Goal: Task Accomplishment & Management: Manage account settings

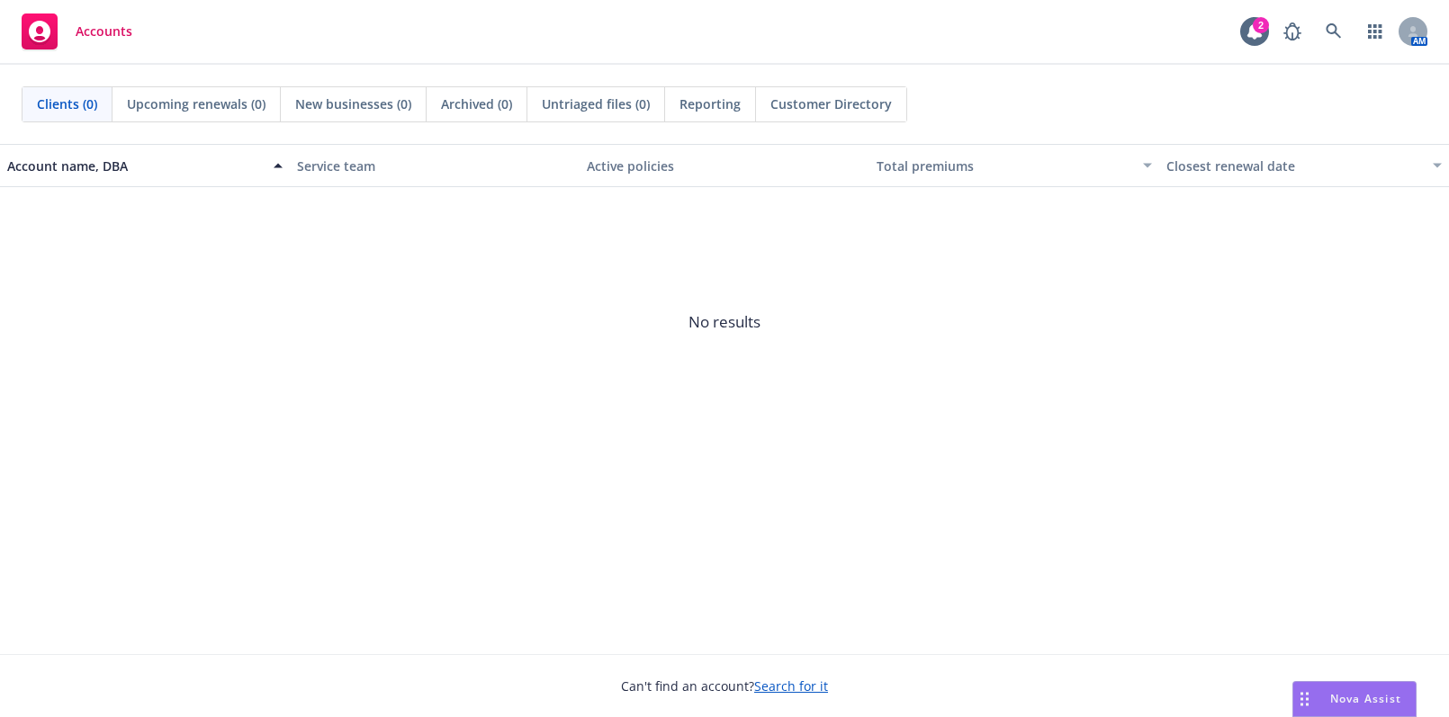
click at [1337, 12] on div "Accounts 2 AM" at bounding box center [724, 32] width 1449 height 65
click at [1341, 22] on link at bounding box center [1334, 31] width 36 height 36
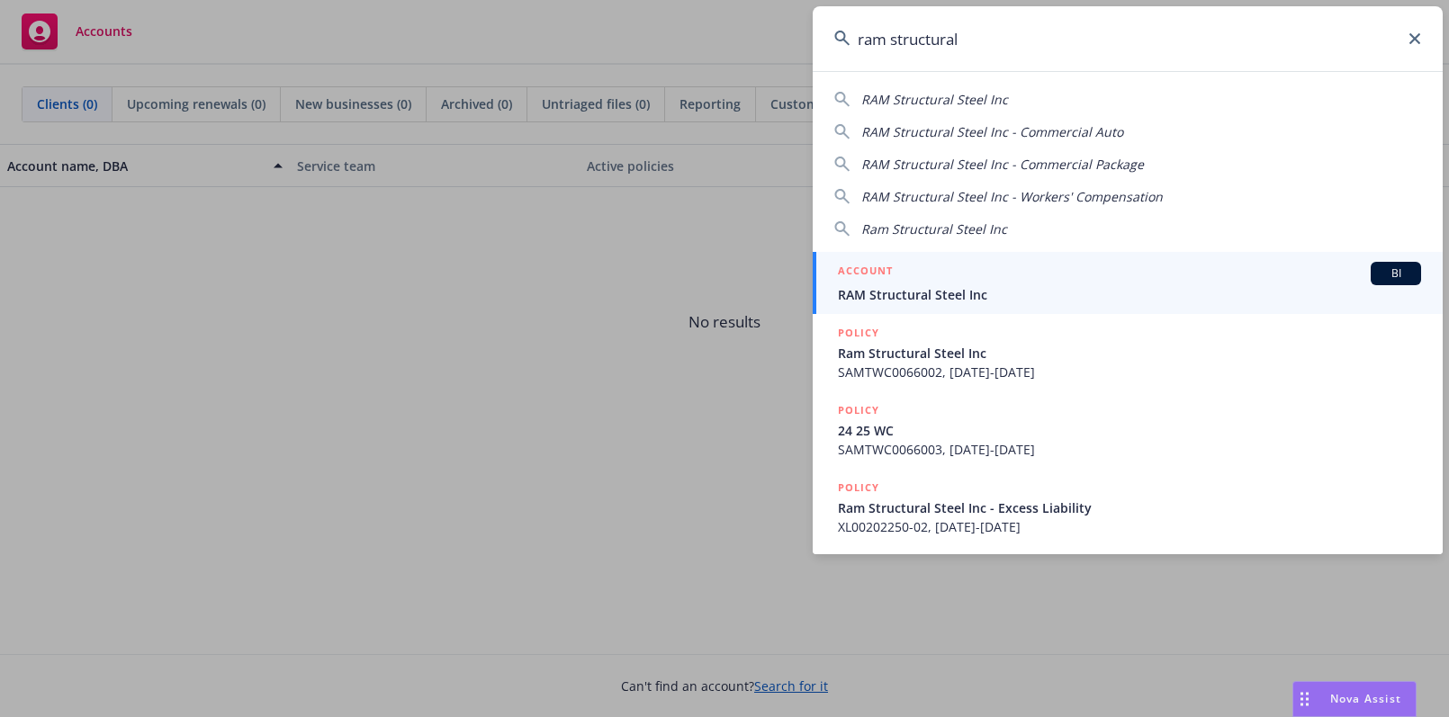
type input "ram structural"
click at [886, 298] on span "RAM Structural Steel Inc" at bounding box center [1129, 294] width 583 height 19
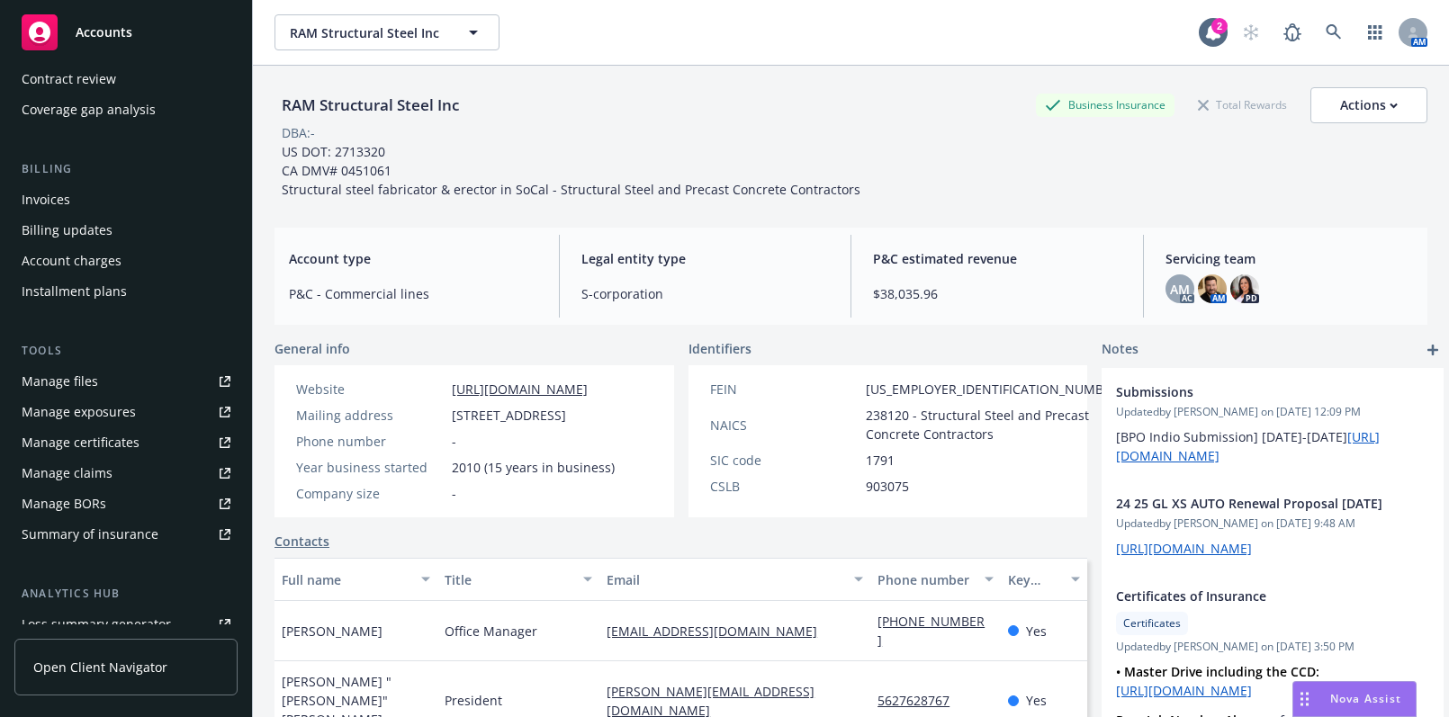
scroll to position [245, 0]
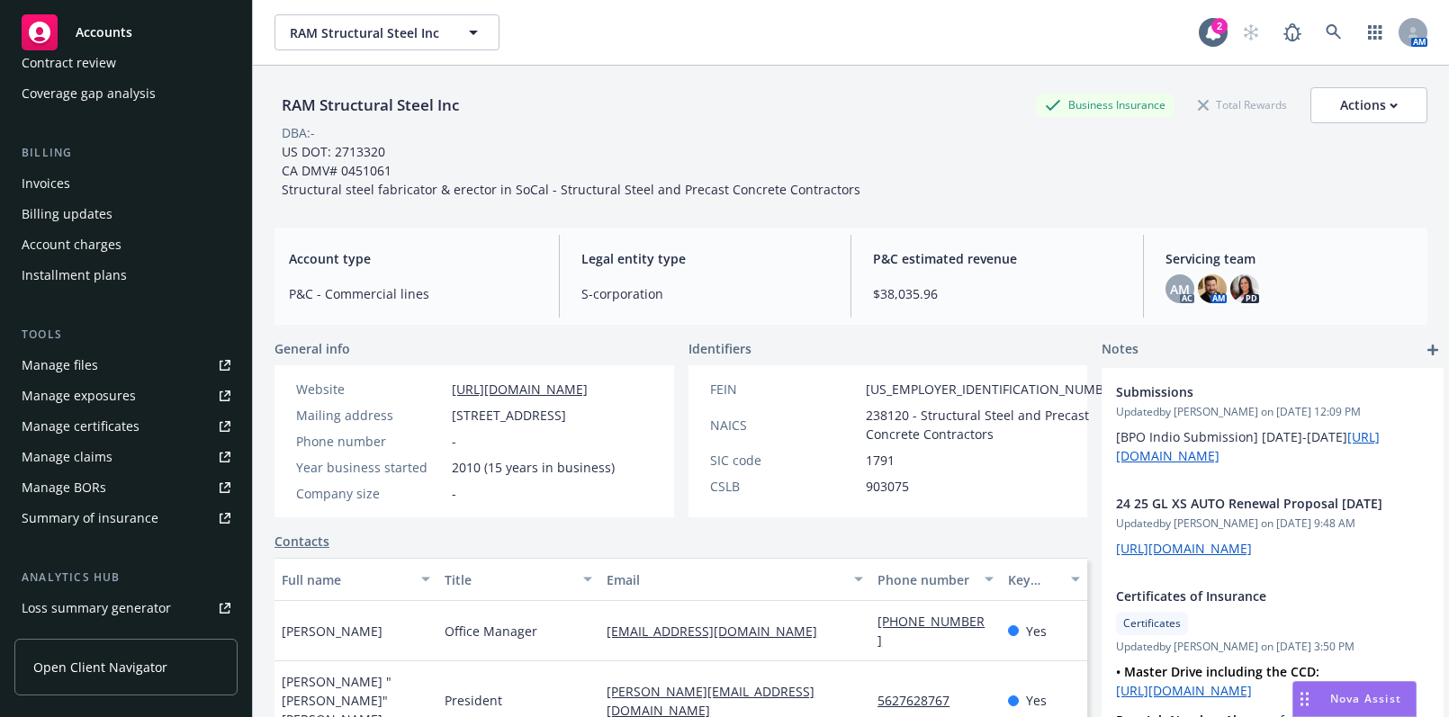
drag, startPoint x: 54, startPoint y: 429, endPoint x: 64, endPoint y: 418, distance: 15.3
click at [55, 428] on div "Manage certificates" at bounding box center [81, 426] width 118 height 29
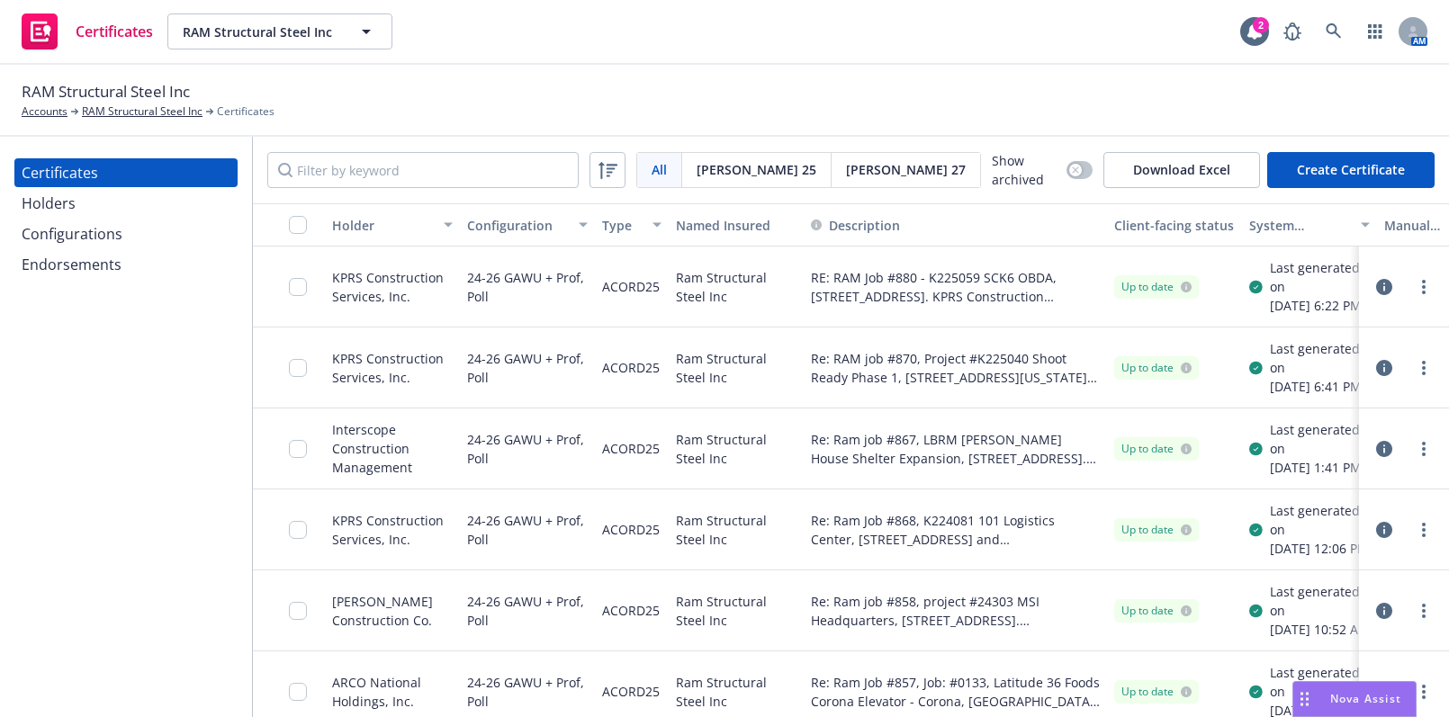
click at [40, 563] on div "Certificates Holders Configurations Endorsements" at bounding box center [126, 427] width 252 height 580
click at [409, 178] on input "Filter by keyword" at bounding box center [422, 170] width 311 height 36
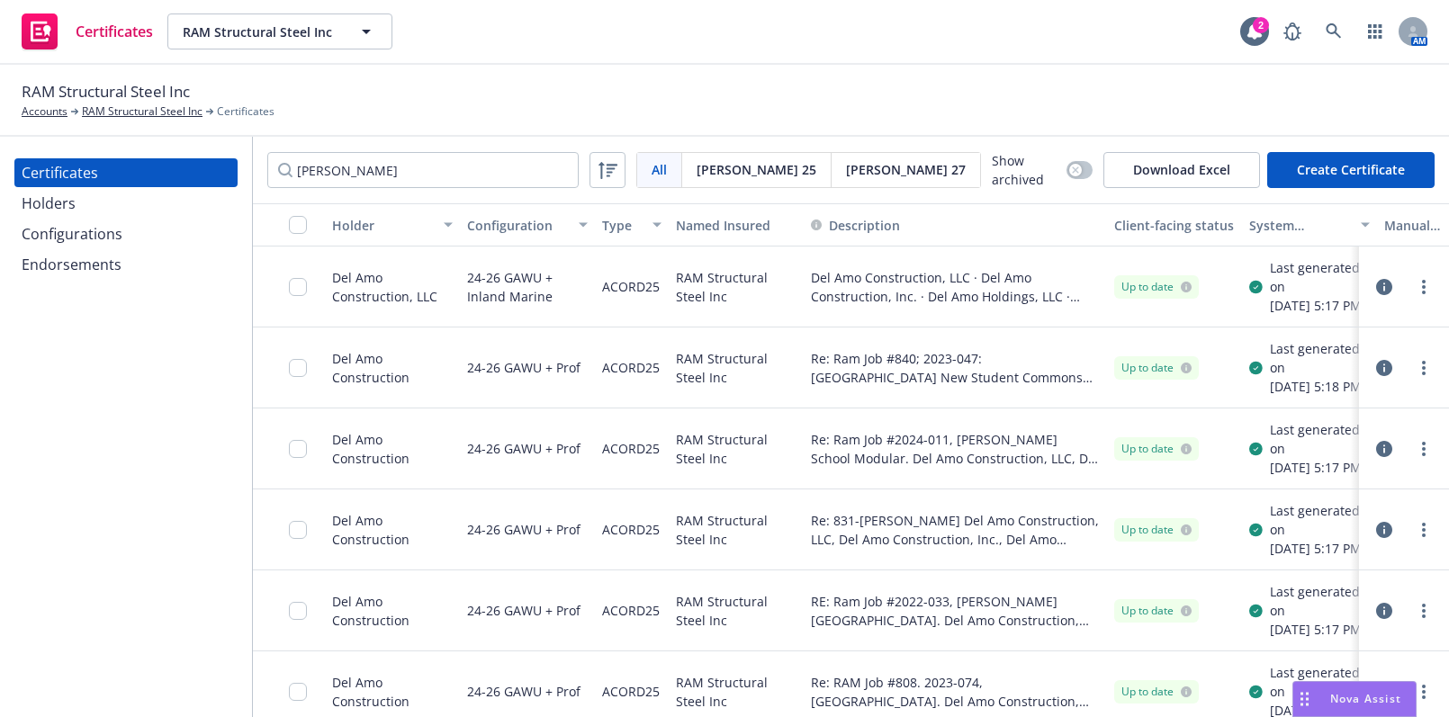
click at [58, 498] on div "Certificates Holders Configurations Endorsements" at bounding box center [126, 427] width 252 height 580
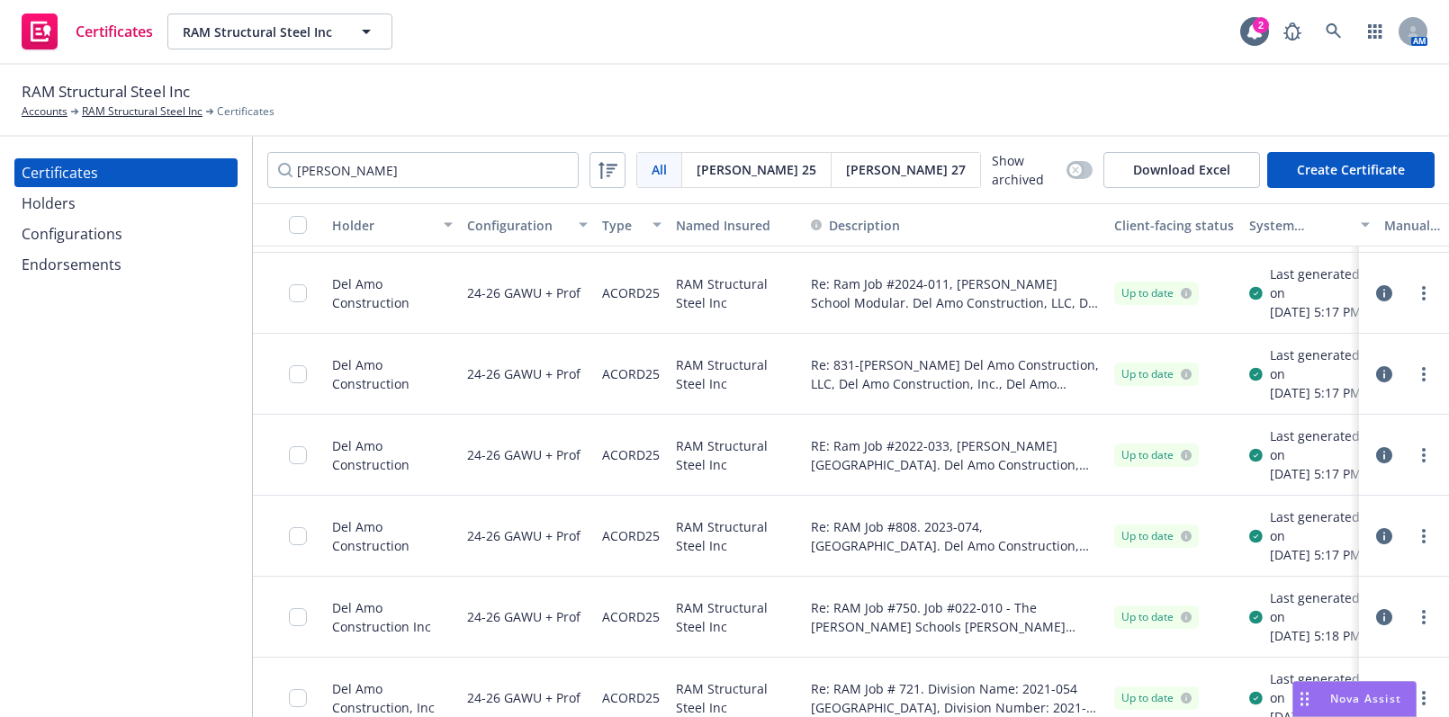
scroll to position [163, 0]
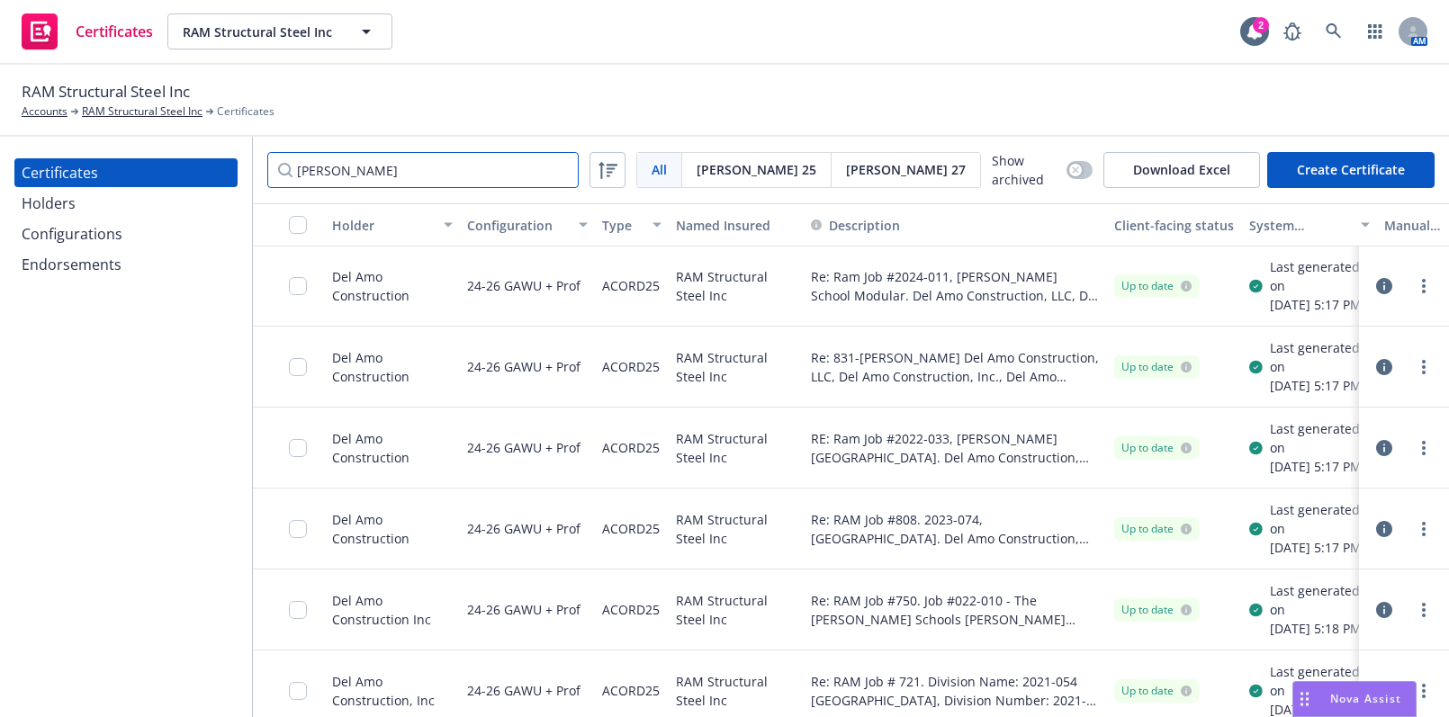
click at [372, 158] on input "Del Amo" at bounding box center [422, 170] width 311 height 36
drag, startPoint x: 413, startPoint y: 175, endPoint x: 32, endPoint y: 136, distance: 382.6
click at [32, 137] on div "Certificates Holders Configurations Endorsements Del Amo All All Acord 25 Acord…" at bounding box center [724, 427] width 1449 height 580
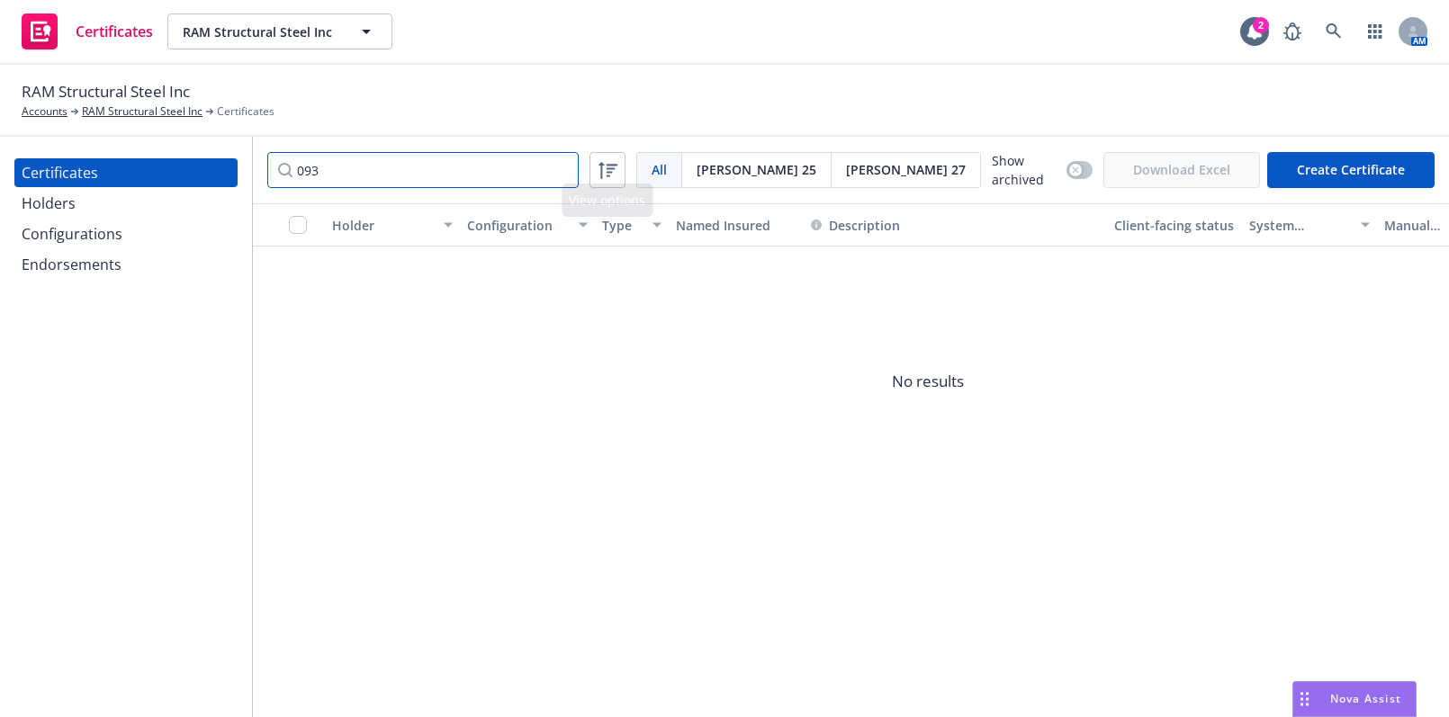
click at [0, 134] on html "Certificates RAM Structural Steel Inc RAM Structural Steel Inc 2 AM RAM Structu…" at bounding box center [724, 358] width 1449 height 717
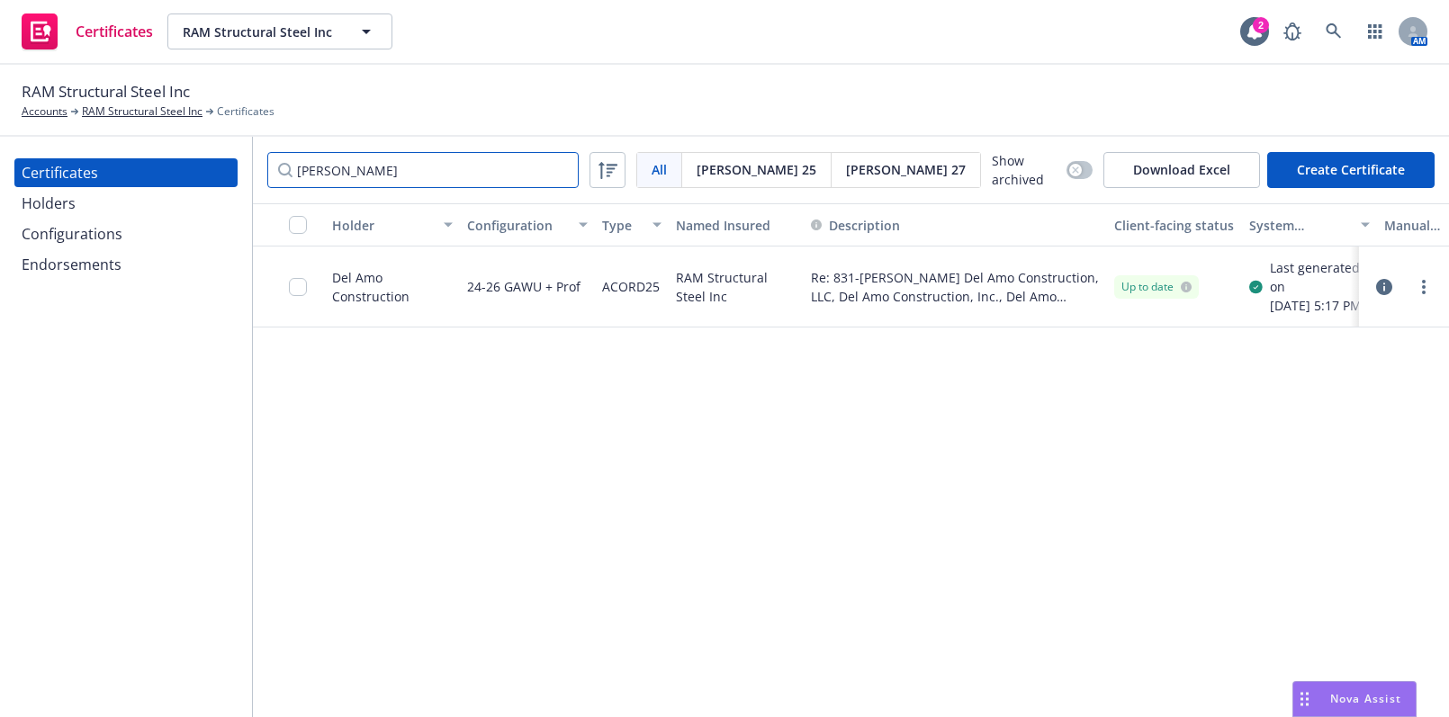
drag, startPoint x: 405, startPoint y: 166, endPoint x: 46, endPoint y: 141, distance: 359.9
click at [50, 149] on div "Certificates Holders Configurations Endorsements darrow All All Acord 25 Acord …" at bounding box center [724, 427] width 1449 height 580
type input "060"
click at [1437, 301] on div at bounding box center [1404, 287] width 76 height 36
click at [1424, 289] on circle "more" at bounding box center [1424, 287] width 4 height 4
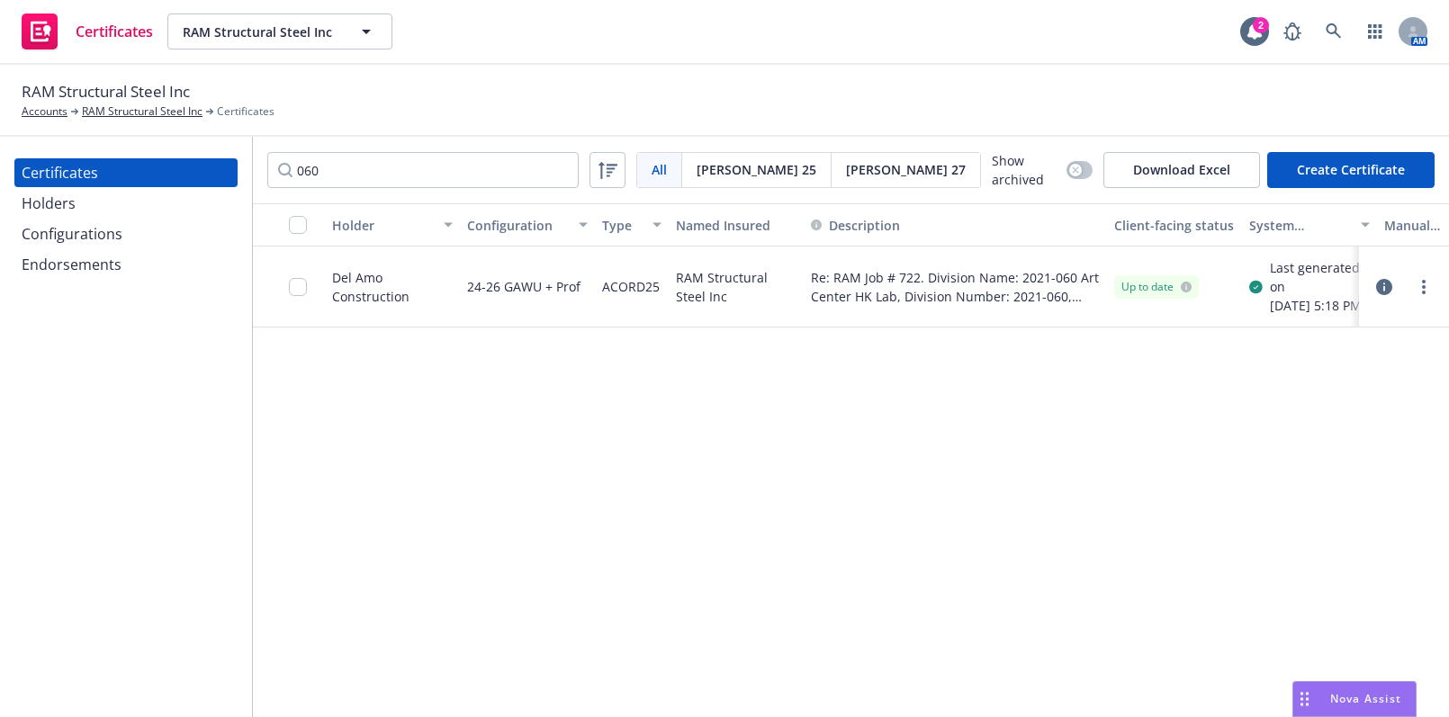
click at [1187, 308] on div "Up to date" at bounding box center [1174, 287] width 135 height 81
click at [1428, 298] on link "more" at bounding box center [1424, 287] width 22 height 22
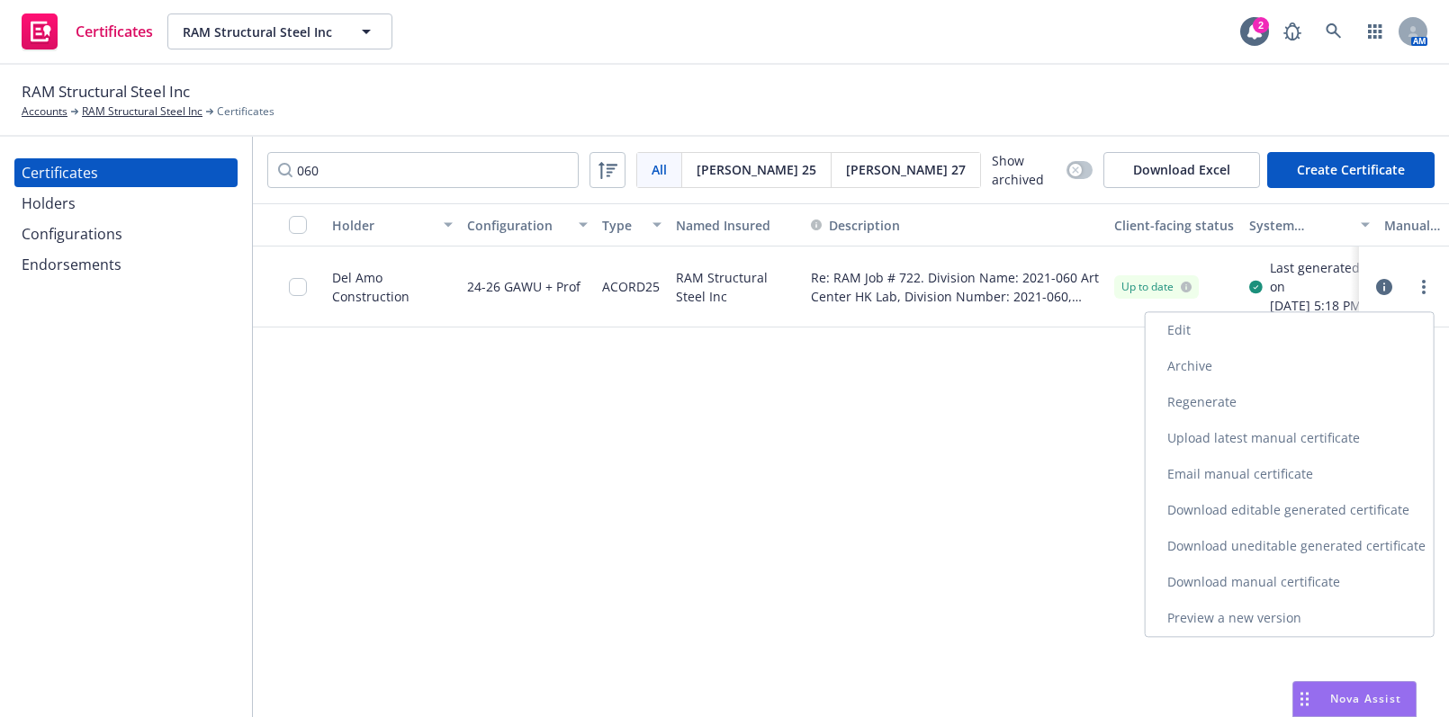
click at [1199, 318] on link "Edit" at bounding box center [1290, 330] width 288 height 36
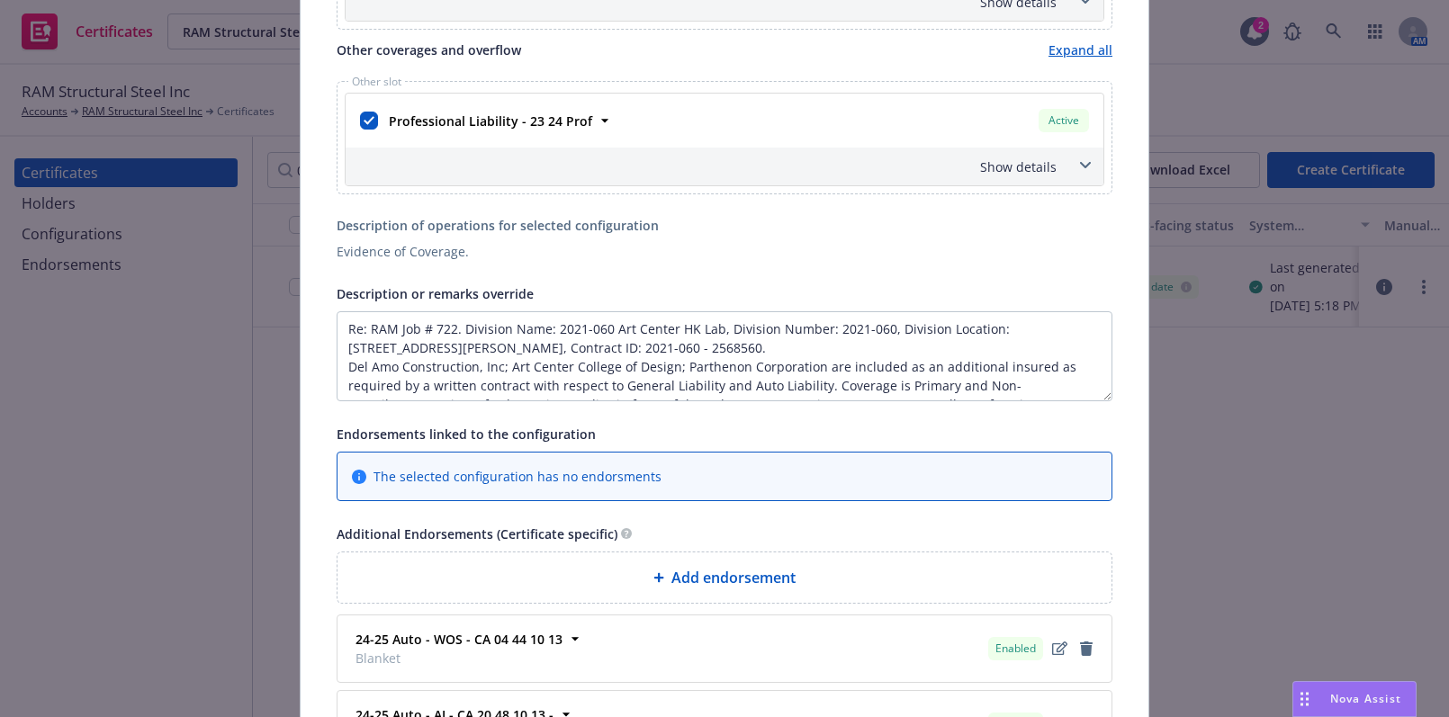
scroll to position [1145, 0]
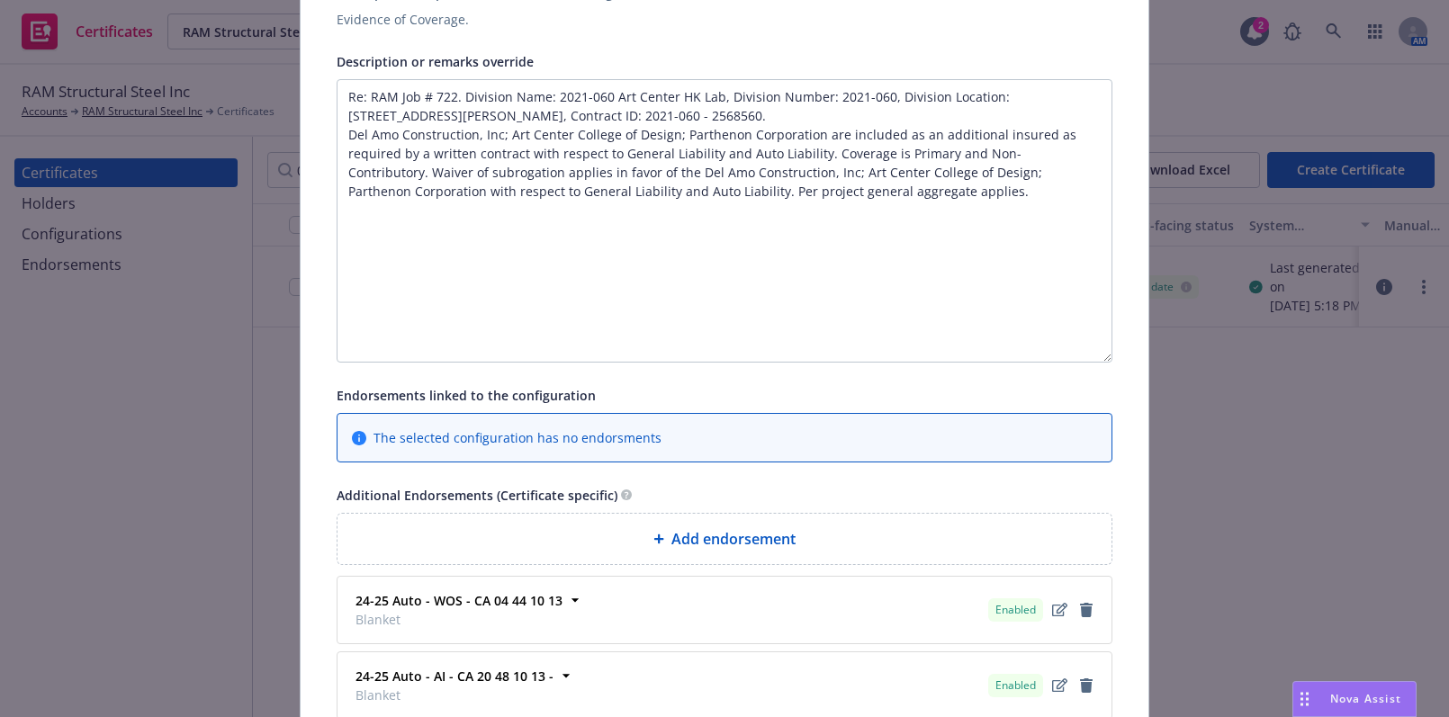
drag, startPoint x: 1101, startPoint y: 162, endPoint x: 1056, endPoint y: 356, distance: 199.5
click at [1056, 356] on textarea "Re: RAM Job # 722. Division Name: 2021-060 Art Center HK Lab, Division Number: …" at bounding box center [725, 220] width 776 height 283
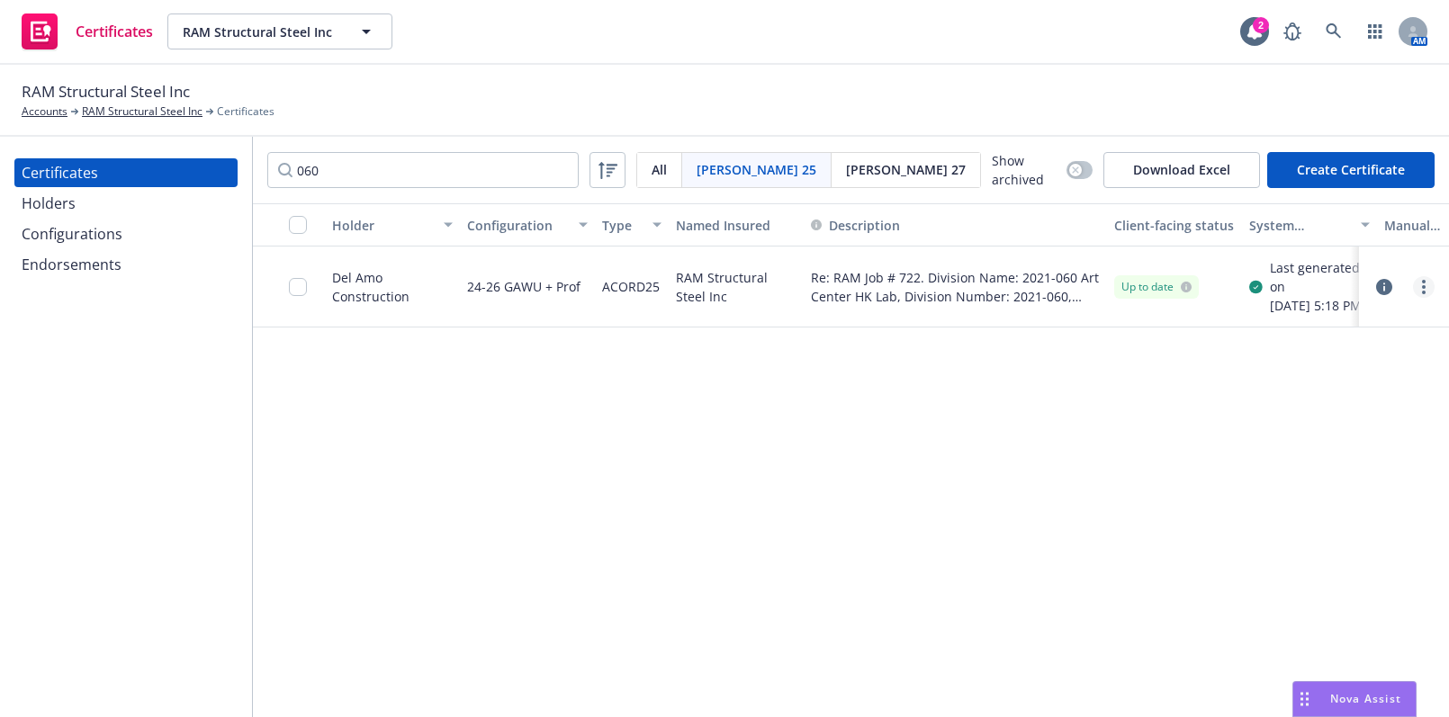
click at [1432, 298] on div at bounding box center [1404, 287] width 76 height 36
click at [1431, 297] on link "more" at bounding box center [1424, 287] width 22 height 22
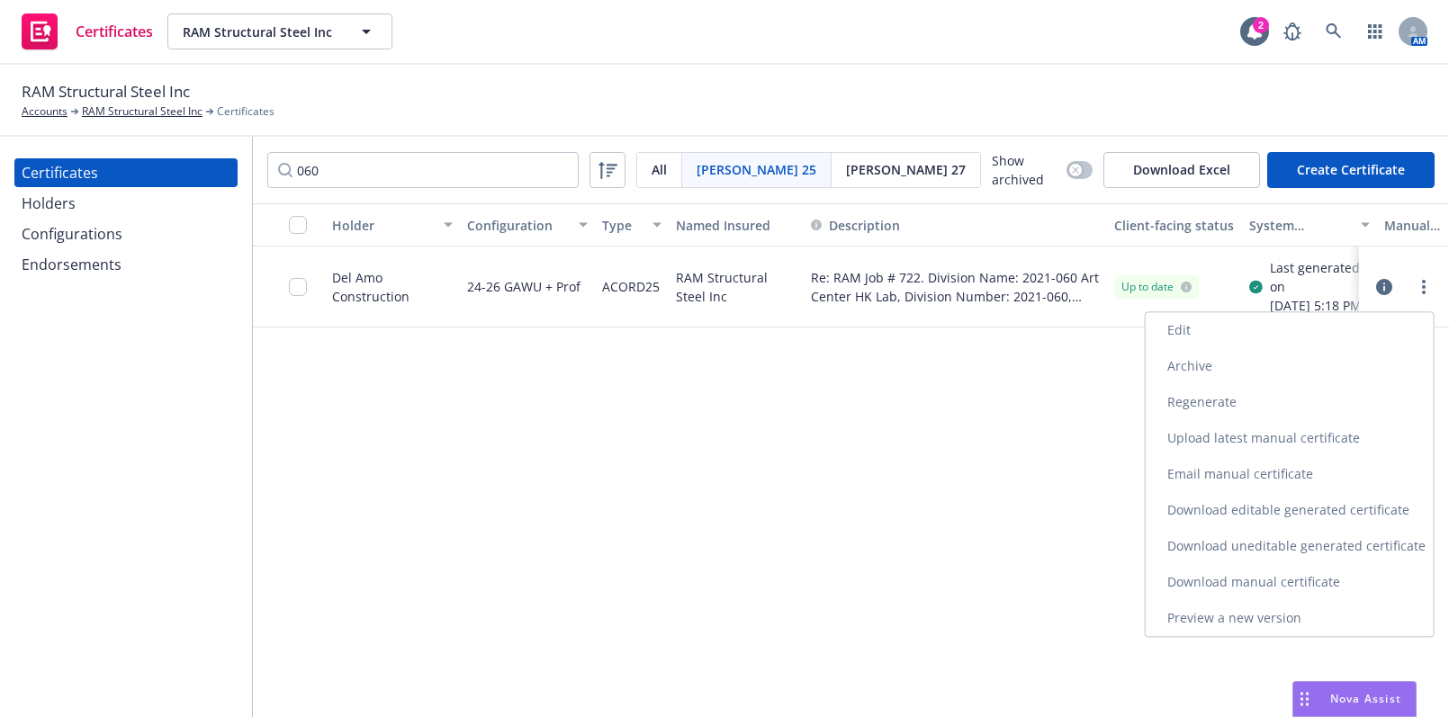
click at [1260, 330] on link "Edit" at bounding box center [1290, 330] width 288 height 36
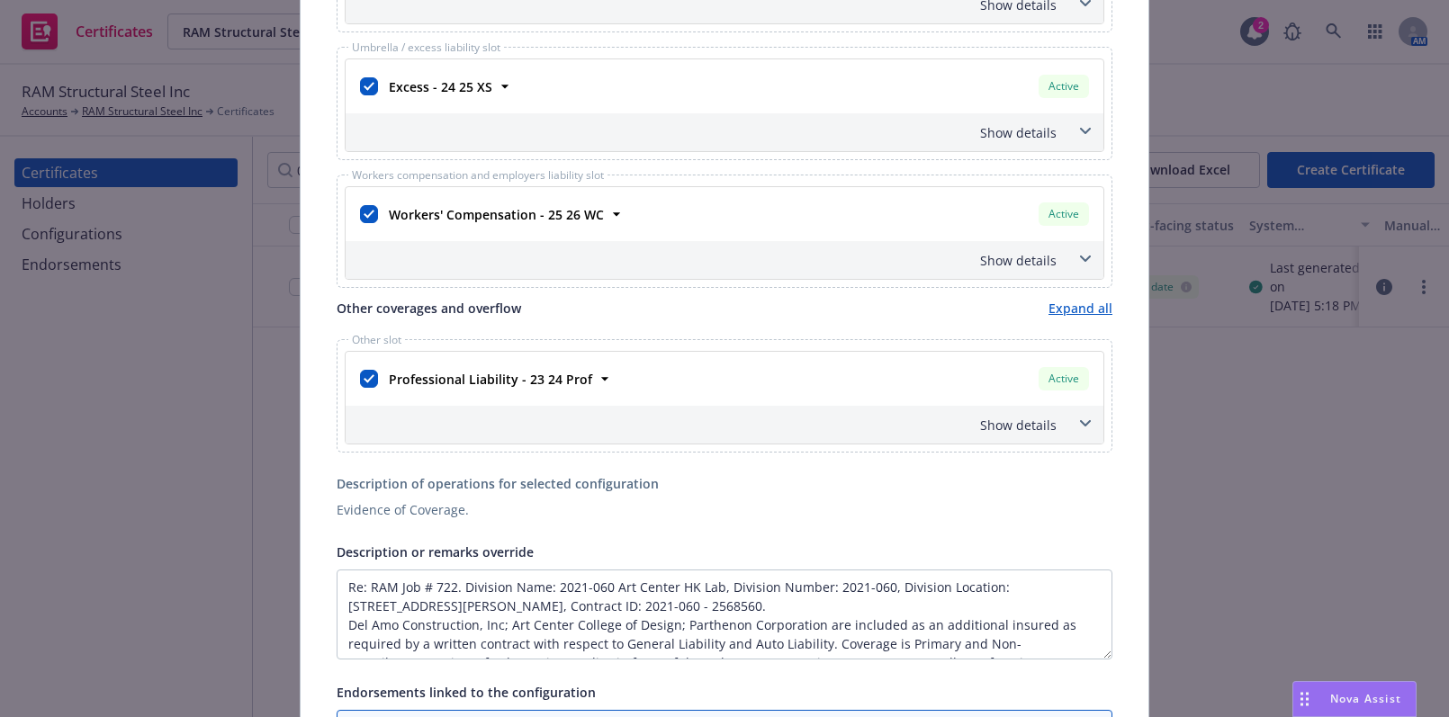
scroll to position [981, 0]
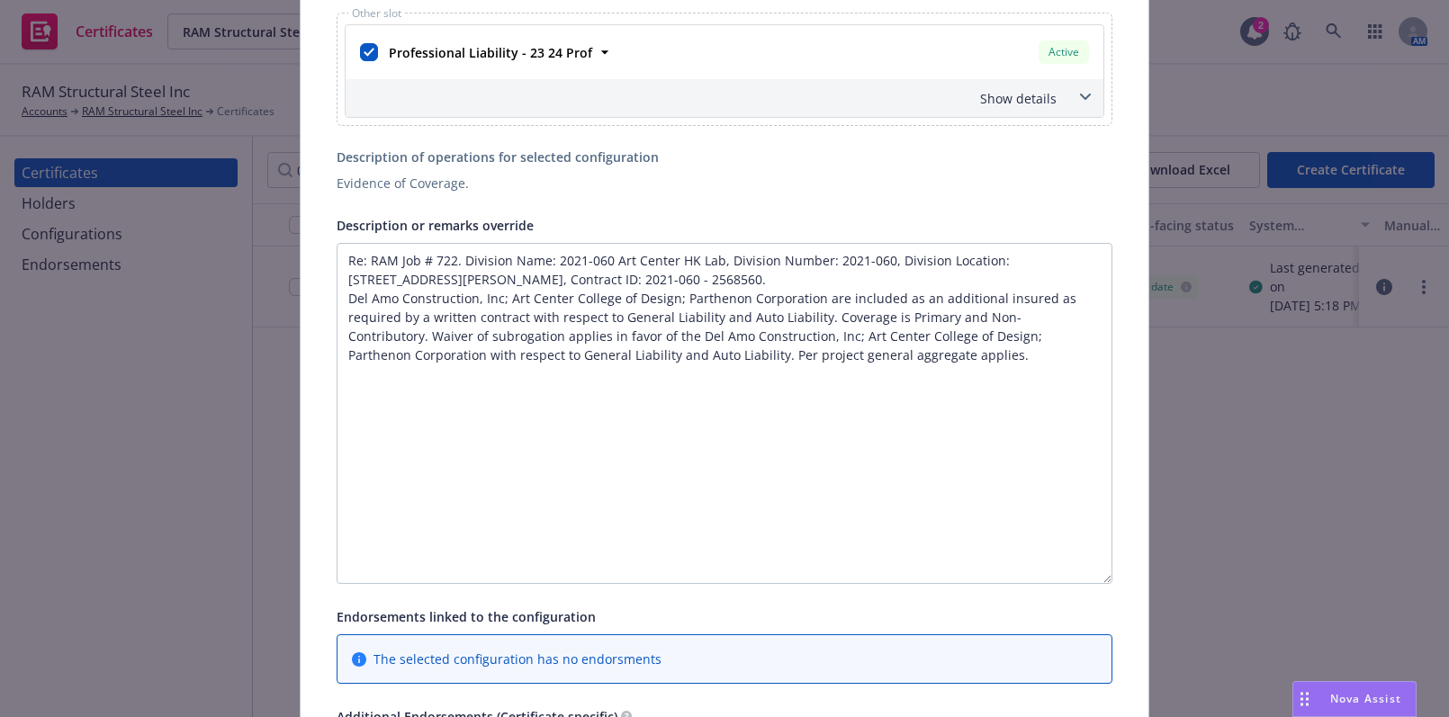
drag, startPoint x: 1102, startPoint y: 324, endPoint x: 1096, endPoint y: 602, distance: 278.1
click at [1096, 584] on textarea "Re: RAM Job # 722. Division Name: 2021-060 Art Center HK Lab, Division Number: …" at bounding box center [725, 413] width 776 height 341
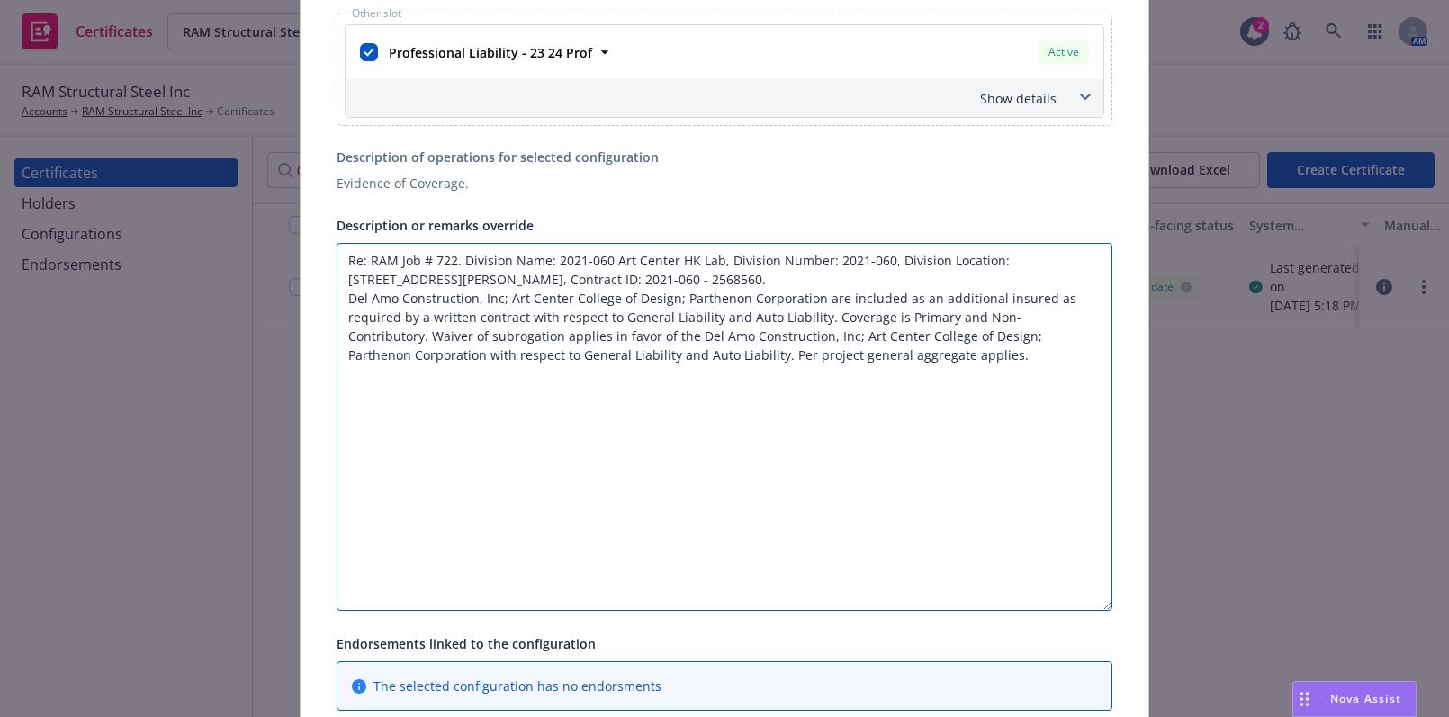
drag, startPoint x: 803, startPoint y: 297, endPoint x: 331, endPoint y: 292, distance: 471.5
click at [337, 292] on textarea "Re: RAM Job # 722. Division Name: 2021-060 Art Center HK Lab, Division Number: …" at bounding box center [725, 427] width 776 height 368
paste textarea "., DAC Holdings LLC; Del Amo Construction, Inc. Art Center College of Design, a…"
drag, startPoint x: 624, startPoint y: 346, endPoint x: 889, endPoint y: 333, distance: 264.9
click at [889, 333] on textarea "Re: RAM Job # 722. Division Name: 2021-060 Art Center HK Lab, Division Number: …" at bounding box center [725, 427] width 776 height 368
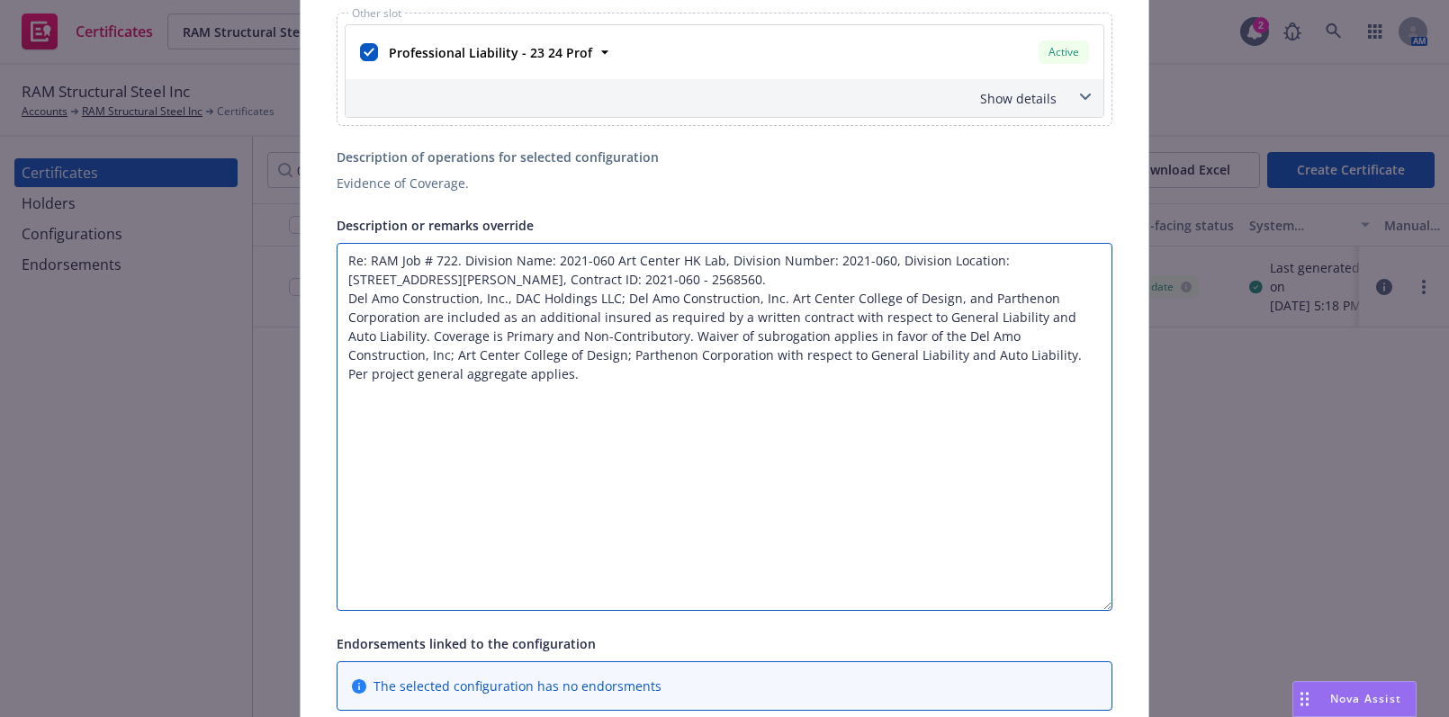
paste textarea "Del Amo Construction, Inc., DAC Holdings LLC; Del Amo Construction, Inc. Art Ce…"
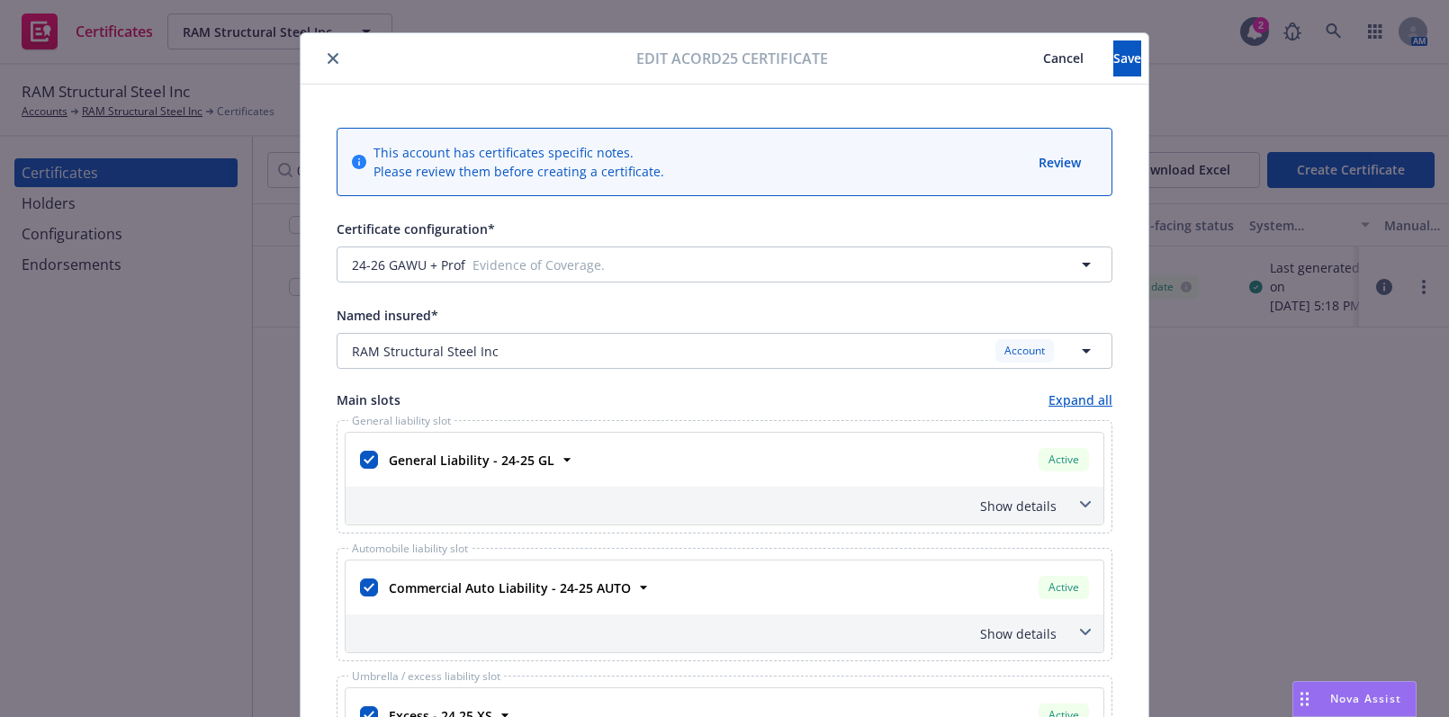
scroll to position [0, 0]
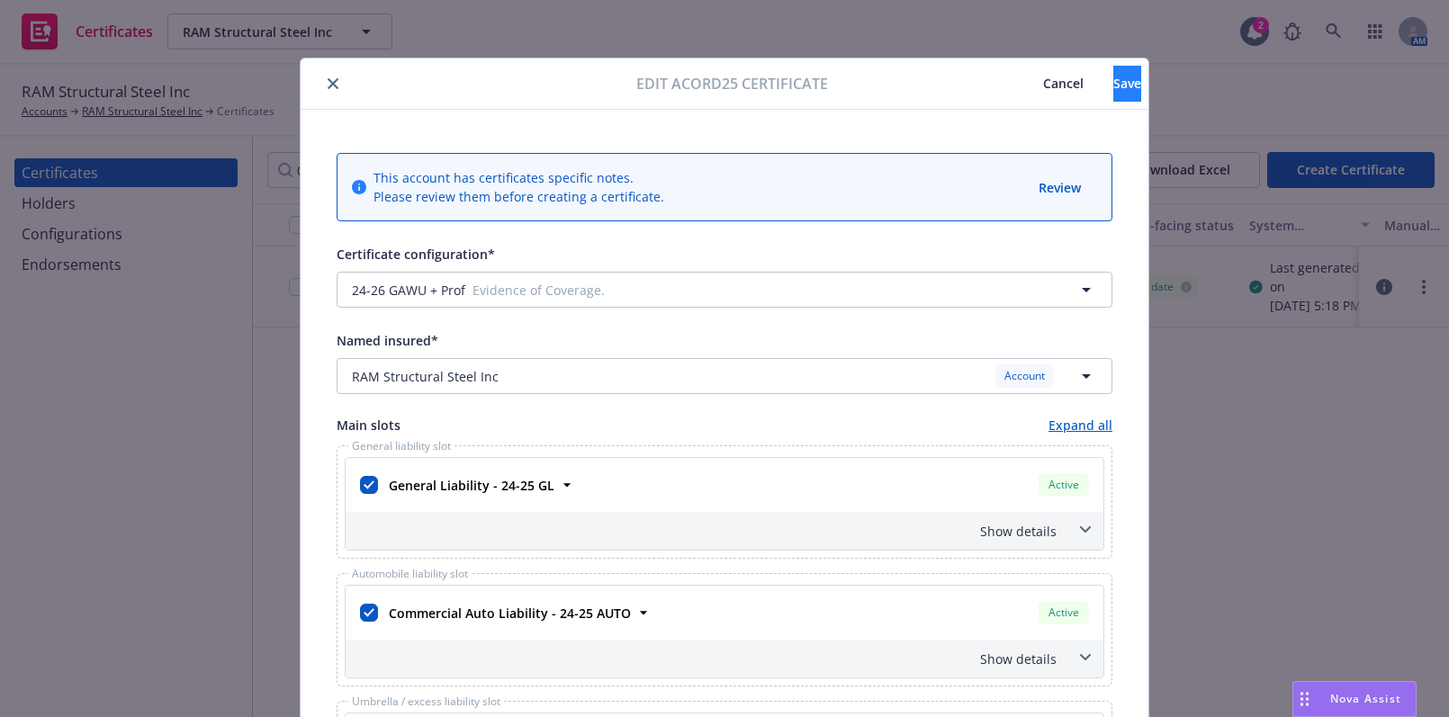
type textarea "Re: RAM Job # 722. Division Name: 2021-060 Art Center HK Lab, Division Number: …"
click at [1113, 76] on span "Save" at bounding box center [1127, 83] width 28 height 17
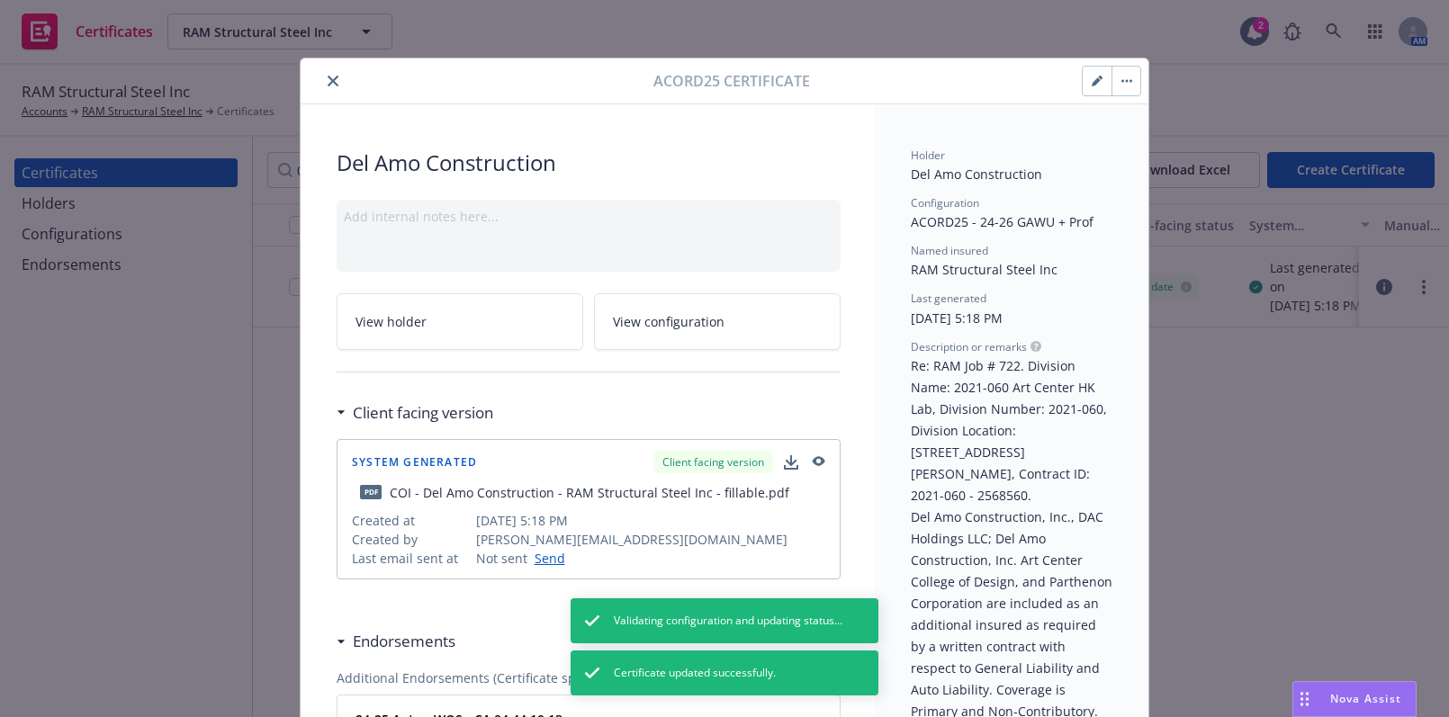
click at [328, 81] on icon "close" at bounding box center [333, 81] width 11 height 11
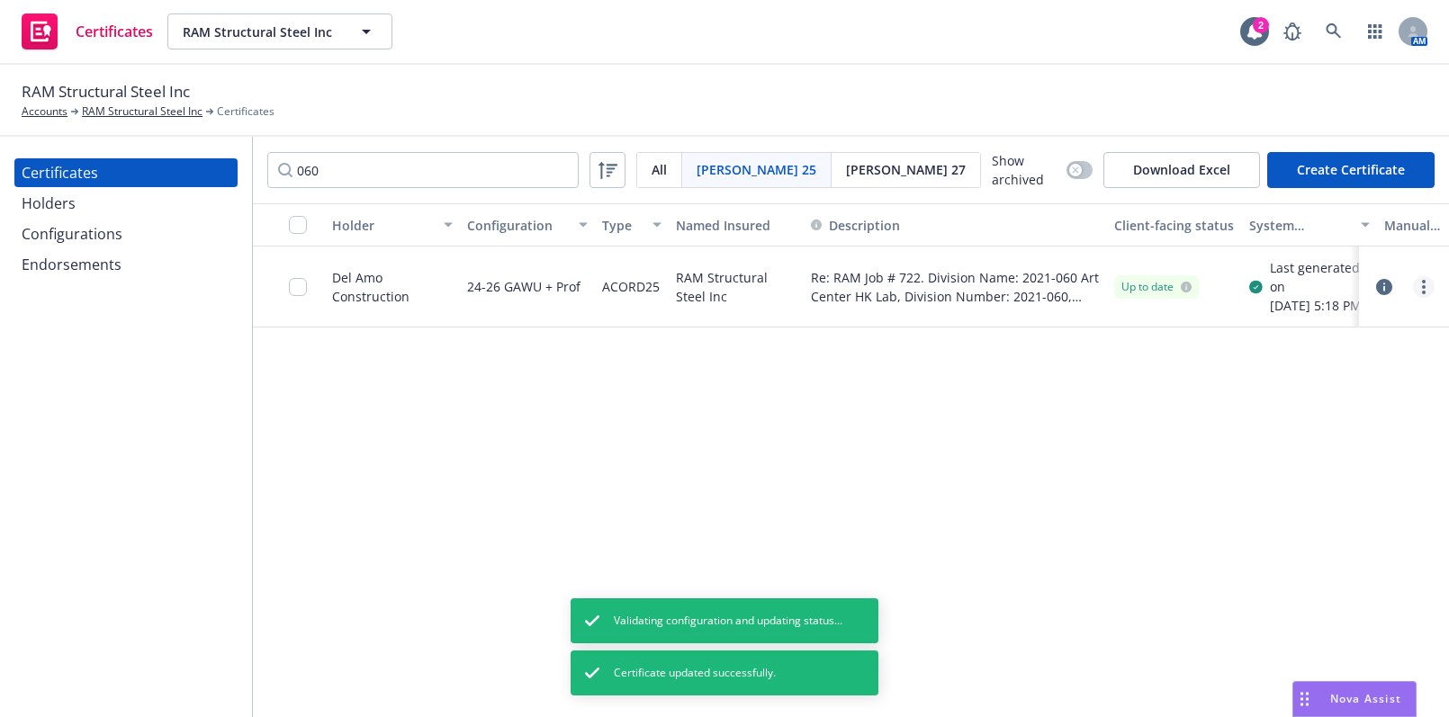
click at [1427, 298] on link "more" at bounding box center [1424, 287] width 22 height 22
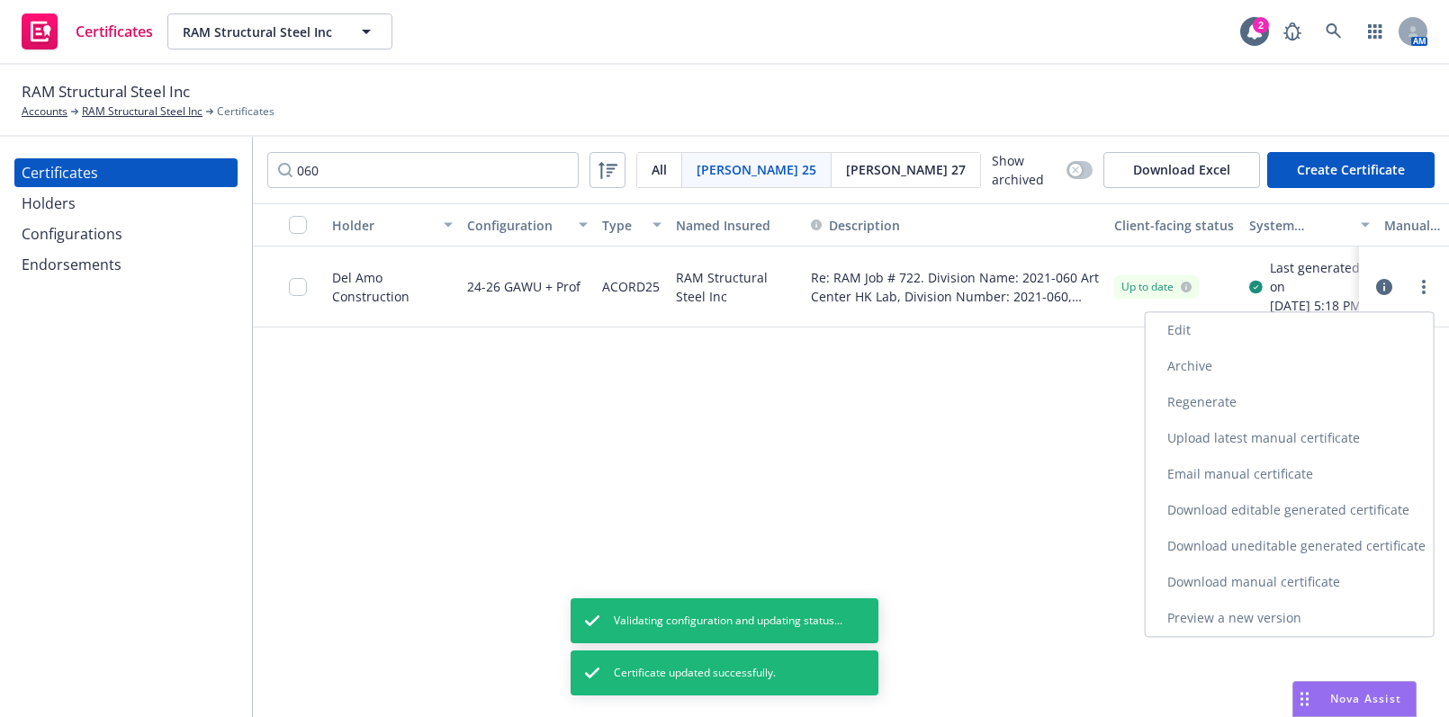
click at [1274, 395] on link "Regenerate" at bounding box center [1290, 402] width 288 height 36
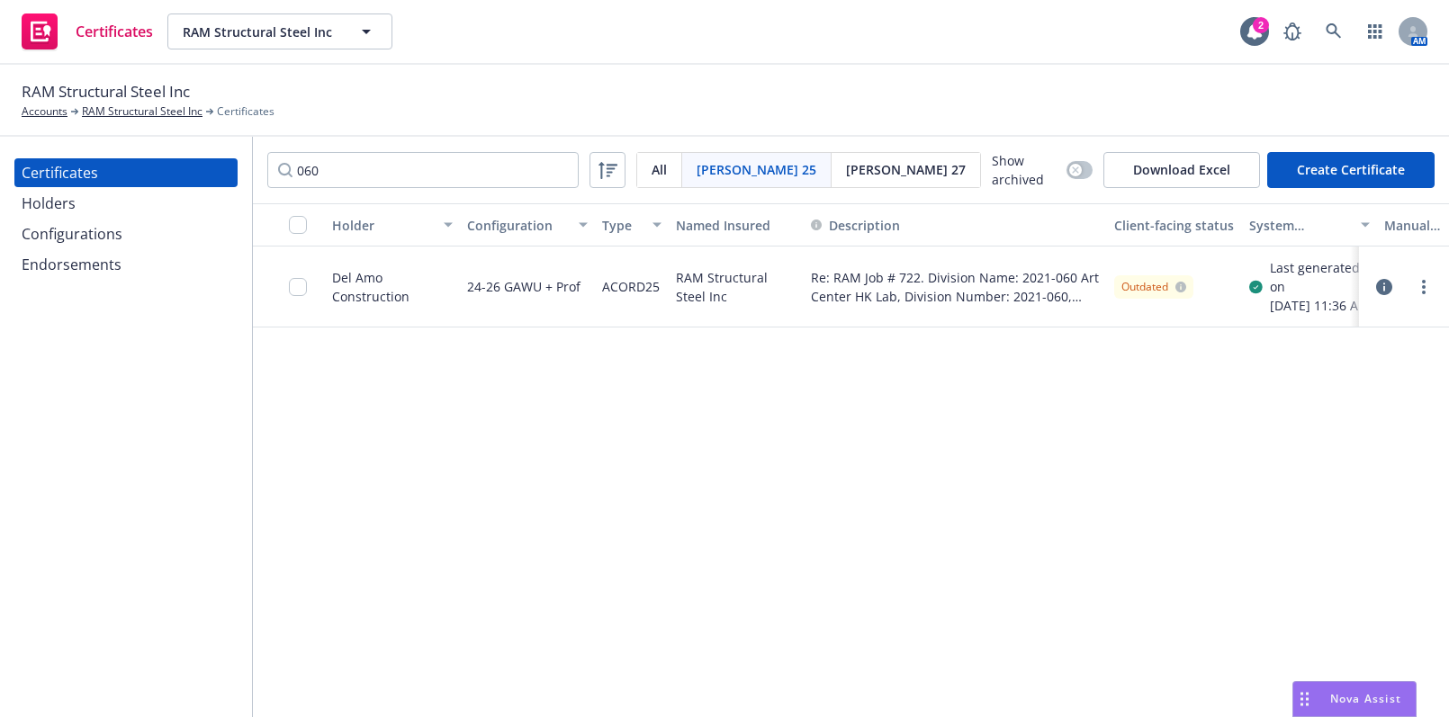
click at [1413, 305] on div at bounding box center [1404, 287] width 76 height 36
click at [1423, 298] on link "more" at bounding box center [1424, 287] width 22 height 22
click at [967, 528] on div "Holder Configuration Type Named Insured Description Client-facing status System…" at bounding box center [851, 461] width 1196 height 516
click at [621, 413] on div "Holder Configuration Type Named Insured Description Client-facing status System…" at bounding box center [851, 461] width 1196 height 516
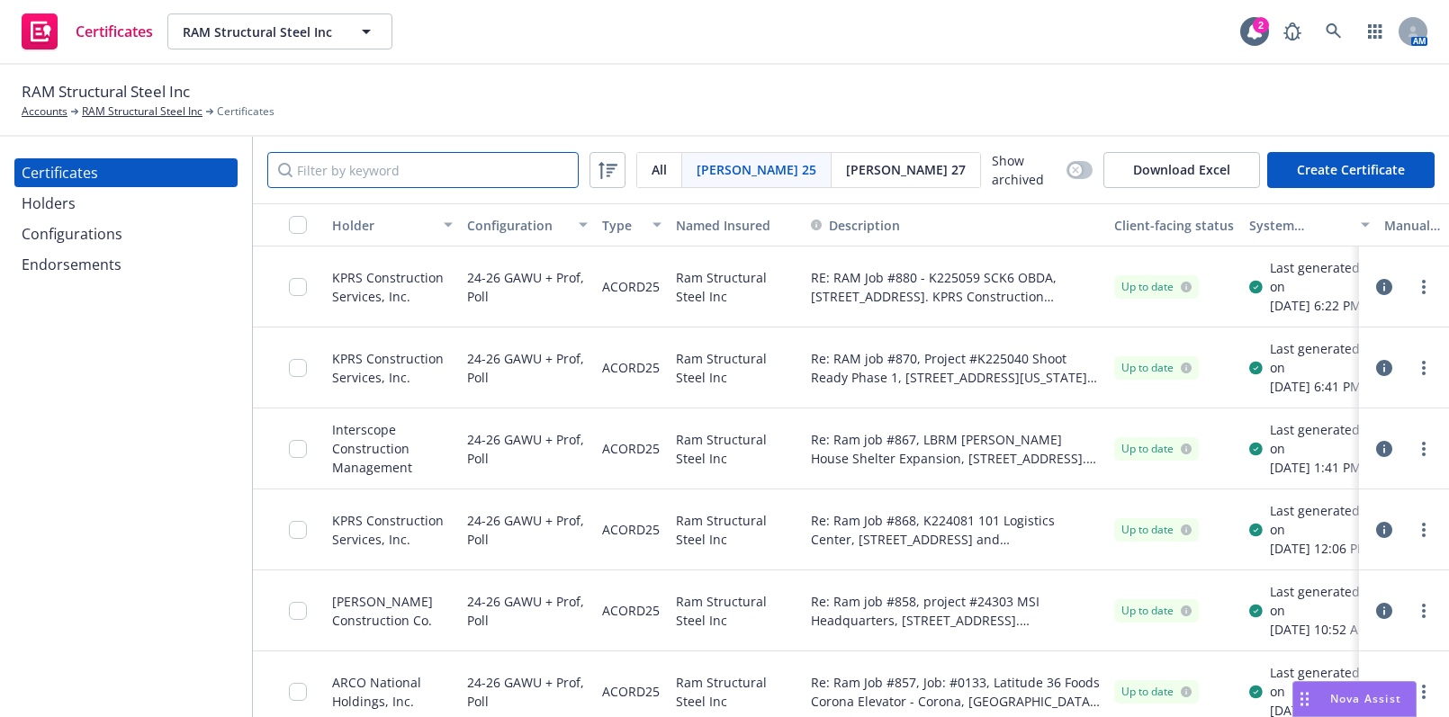
click at [424, 168] on input "Filter by keyword" at bounding box center [422, 170] width 311 height 36
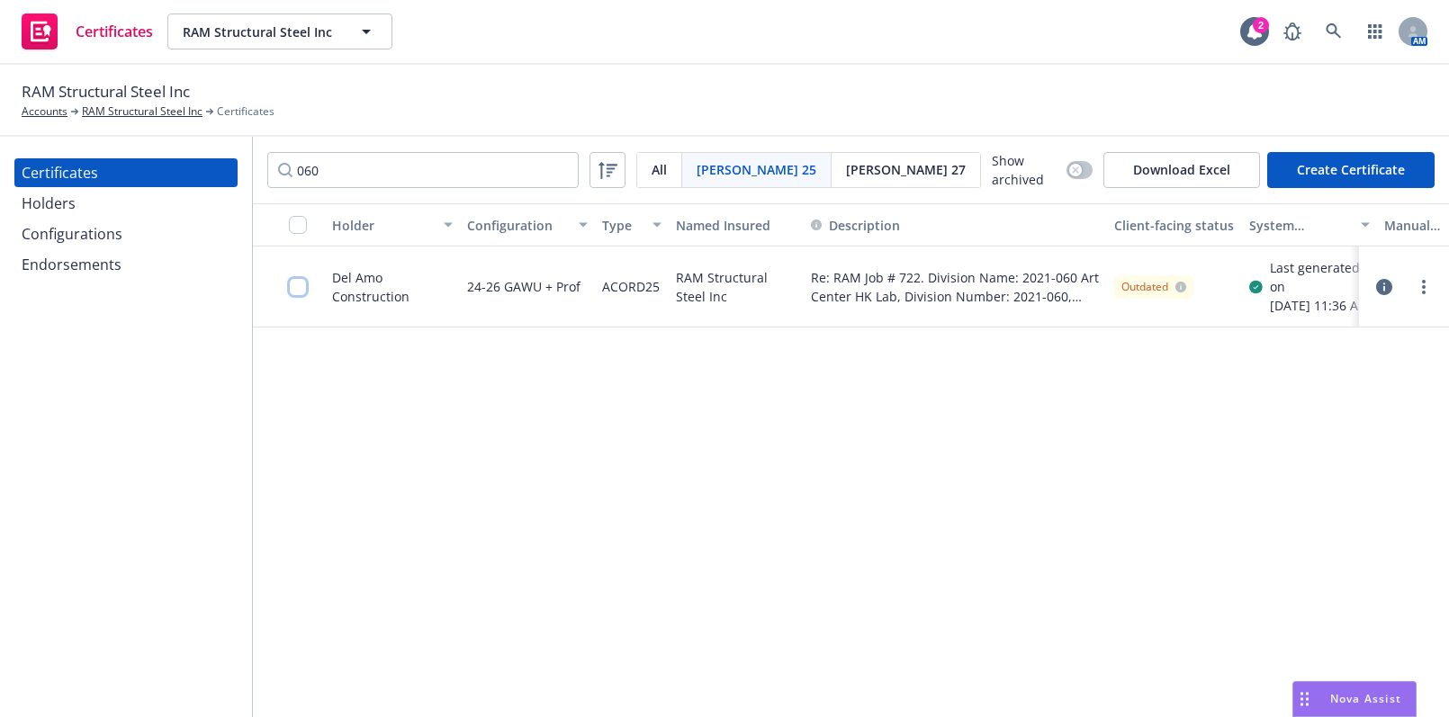
click at [296, 288] on input "checkbox" at bounding box center [298, 287] width 18 height 18
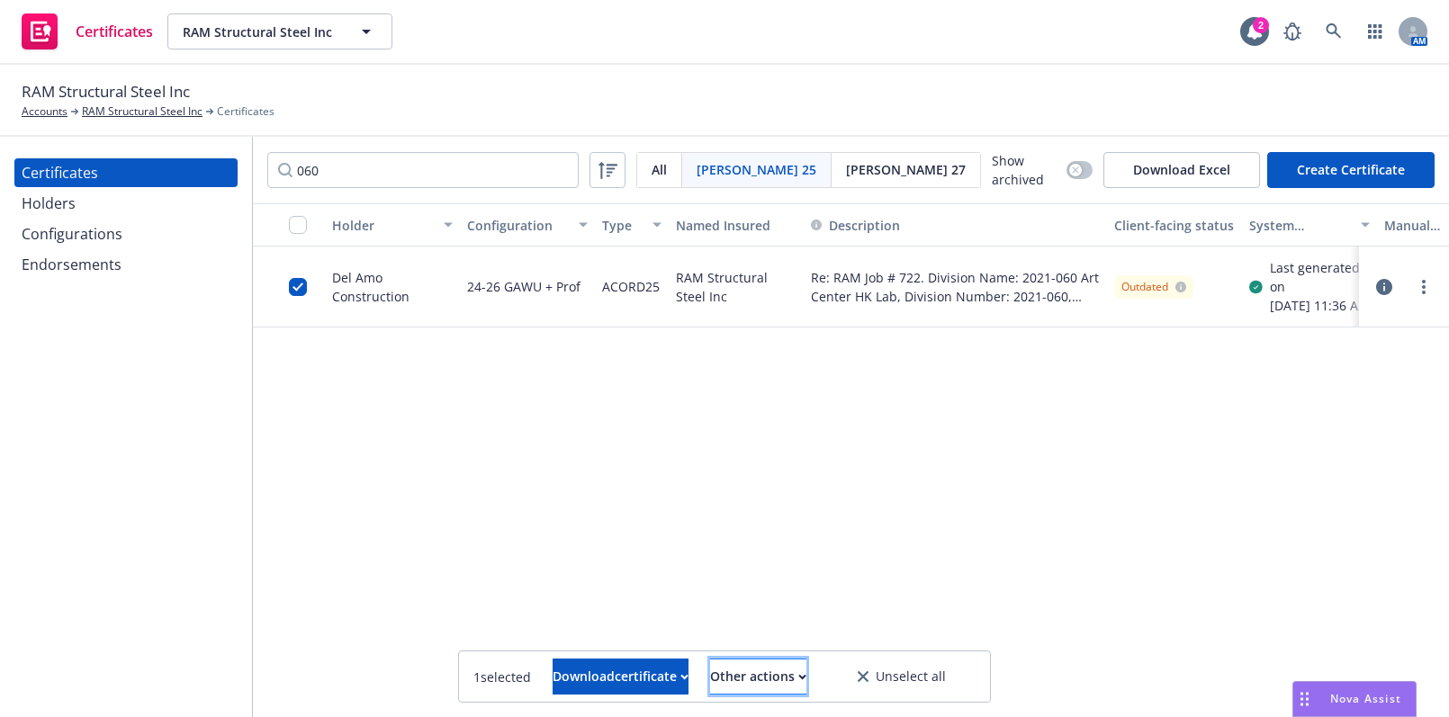
click at [800, 686] on div "Other actions" at bounding box center [758, 677] width 96 height 34
click at [805, 641] on link "Publish certificate" at bounding box center [725, 633] width 166 height 36
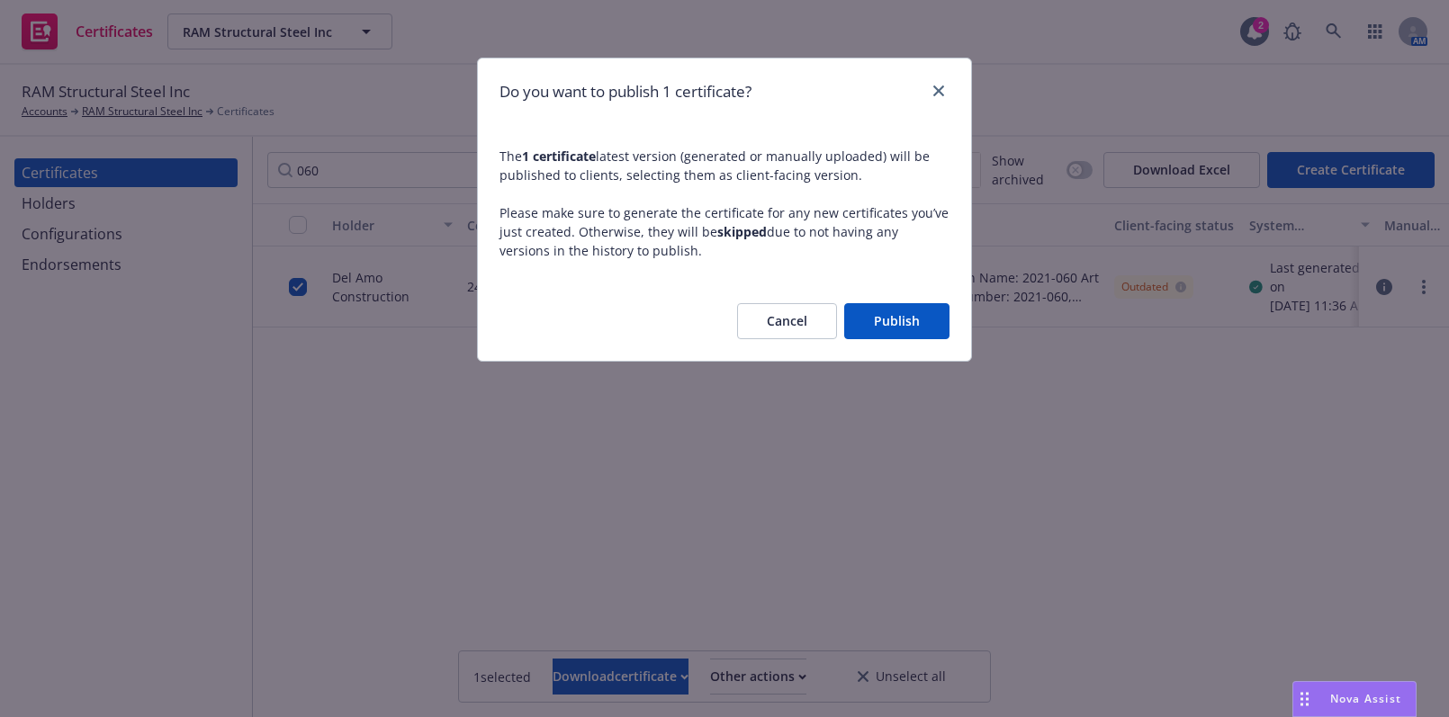
drag, startPoint x: 917, startPoint y: 329, endPoint x: 942, endPoint y: 332, distance: 25.3
click at [917, 331] on button "Publish" at bounding box center [896, 321] width 105 height 36
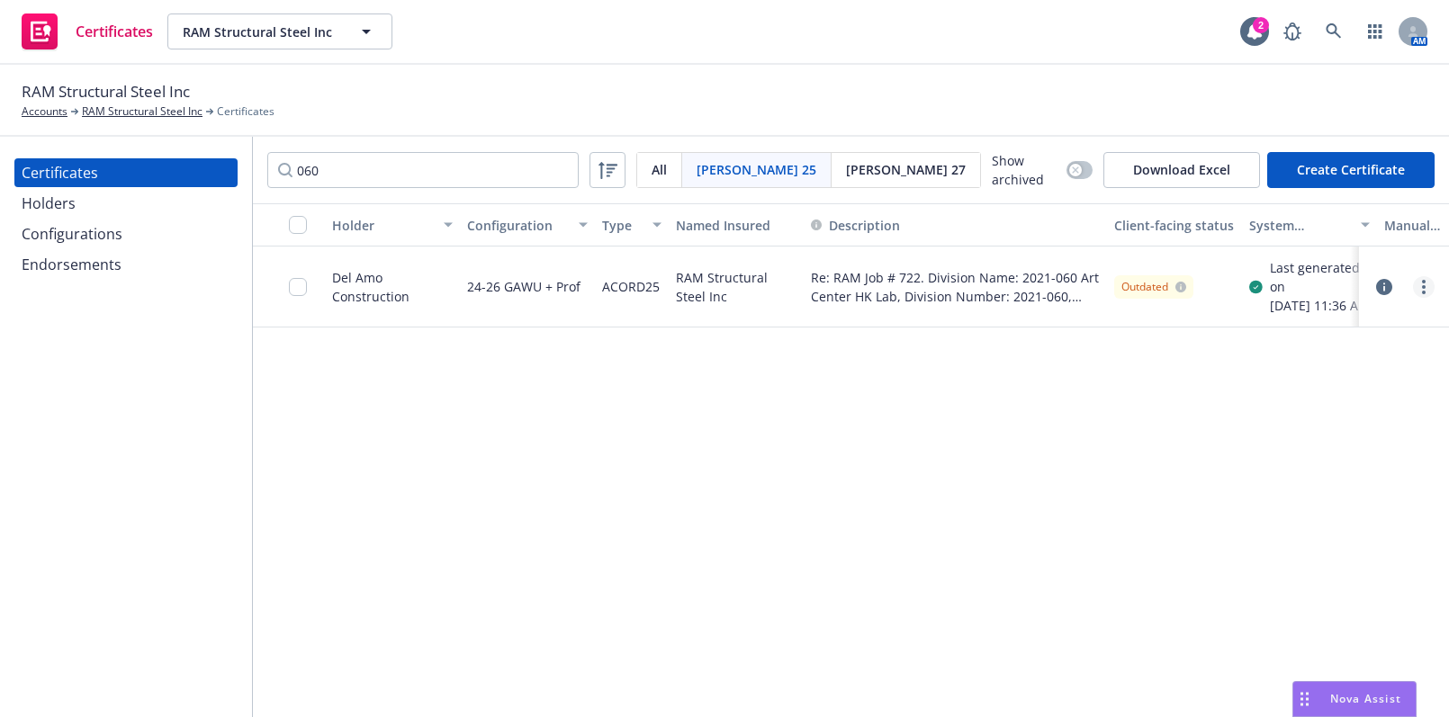
click at [1431, 297] on link "more" at bounding box center [1424, 287] width 22 height 22
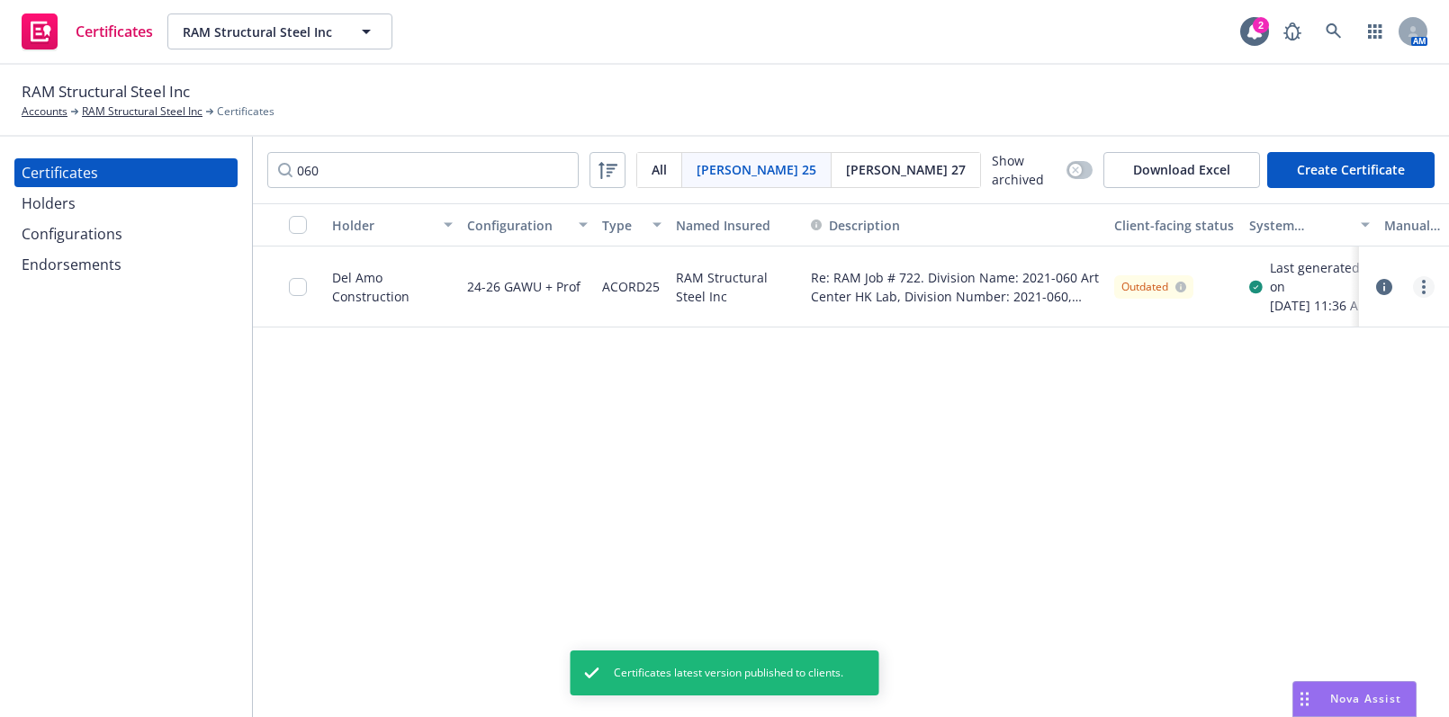
click at [1417, 293] on link "more" at bounding box center [1424, 287] width 22 height 22
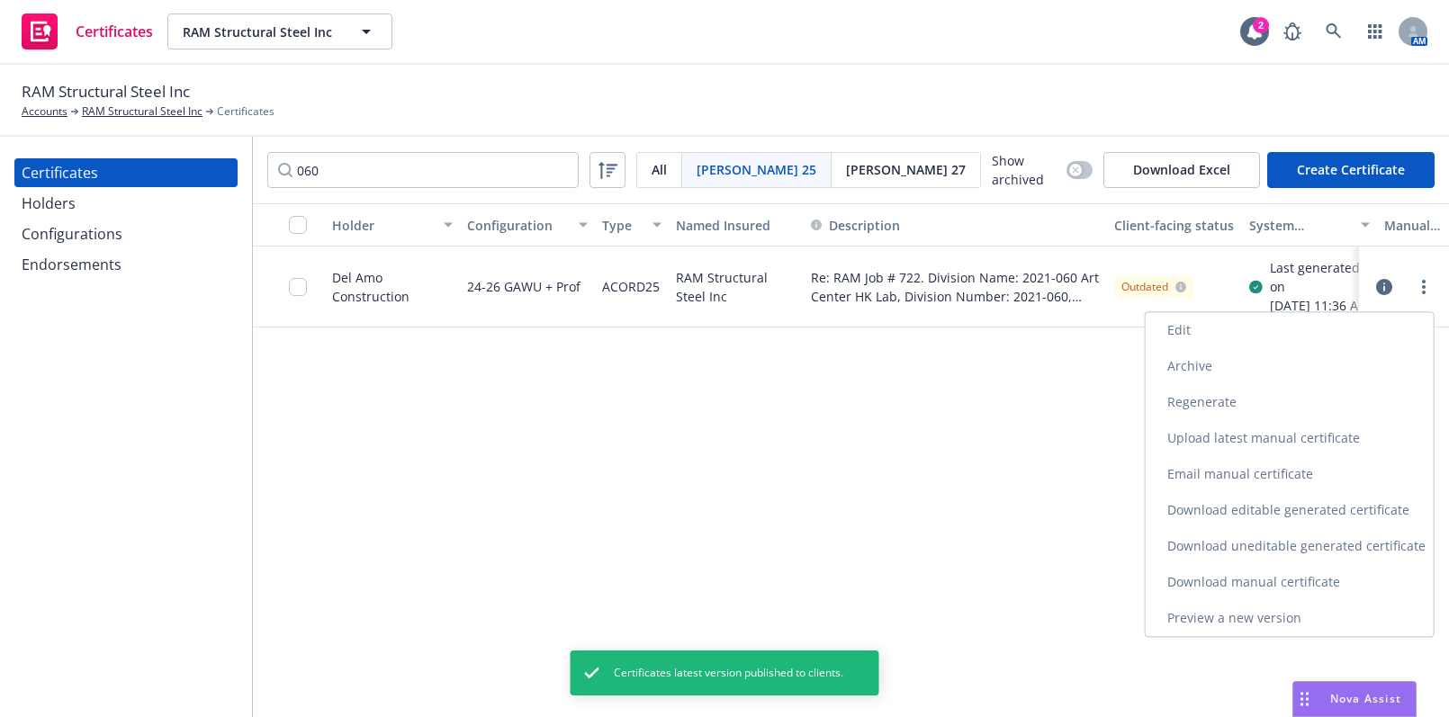
click at [1221, 553] on link "Download uneditable generated certificate" at bounding box center [1290, 546] width 288 height 36
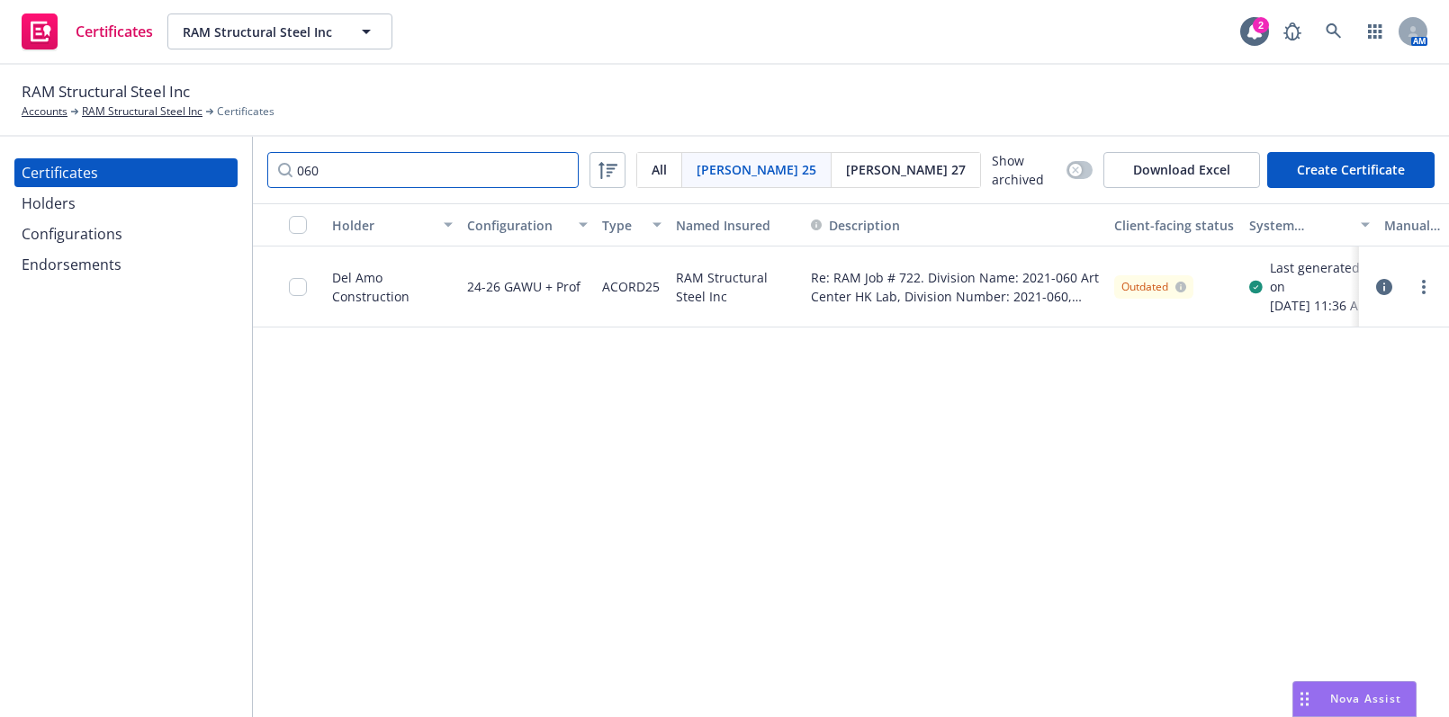
drag, startPoint x: 476, startPoint y: 161, endPoint x: 55, endPoint y: 72, distance: 430.4
click at [63, 96] on div "RAM Structural Steel Inc Accounts RAM Structural Steel Inc Certificates Certifi…" at bounding box center [724, 391] width 1449 height 652
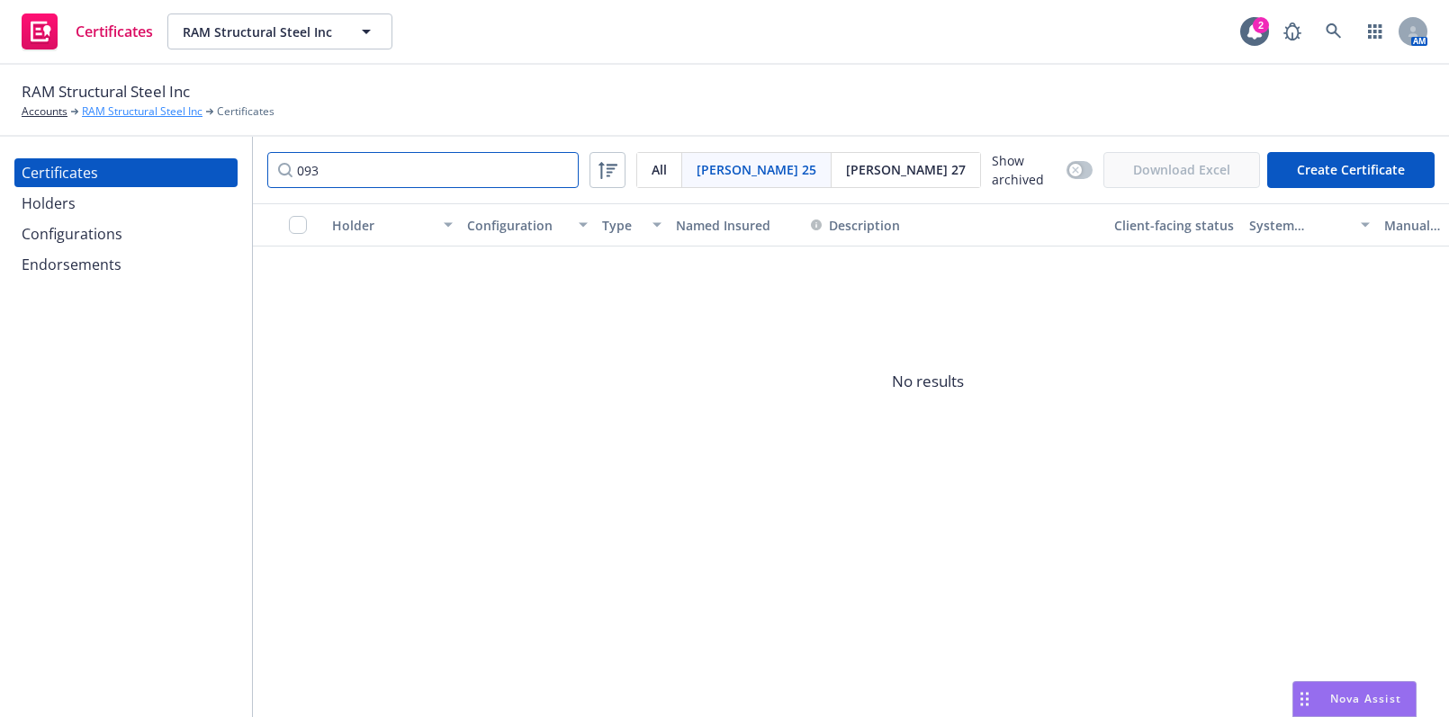
drag, startPoint x: 158, startPoint y: 151, endPoint x: 150, endPoint y: 115, distance: 36.9
click at [65, 138] on div "Certificates Holders Configurations Endorsements 093 Acord 25 All Acord 25 Acor…" at bounding box center [724, 427] width 1449 height 580
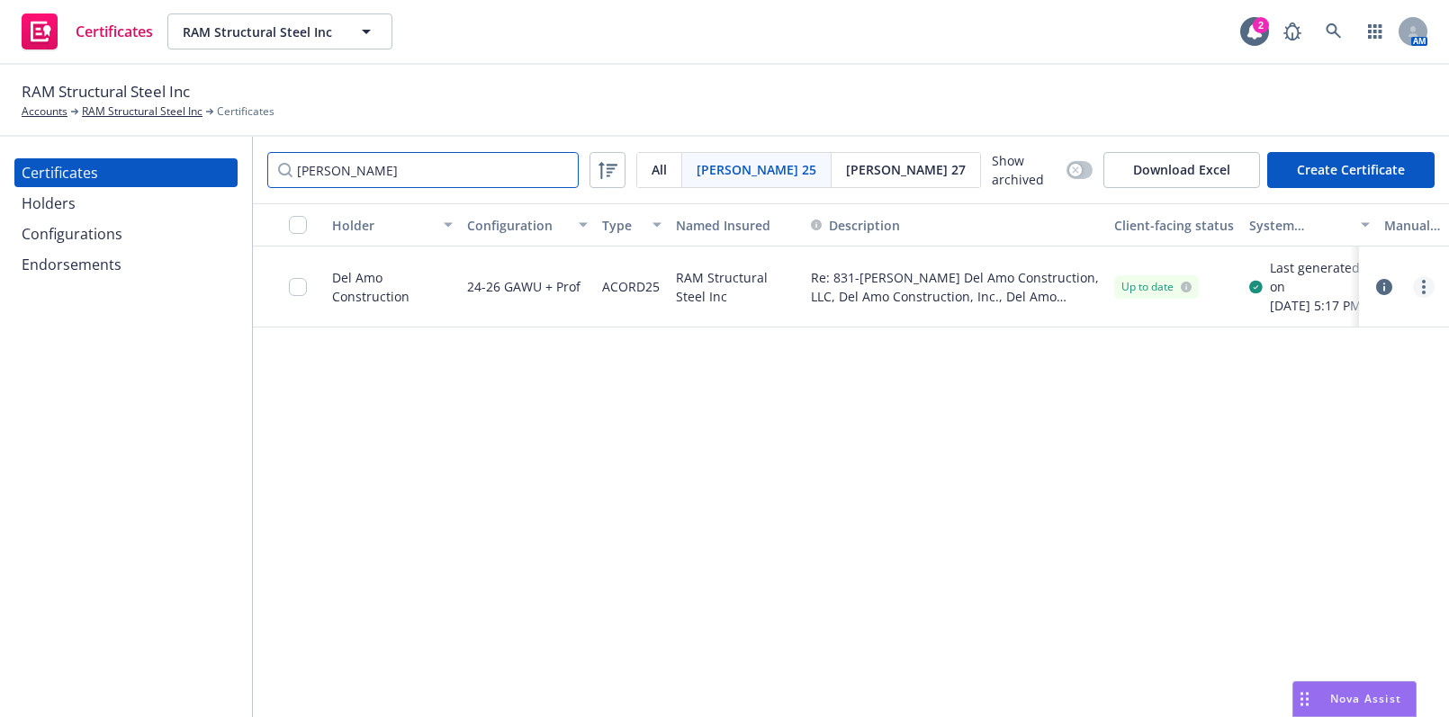
type input "darrow"
click at [1424, 289] on circle "more" at bounding box center [1424, 287] width 4 height 4
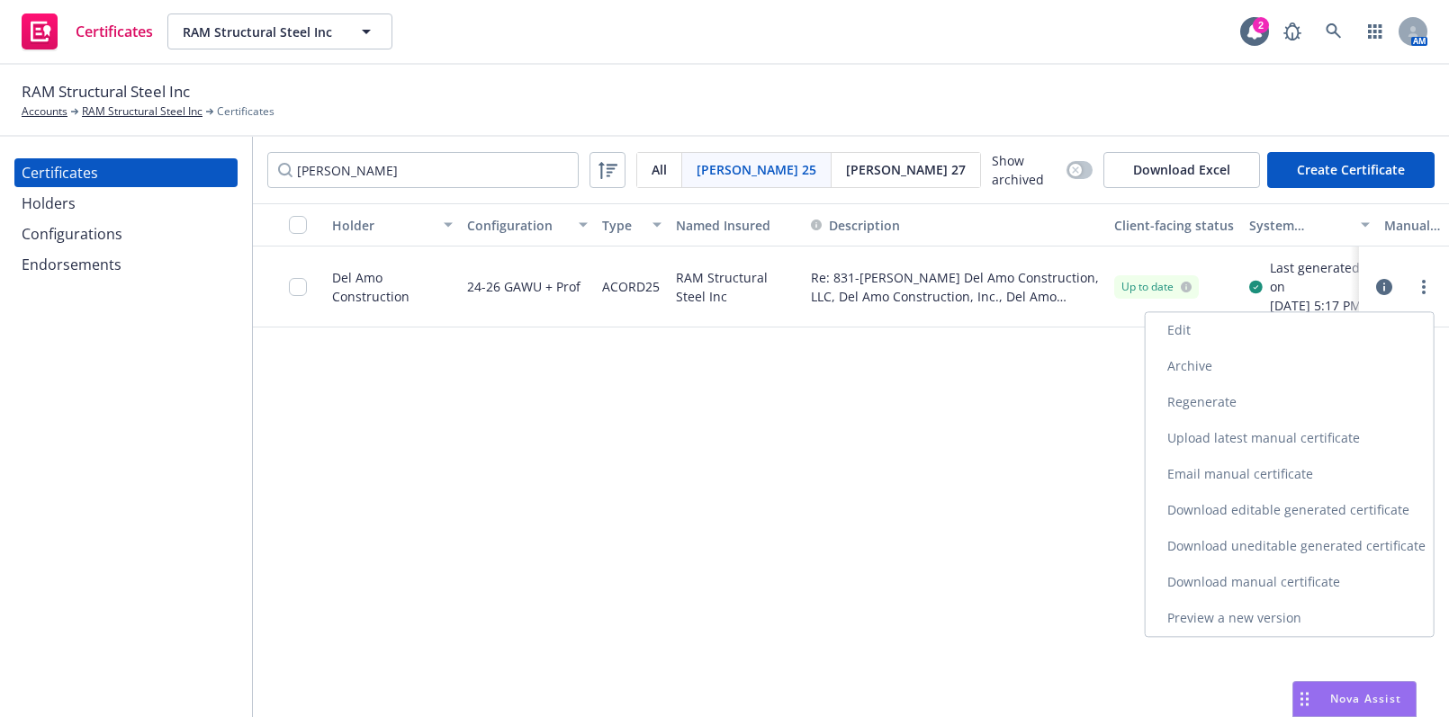
click at [1190, 323] on link "Edit" at bounding box center [1290, 330] width 288 height 36
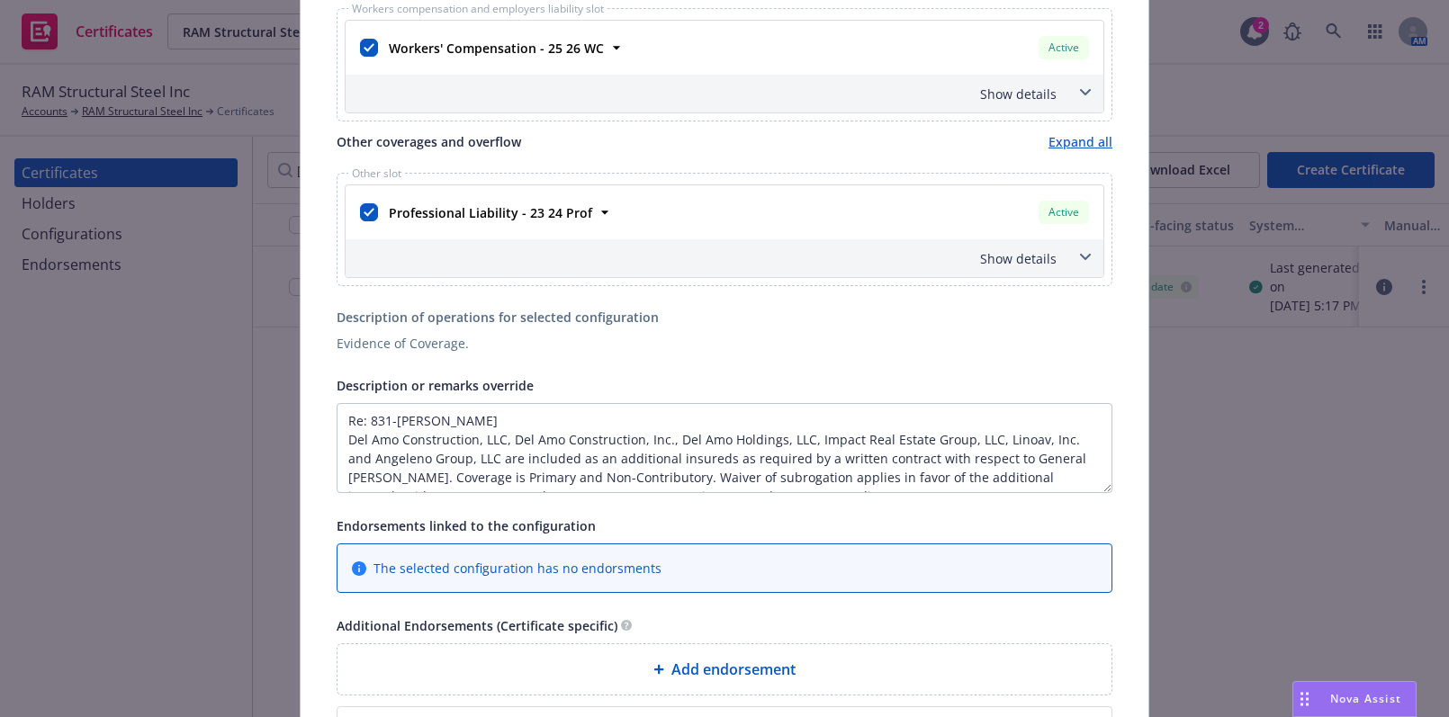
scroll to position [981, 0]
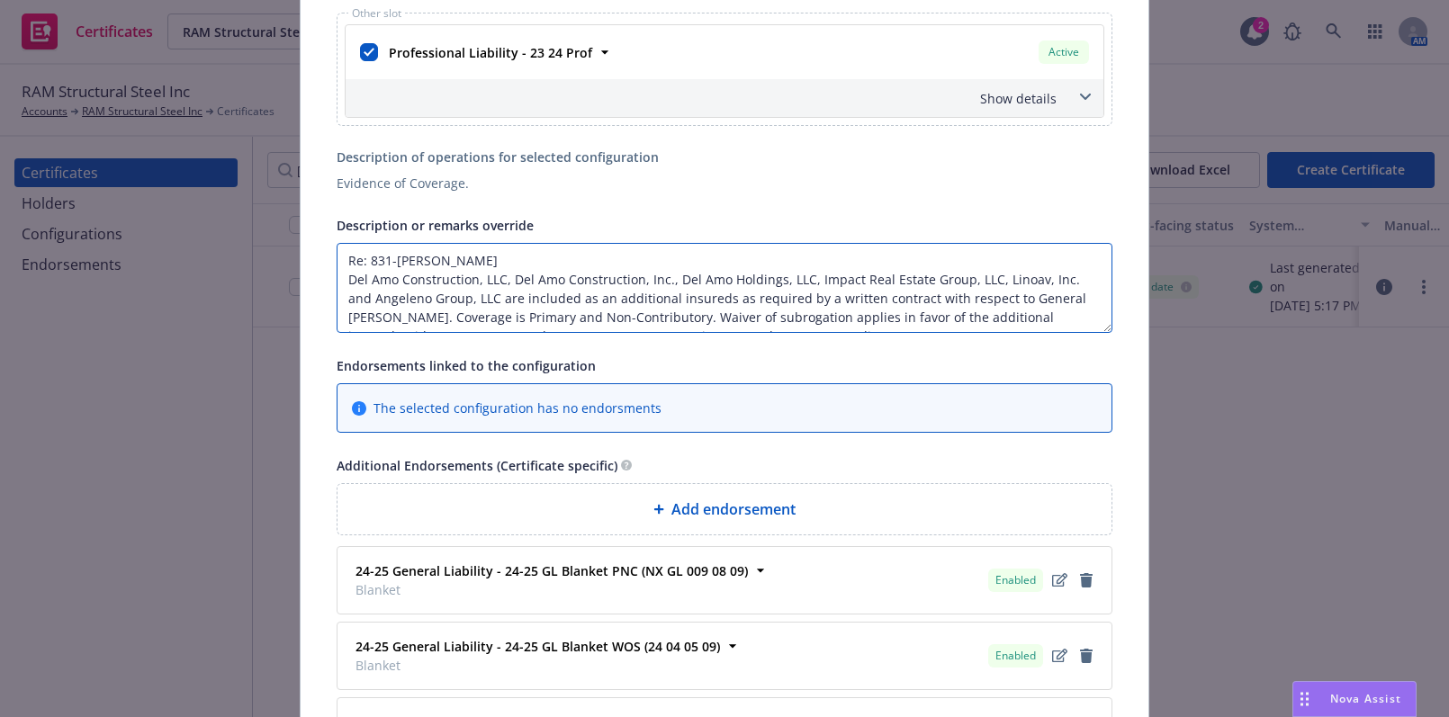
click at [364, 253] on textarea "Re: 831-Darrow Del Amo Construction, LLC, Del Amo Construction, Inc., Del Amo H…" at bounding box center [725, 288] width 776 height 90
drag, startPoint x: 450, startPoint y: 256, endPoint x: 765, endPoint y: 255, distance: 314.9
click at [765, 255] on textarea "Re: RAM Job# 831-Darrow Del Amo Construction, LLC, Del Amo Construction, Inc., …" at bounding box center [725, 288] width 776 height 90
drag, startPoint x: 462, startPoint y: 297, endPoint x: 287, endPoint y: 275, distance: 175.9
click at [287, 275] on div "Edit Acord25 certificate Cancel Save This account has certificates specific not…" at bounding box center [724, 358] width 1449 height 717
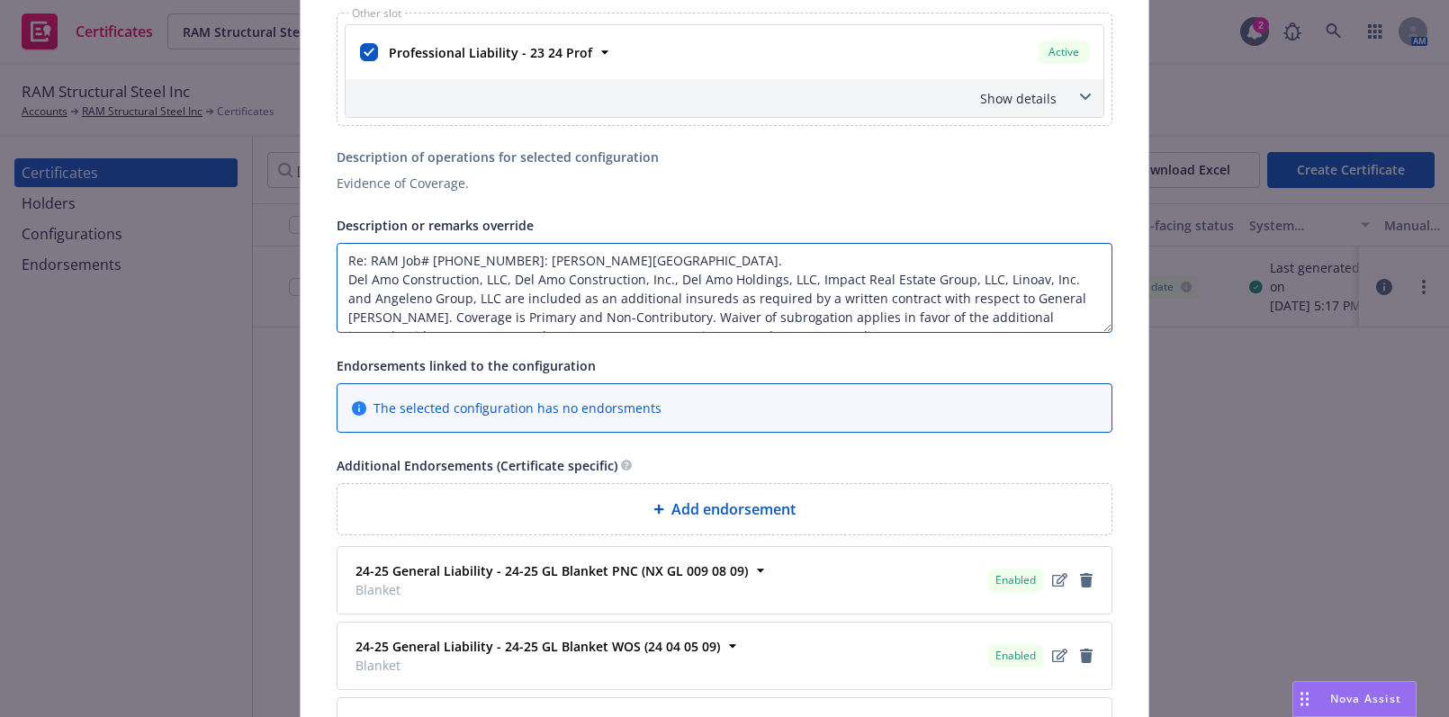
paste textarea "; Del Amo Construction, Inc.; DAC Holdings, LLC; Impact Real Estate Group, LLC;…"
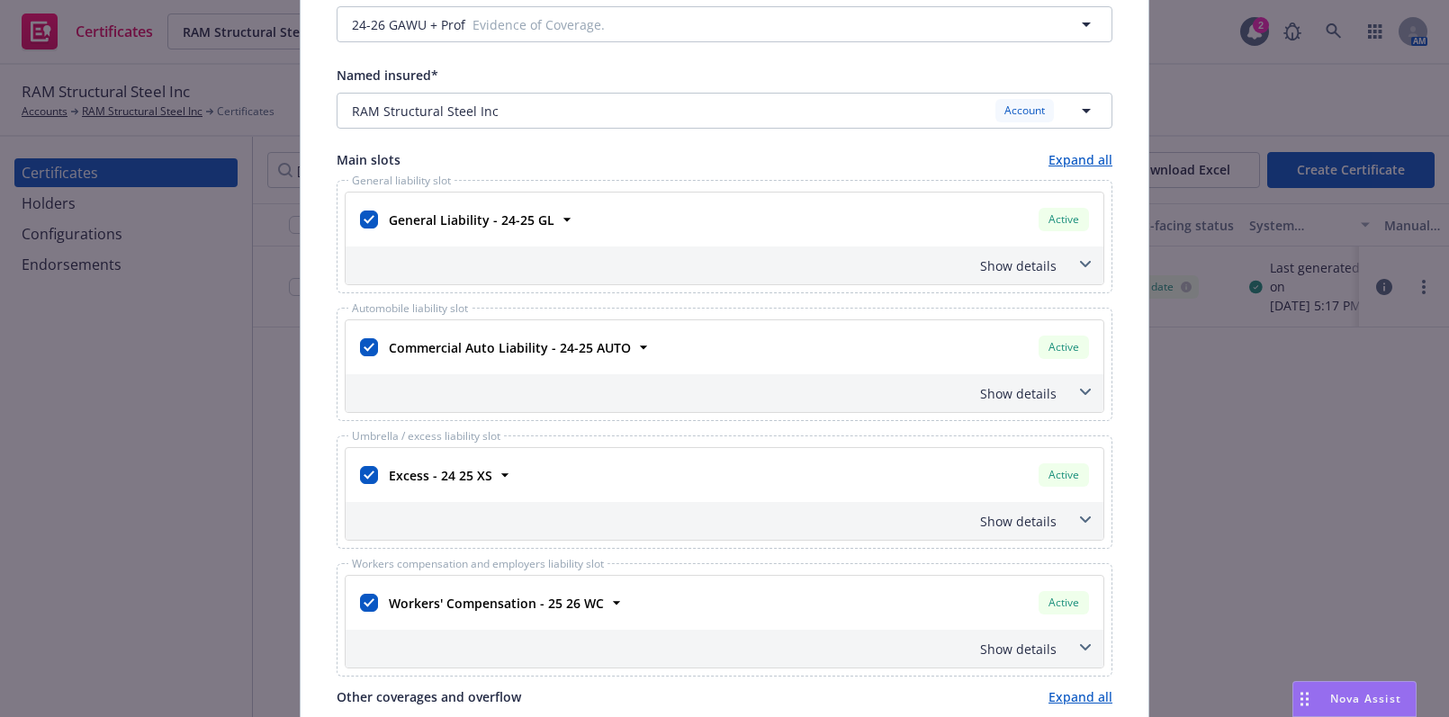
scroll to position [102, 0]
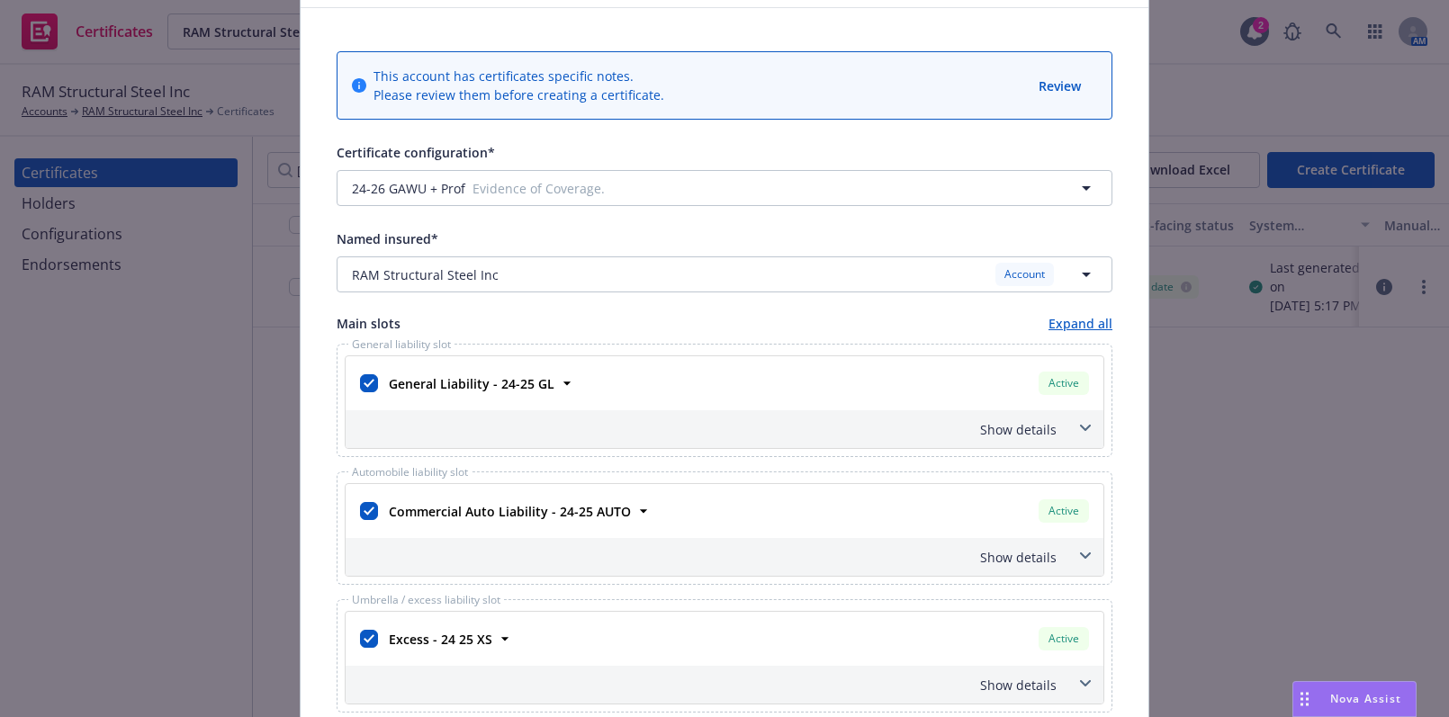
type textarea "Re: RAM Job# 831- 2022-093: Darrow Office Building. Del Amo Construction, LLC; …"
drag, startPoint x: 1017, startPoint y: 417, endPoint x: 1019, endPoint y: 431, distance: 14.5
click at [1018, 423] on div "Show details" at bounding box center [725, 429] width 758 height 38
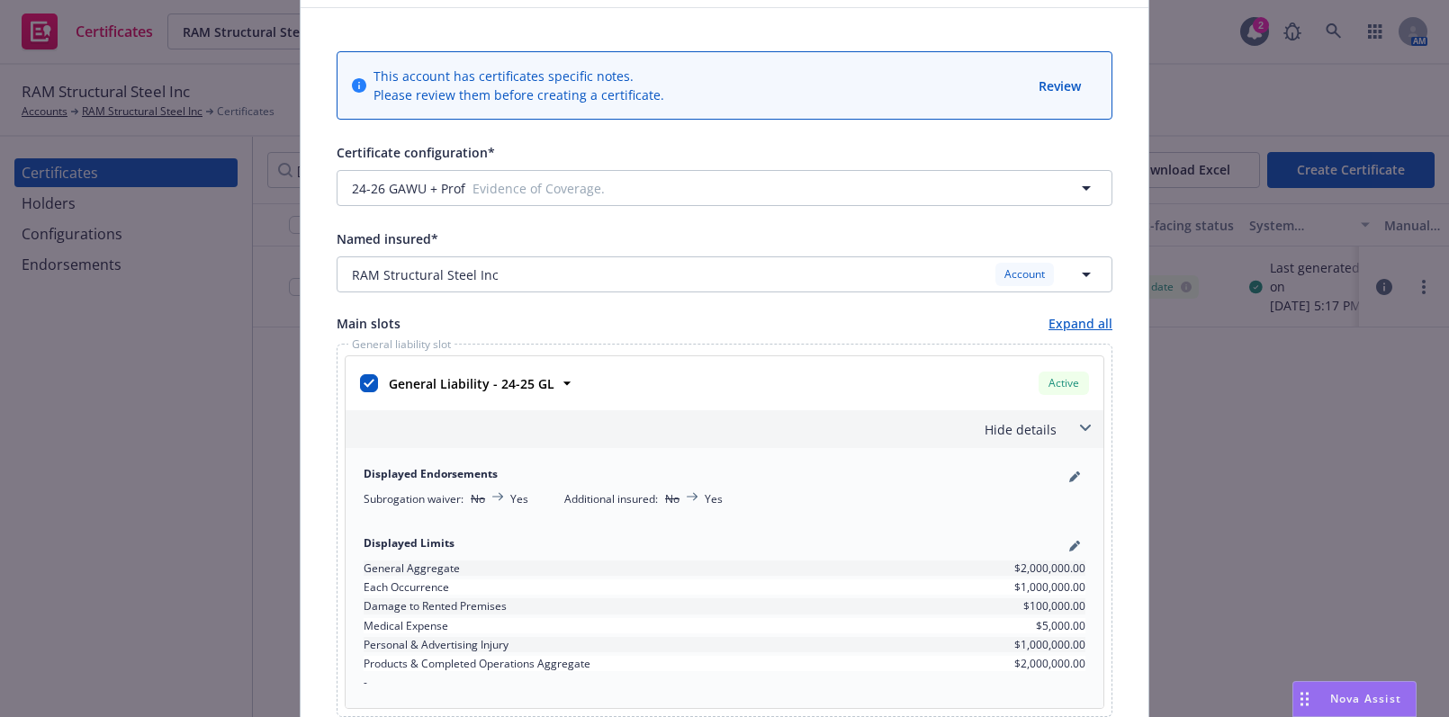
click at [1020, 431] on div "Hide details" at bounding box center [702, 429] width 707 height 19
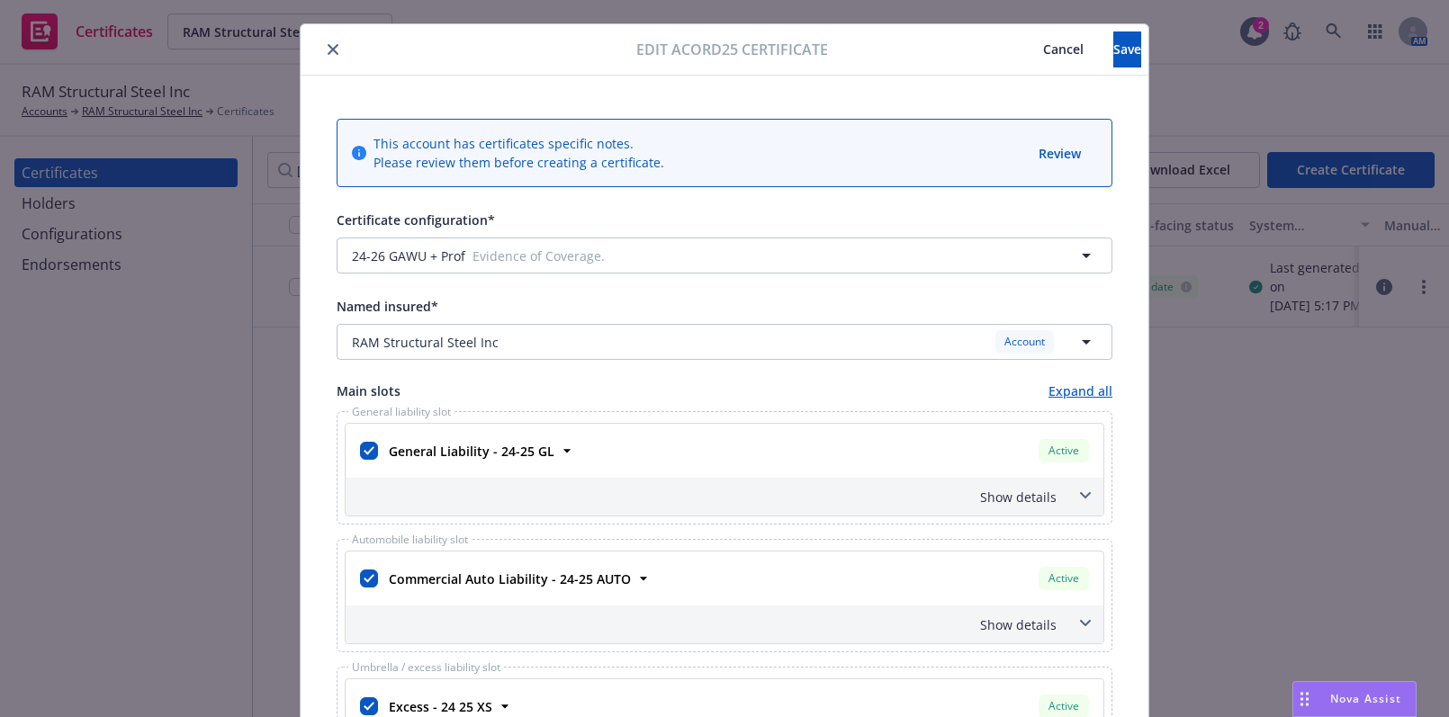
scroll to position [0, 0]
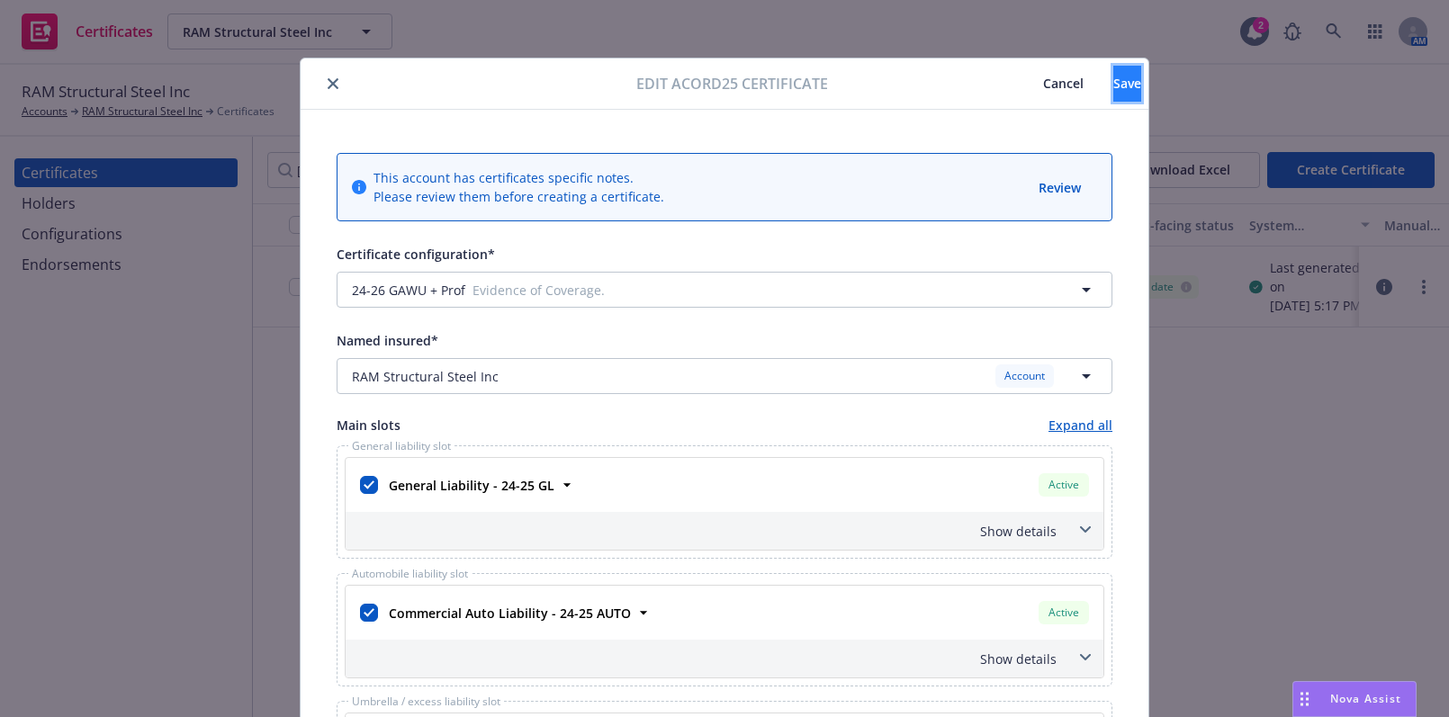
click at [1113, 91] on span "Save" at bounding box center [1127, 83] width 28 height 17
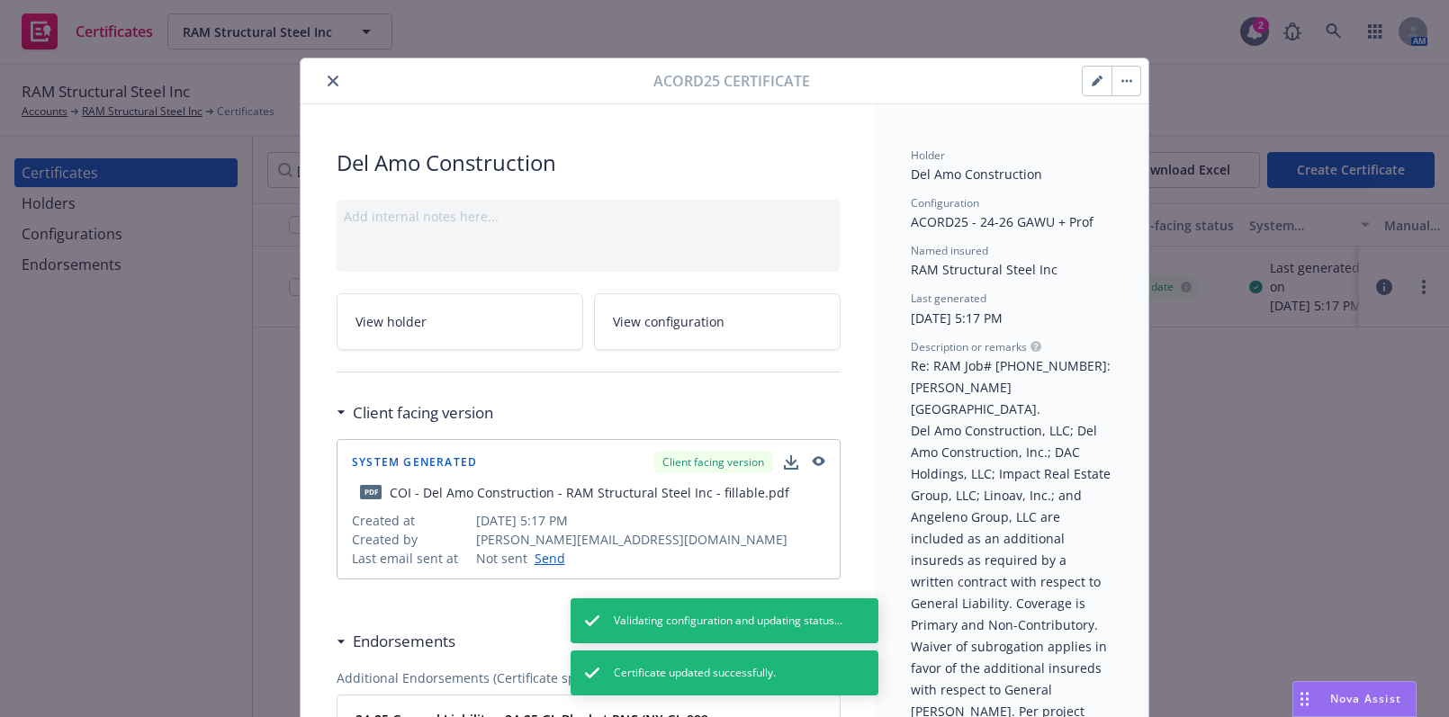
click at [332, 81] on button "close" at bounding box center [333, 81] width 22 height 22
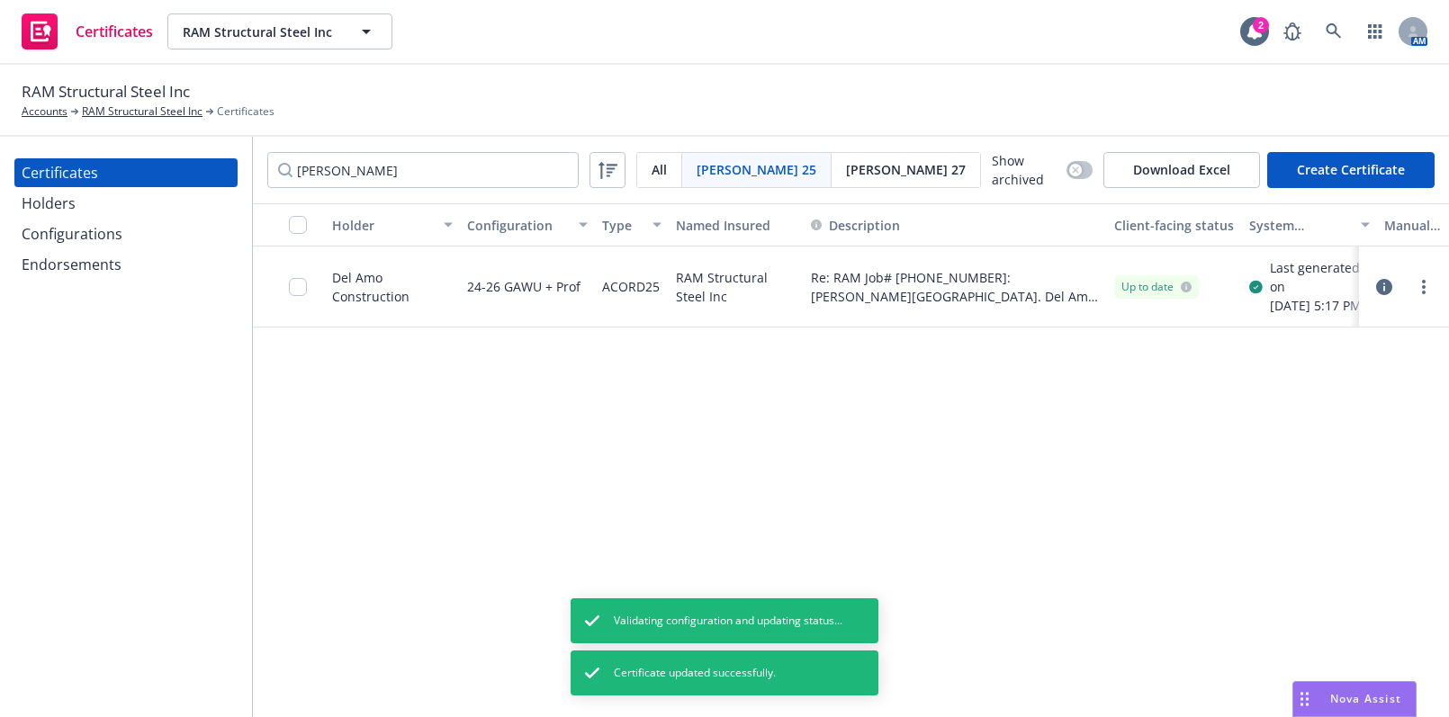
click at [1413, 309] on div at bounding box center [1404, 287] width 90 height 81
click at [1422, 305] on div at bounding box center [1404, 287] width 76 height 36
click at [1424, 294] on icon "more" at bounding box center [1424, 287] width 4 height 14
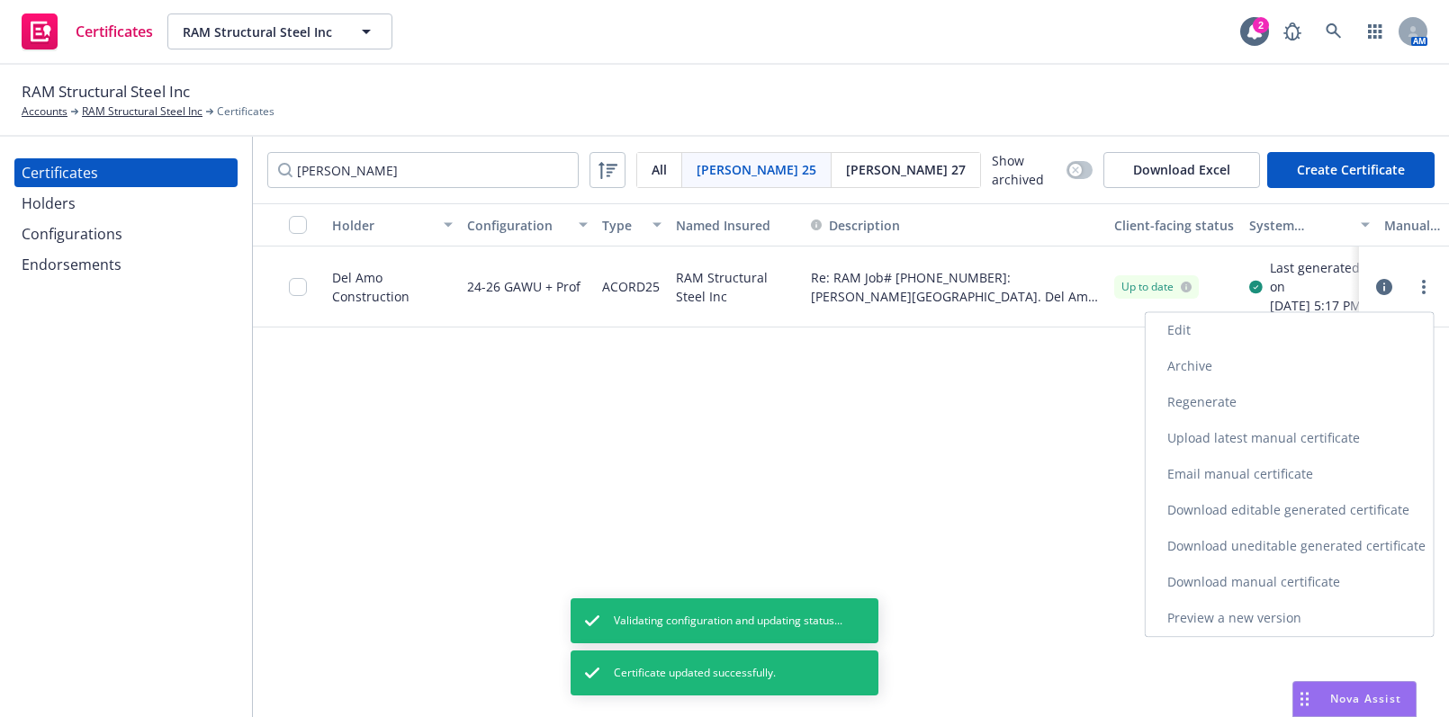
drag, startPoint x: 1195, startPoint y: 407, endPoint x: 1110, endPoint y: 427, distance: 86.9
click at [1195, 407] on link "Regenerate" at bounding box center [1290, 402] width 288 height 36
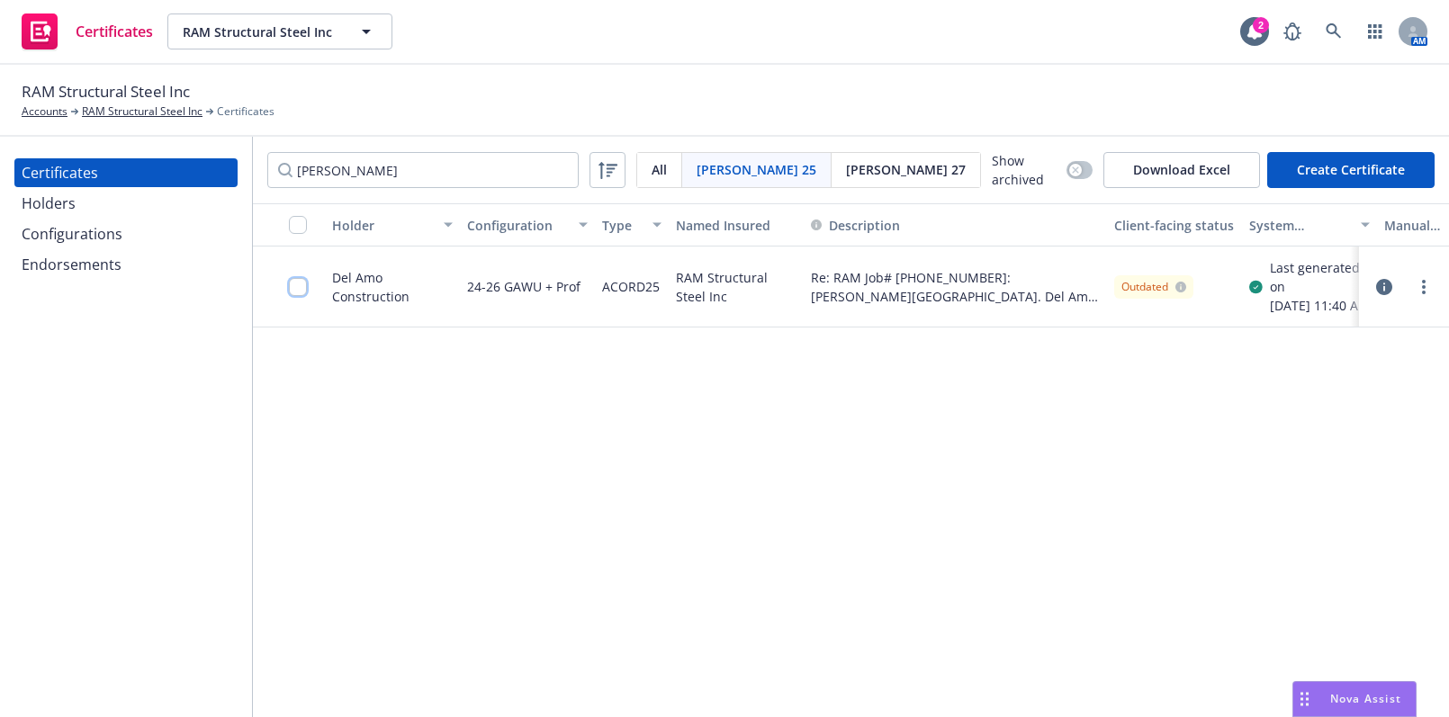
click at [295, 296] on input "checkbox" at bounding box center [298, 287] width 18 height 18
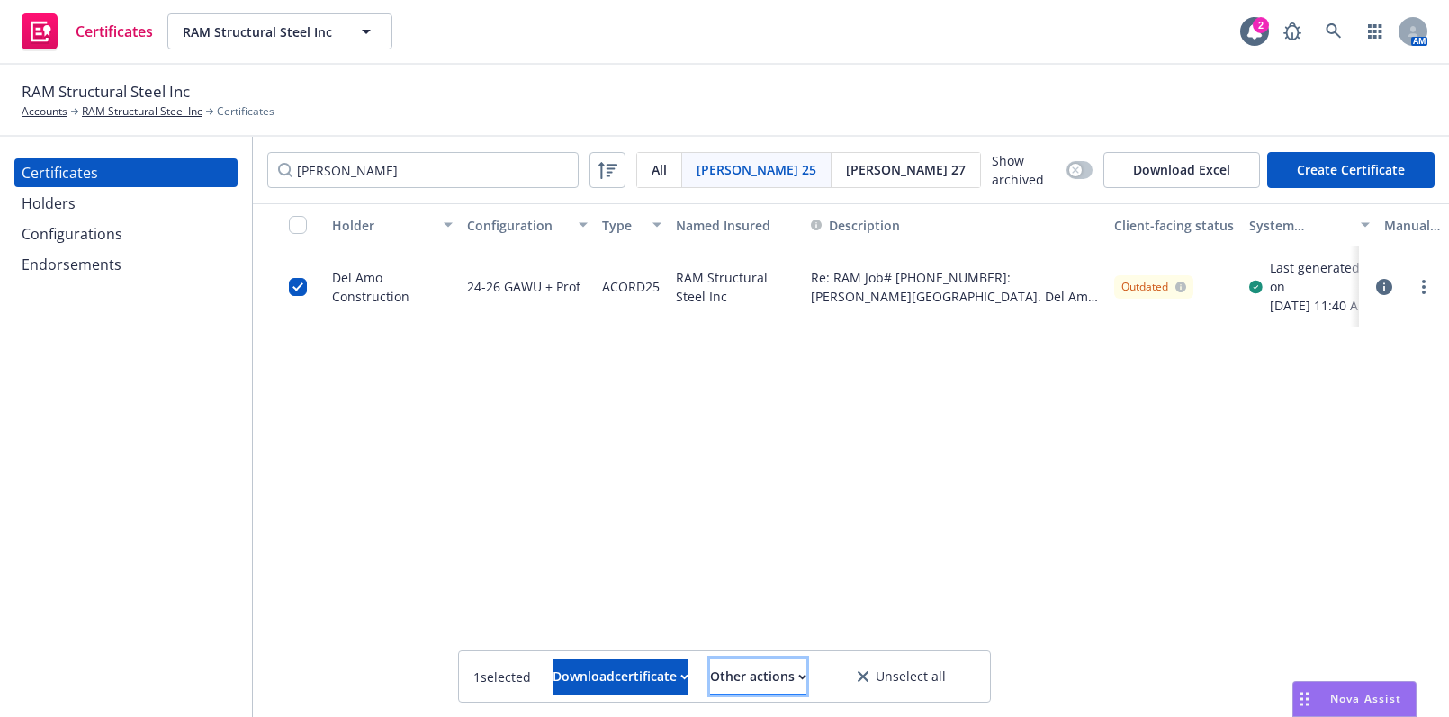
click at [768, 680] on div "Other actions" at bounding box center [758, 677] width 96 height 34
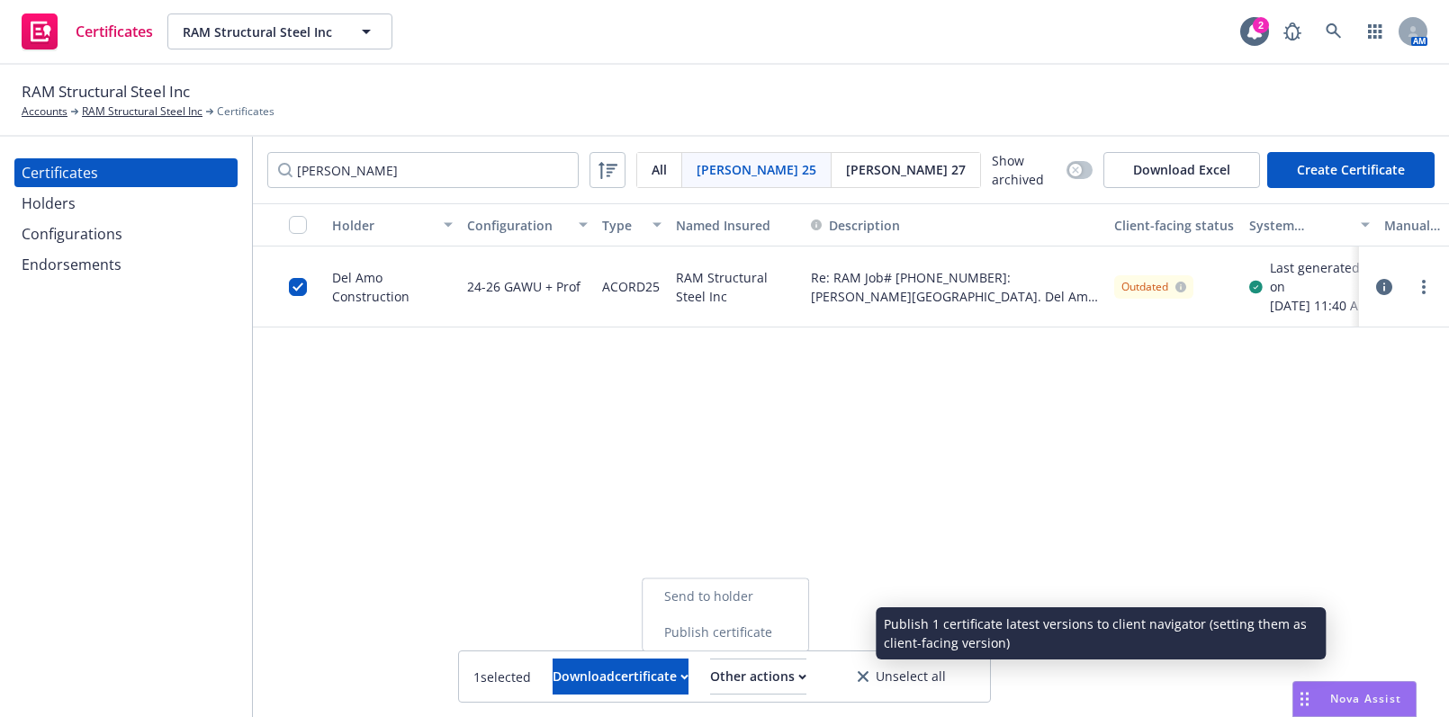
click at [806, 637] on link "Publish certificate" at bounding box center [725, 633] width 166 height 36
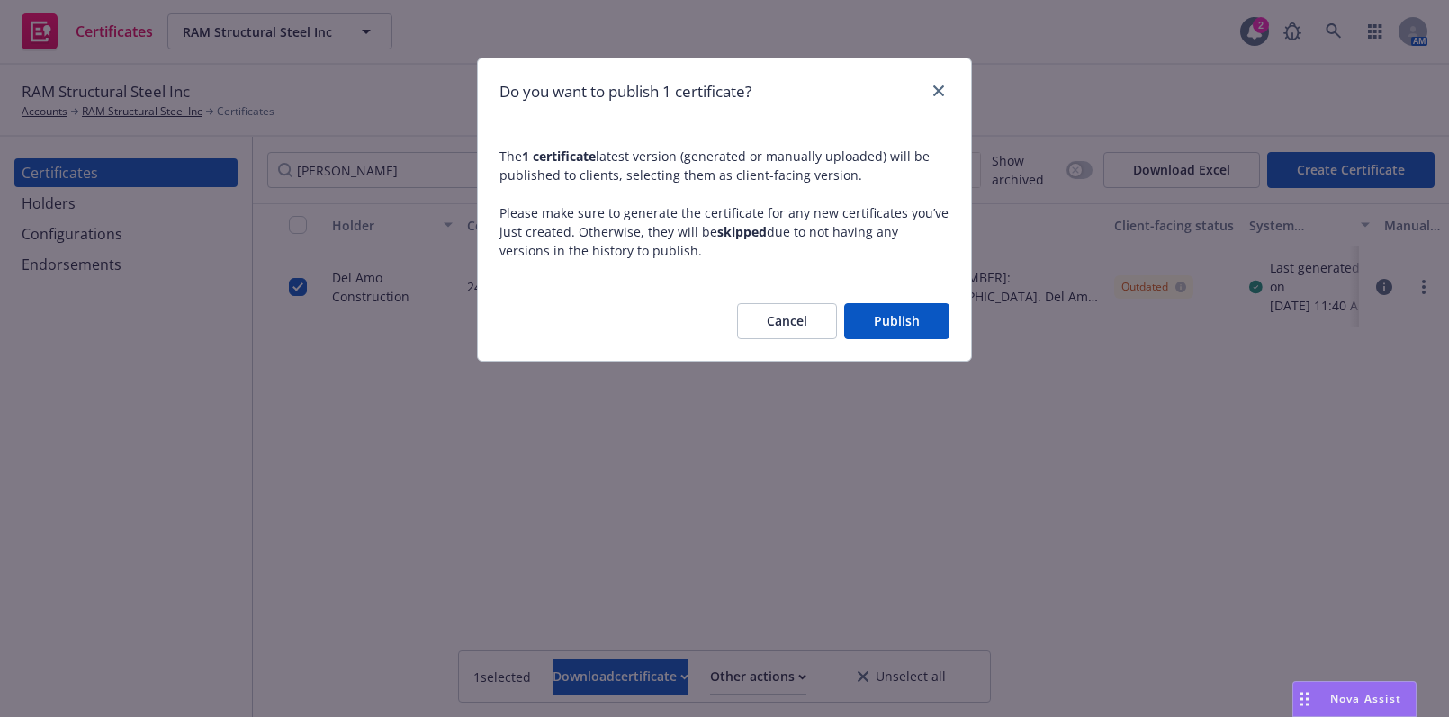
drag, startPoint x: 907, startPoint y: 335, endPoint x: 894, endPoint y: 333, distance: 13.6
click at [903, 335] on button "Publish" at bounding box center [896, 321] width 105 height 36
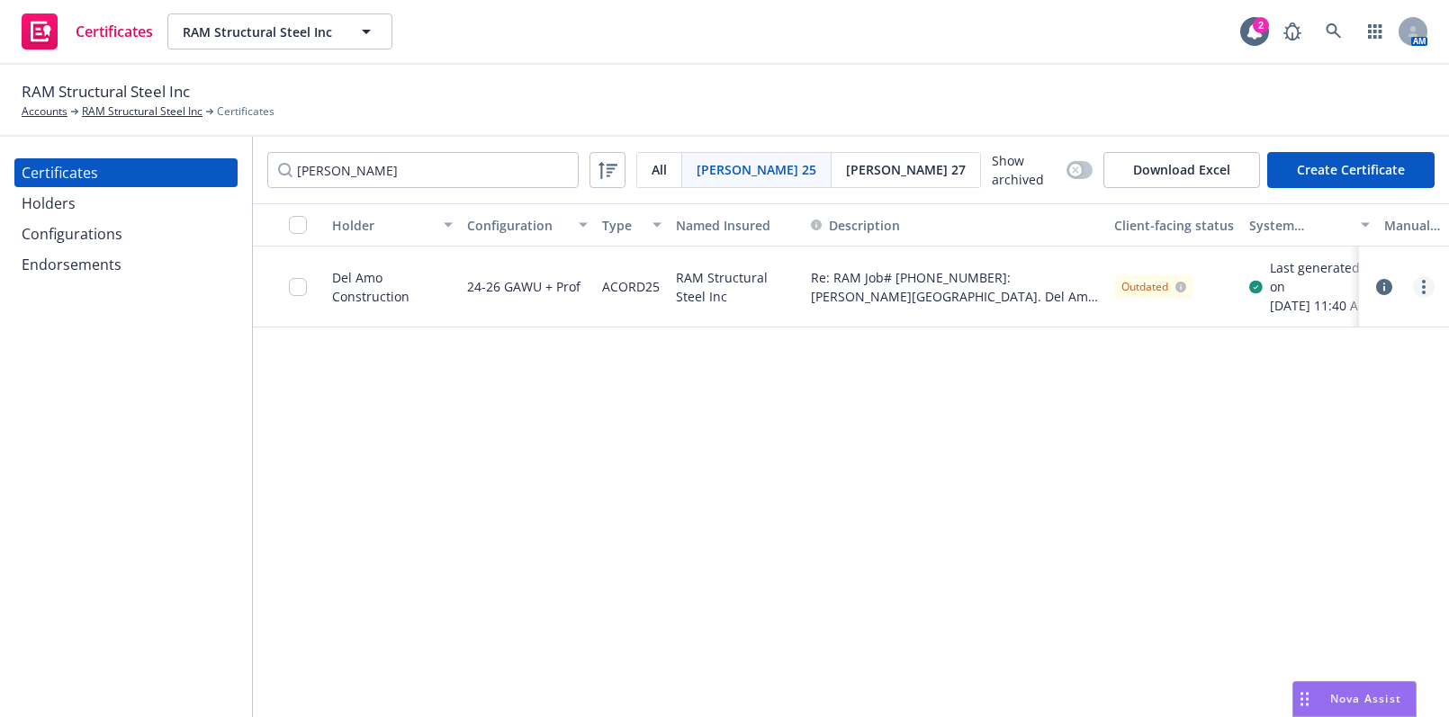
drag, startPoint x: 1406, startPoint y: 293, endPoint x: 1420, endPoint y: 297, distance: 14.0
click at [1420, 297] on div at bounding box center [1403, 287] width 61 height 22
click at [1422, 305] on div at bounding box center [1404, 287] width 76 height 36
click at [1422, 294] on circle "more" at bounding box center [1424, 293] width 4 height 4
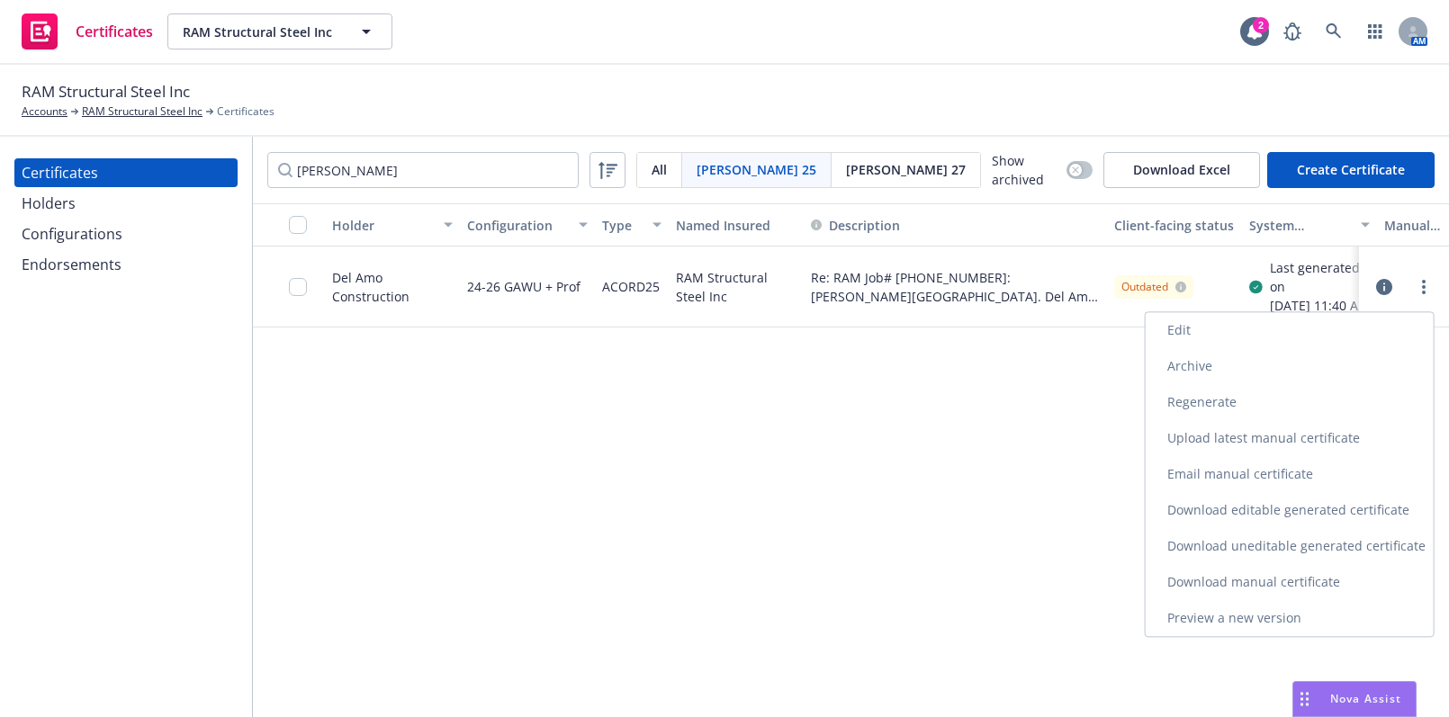
click at [1260, 533] on link "Download uneditable generated certificate" at bounding box center [1290, 546] width 288 height 36
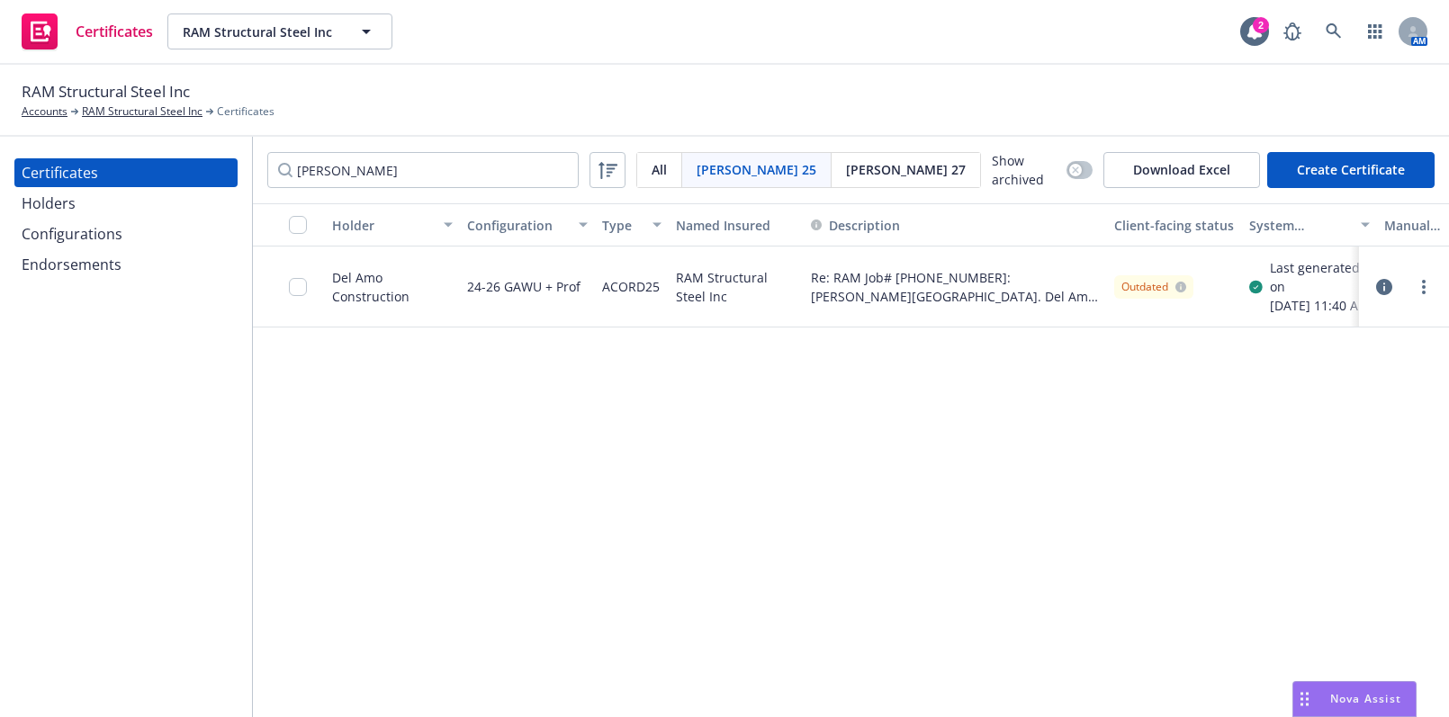
click at [295, 296] on input "checkbox" at bounding box center [298, 287] width 18 height 18
click at [806, 657] on div "1 selected Download certificate Other actions Unselect all" at bounding box center [724, 676] width 531 height 50
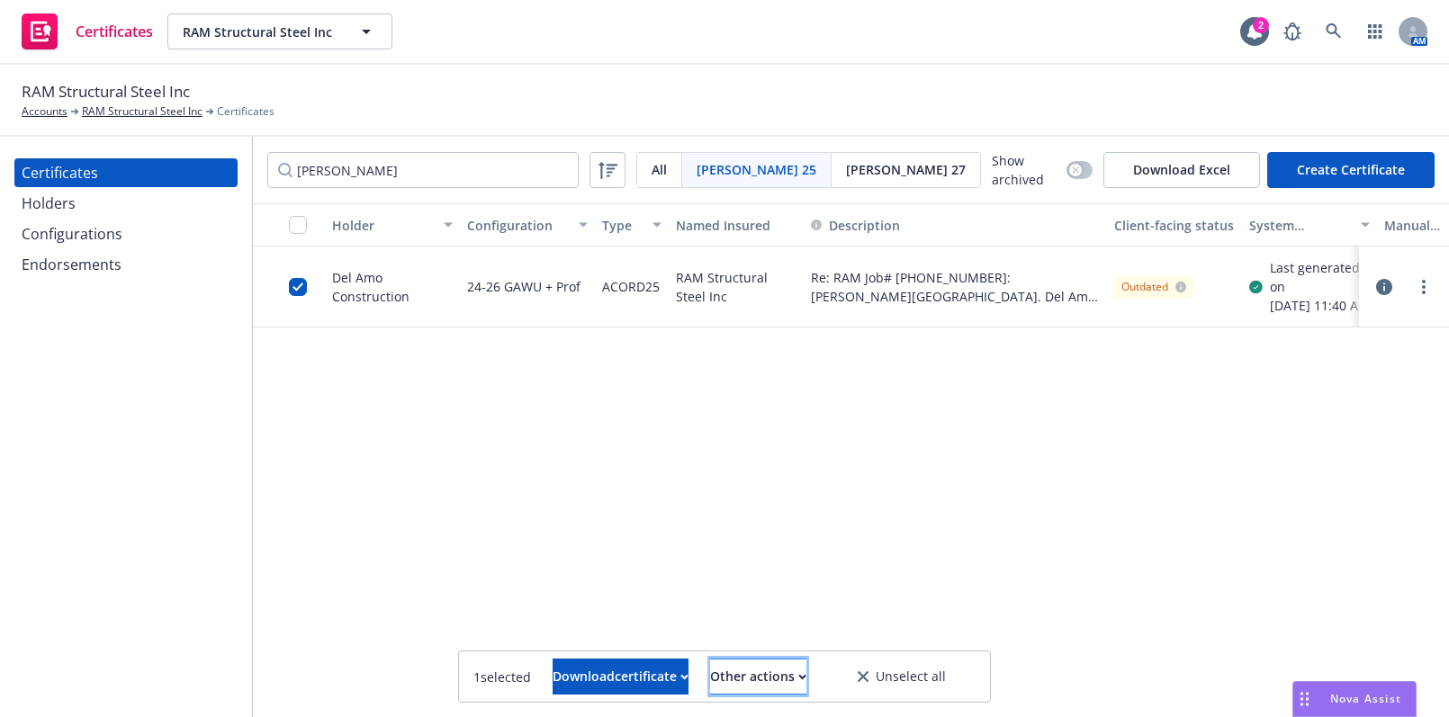
click at [806, 660] on div "Other actions" at bounding box center [758, 677] width 96 height 34
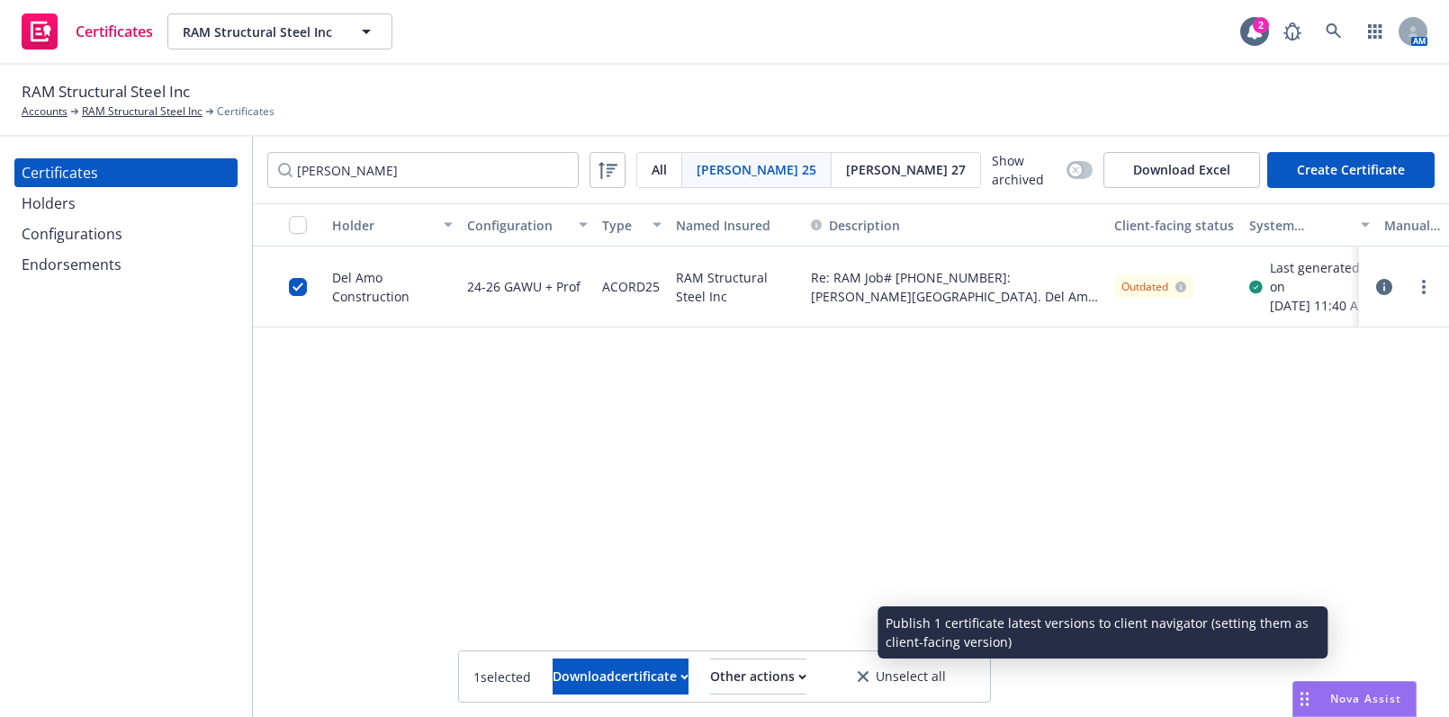
click at [787, 635] on link "Publish certificate" at bounding box center [725, 633] width 166 height 36
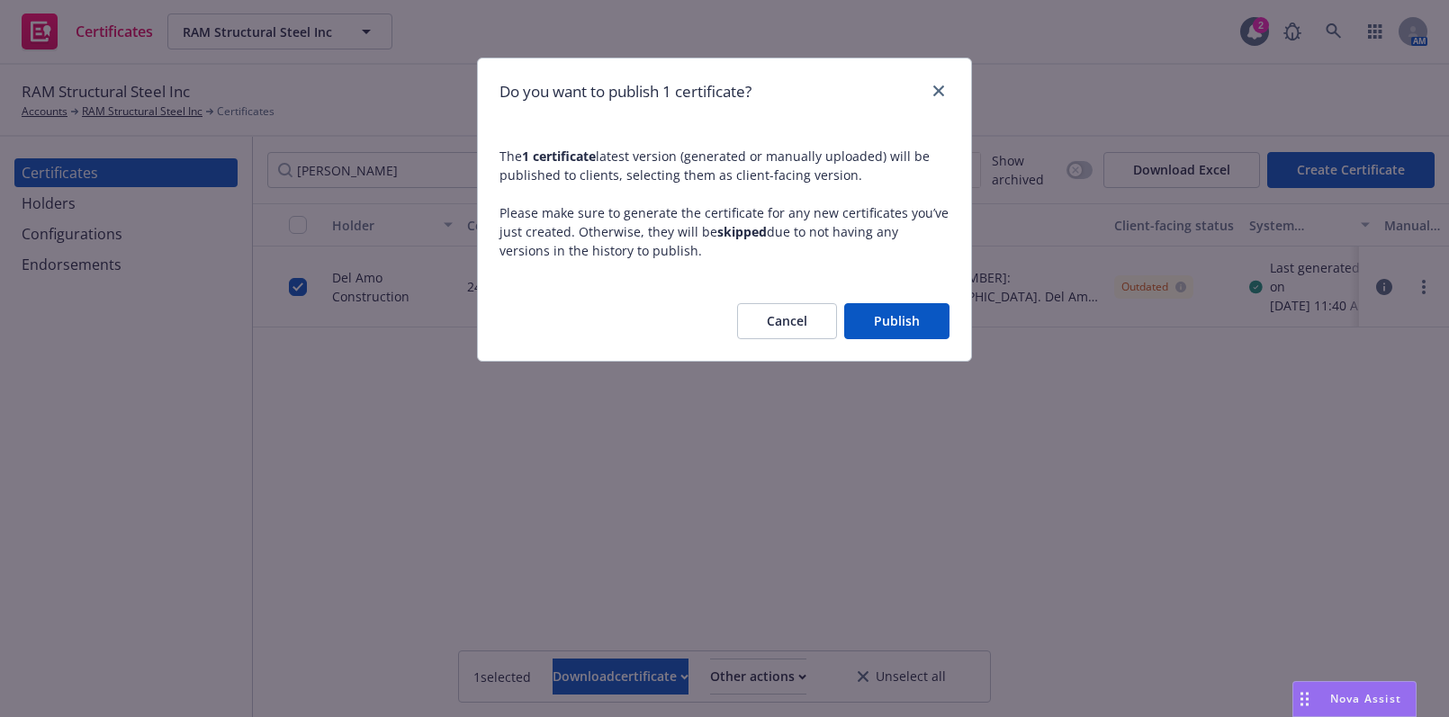
click at [893, 306] on button "Publish" at bounding box center [896, 321] width 105 height 36
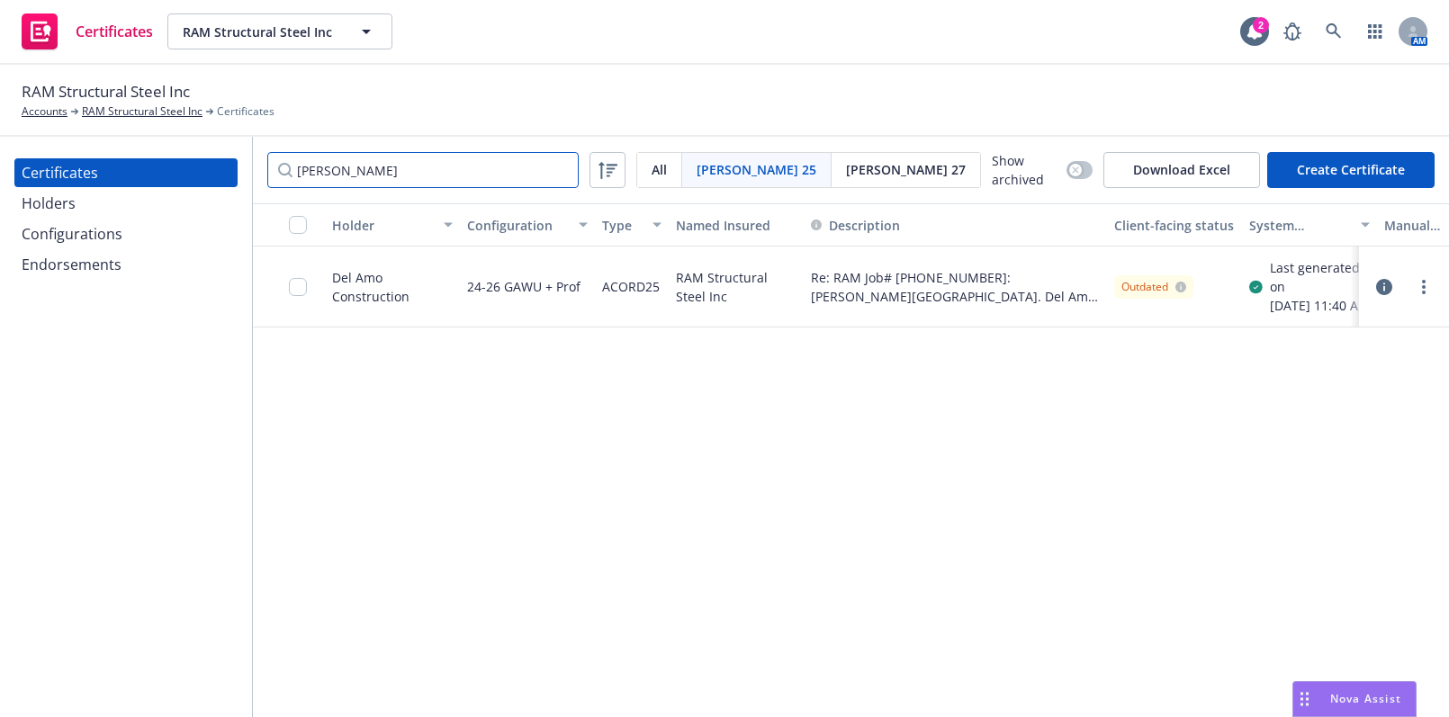
drag, startPoint x: 391, startPoint y: 171, endPoint x: 152, endPoint y: 125, distance: 243.7
click at [163, 135] on div "RAM Structural Steel Inc Accounts RAM Structural Steel Inc Certificates Certifi…" at bounding box center [724, 391] width 1449 height 652
type input "margarets"
click at [1422, 285] on icon "more" at bounding box center [1424, 287] width 4 height 14
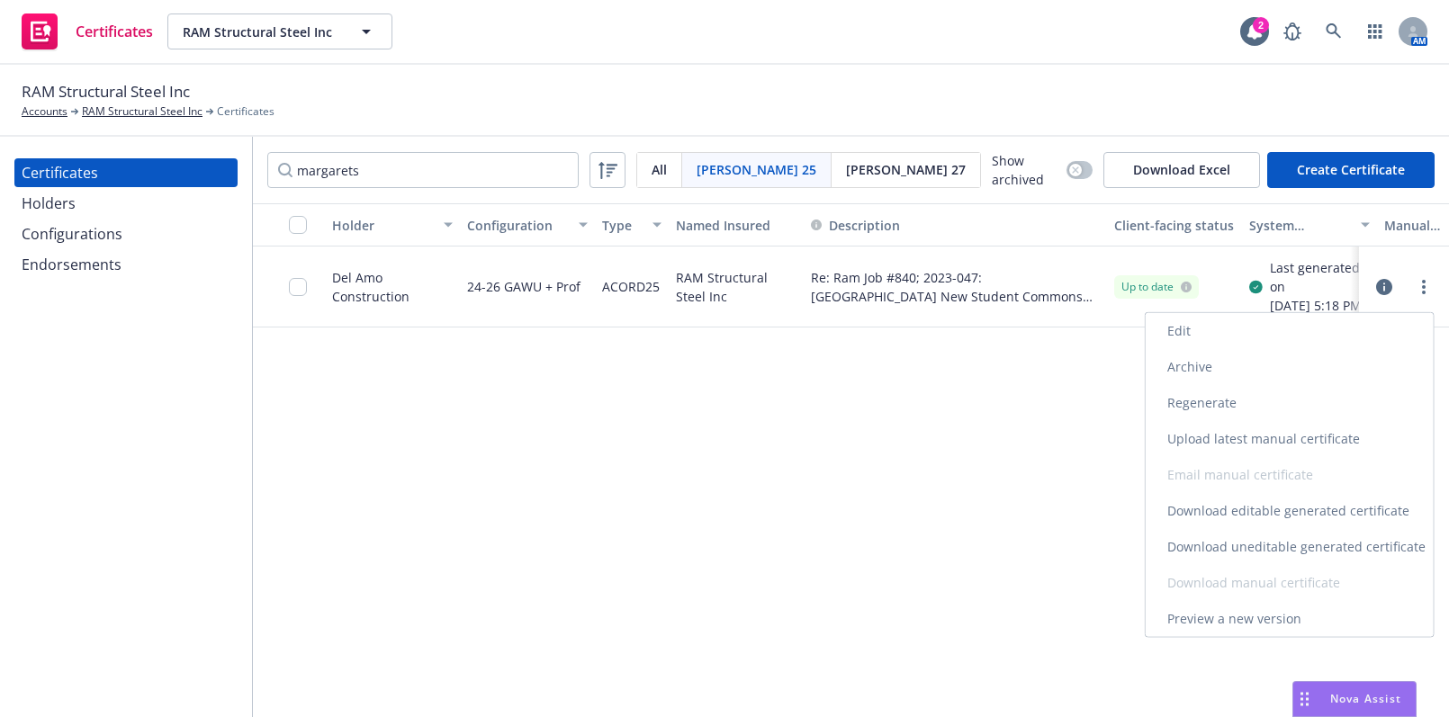
click at [1200, 317] on link "Edit" at bounding box center [1290, 331] width 288 height 36
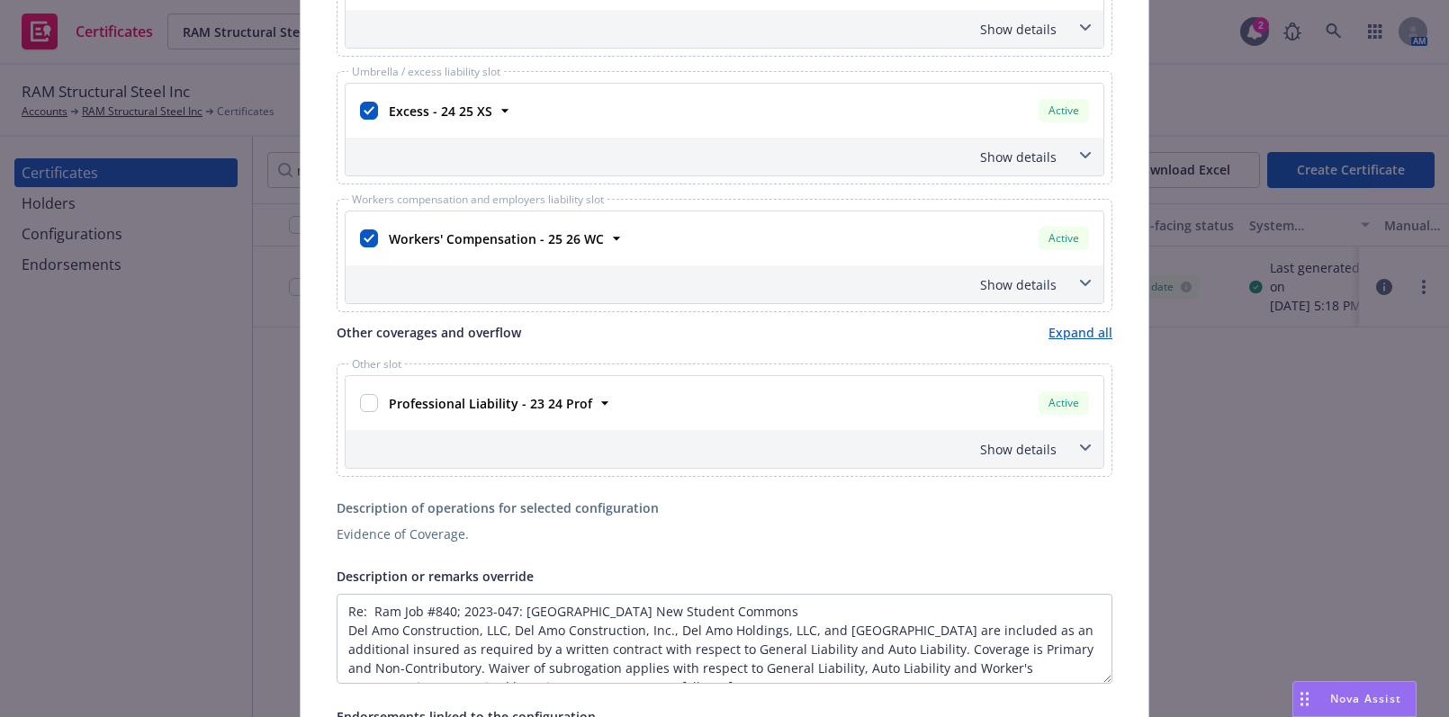
scroll to position [900, 0]
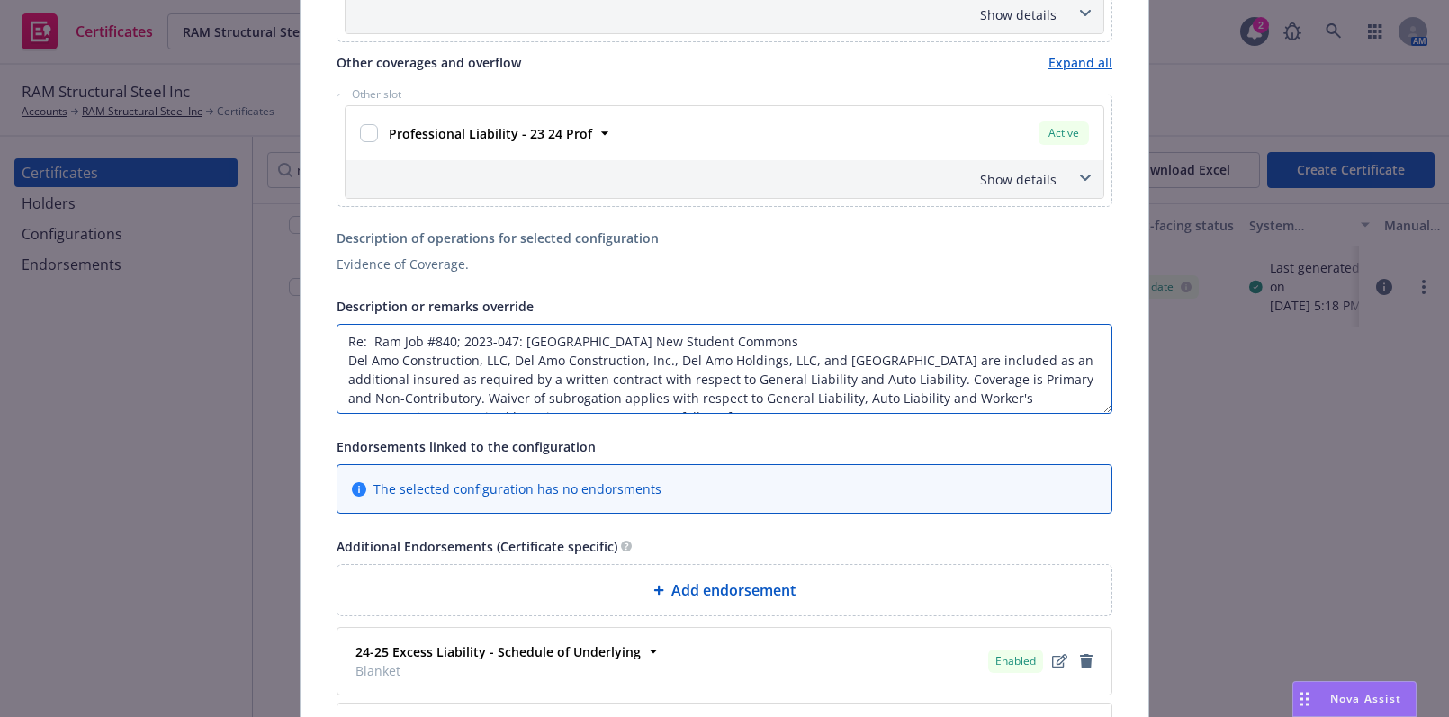
drag, startPoint x: 1008, startPoint y: 355, endPoint x: 299, endPoint y: 362, distance: 709.1
click at [301, 362] on div "This account has certificates specific notes. Please review them before creatin…" at bounding box center [725, 453] width 848 height 2487
paste textarea "AC"
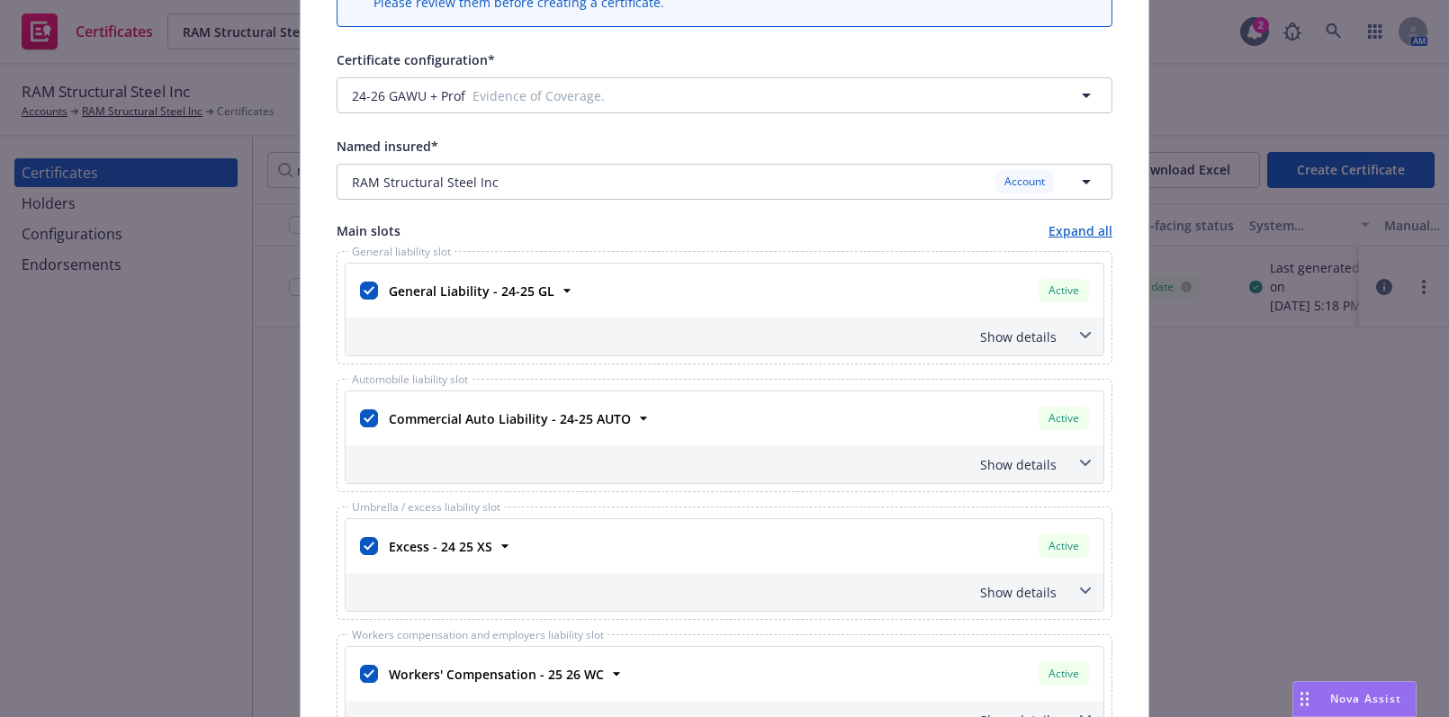
scroll to position [0, 0]
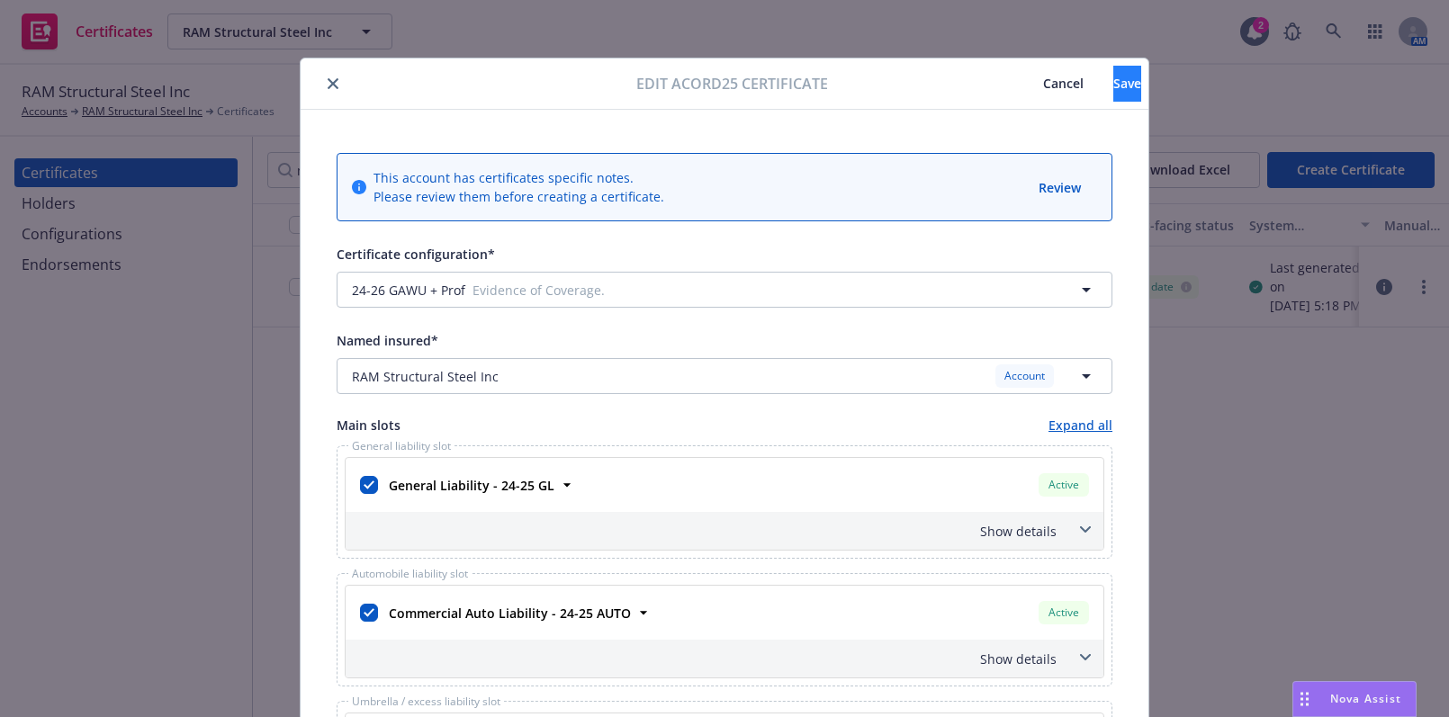
type textarea "Re: Ram Job #840; 2023-047: St. Margarets New Student Commons Del Amo Construct…"
click at [1113, 76] on span "Save" at bounding box center [1127, 83] width 28 height 17
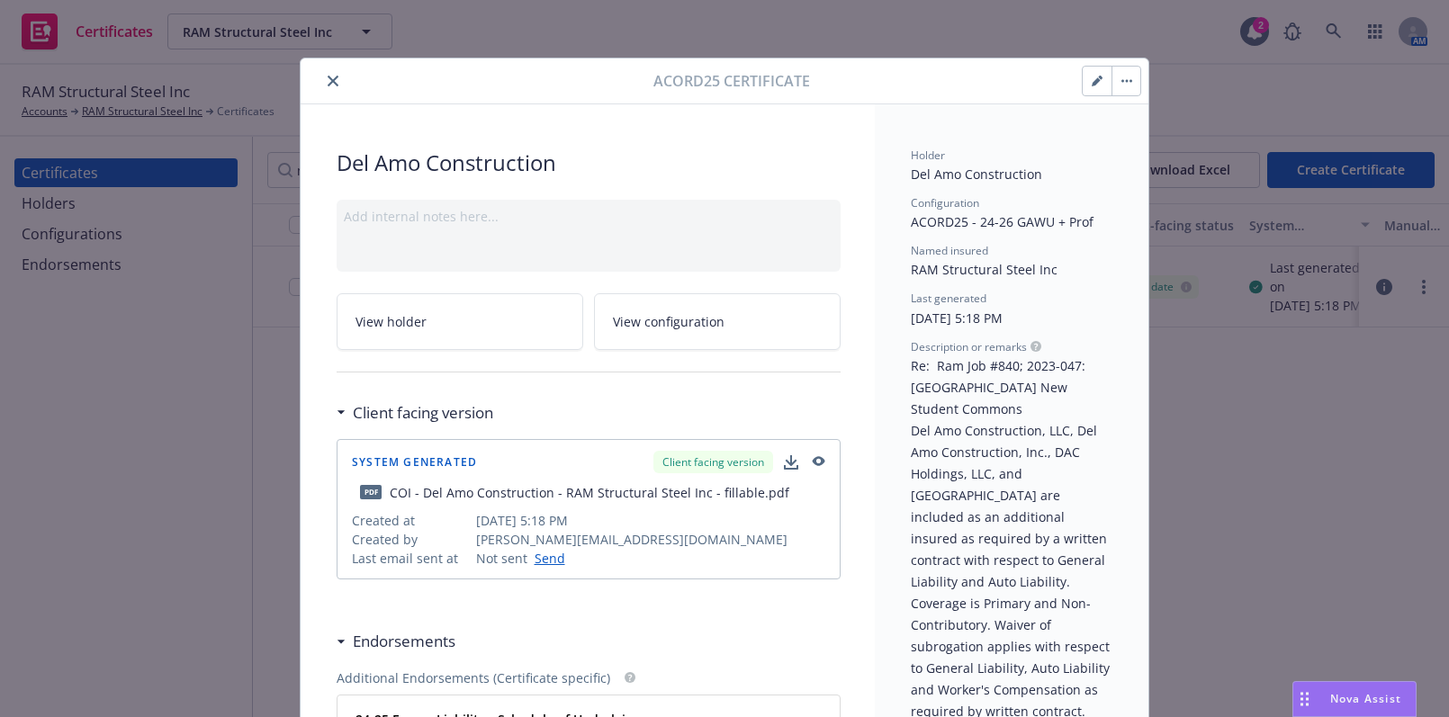
click at [330, 83] on icon "close" at bounding box center [333, 81] width 11 height 11
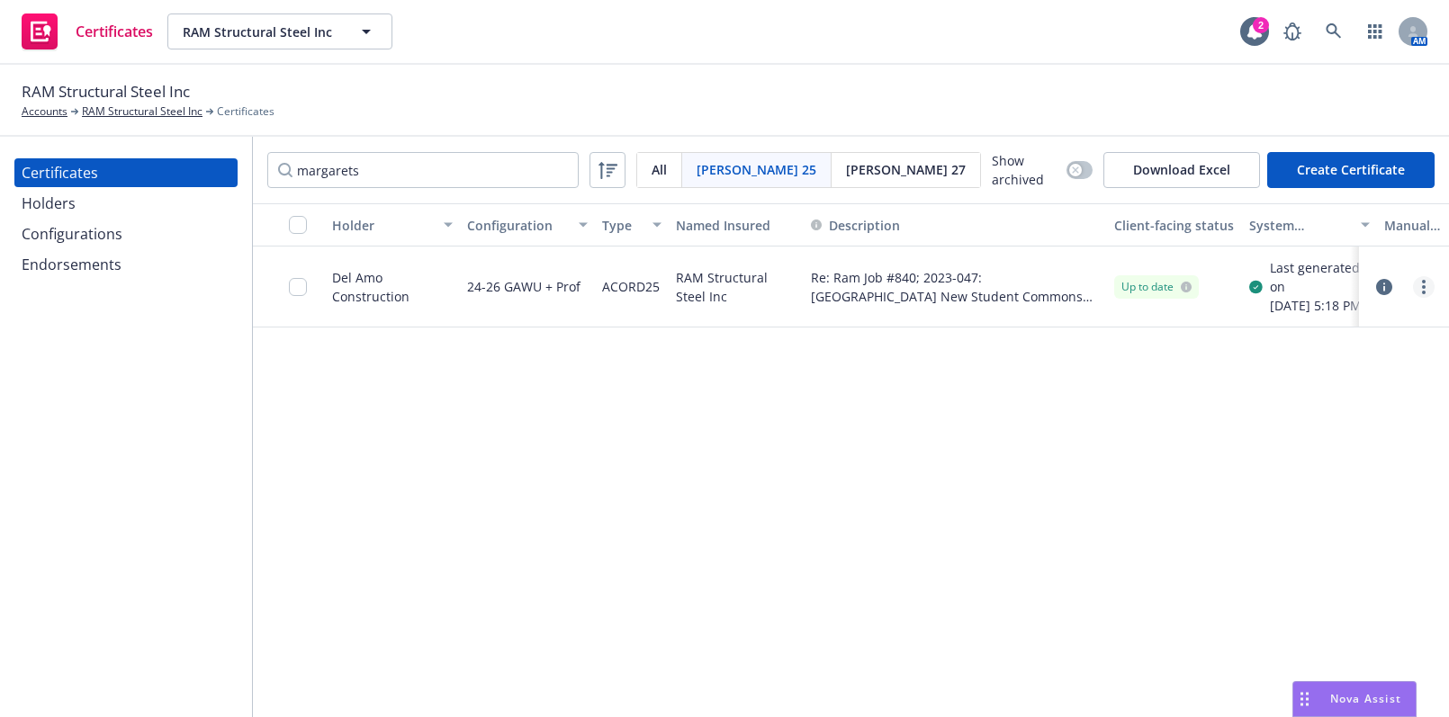
click at [1420, 291] on link "more" at bounding box center [1424, 287] width 22 height 22
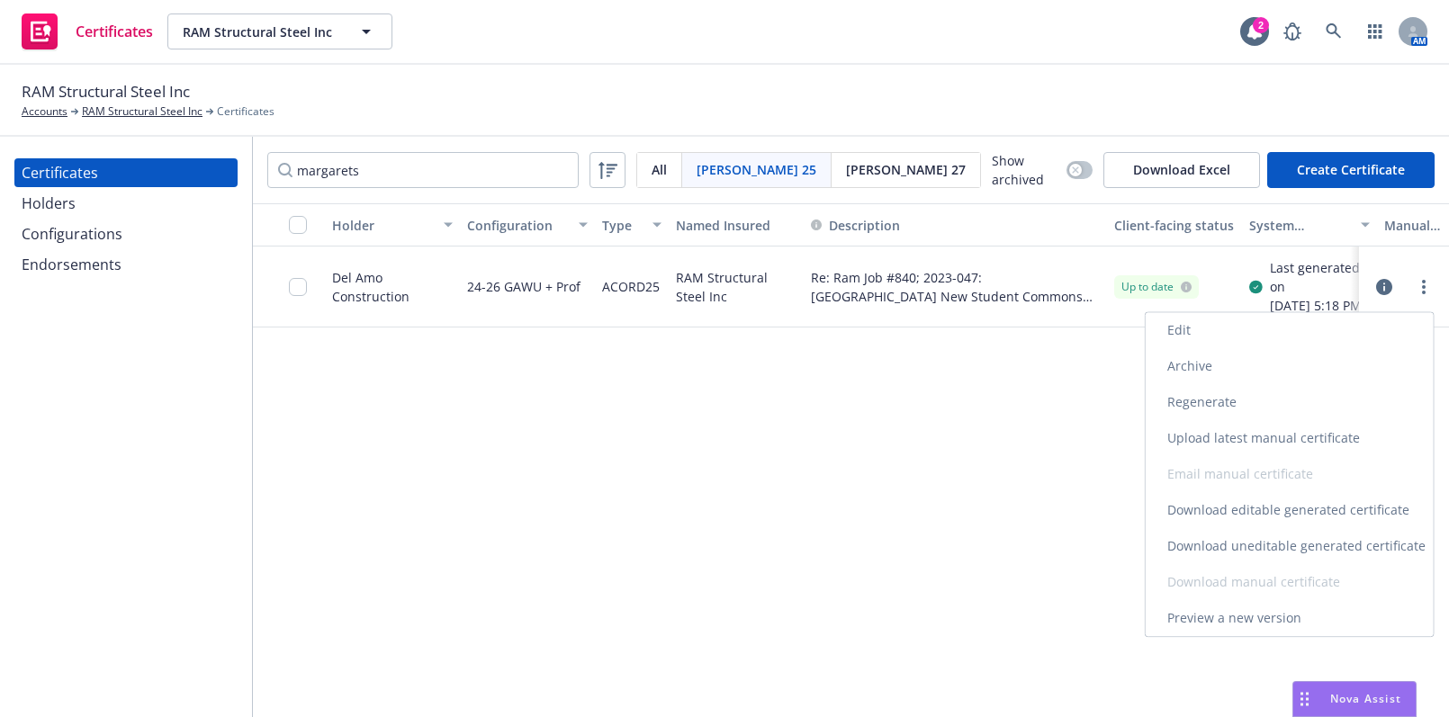
click at [1251, 408] on link "Regenerate" at bounding box center [1290, 402] width 288 height 36
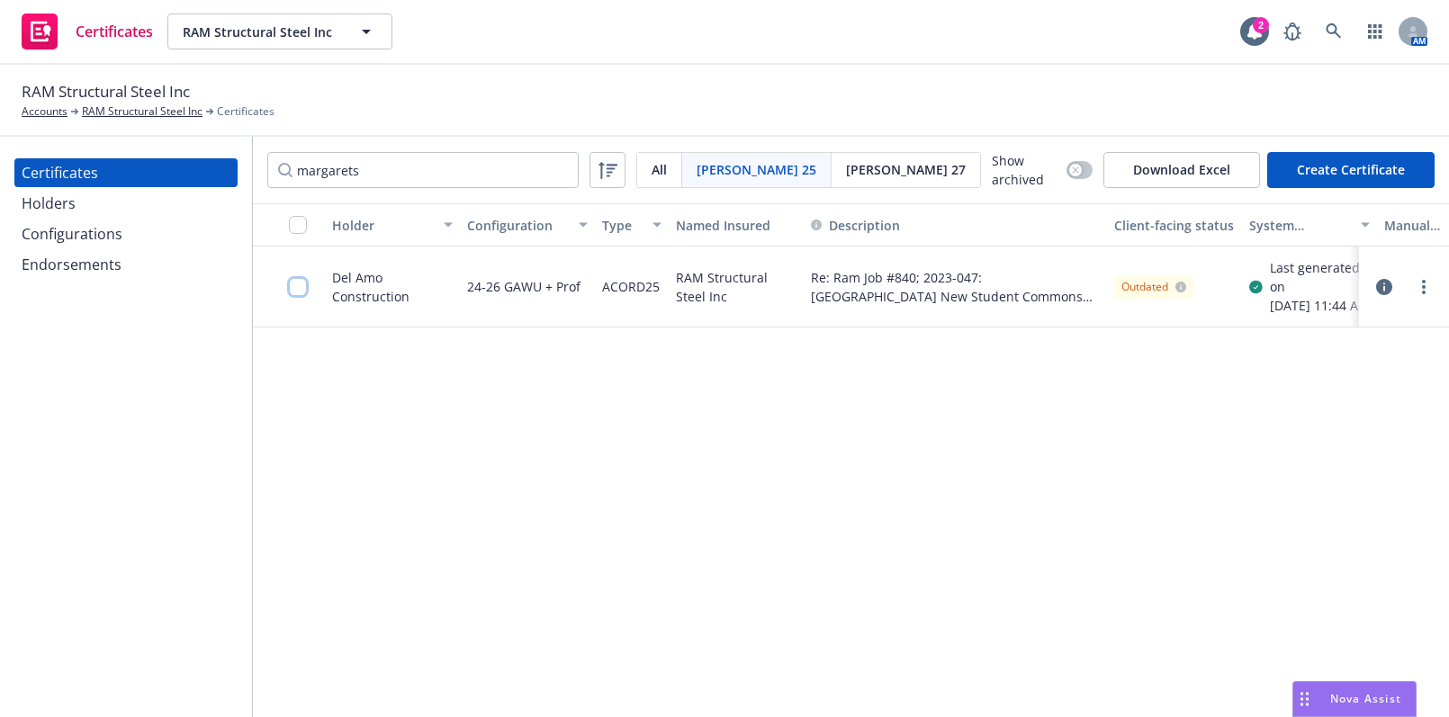
click at [292, 296] on input "checkbox" at bounding box center [298, 287] width 18 height 18
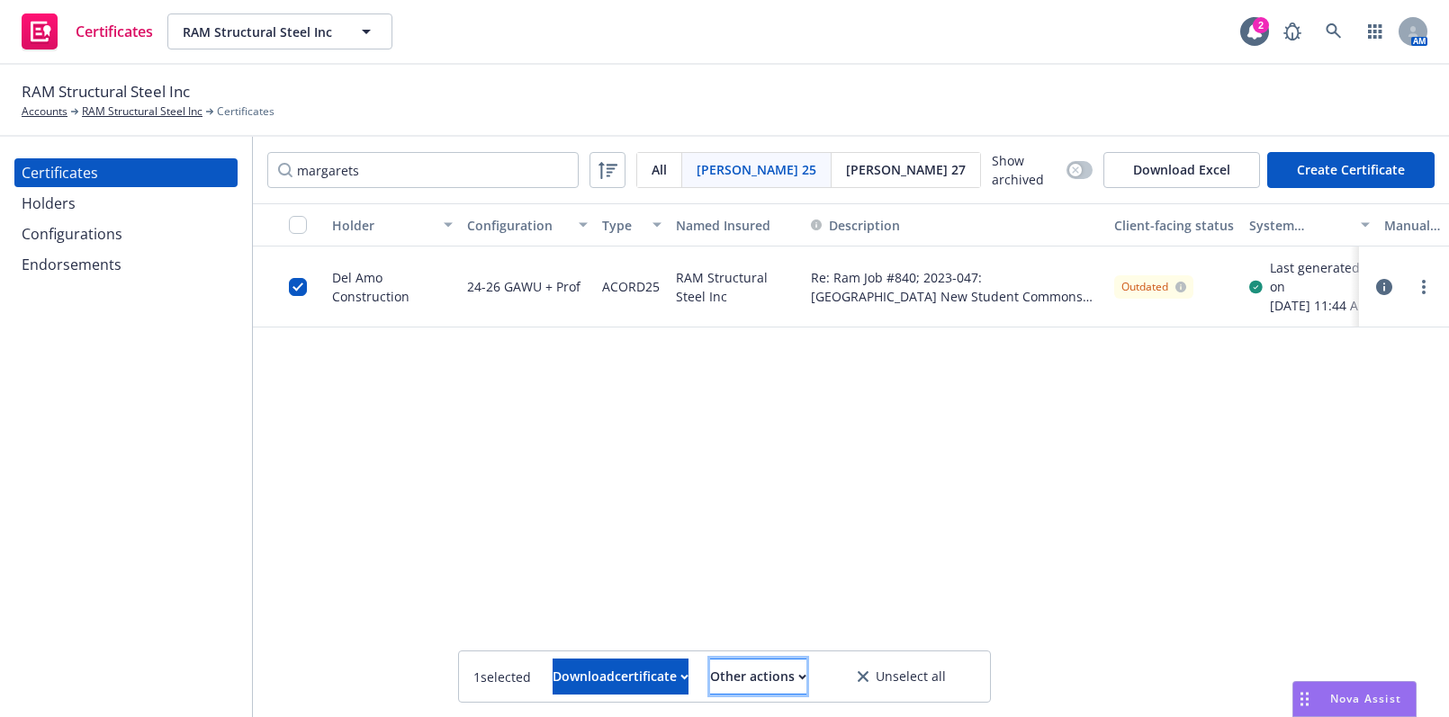
click at [758, 675] on div "Other actions" at bounding box center [758, 677] width 96 height 34
click at [767, 624] on link "Publish certificate" at bounding box center [725, 633] width 166 height 36
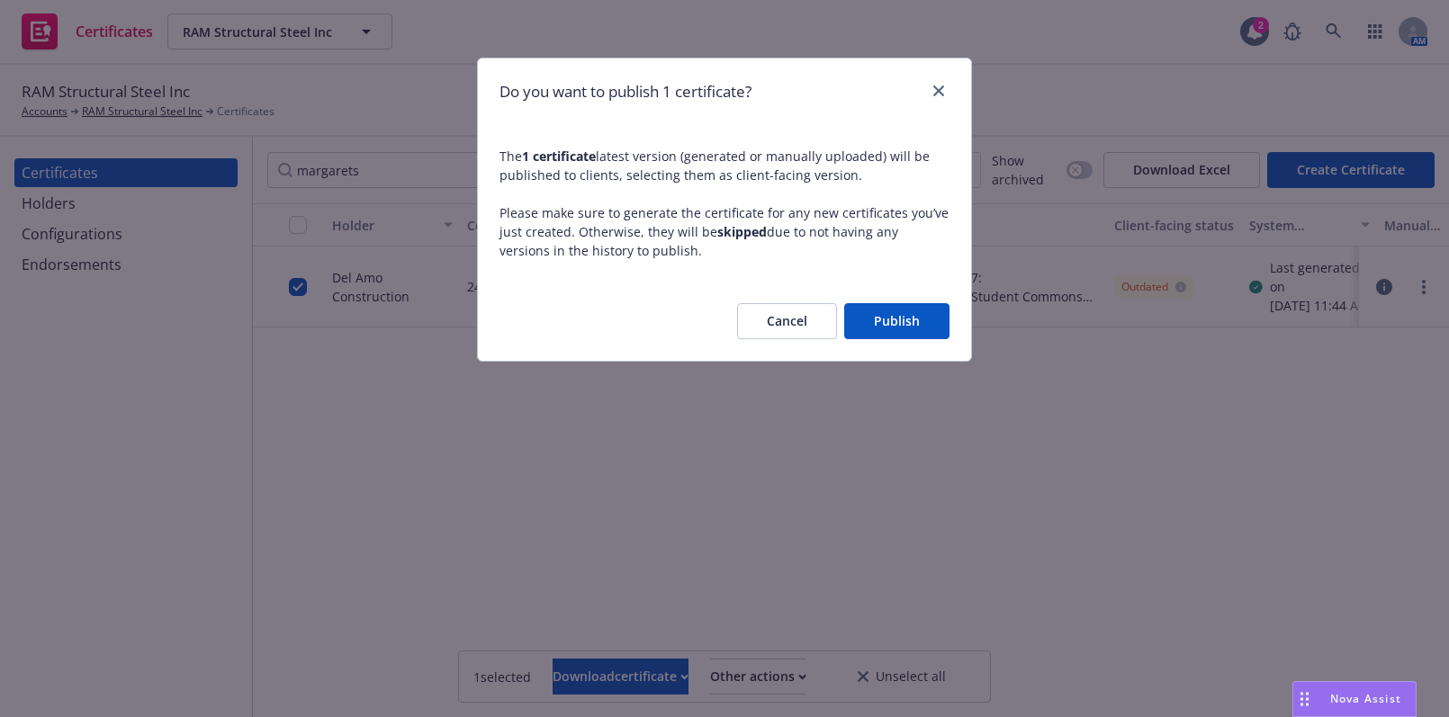
click at [875, 316] on button "Publish" at bounding box center [896, 321] width 105 height 36
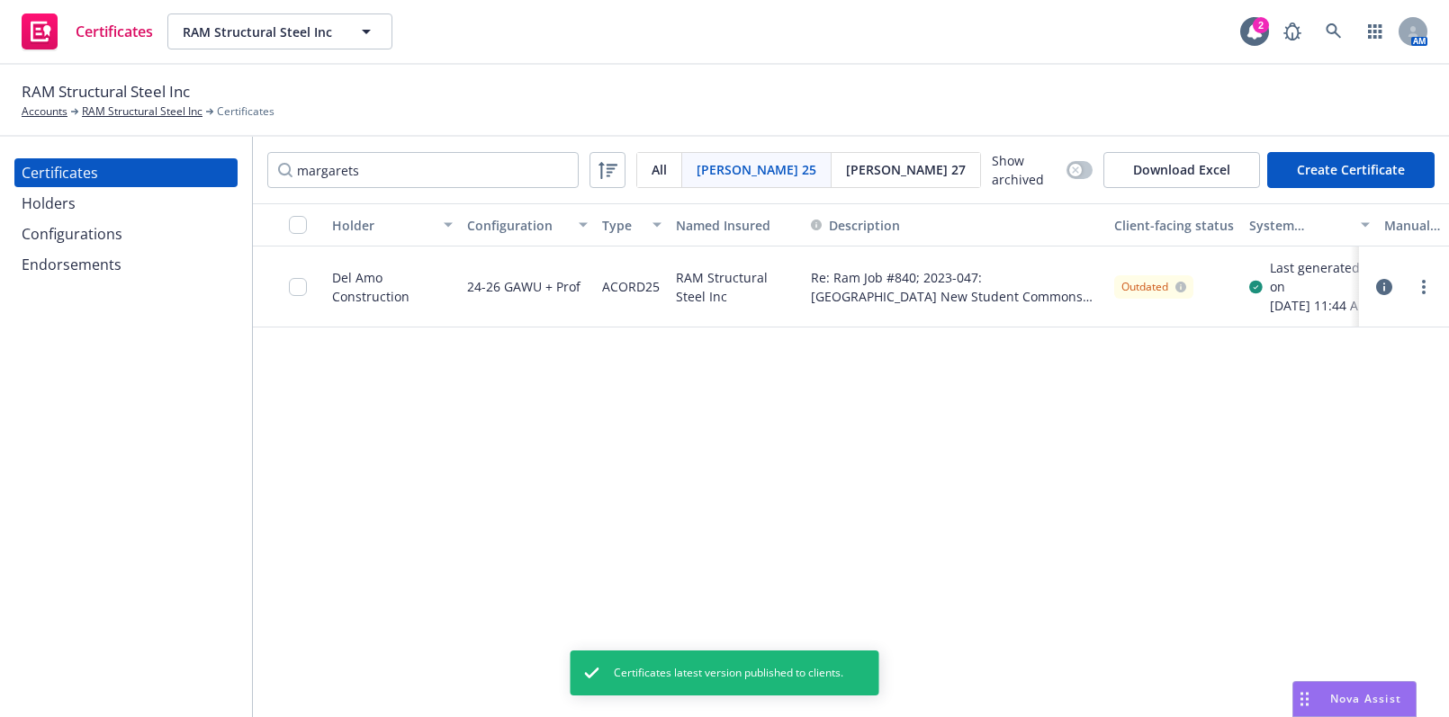
drag, startPoint x: 1135, startPoint y: 408, endPoint x: 1092, endPoint y: 400, distance: 42.9
click at [1134, 408] on div "Holder Configuration Type Named Insured Description Client-facing status System…" at bounding box center [851, 461] width 1196 height 516
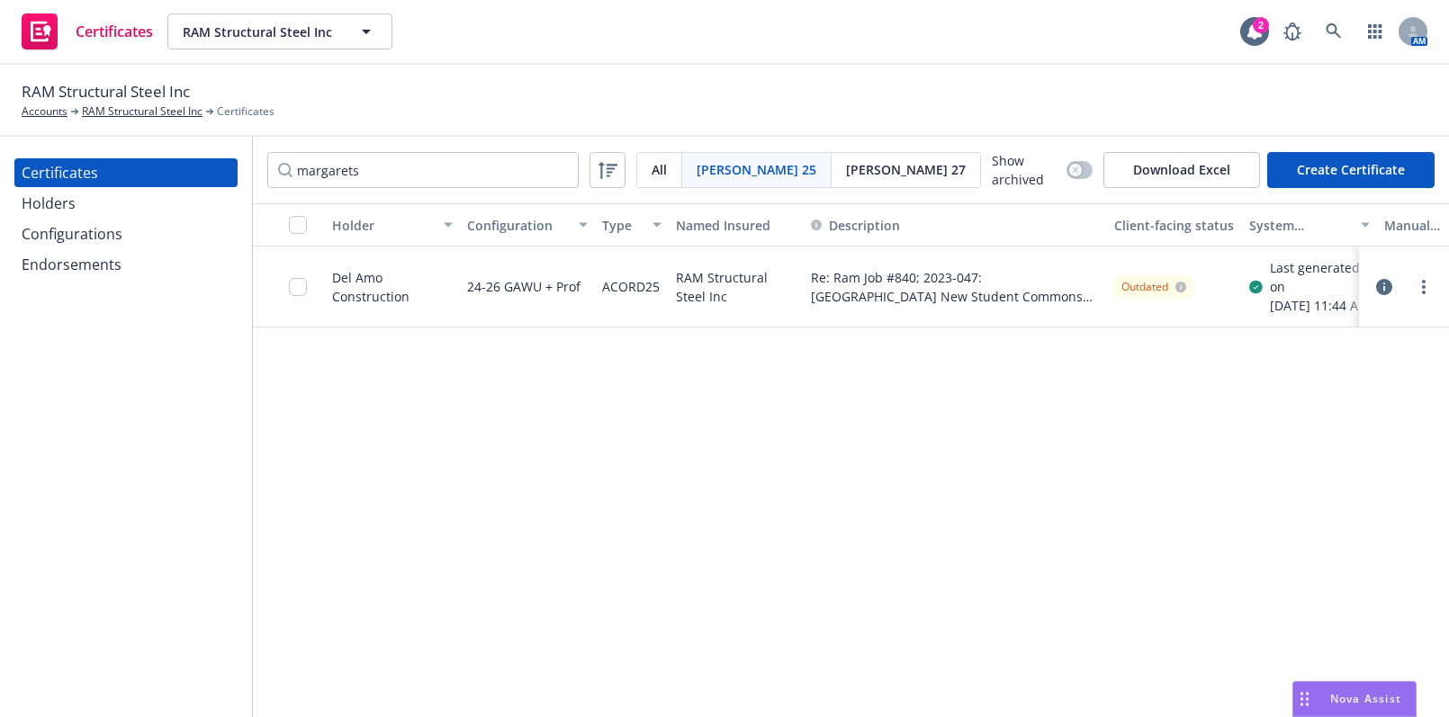
click at [1069, 468] on div "Holder Configuration Type Named Insured Description Client-facing status System…" at bounding box center [851, 461] width 1196 height 516
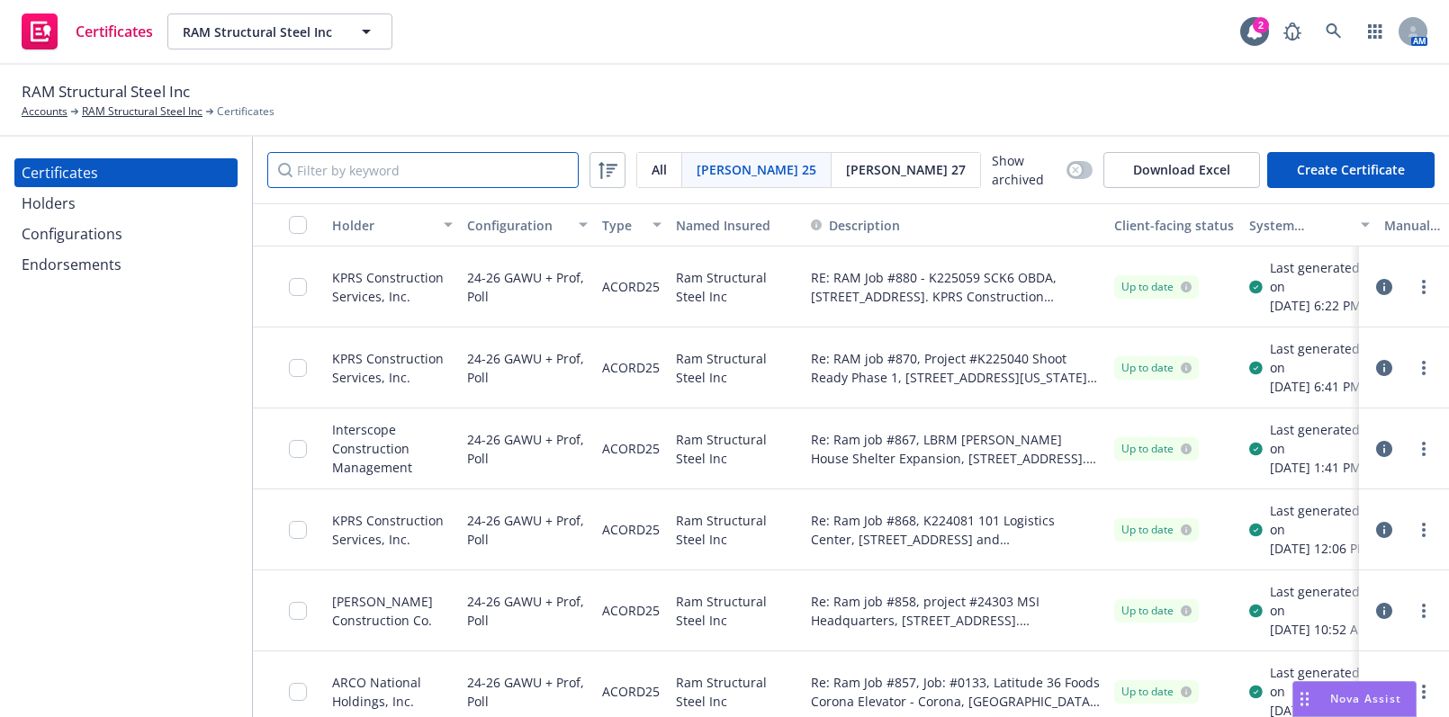
click at [399, 168] on input "Filter by keyword" at bounding box center [422, 170] width 311 height 36
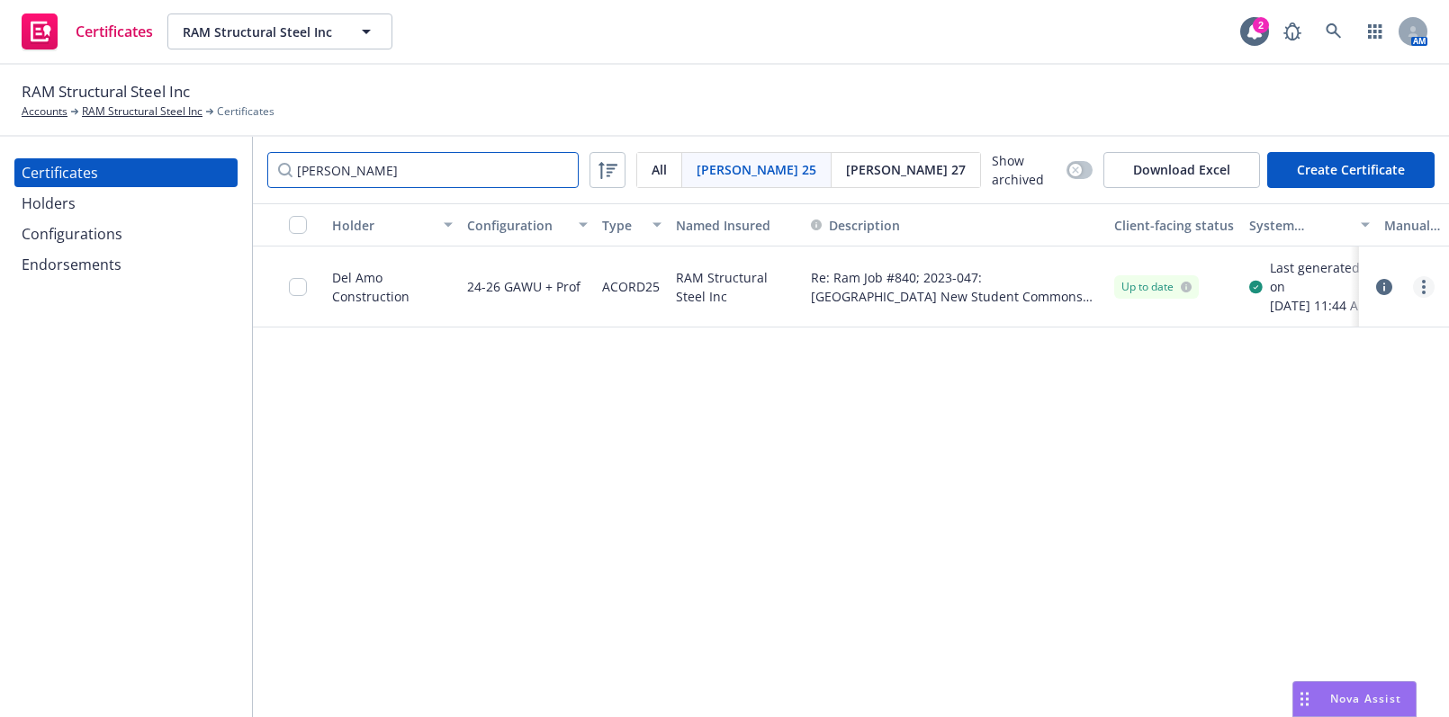
type input "margaret"
click at [1416, 290] on link "more" at bounding box center [1424, 287] width 22 height 22
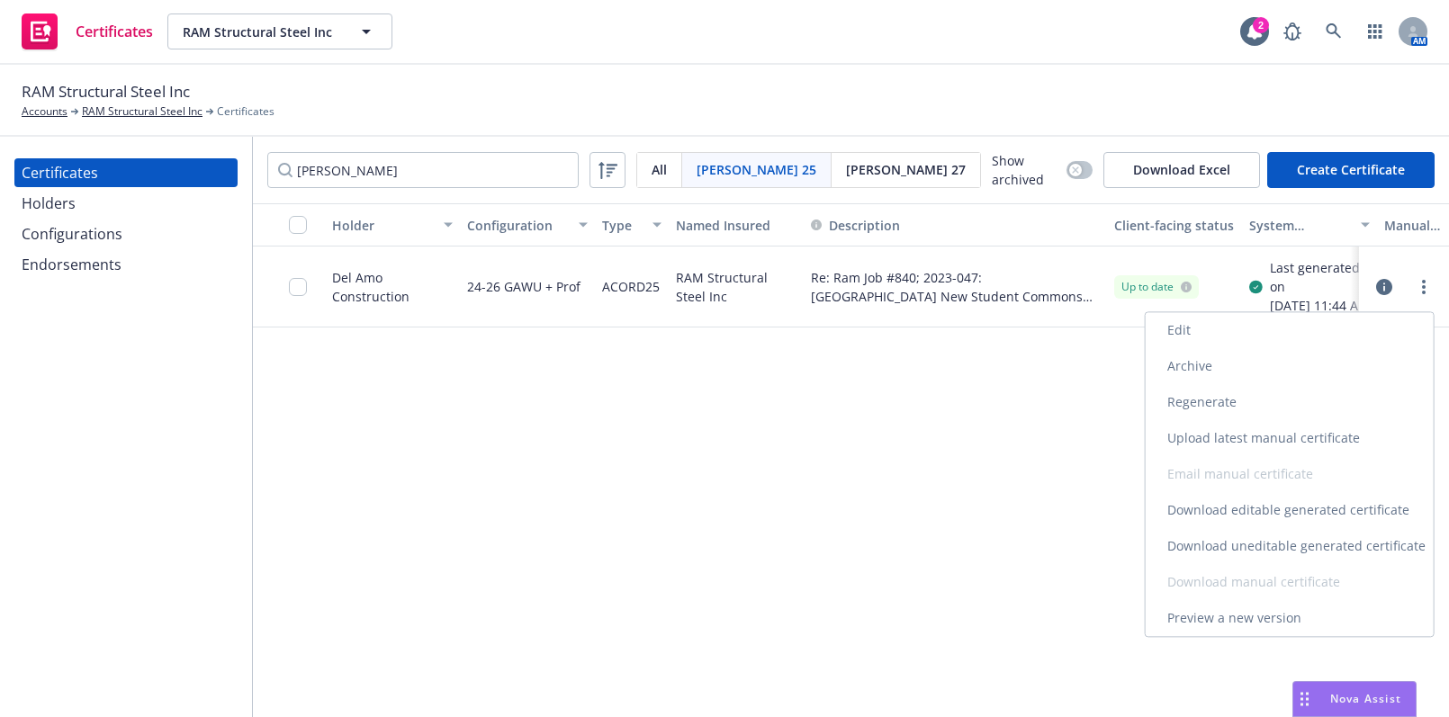
click at [1244, 544] on link "Download uneditable generated certificate" at bounding box center [1290, 546] width 288 height 36
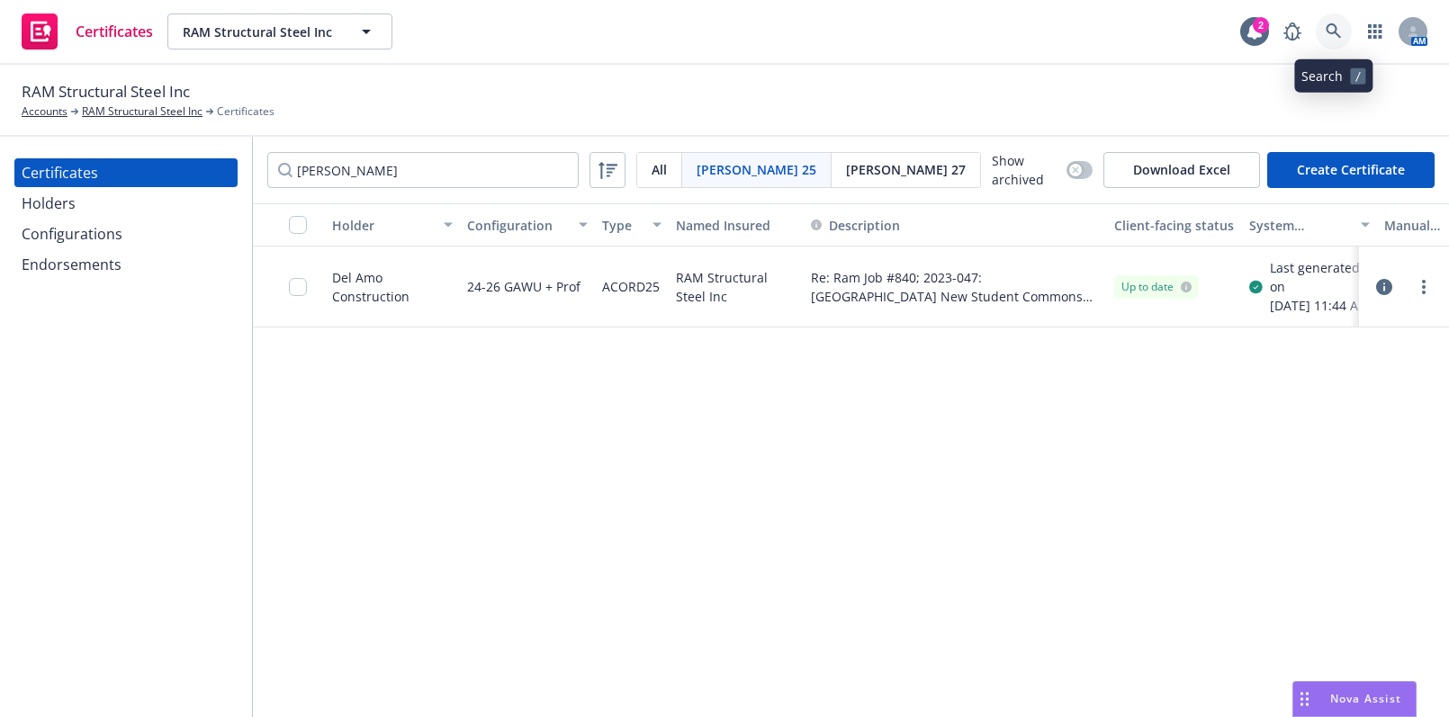
click at [1328, 42] on link at bounding box center [1334, 31] width 36 height 36
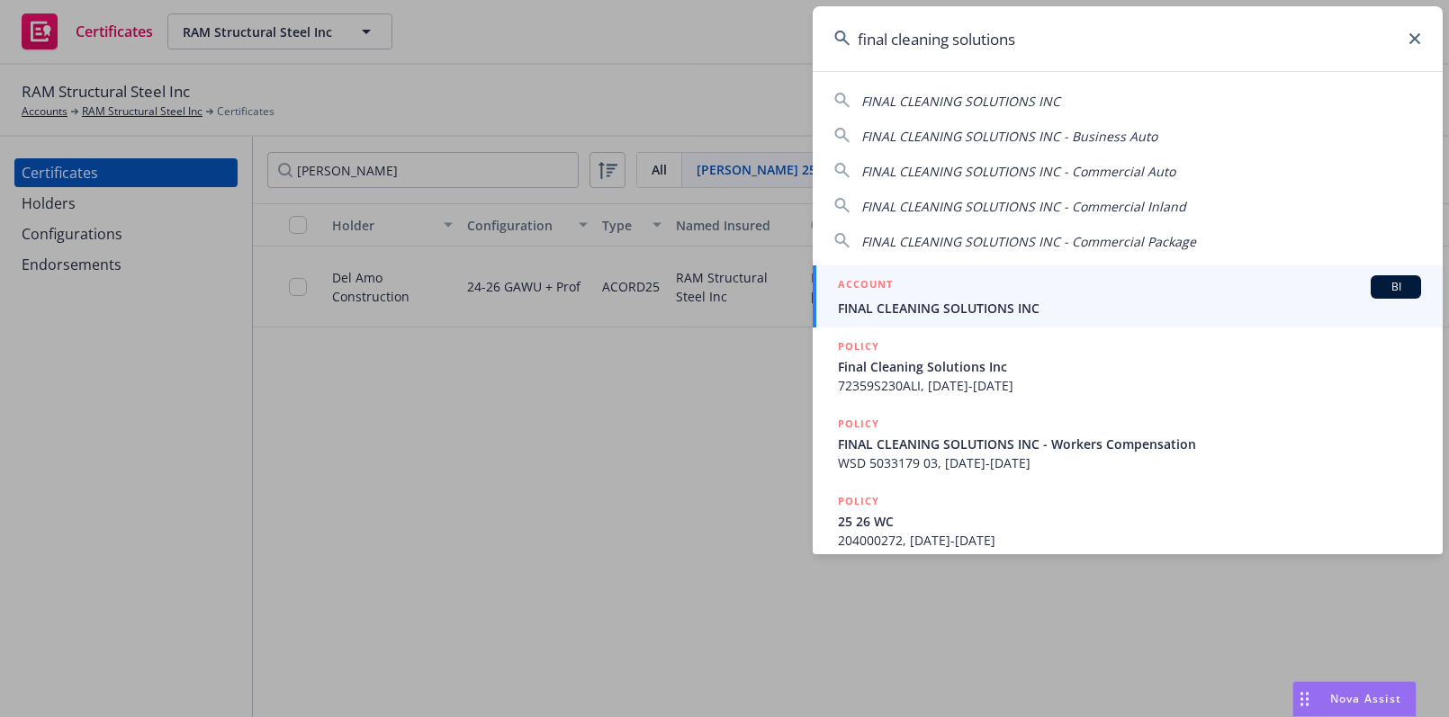
type input "final cleaning solutions"
click at [888, 301] on span "FINAL CLEANING SOLUTIONS INC" at bounding box center [1129, 308] width 583 height 19
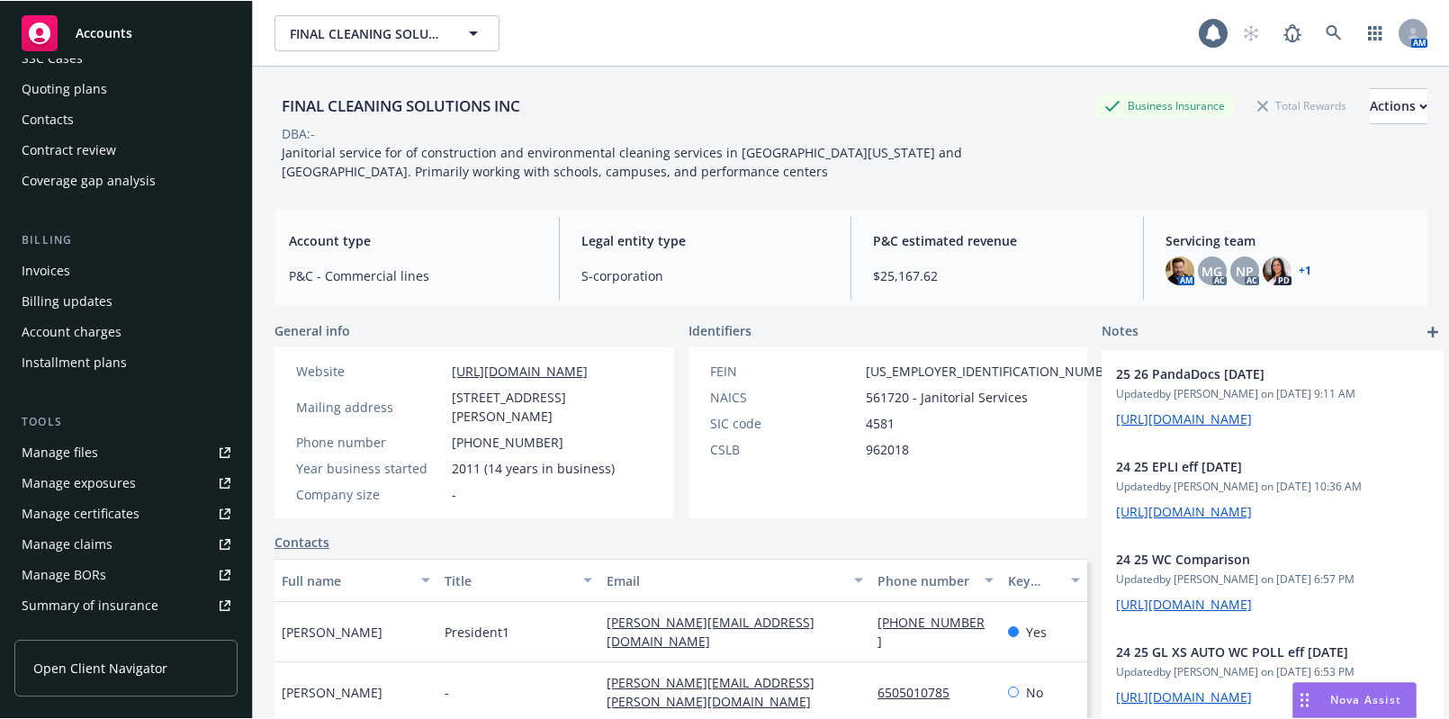
scroll to position [245, 0]
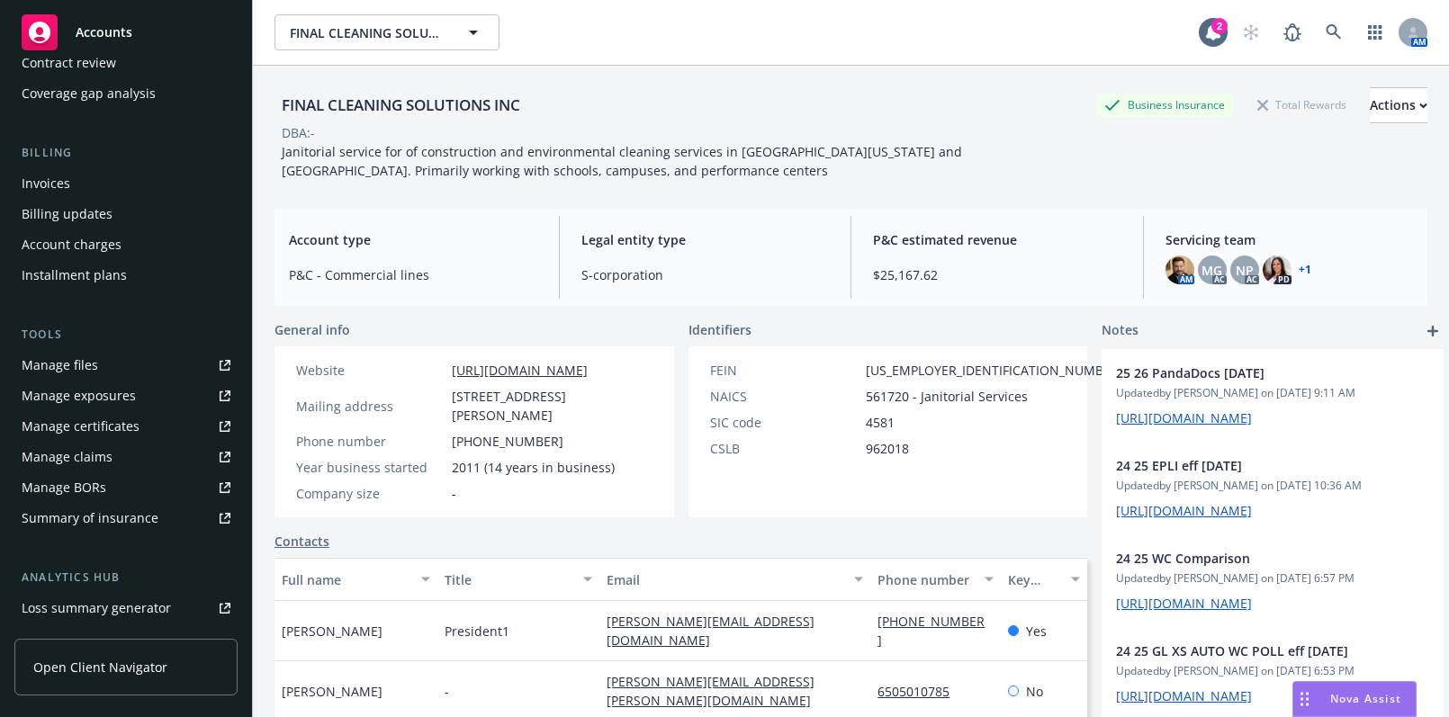
click at [134, 430] on div "Manage certificates" at bounding box center [81, 426] width 118 height 29
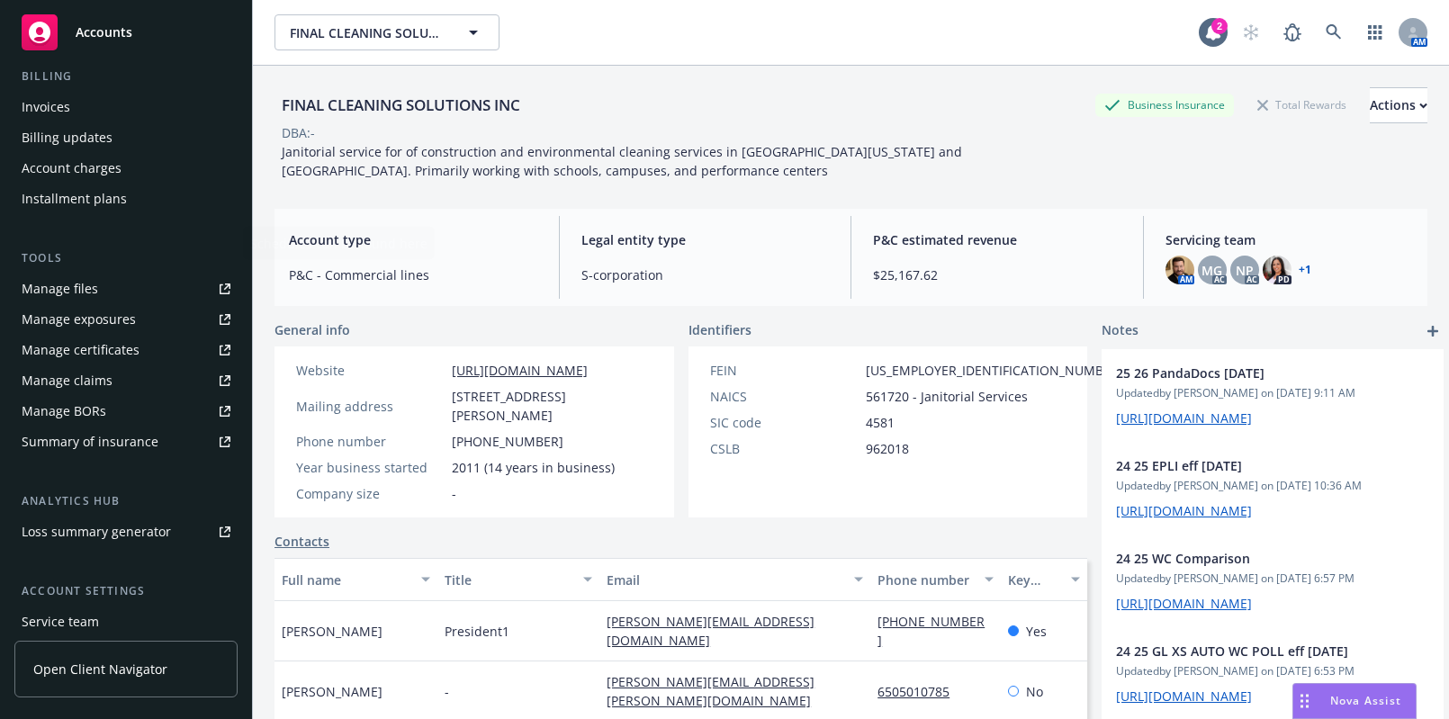
scroll to position [409, 0]
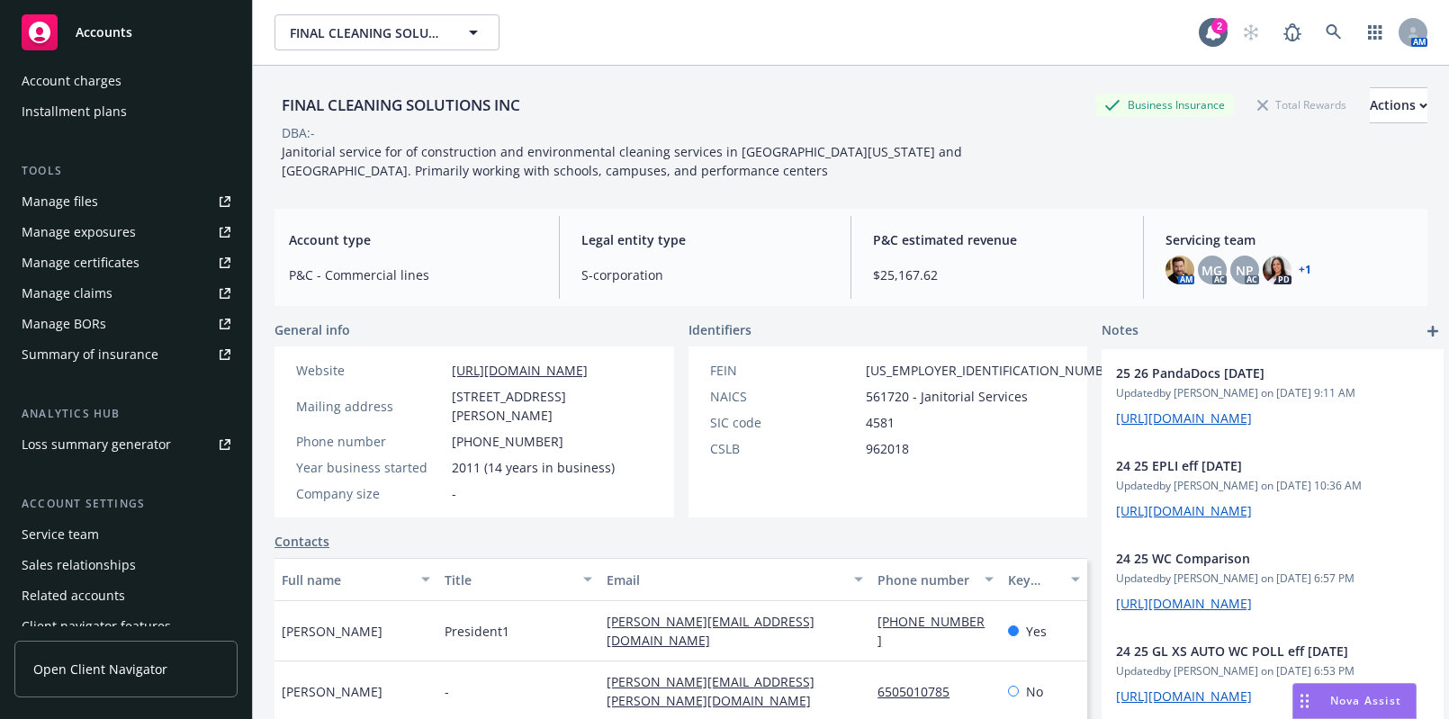
click at [97, 268] on div "Manage certificates" at bounding box center [81, 262] width 118 height 29
click at [1295, 45] on span at bounding box center [1292, 32] width 36 height 36
click at [1325, 28] on icon at bounding box center [1332, 31] width 15 height 15
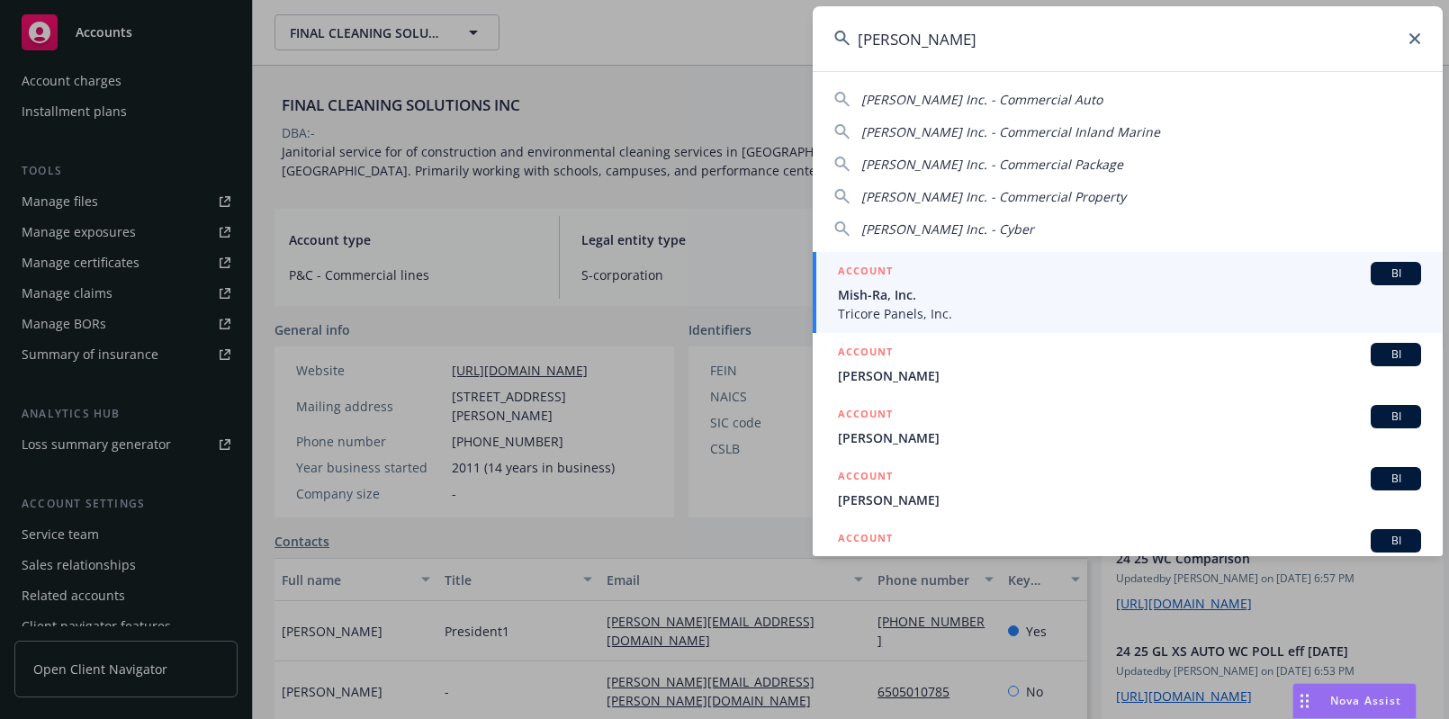
type input "[PERSON_NAME]"
click at [922, 300] on span "Mish-Ra, Inc." at bounding box center [1129, 294] width 583 height 19
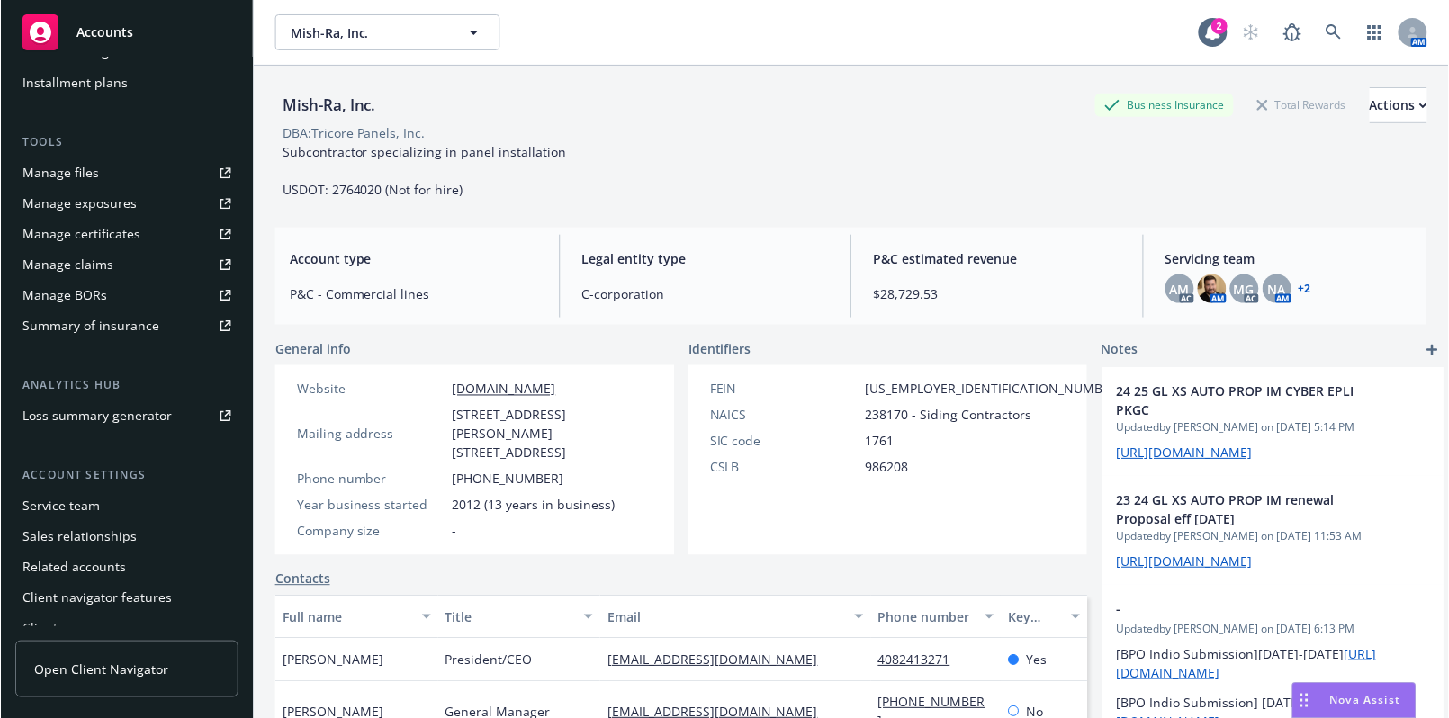
scroll to position [453, 0]
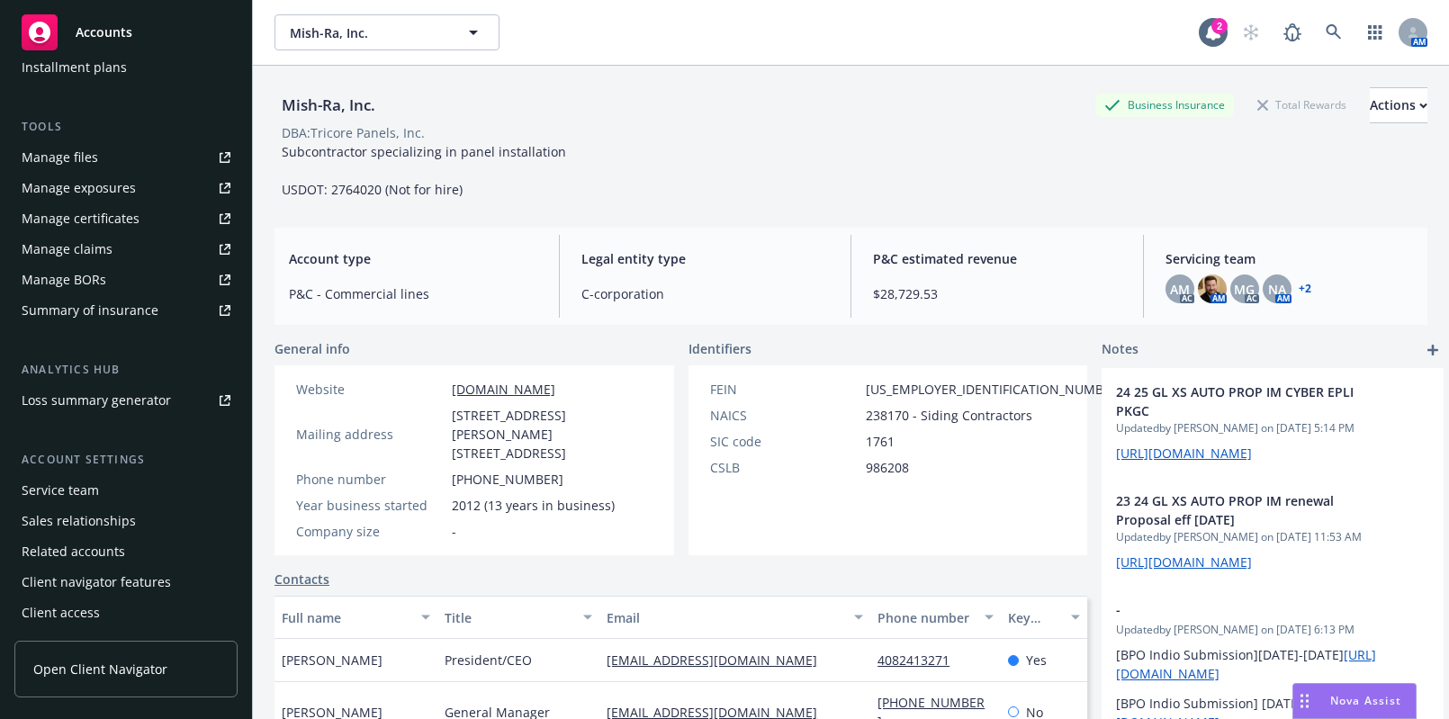
click at [116, 204] on div "Manage certificates" at bounding box center [81, 218] width 118 height 29
click at [179, 231] on link "Manage certificates" at bounding box center [125, 218] width 223 height 29
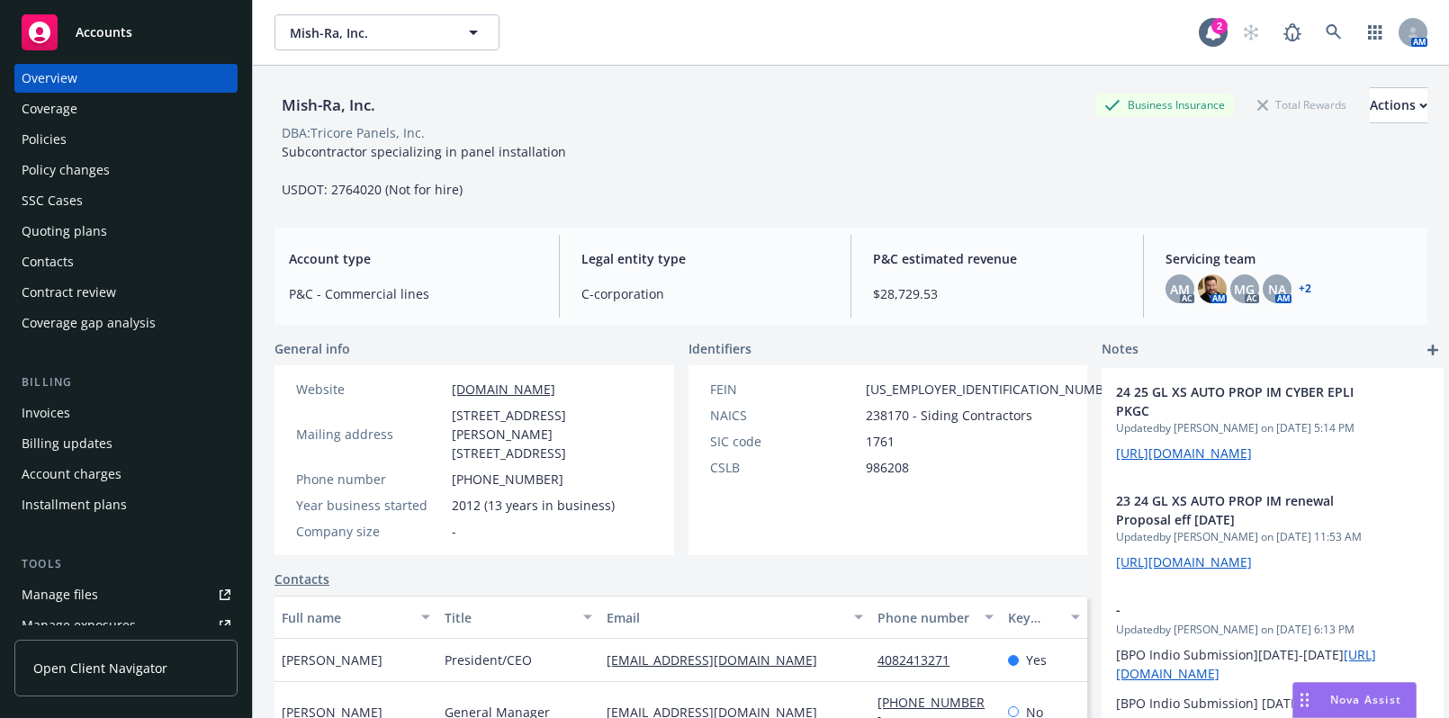
scroll to position [0, 0]
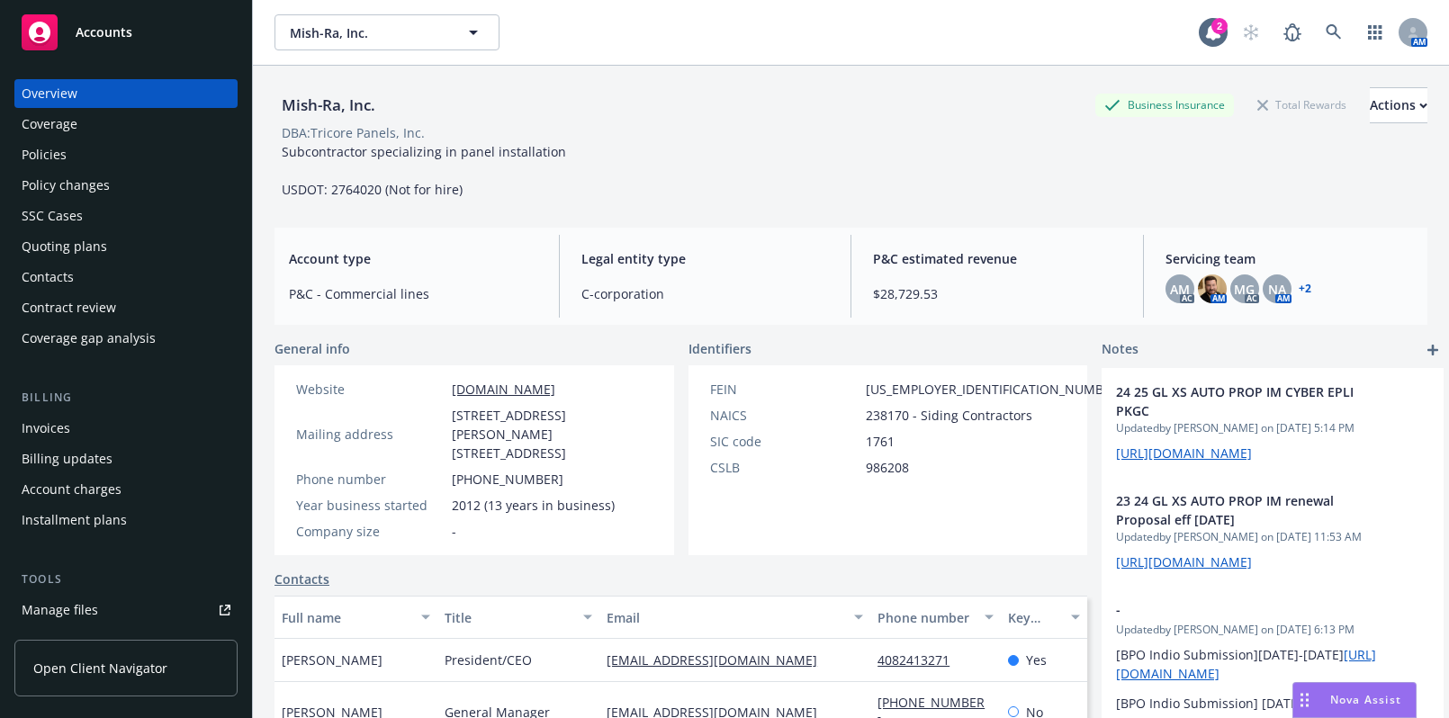
click at [63, 154] on div "Policies" at bounding box center [44, 154] width 45 height 29
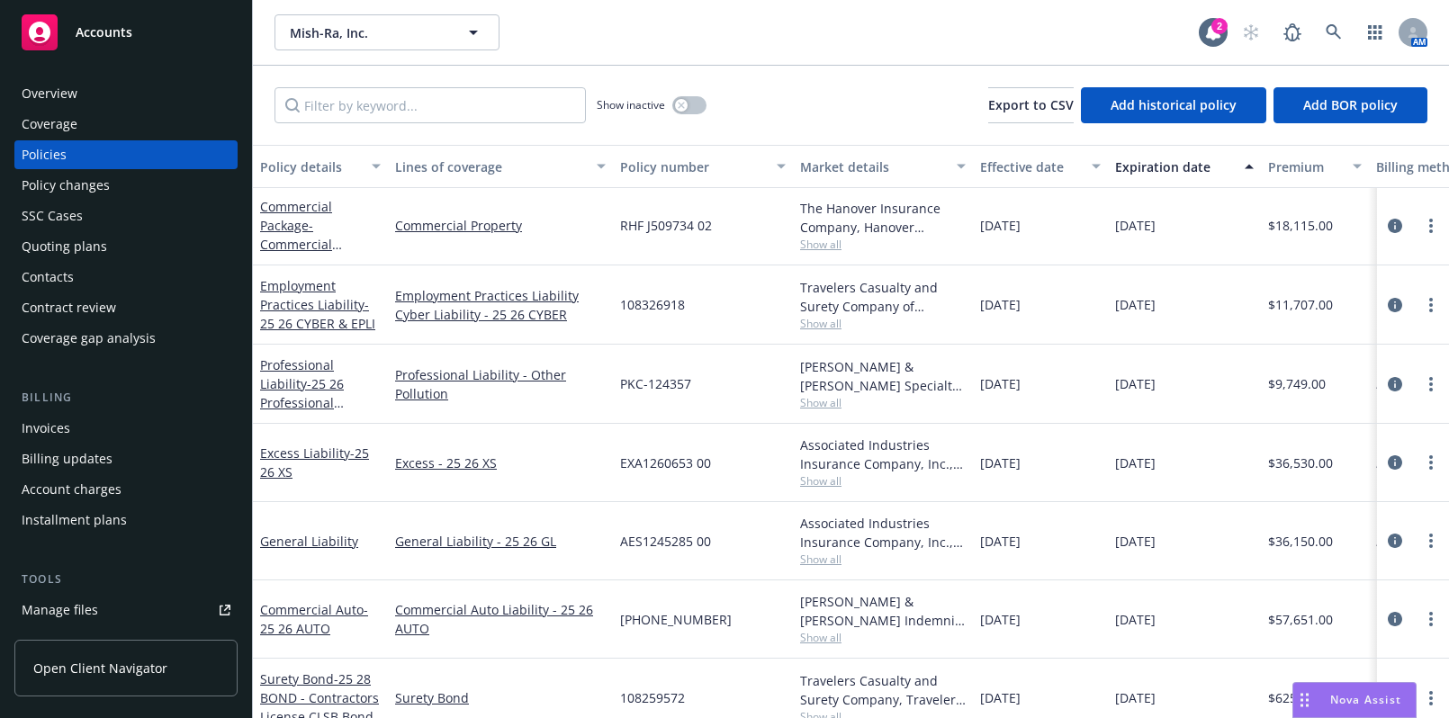
scroll to position [112, 0]
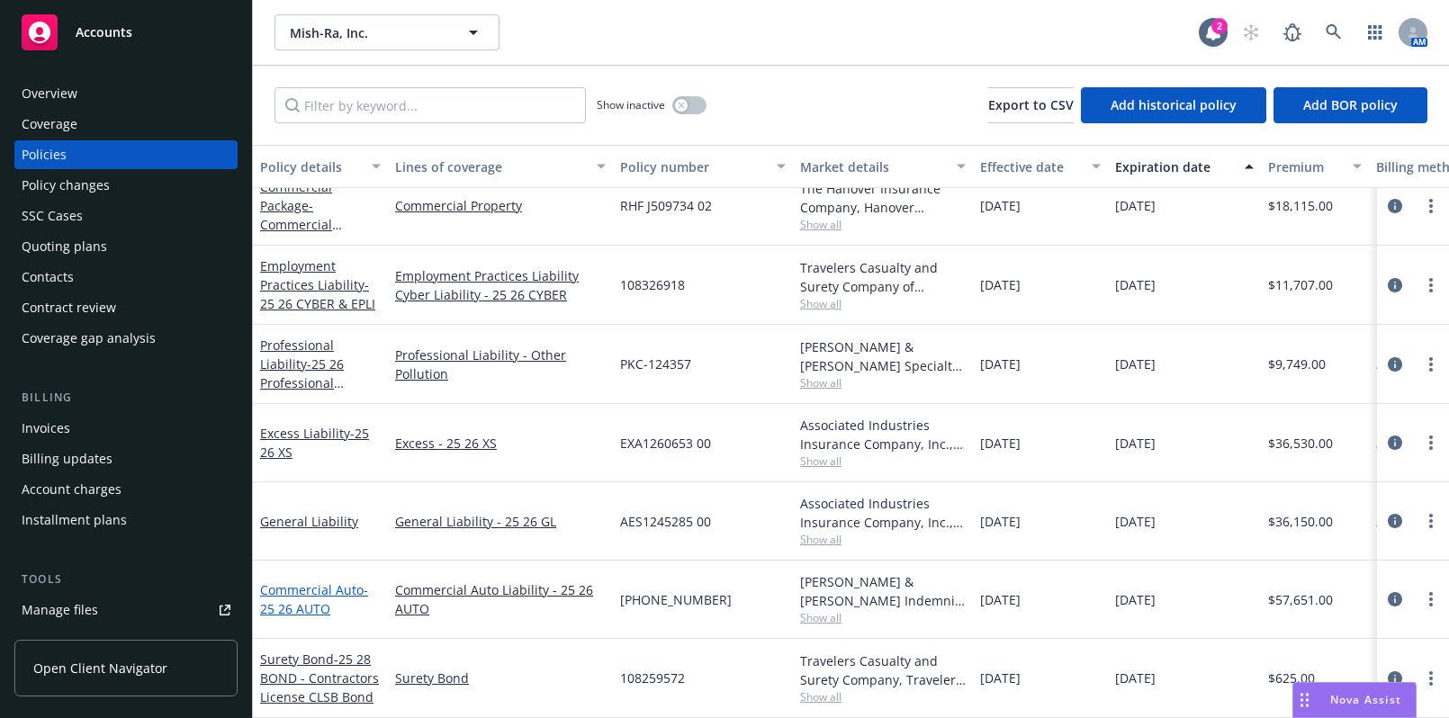
click at [311, 585] on link "Commercial Auto - 25 26 AUTO" at bounding box center [314, 599] width 108 height 36
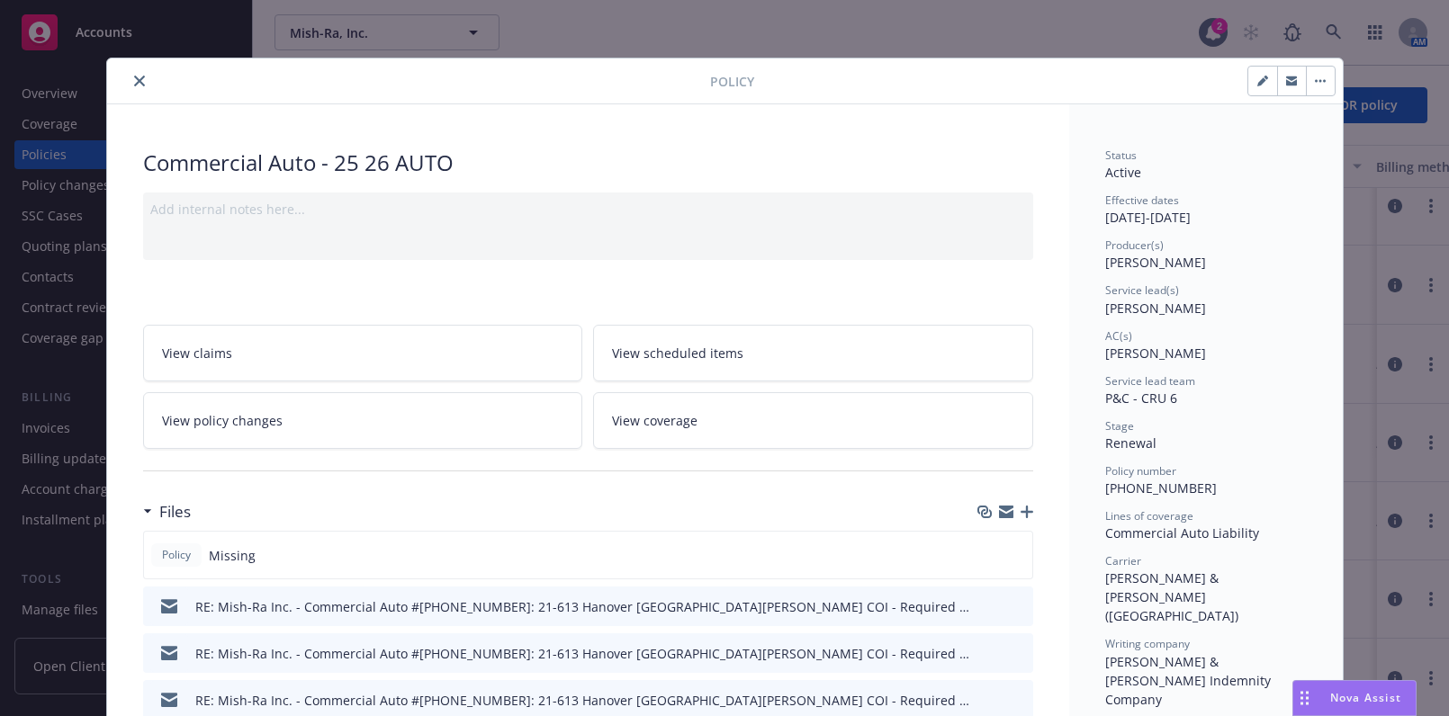
click at [153, 80] on div at bounding box center [412, 81] width 596 height 22
click at [152, 81] on div at bounding box center [412, 81] width 596 height 22
click at [140, 81] on button "close" at bounding box center [140, 81] width 22 height 22
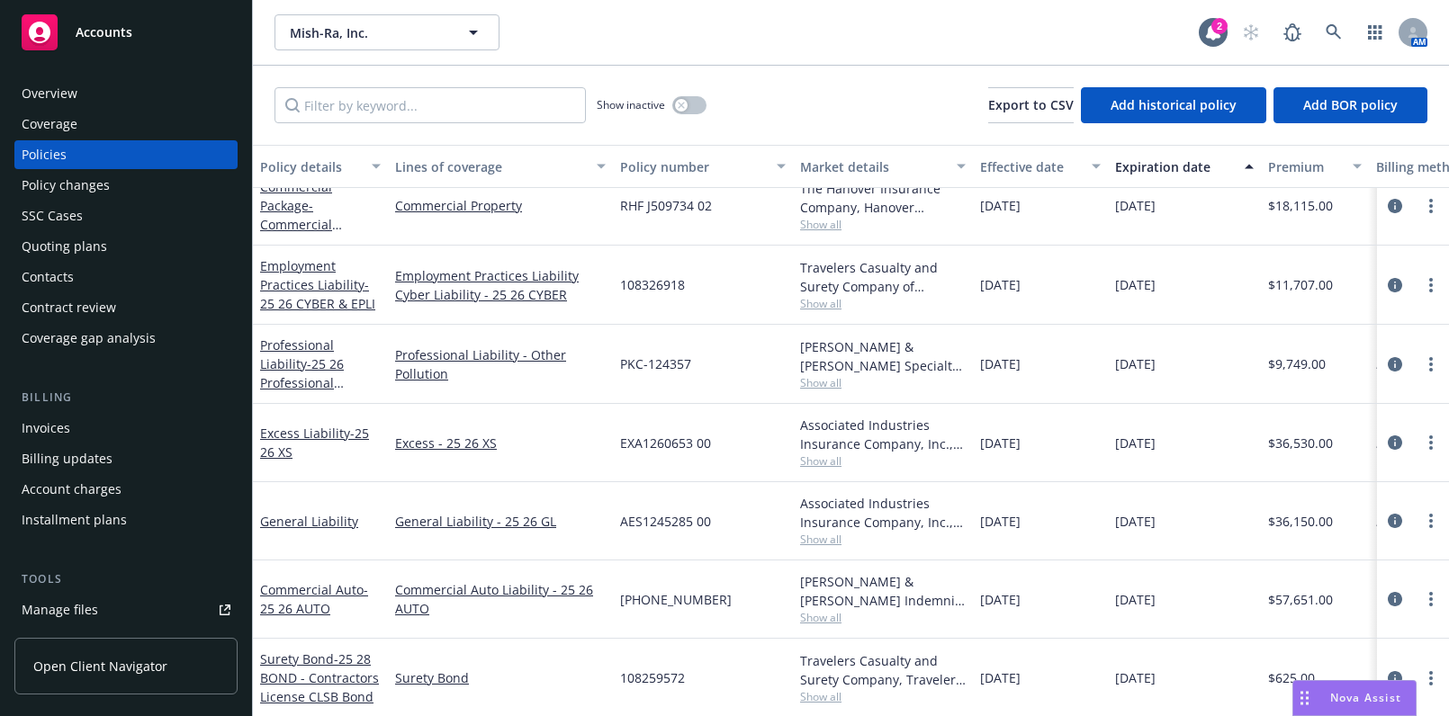
click at [69, 131] on div "Coverage" at bounding box center [50, 124] width 56 height 29
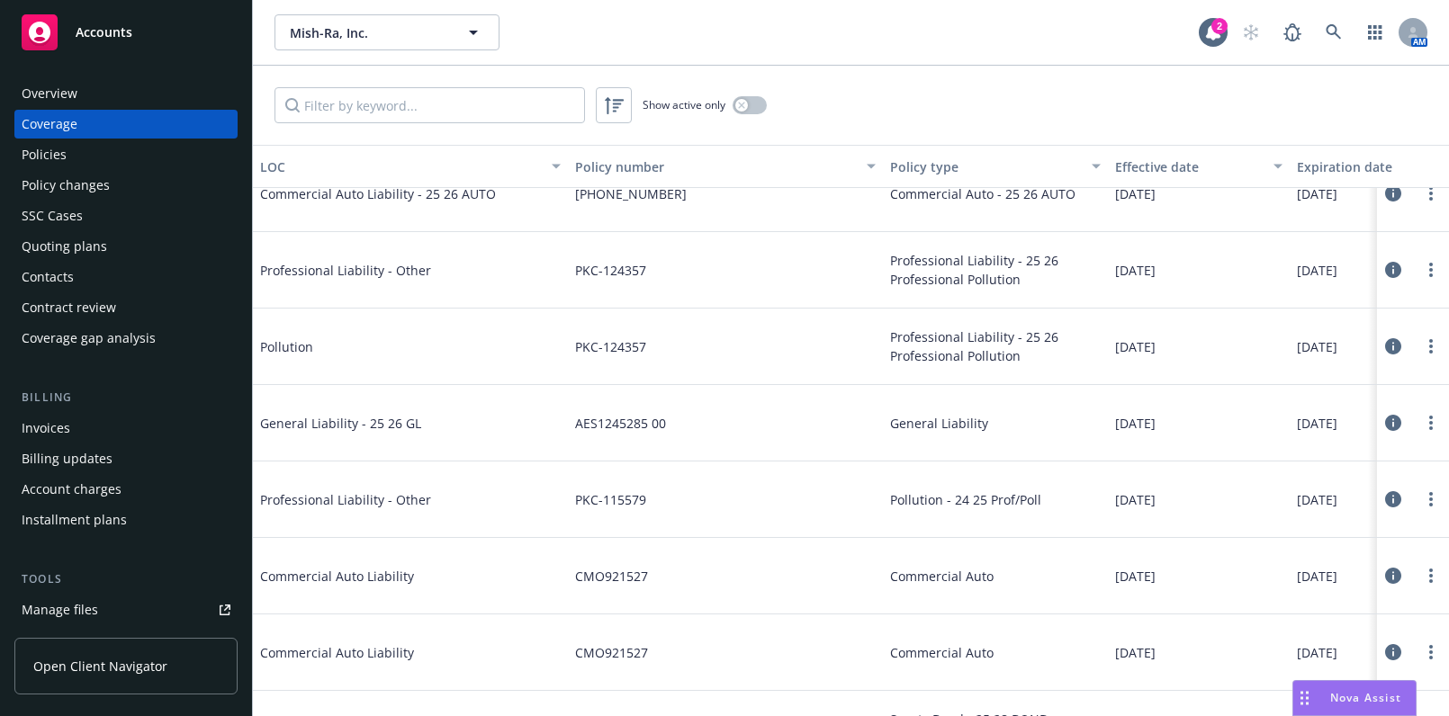
scroll to position [409, 0]
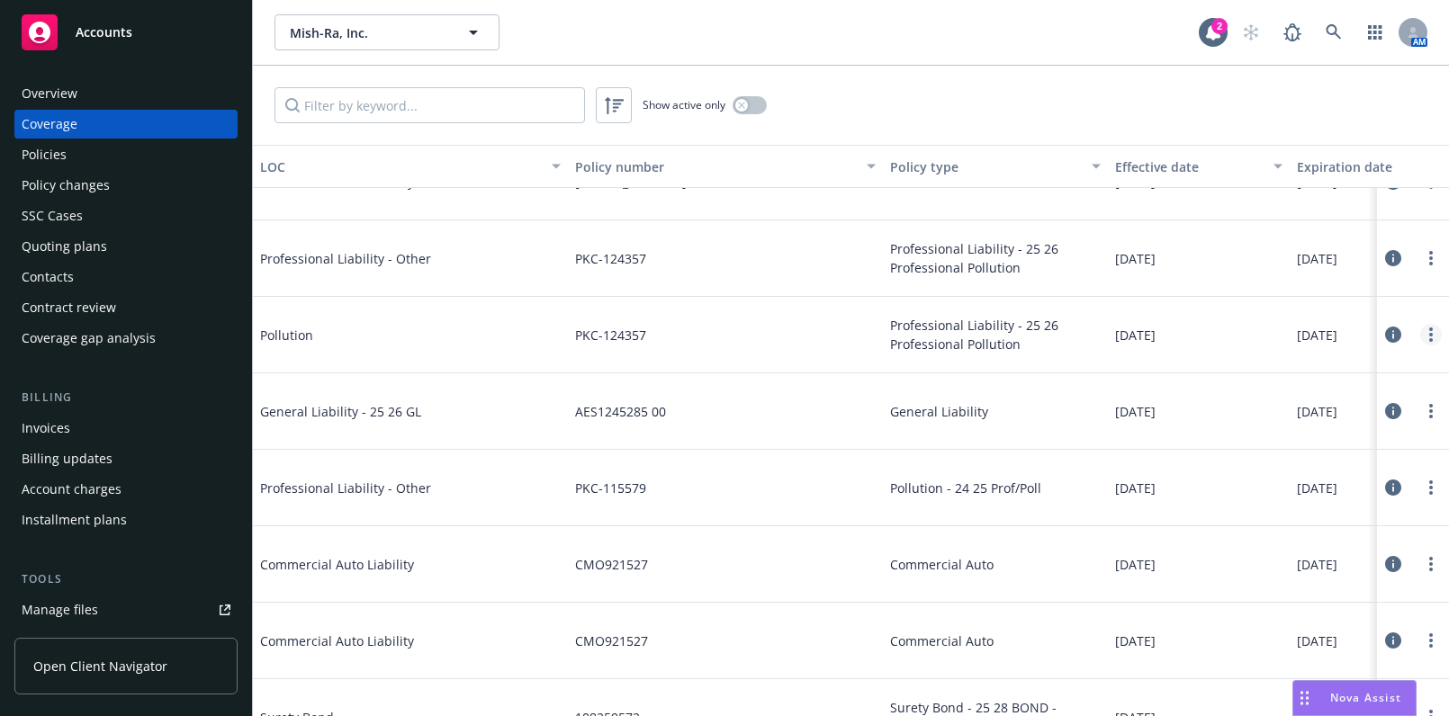
click at [1420, 335] on link "more" at bounding box center [1431, 335] width 22 height 22
click at [1299, 369] on link "Edit coverage" at bounding box center [1309, 371] width 237 height 36
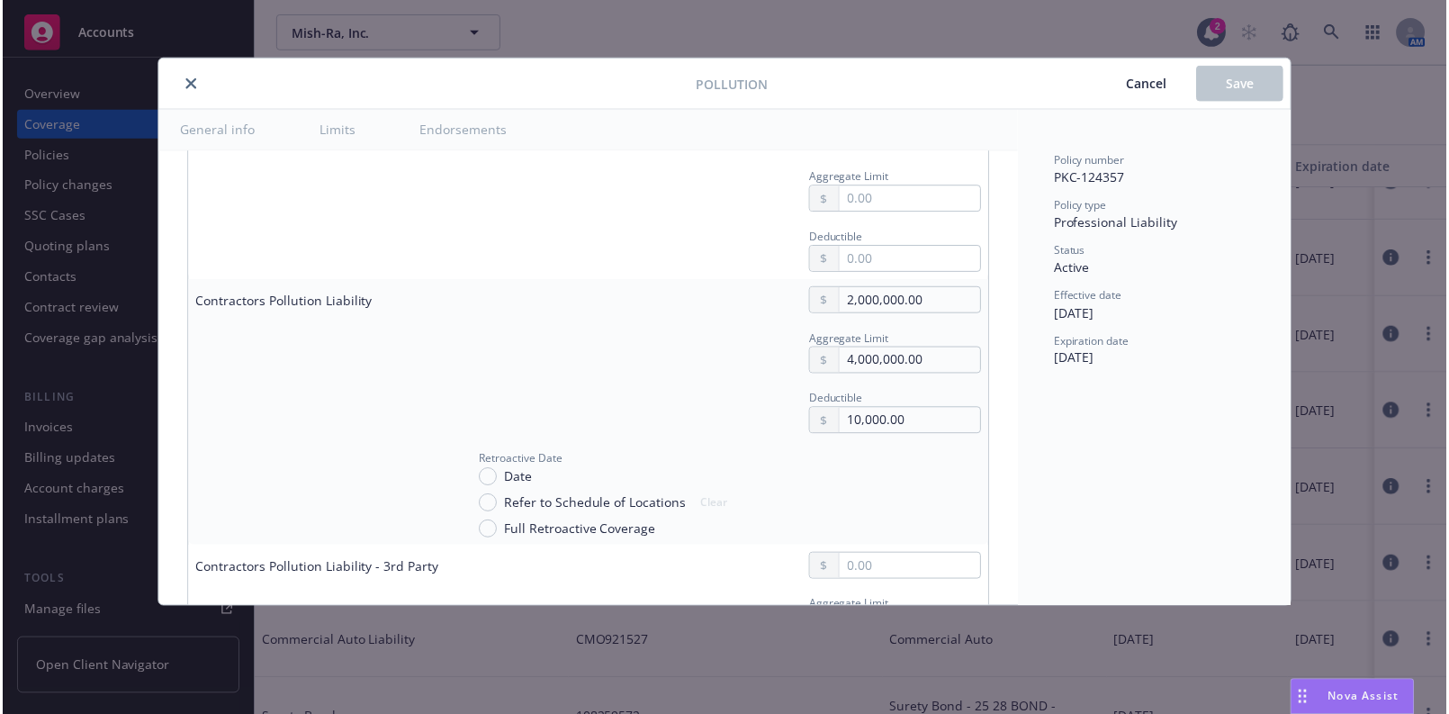
scroll to position [6217, 0]
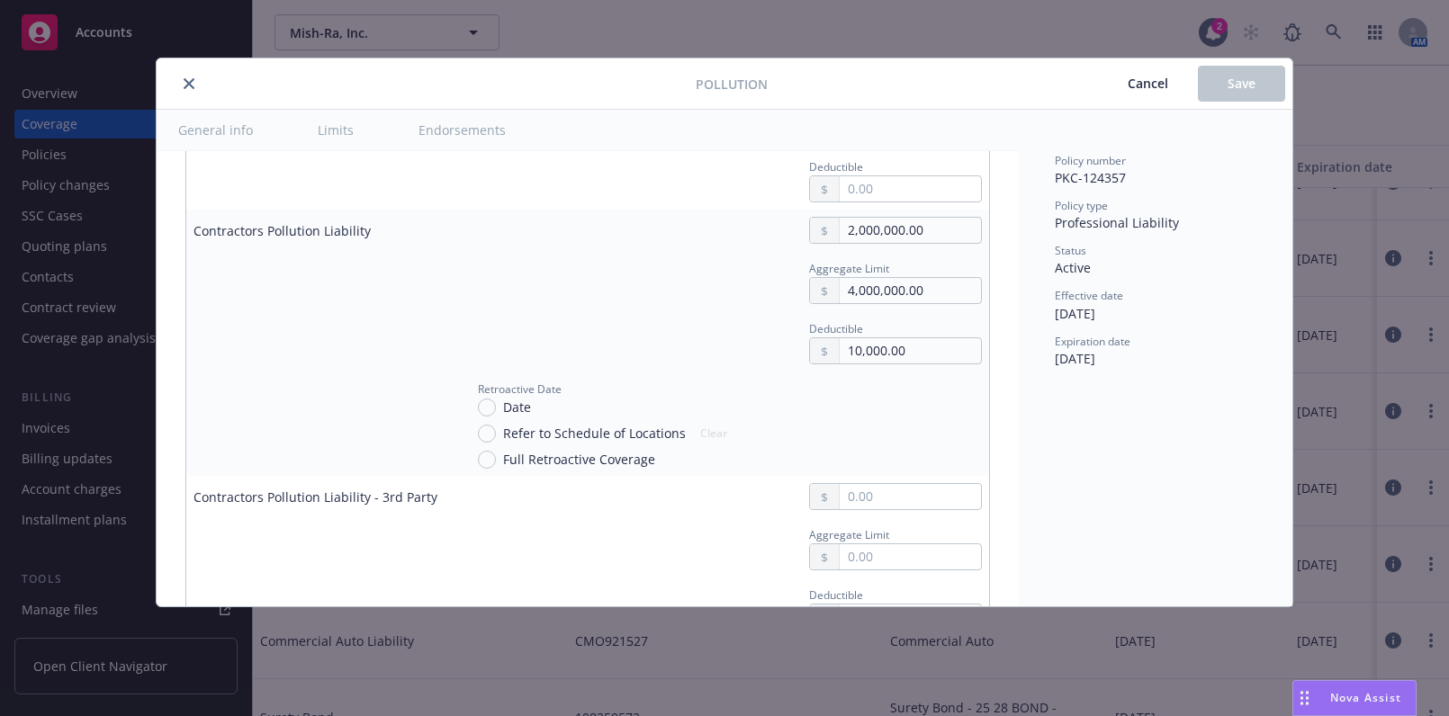
click at [189, 78] on icon "close" at bounding box center [189, 83] width 11 height 11
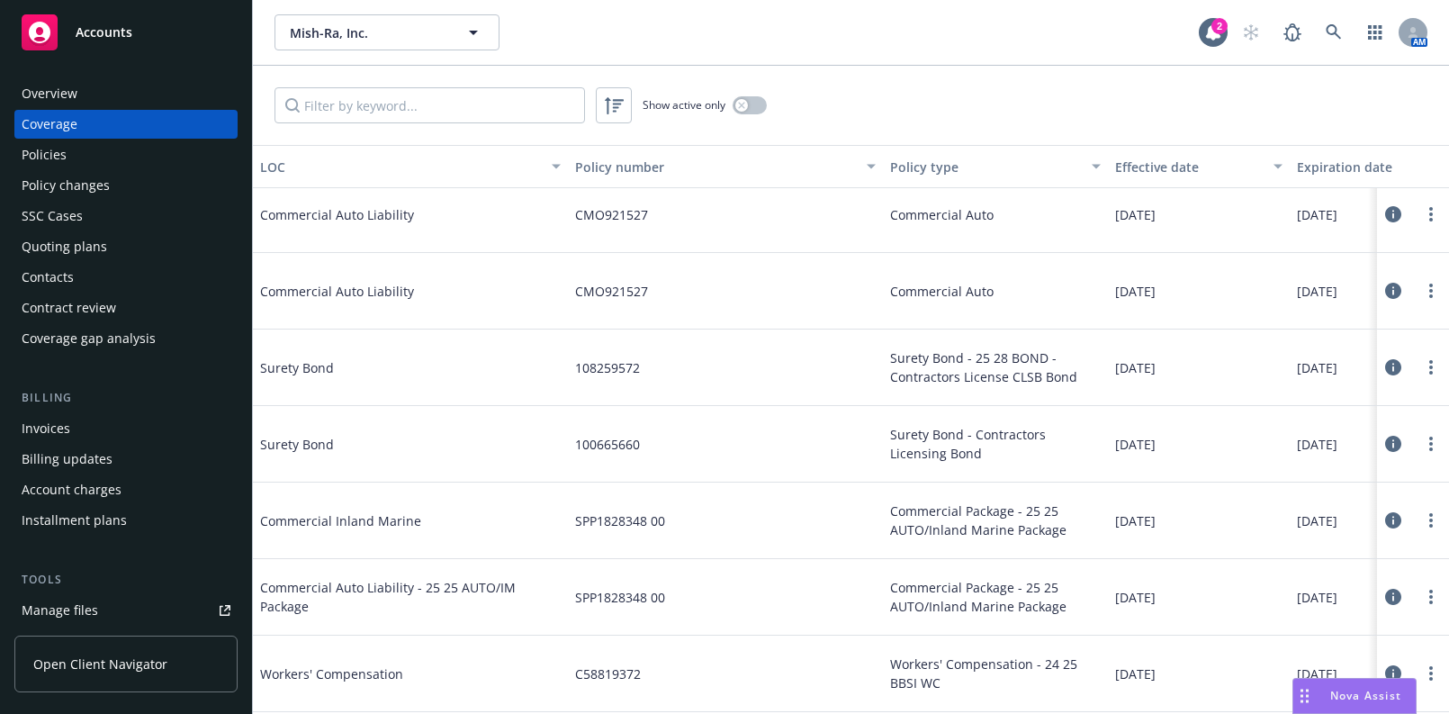
scroll to position [245, 0]
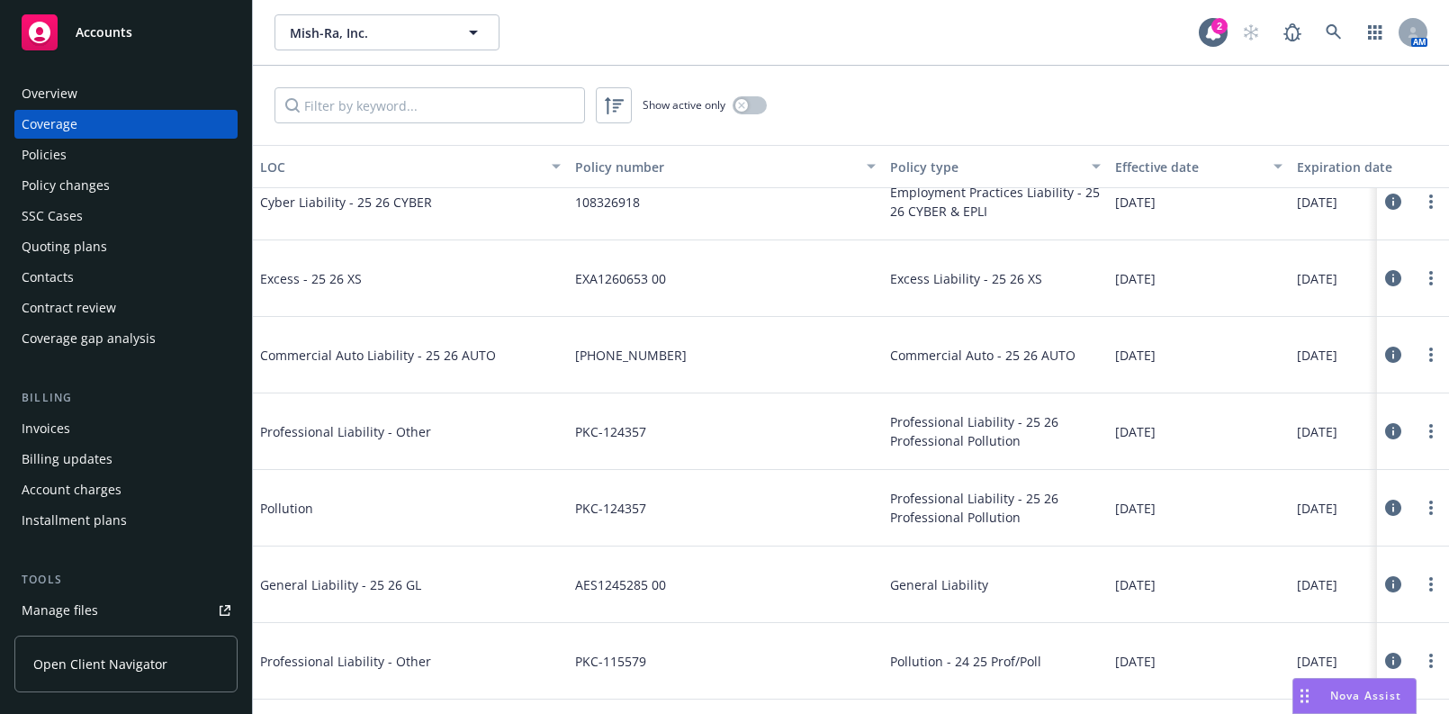
click at [747, 94] on div "Show active only" at bounding box center [851, 105] width 1196 height 79
click at [744, 96] on button "button" at bounding box center [749, 105] width 34 height 18
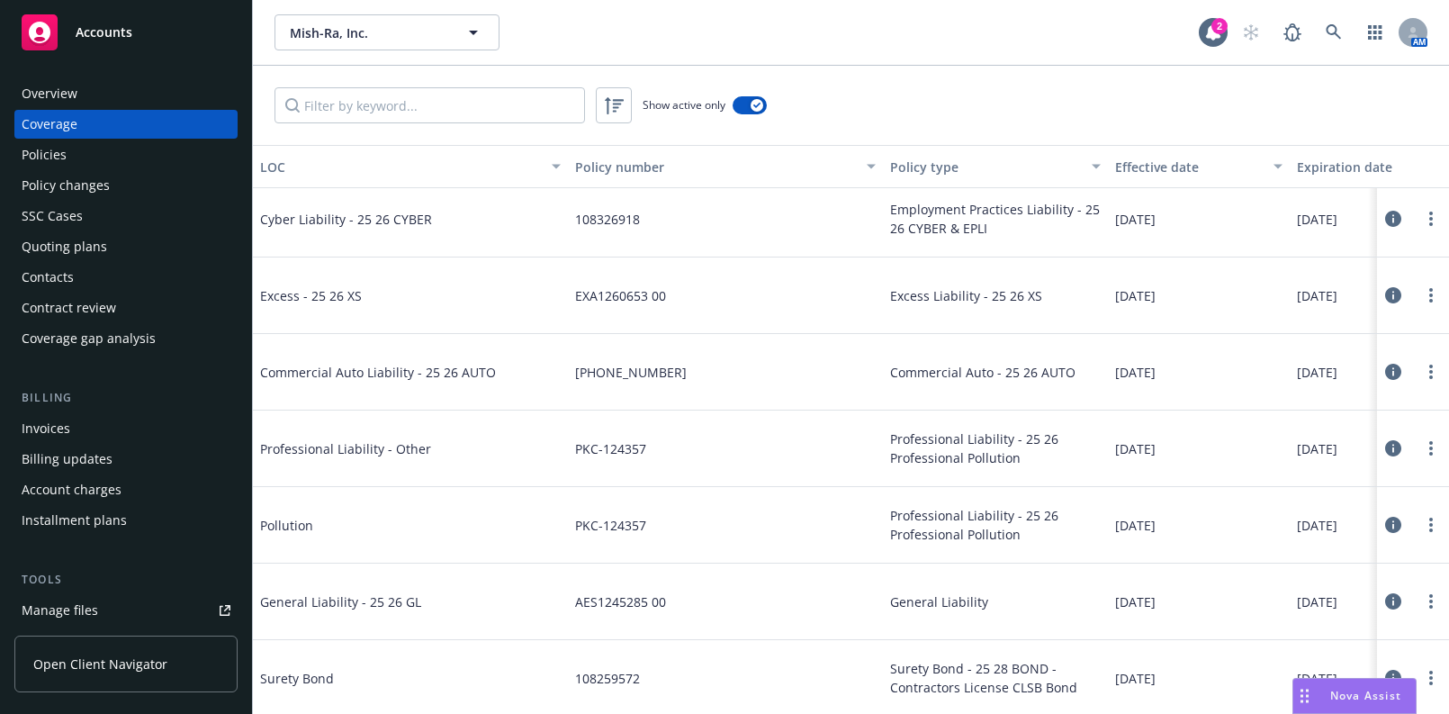
click at [1399, 369] on div at bounding box center [1413, 372] width 58 height 36
click at [1420, 367] on link "more" at bounding box center [1431, 372] width 22 height 22
click at [1303, 404] on link "Edit coverage" at bounding box center [1298, 397] width 237 height 36
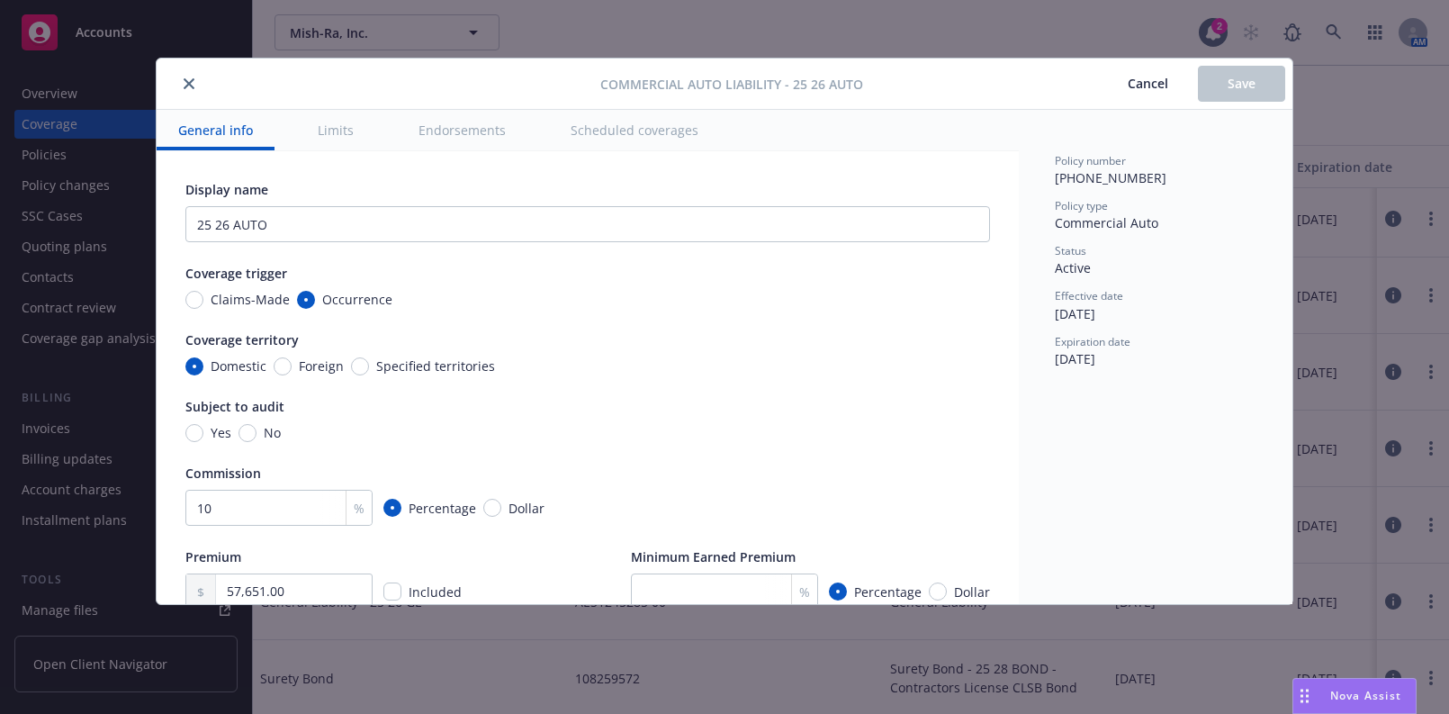
click at [183, 73] on div at bounding box center [382, 84] width 436 height 22
click at [196, 76] on button "close" at bounding box center [189, 84] width 22 height 22
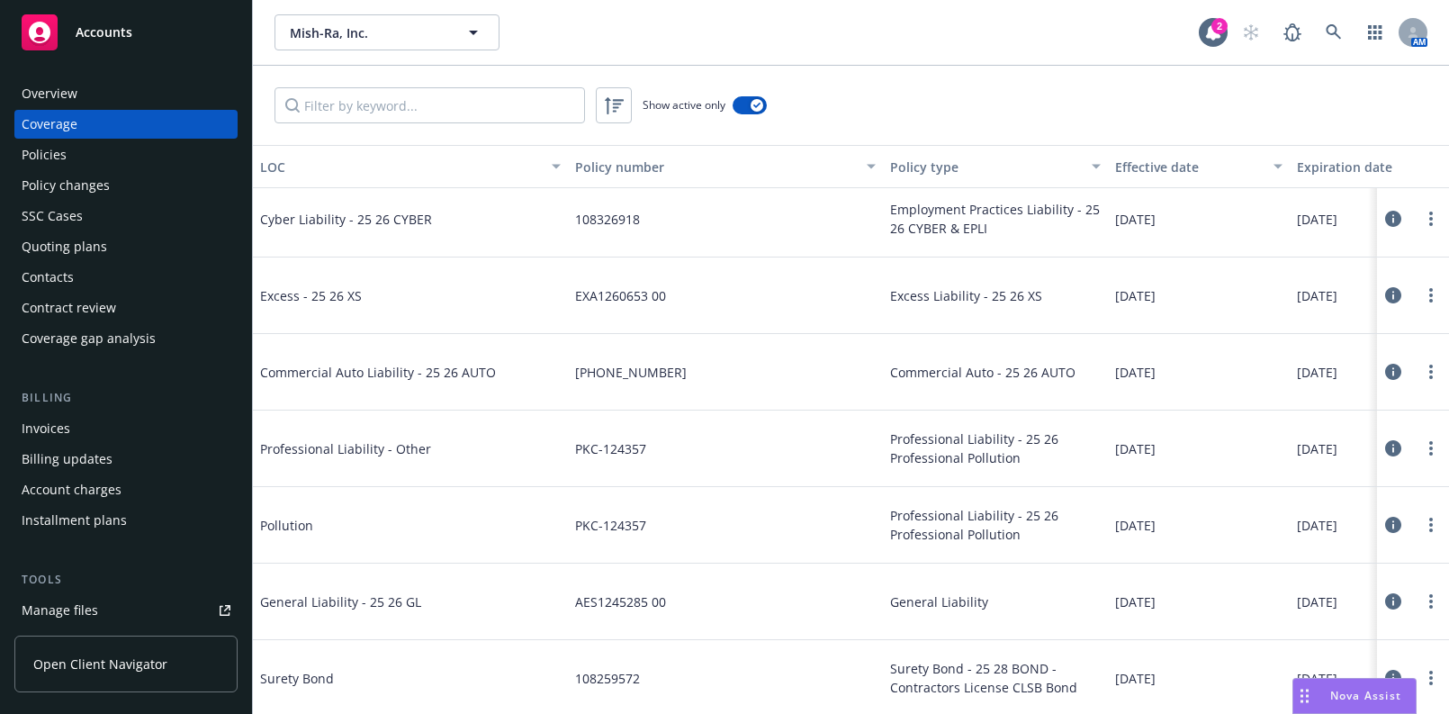
click at [33, 165] on div "Policies" at bounding box center [44, 154] width 45 height 29
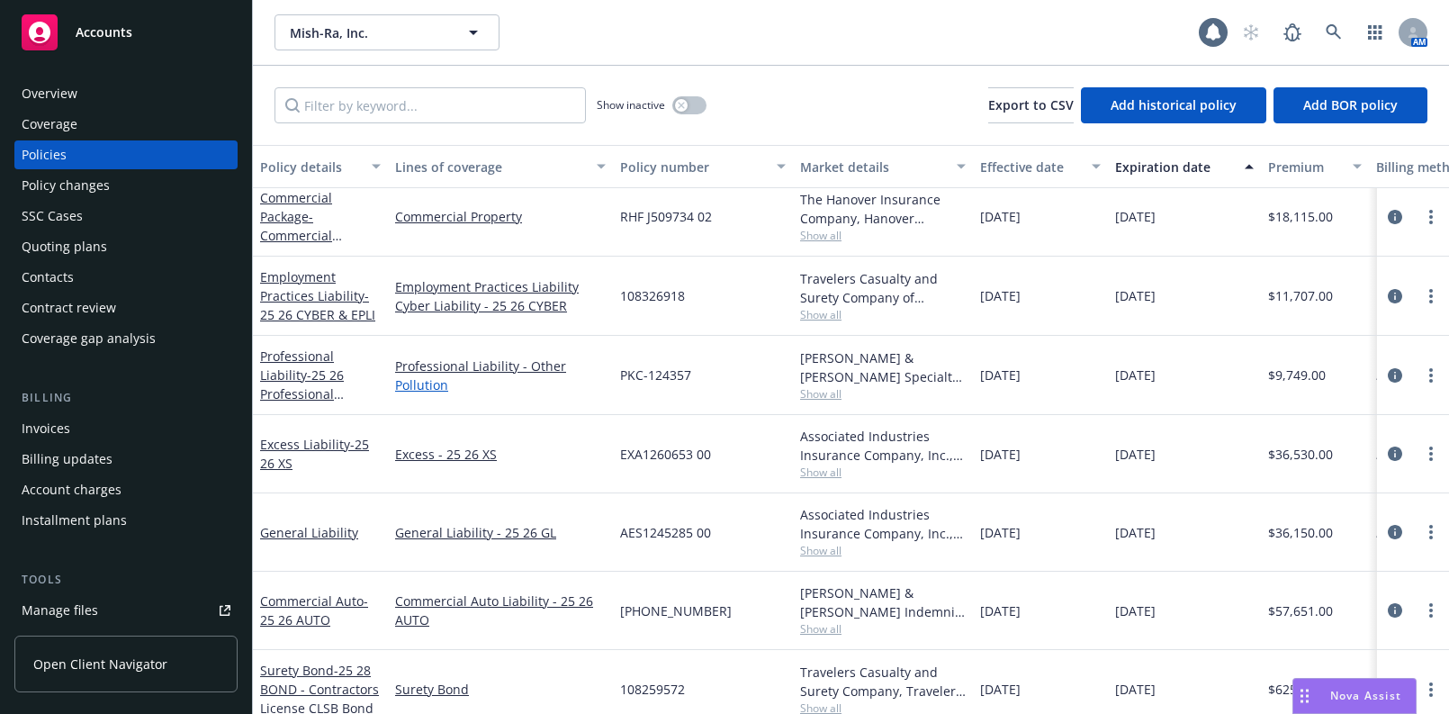
scroll to position [117, 0]
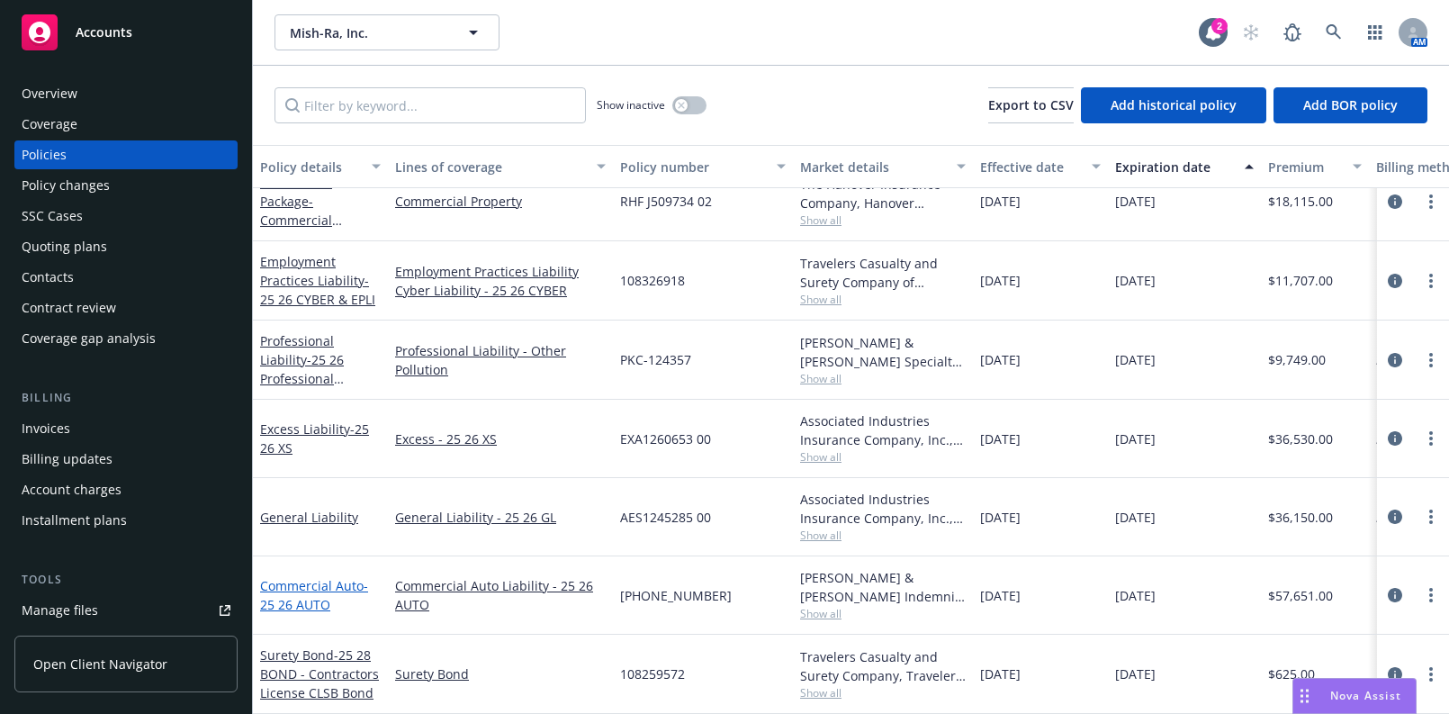
click at [321, 577] on link "Commercial Auto - 25 26 AUTO" at bounding box center [314, 595] width 108 height 36
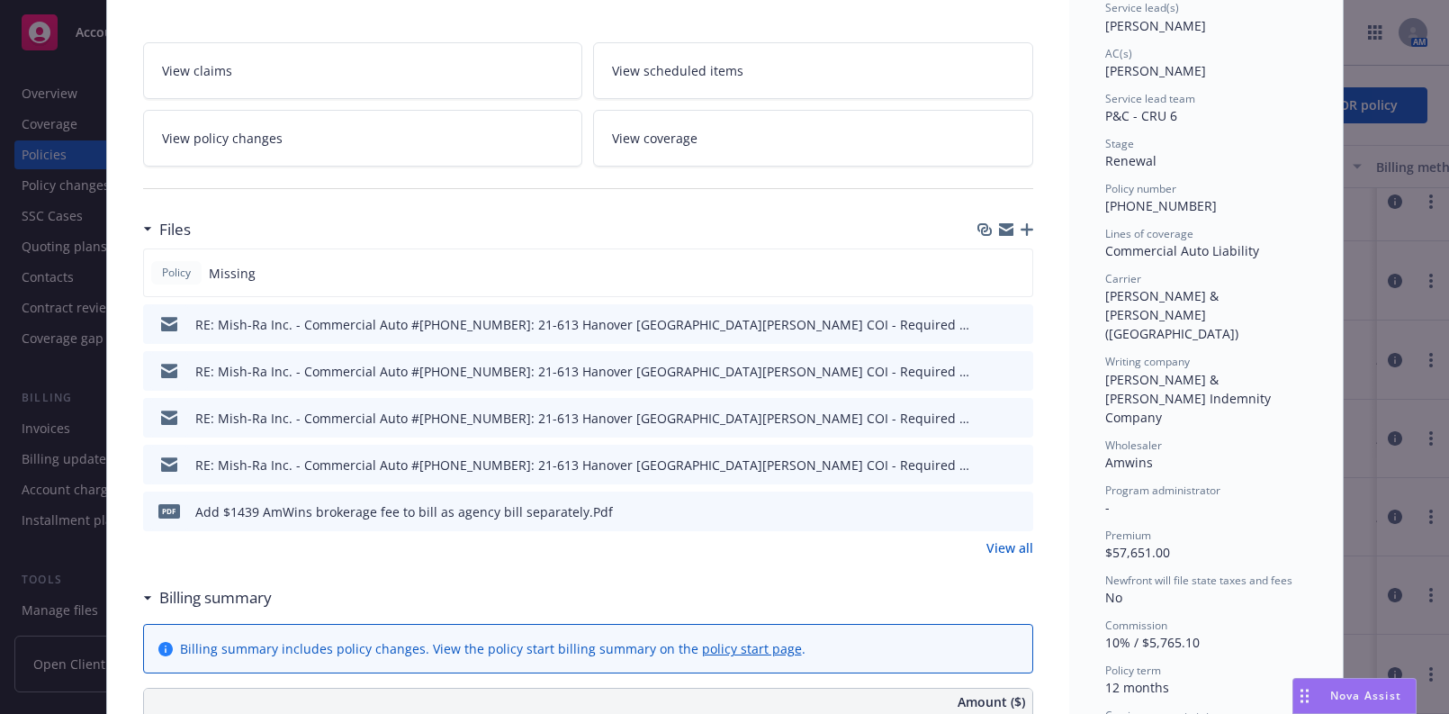
scroll to position [299, 0]
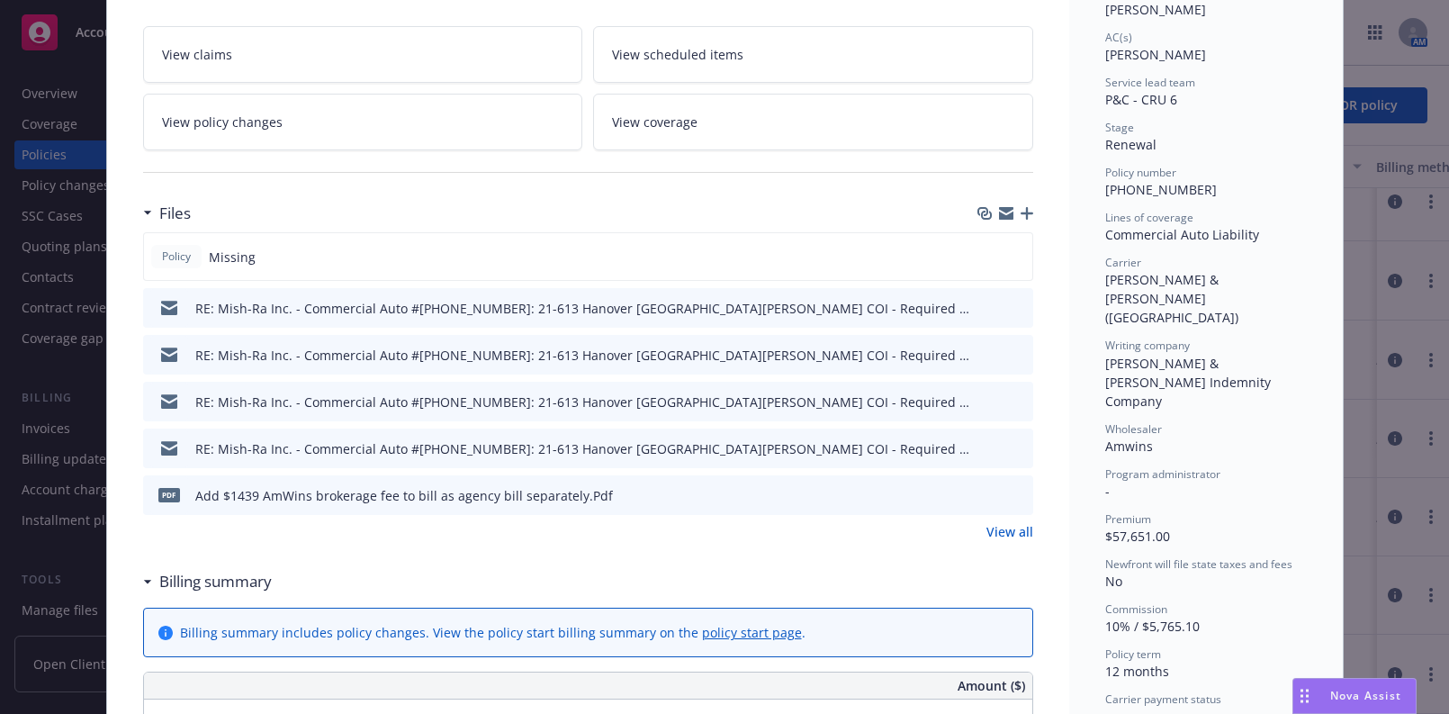
click at [990, 524] on link "View all" at bounding box center [1009, 531] width 47 height 19
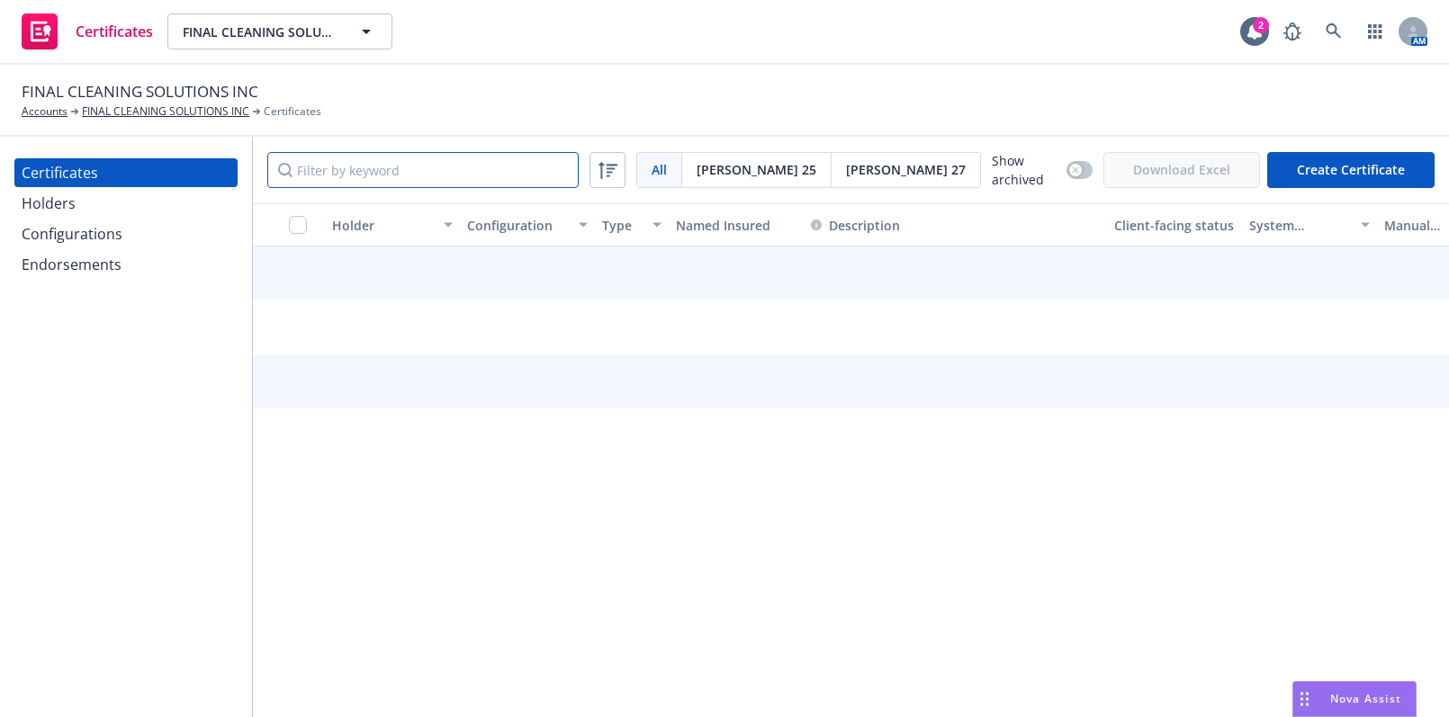
click at [468, 172] on input "Filter by keyword" at bounding box center [422, 170] width 311 height 36
paste input "2202500300,"
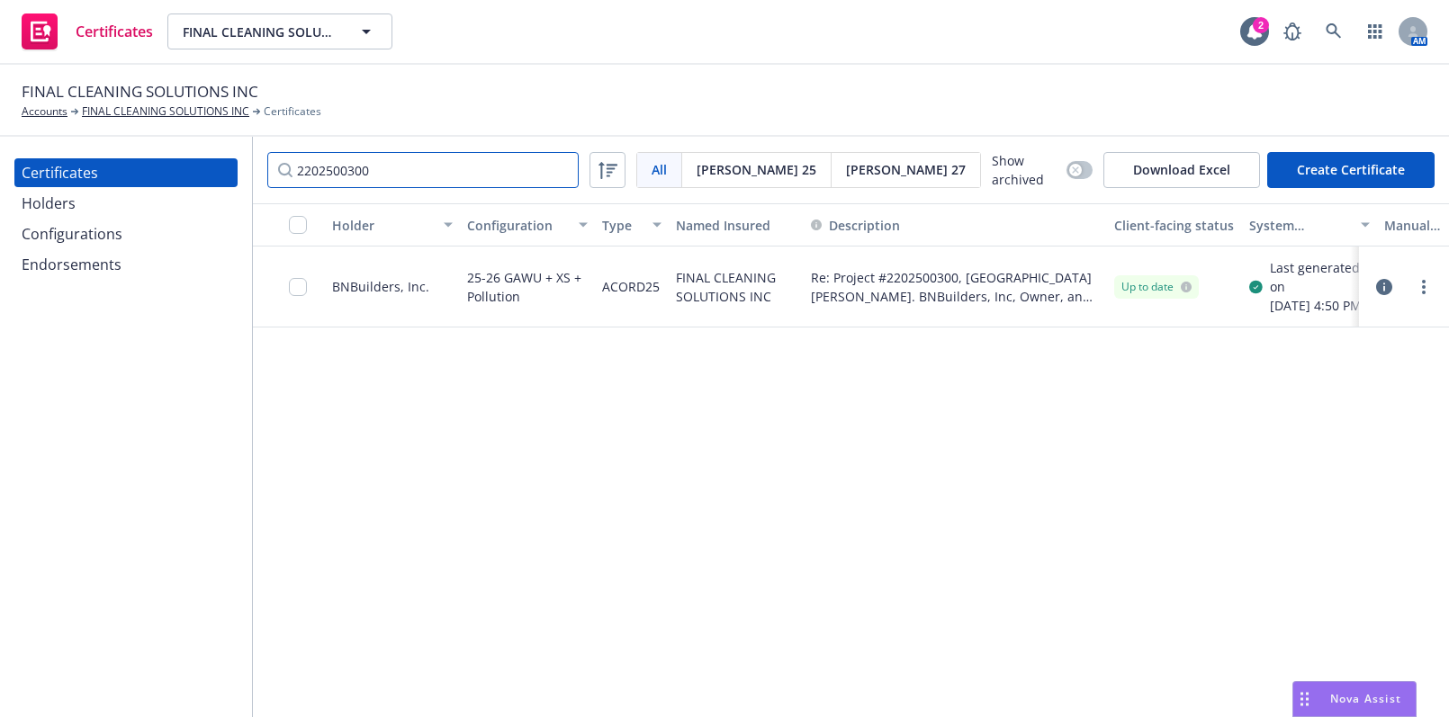
type input "2202500300"
click at [1424, 289] on circle "more" at bounding box center [1424, 287] width 4 height 4
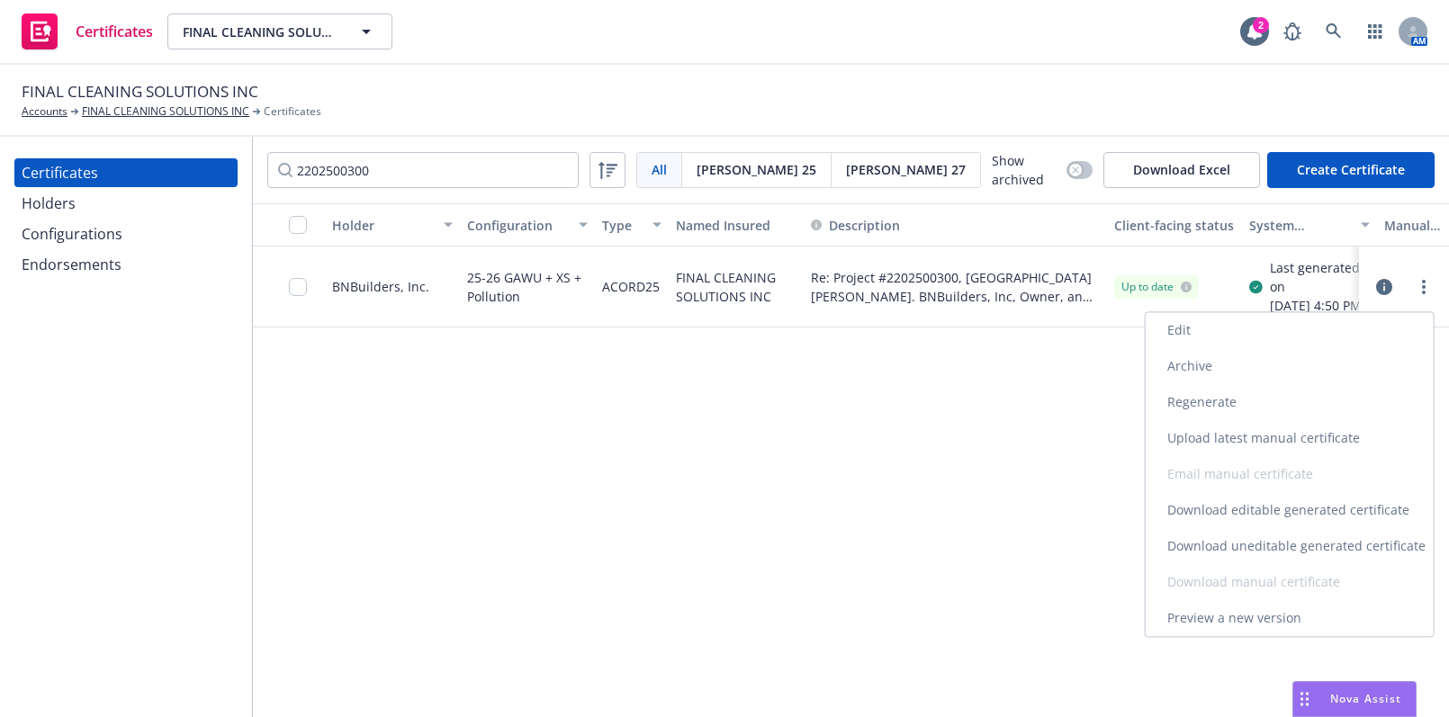
click at [1279, 549] on link "Download uneditable generated certificate" at bounding box center [1290, 546] width 288 height 36
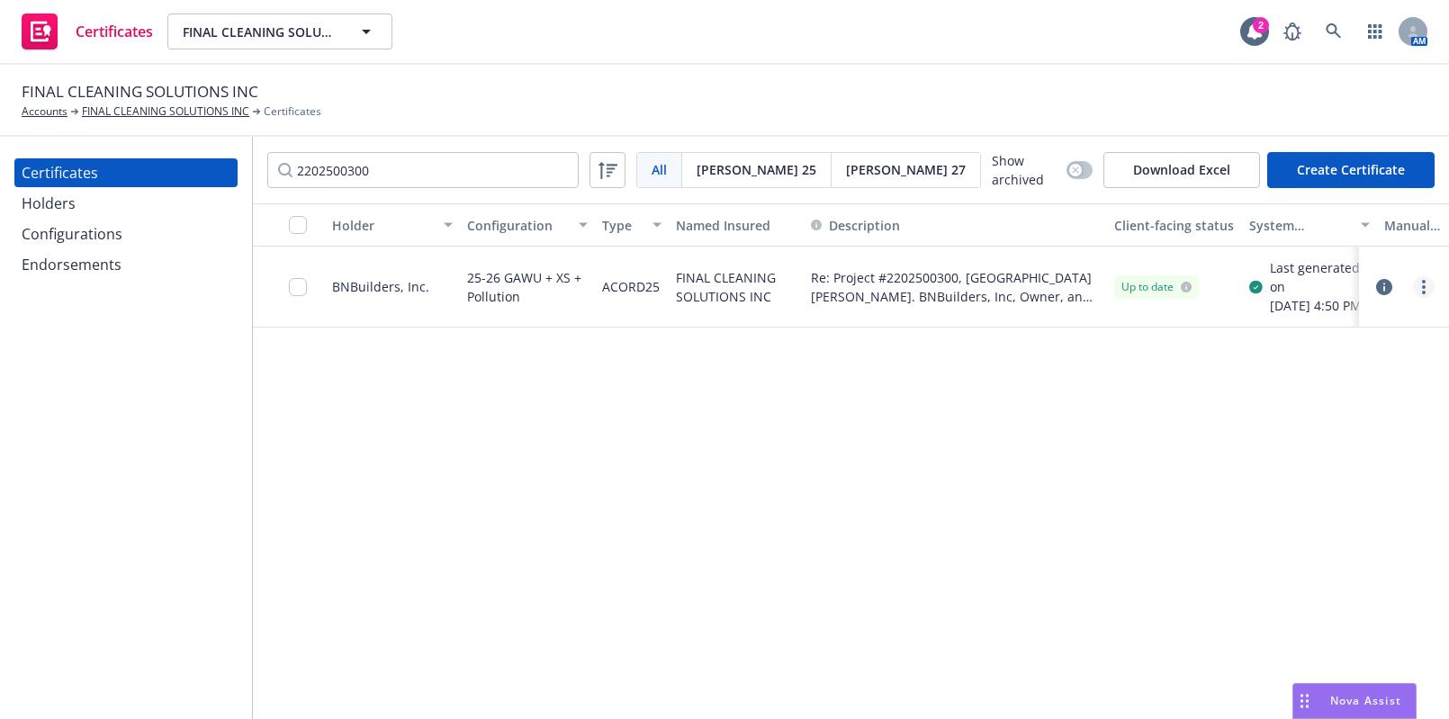
click at [1421, 298] on link "more" at bounding box center [1424, 287] width 22 height 22
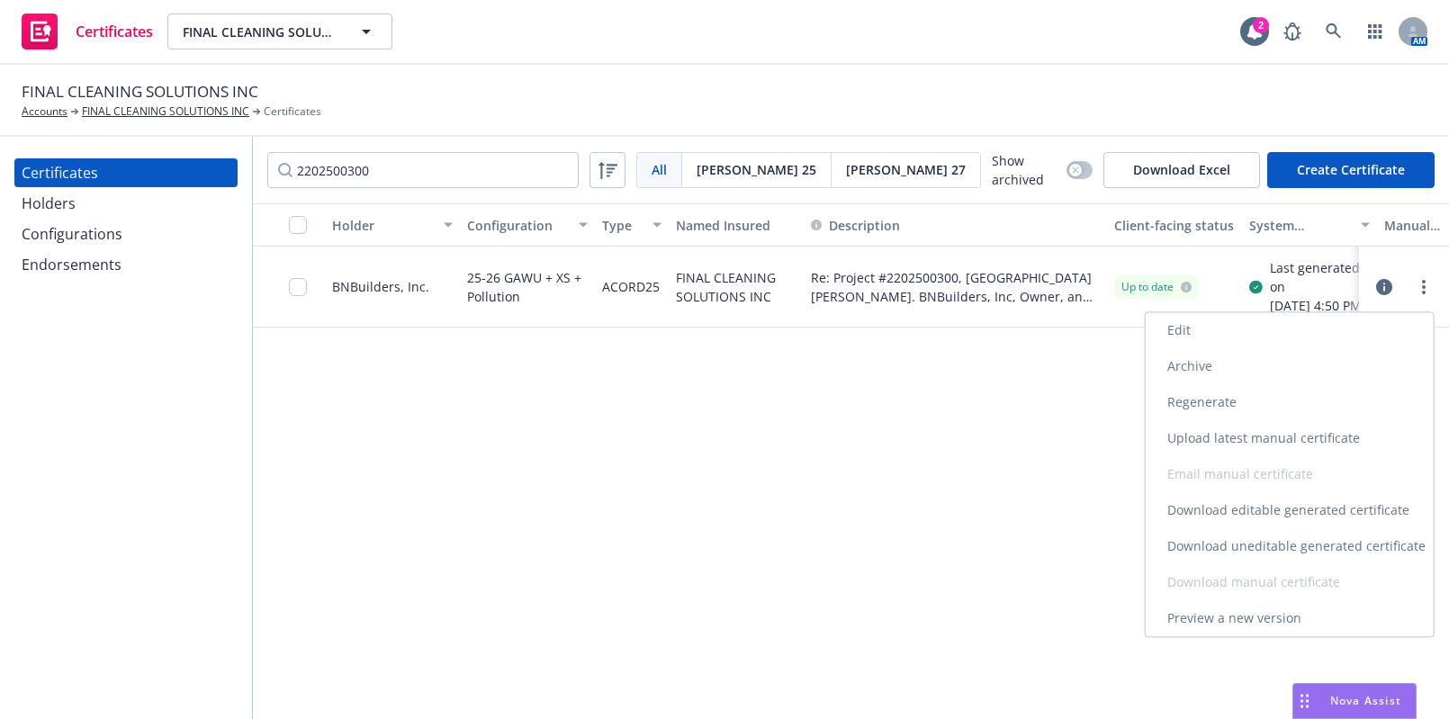
click at [1179, 329] on link "Edit" at bounding box center [1290, 330] width 288 height 36
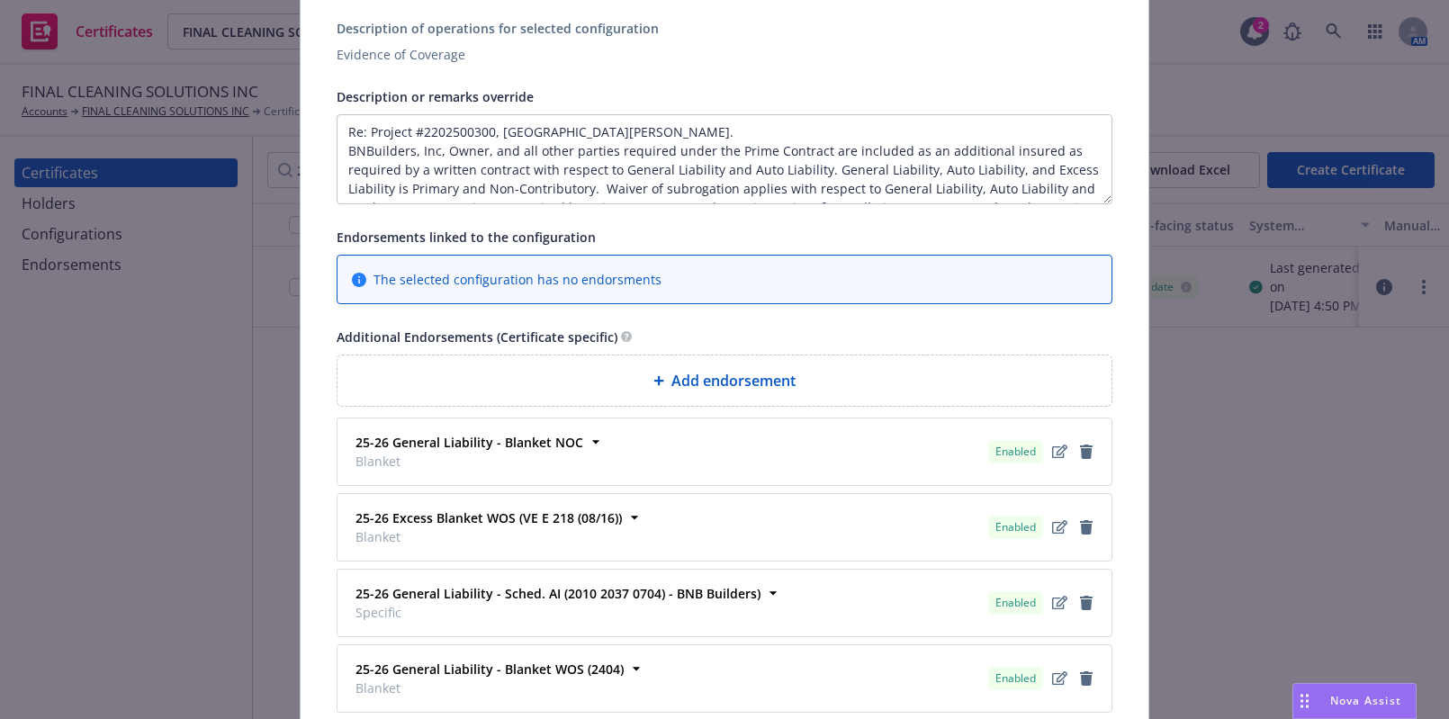
scroll to position [1241, 0]
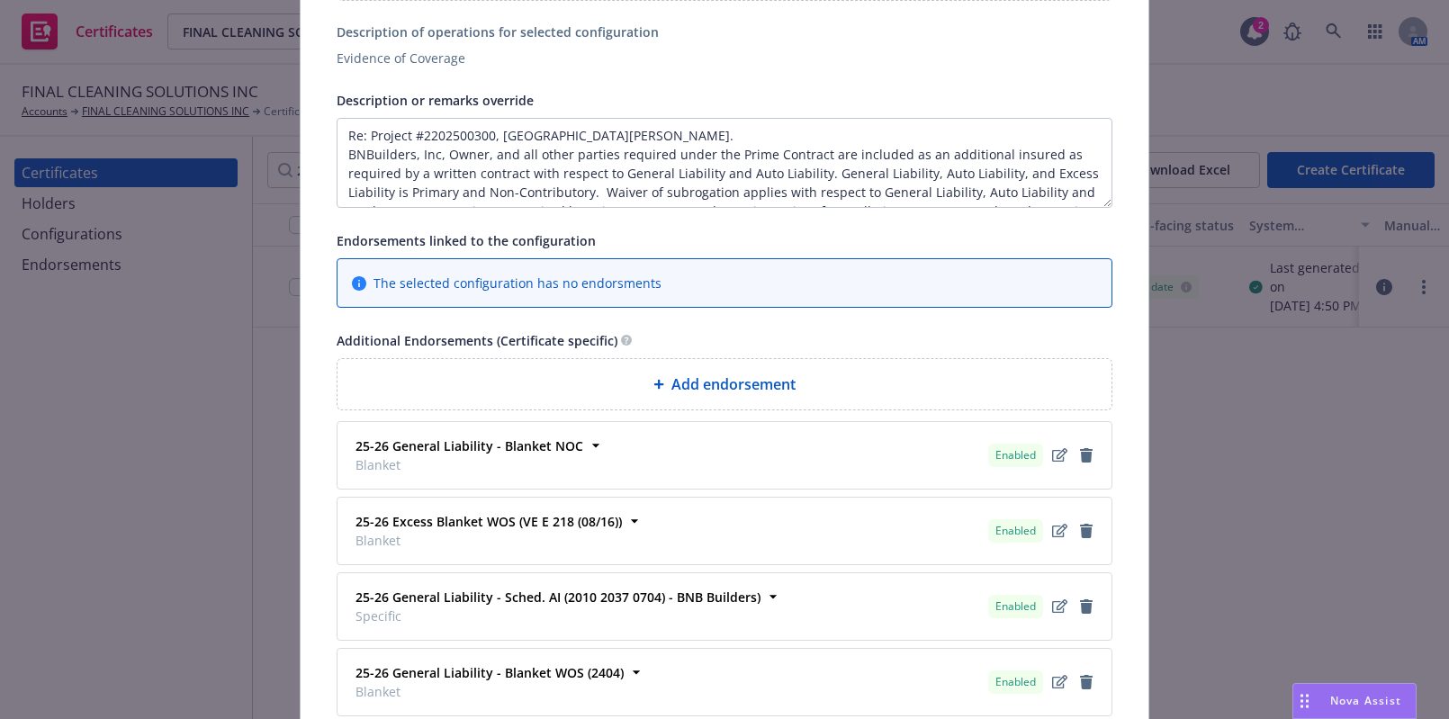
click at [653, 373] on div "Add endorsement" at bounding box center [724, 384] width 745 height 22
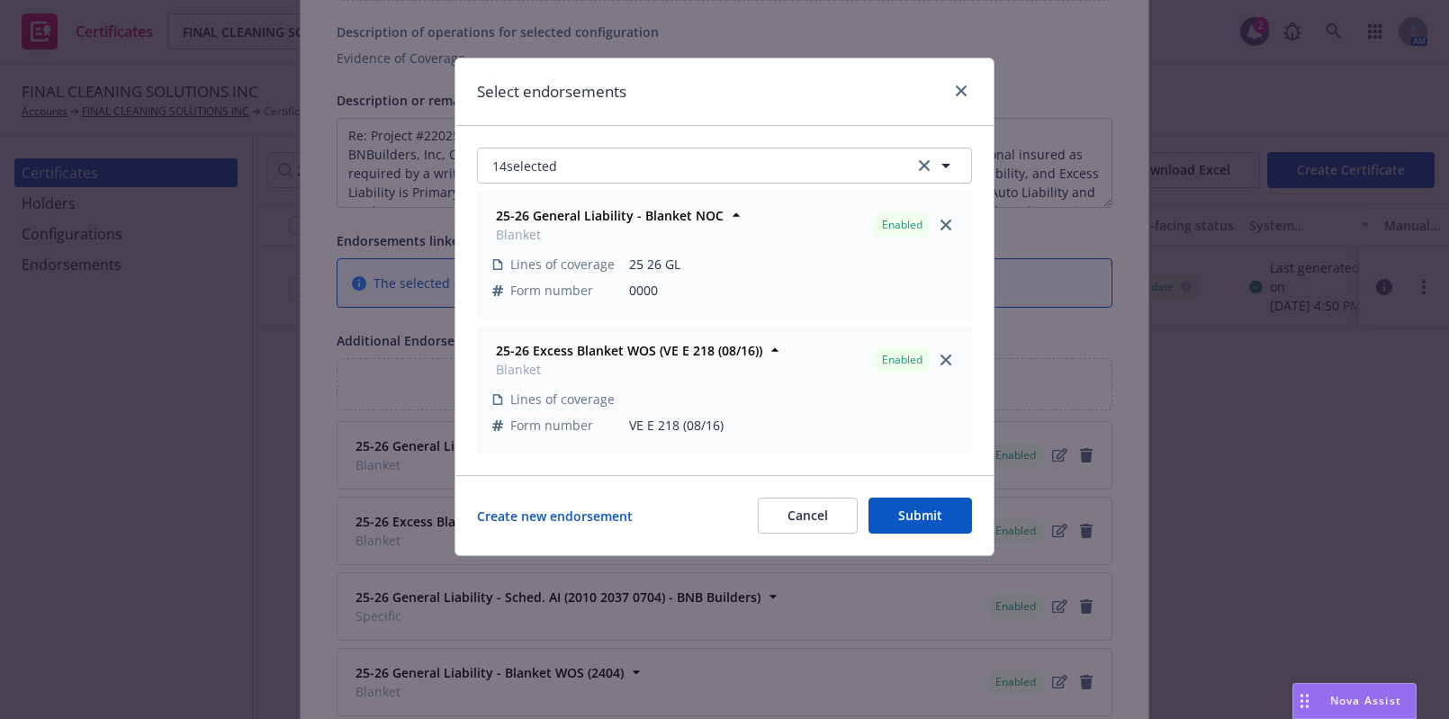
click at [649, 132] on div "14 selected 25-26 General Liability - Blanket NOC Blanket Enabled Lines of cove…" at bounding box center [724, 300] width 538 height 349
click at [654, 152] on button "14 selected" at bounding box center [724, 166] width 495 height 36
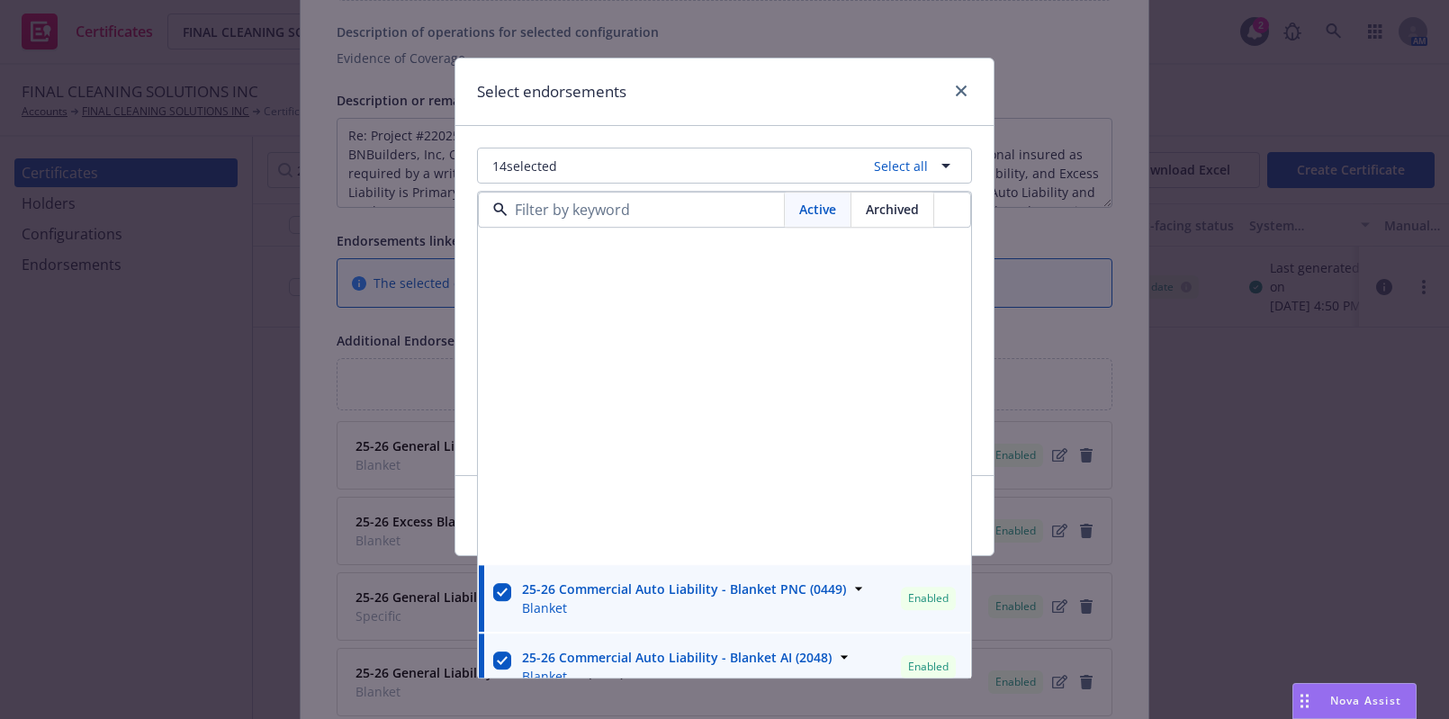
scroll to position [2089, 0]
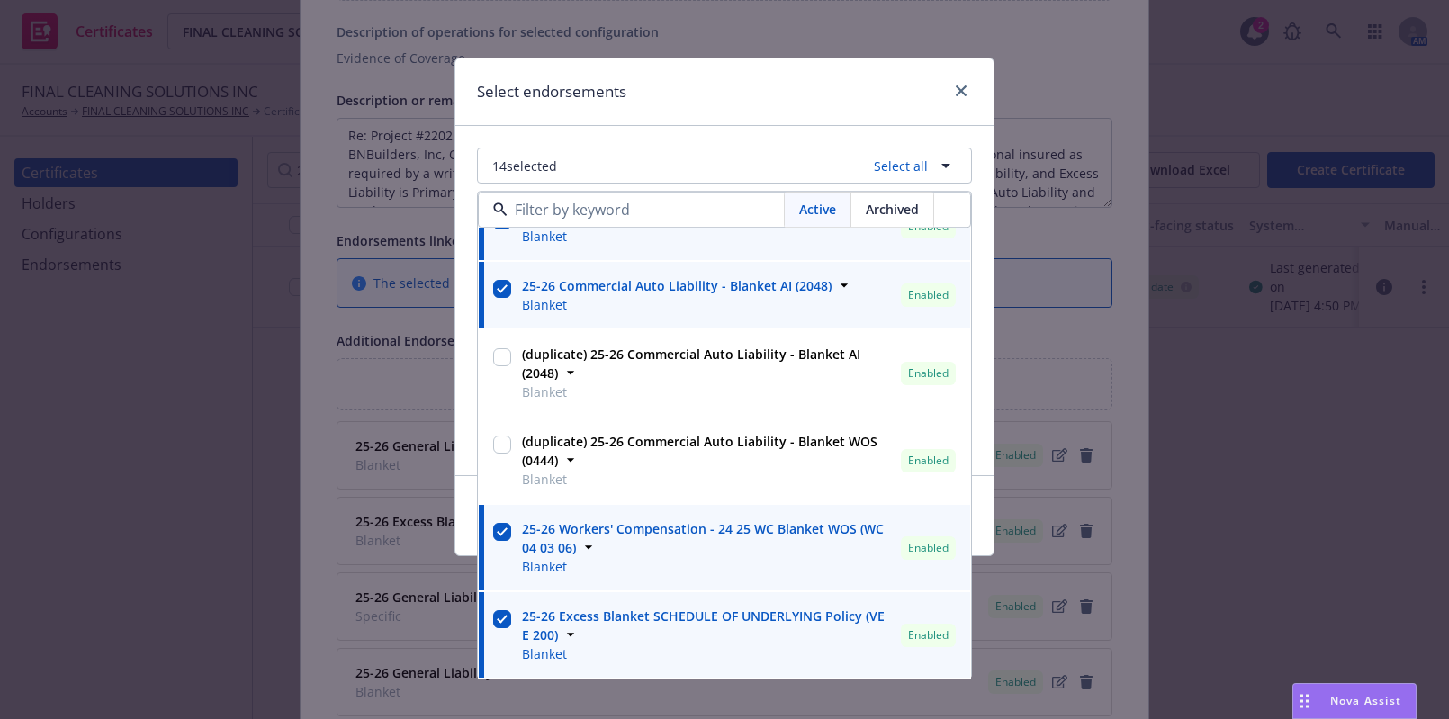
click at [797, 65] on div "Select endorsements" at bounding box center [724, 91] width 538 height 67
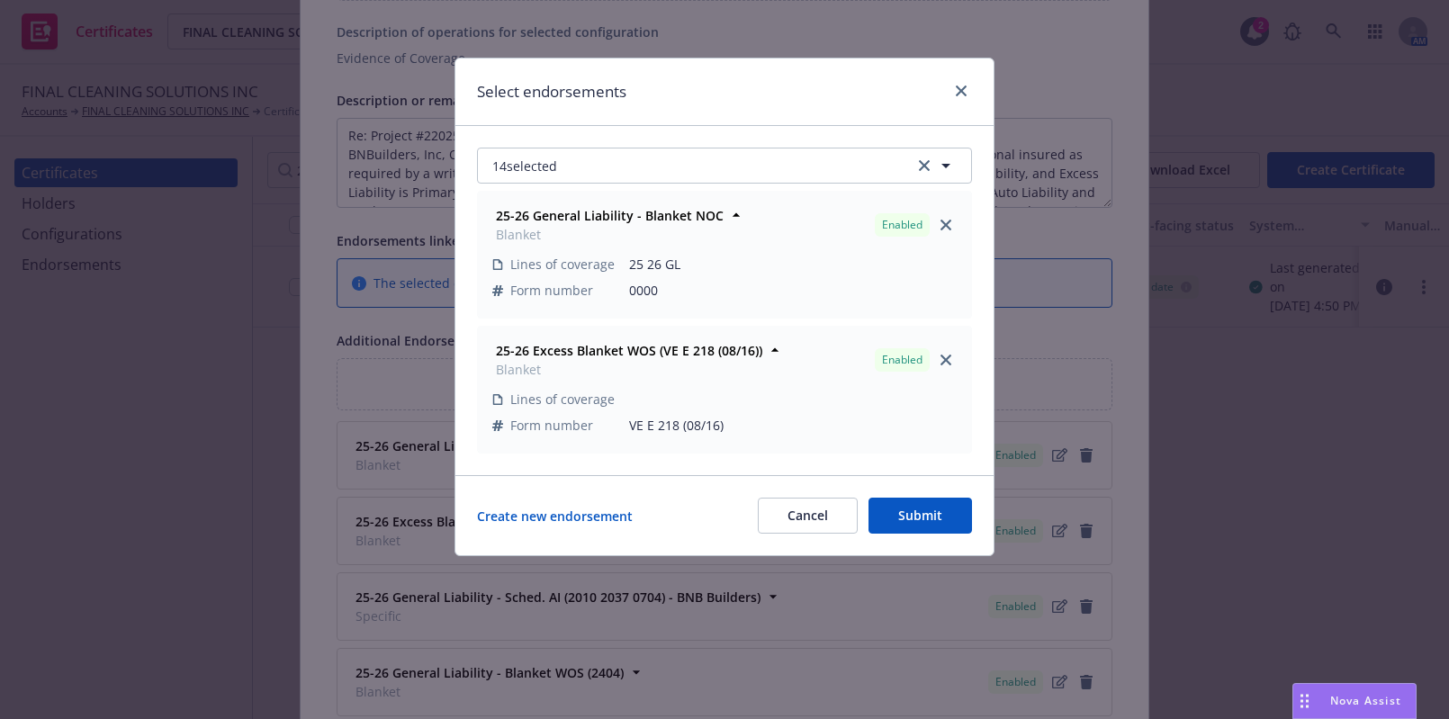
drag, startPoint x: 808, startPoint y: 535, endPoint x: 806, endPoint y: 526, distance: 9.2
click at [810, 532] on div "Create new endorsement Cancel Submit" at bounding box center [724, 515] width 538 height 80
click at [804, 520] on button "Cancel" at bounding box center [808, 516] width 100 height 36
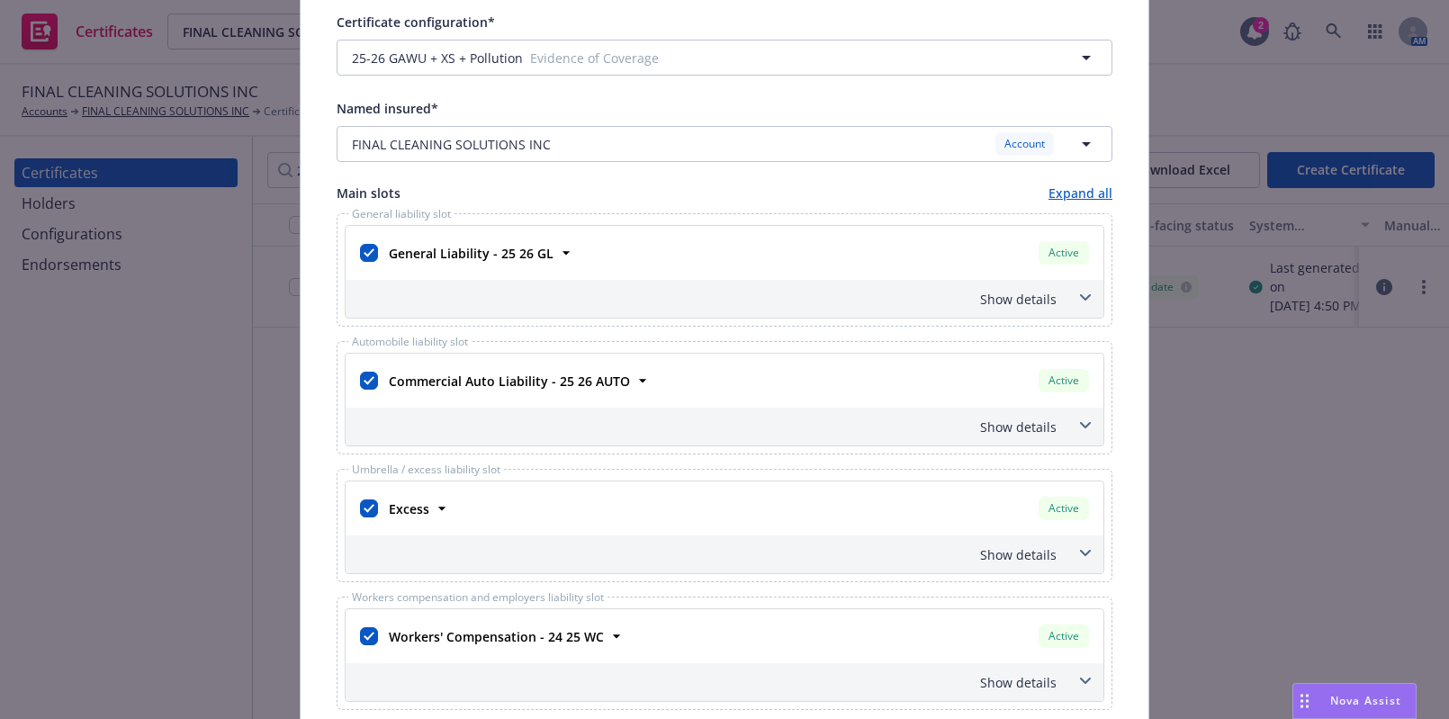
scroll to position [0, 0]
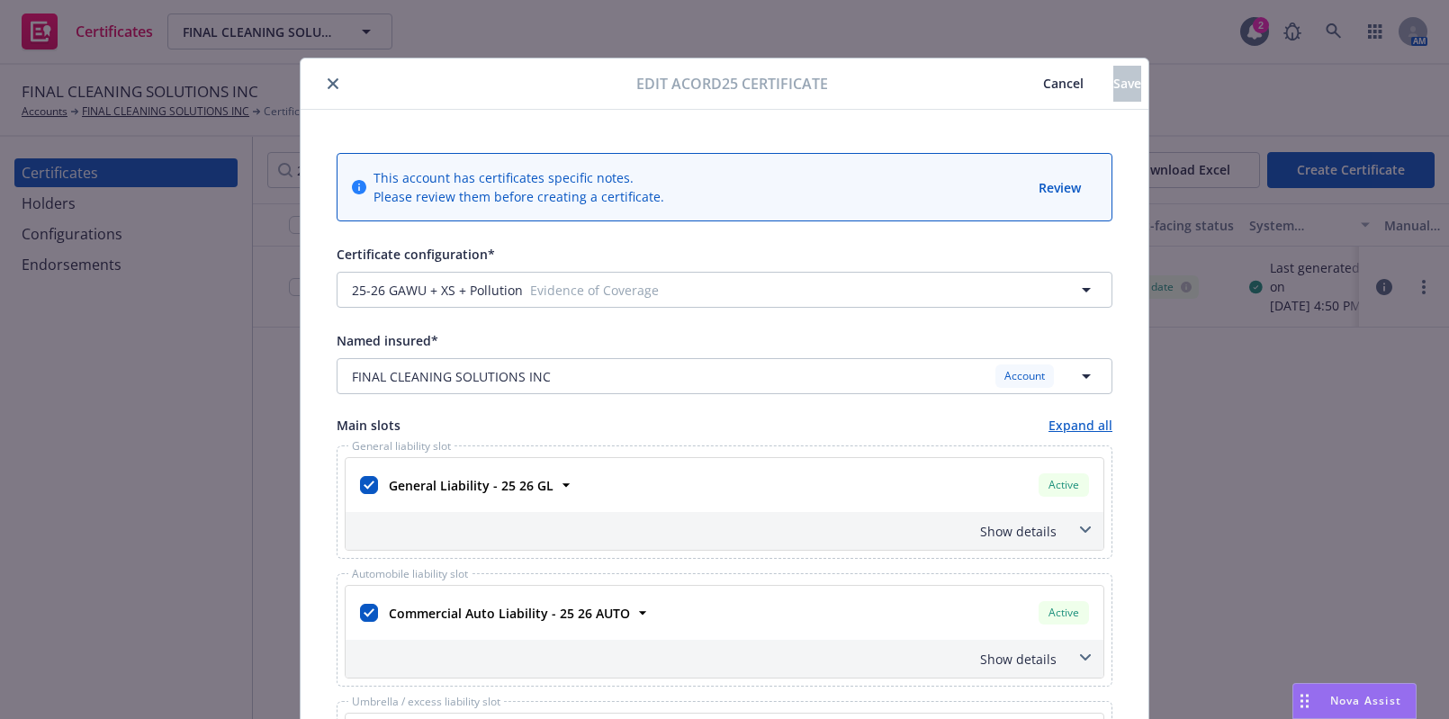
click at [322, 84] on button "close" at bounding box center [333, 84] width 22 height 22
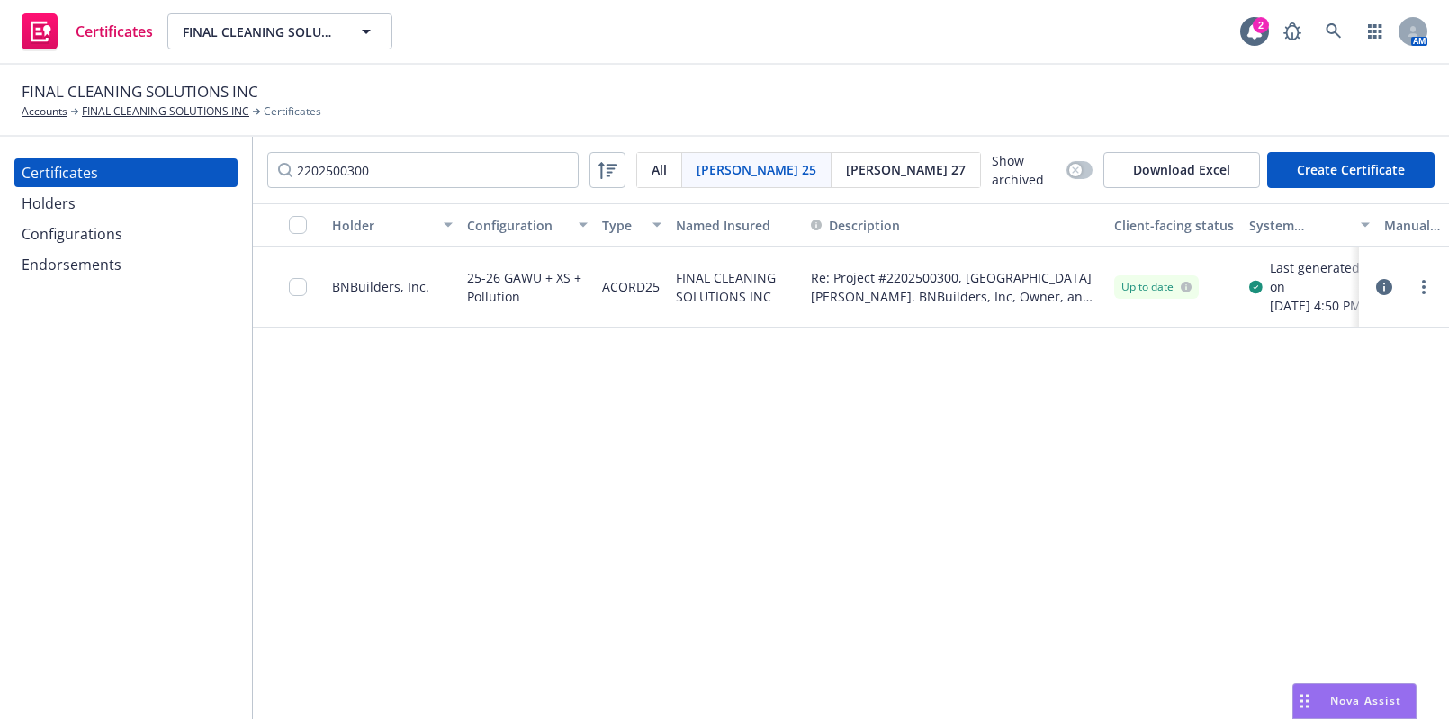
click at [1429, 283] on div at bounding box center [1424, 287] width 22 height 22
click at [1419, 292] on link "more" at bounding box center [1424, 287] width 22 height 22
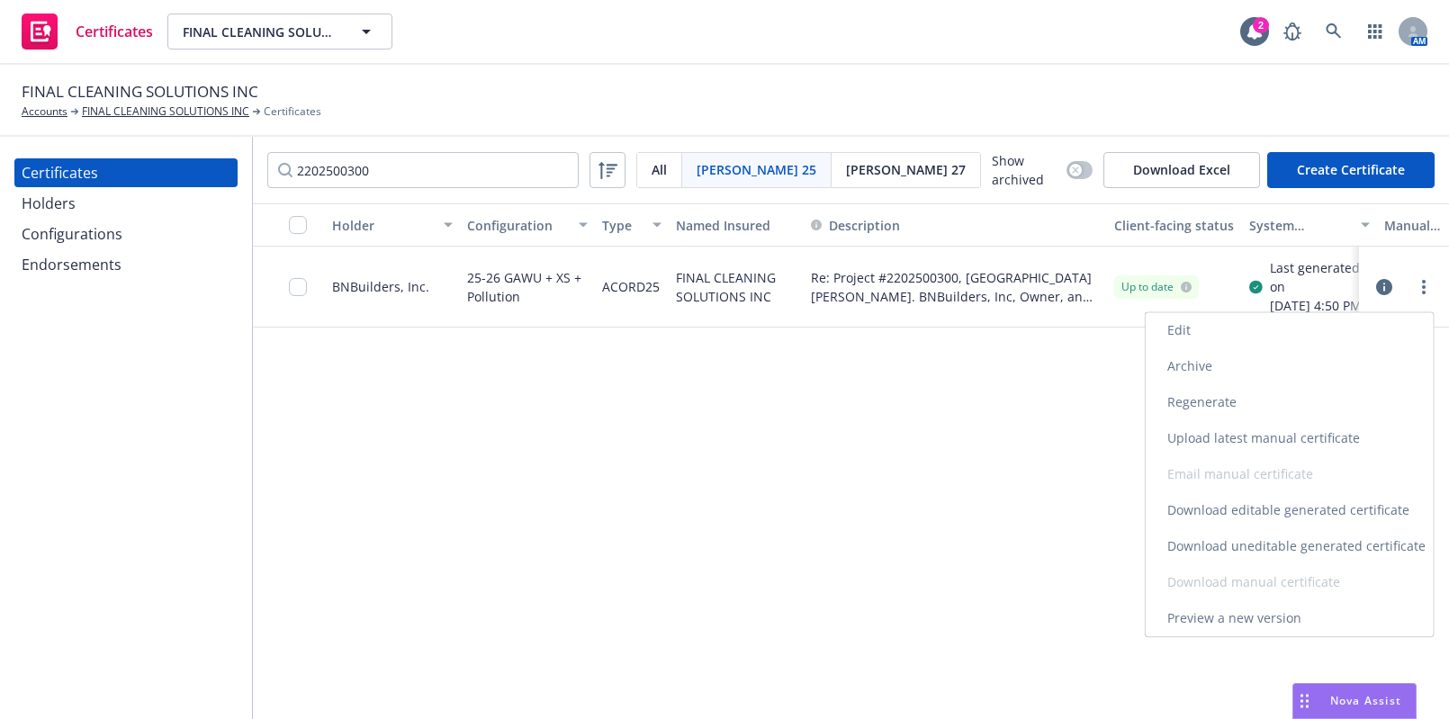
click at [1261, 545] on link "Download uneditable generated certificate" at bounding box center [1290, 546] width 288 height 36
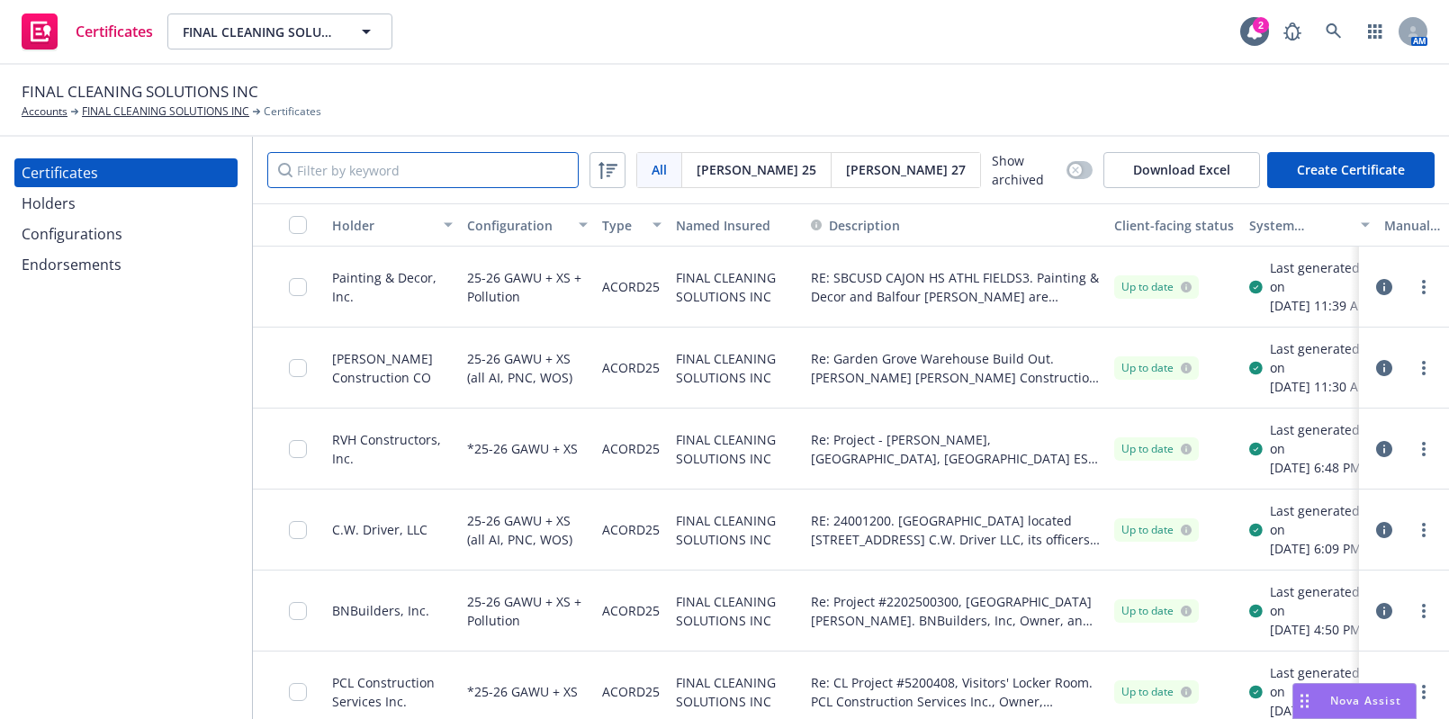
click at [398, 153] on input "Filter by keyword" at bounding box center [422, 170] width 311 height 36
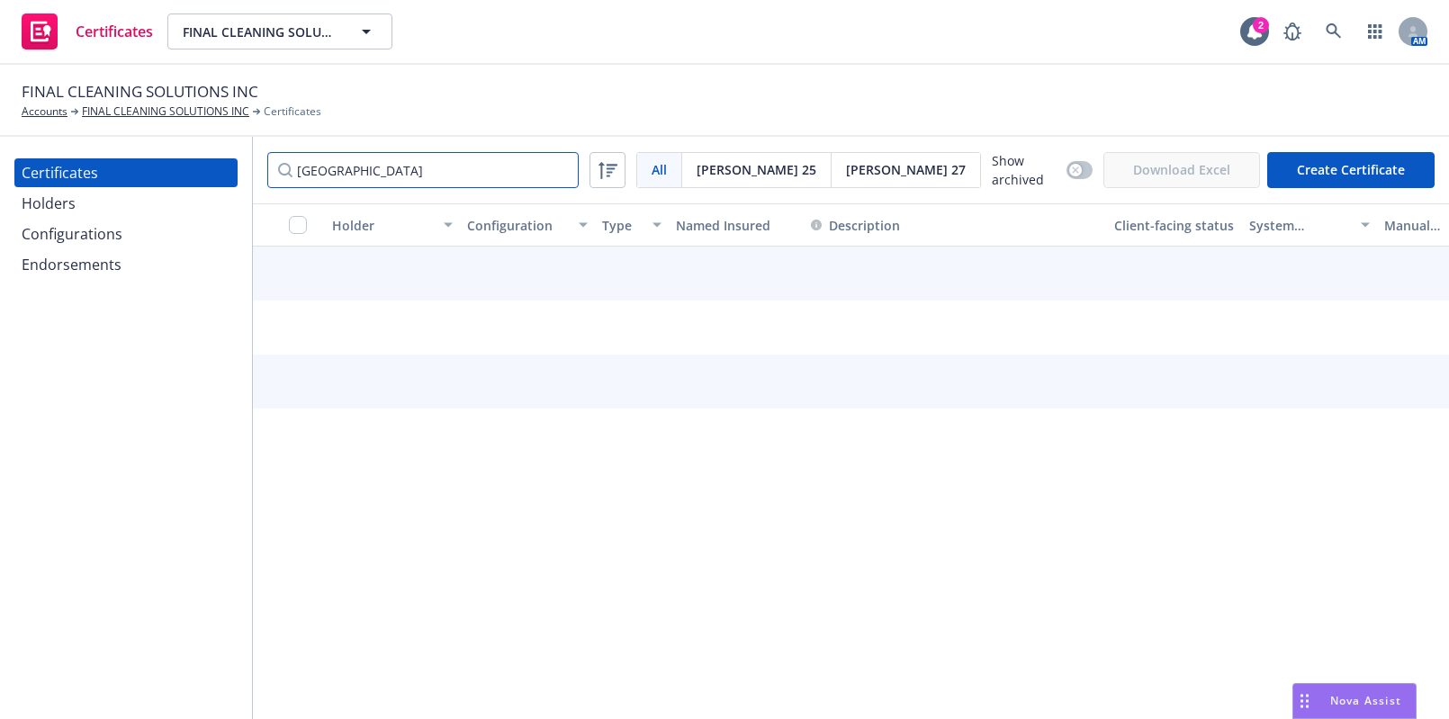
type input "[GEOGRAPHIC_DATA]"
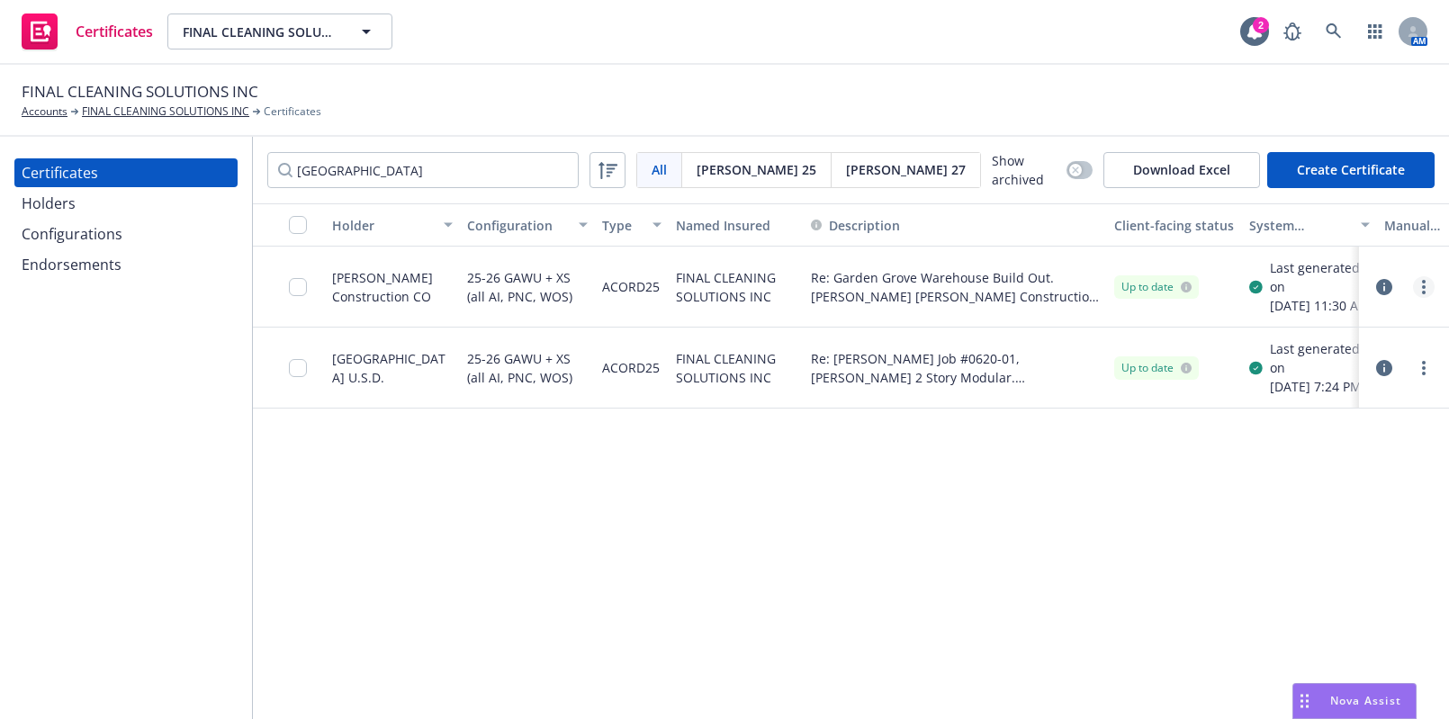
click at [1429, 286] on link "more" at bounding box center [1424, 287] width 22 height 22
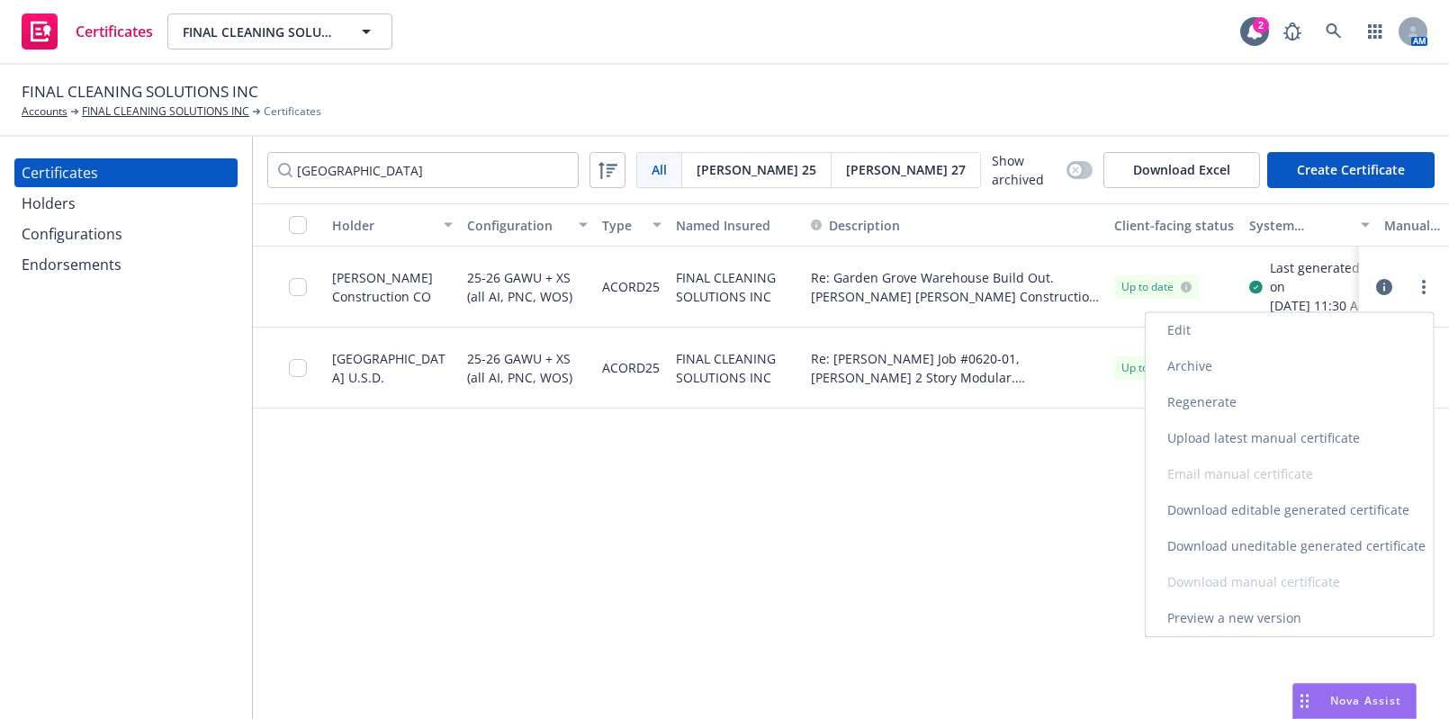
click at [1264, 324] on link "Edit" at bounding box center [1290, 330] width 288 height 36
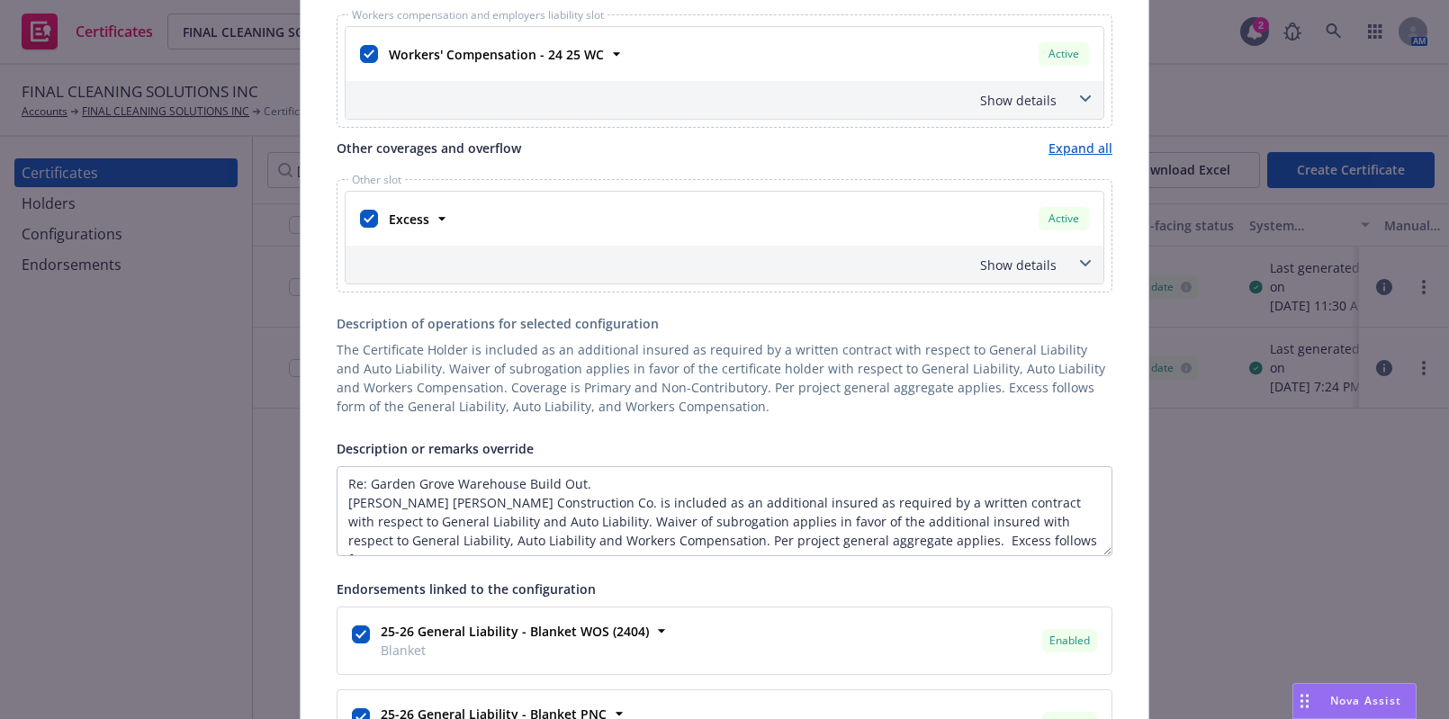
scroll to position [818, 0]
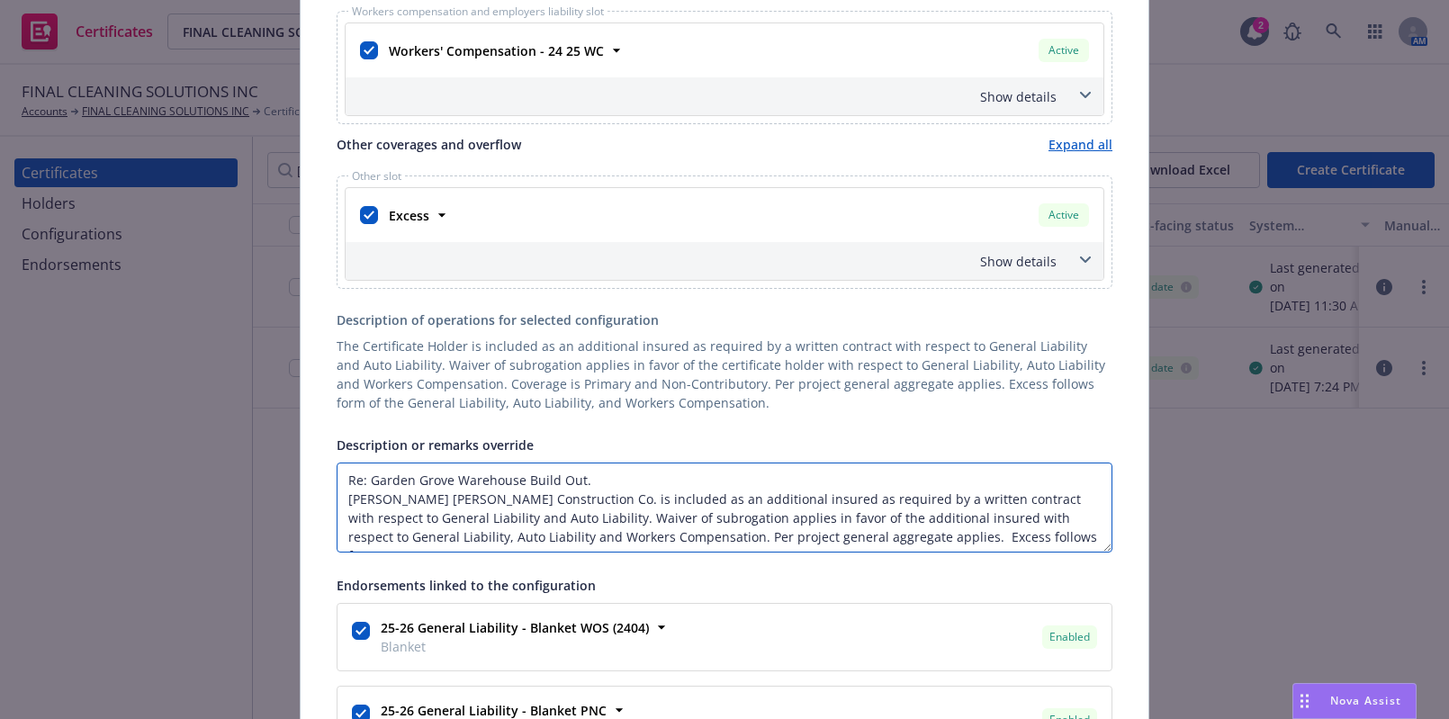
drag, startPoint x: 599, startPoint y: 459, endPoint x: 141, endPoint y: 436, distance: 458.6
click at [141, 436] on div "Edit Acord25 certificate Cancel Save This account has certificates specific not…" at bounding box center [724, 359] width 1449 height 719
paste textarea "E: Project No. 26TM - Project Name Warehouse Build Out - Project Address - 1260…"
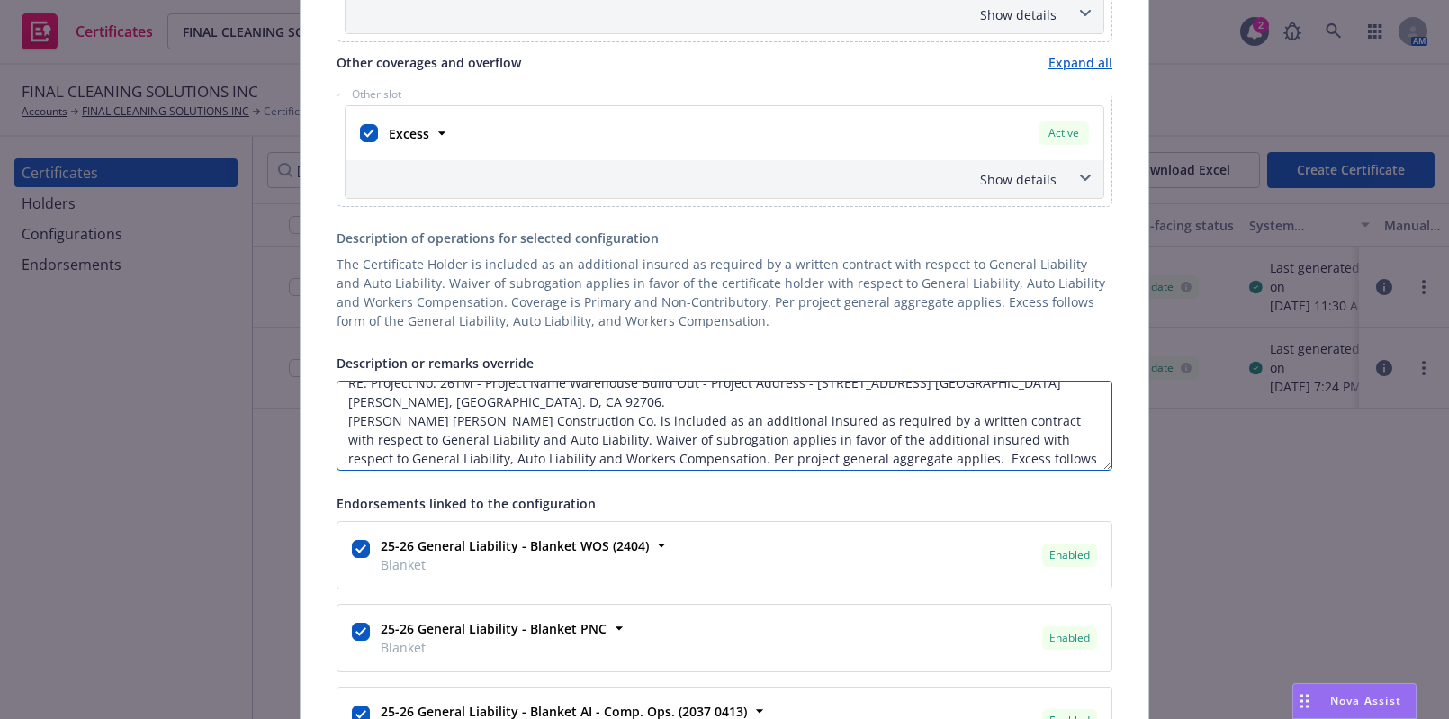
scroll to position [20, 0]
paste textarea "Architec"
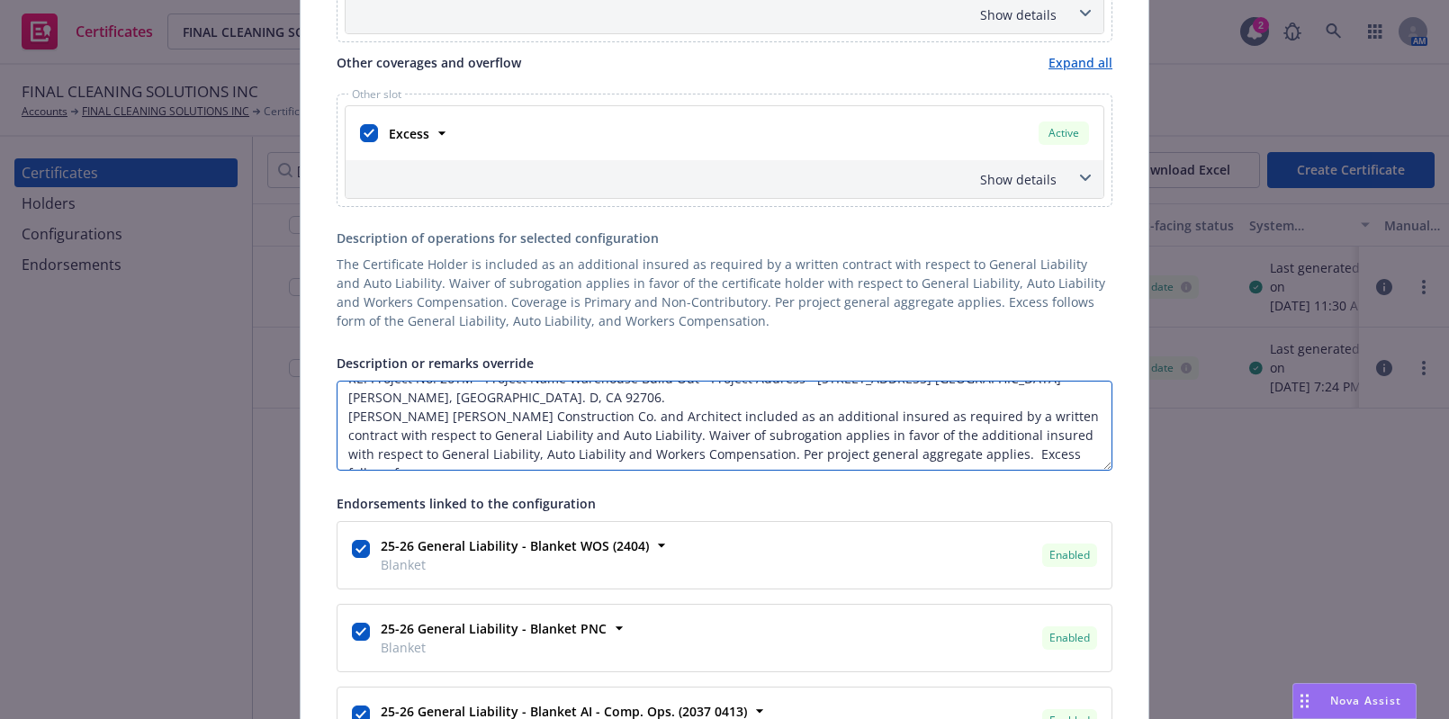
click at [929, 438] on textarea "RE: Project No. 26TM - Project Name Warehouse Build Out - Project Address - 126…" at bounding box center [725, 426] width 776 height 90
click at [597, 406] on textarea "RE: Project No. 26TM - Project Name Warehouse Build Out - Project Address - 126…" at bounding box center [725, 426] width 776 height 90
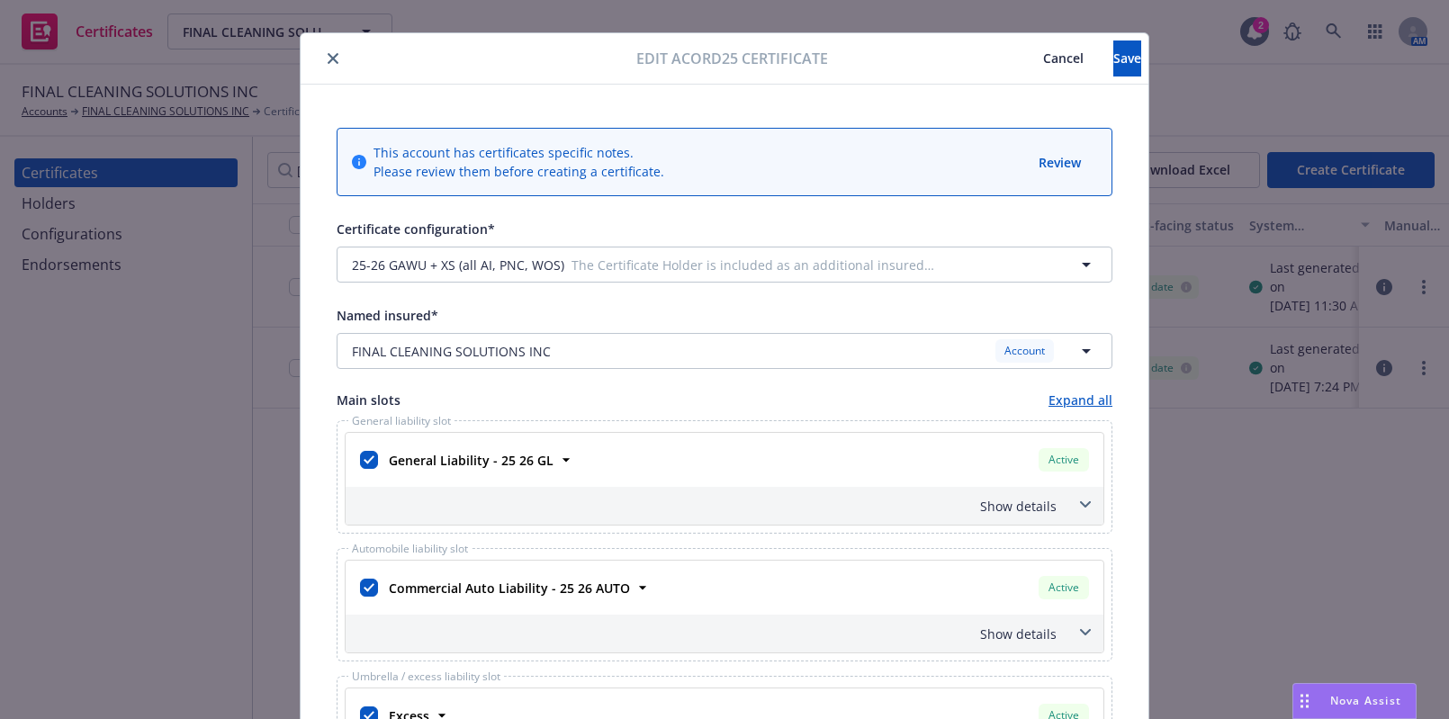
scroll to position [0, 0]
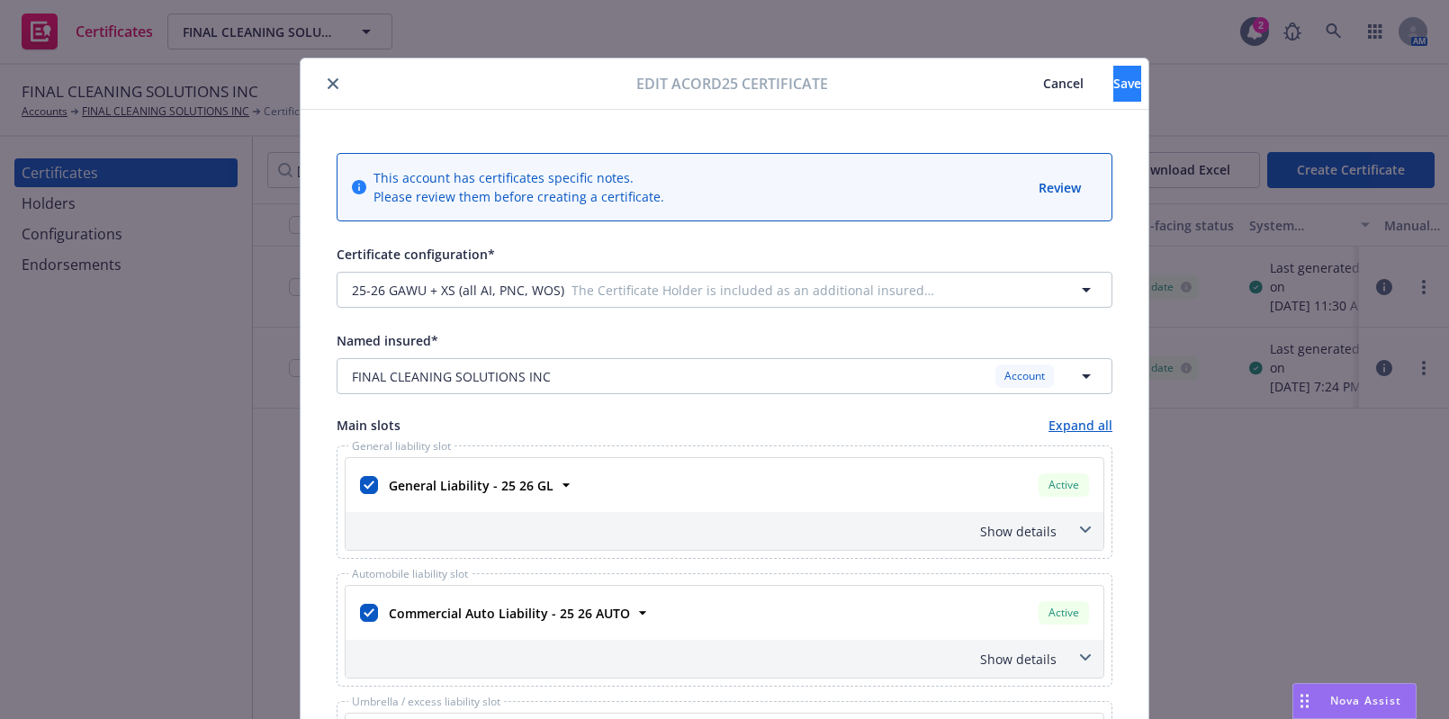
type textarea "RE: Project No. 26TM - Project Name Warehouse Build Out - Project Address - [ST…"
drag, startPoint x: 1122, startPoint y: 83, endPoint x: 1099, endPoint y: 64, distance: 30.1
click at [1122, 81] on button "Save" at bounding box center [1127, 84] width 28 height 36
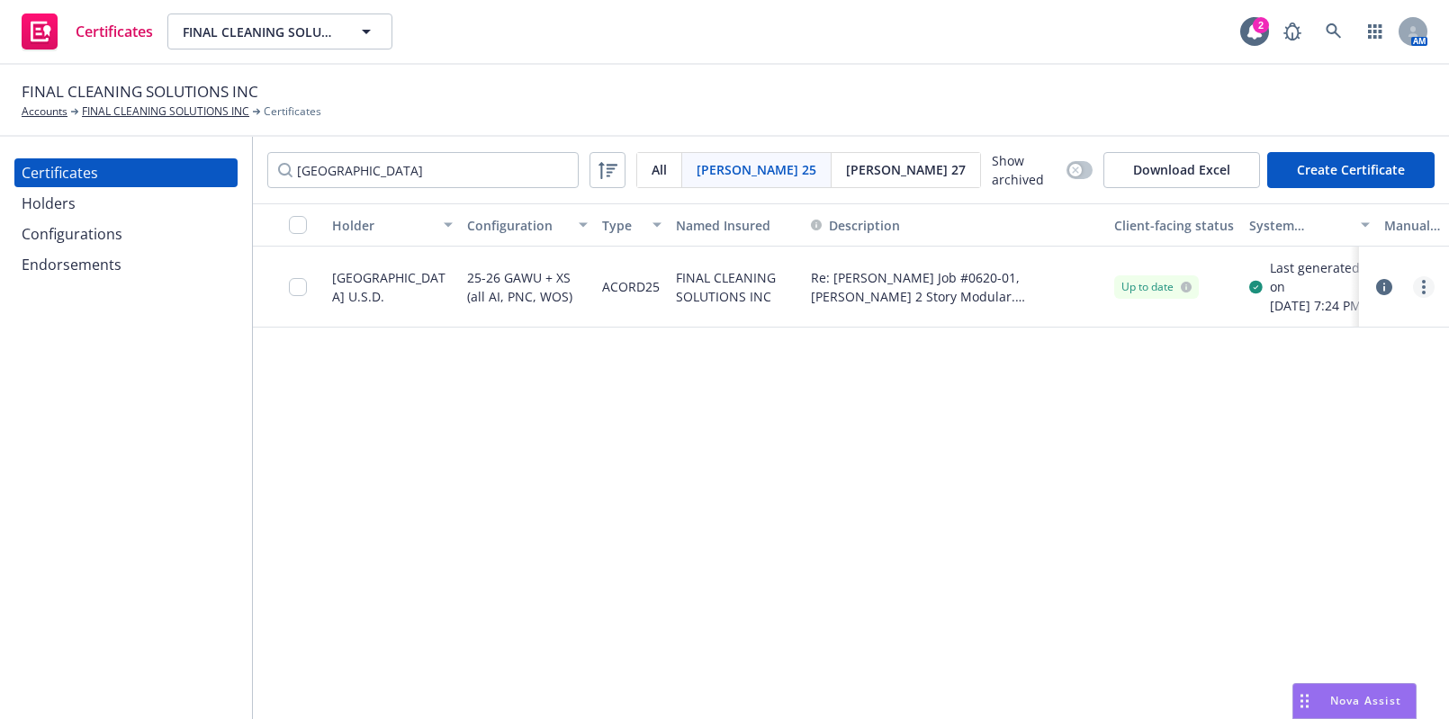
click at [1422, 288] on icon "more" at bounding box center [1424, 287] width 4 height 14
drag, startPoint x: 906, startPoint y: 400, endPoint x: 872, endPoint y: 364, distance: 49.0
click at [906, 400] on div "Holder Configuration Type Named Insured Description Client-facing status System…" at bounding box center [851, 461] width 1196 height 517
drag, startPoint x: 416, startPoint y: 166, endPoint x: 64, endPoint y: 142, distance: 352.7
click at [67, 142] on div "Certificates Holders Configurations Endorsements garden grove Acord 25 All Acor…" at bounding box center [724, 428] width 1449 height 582
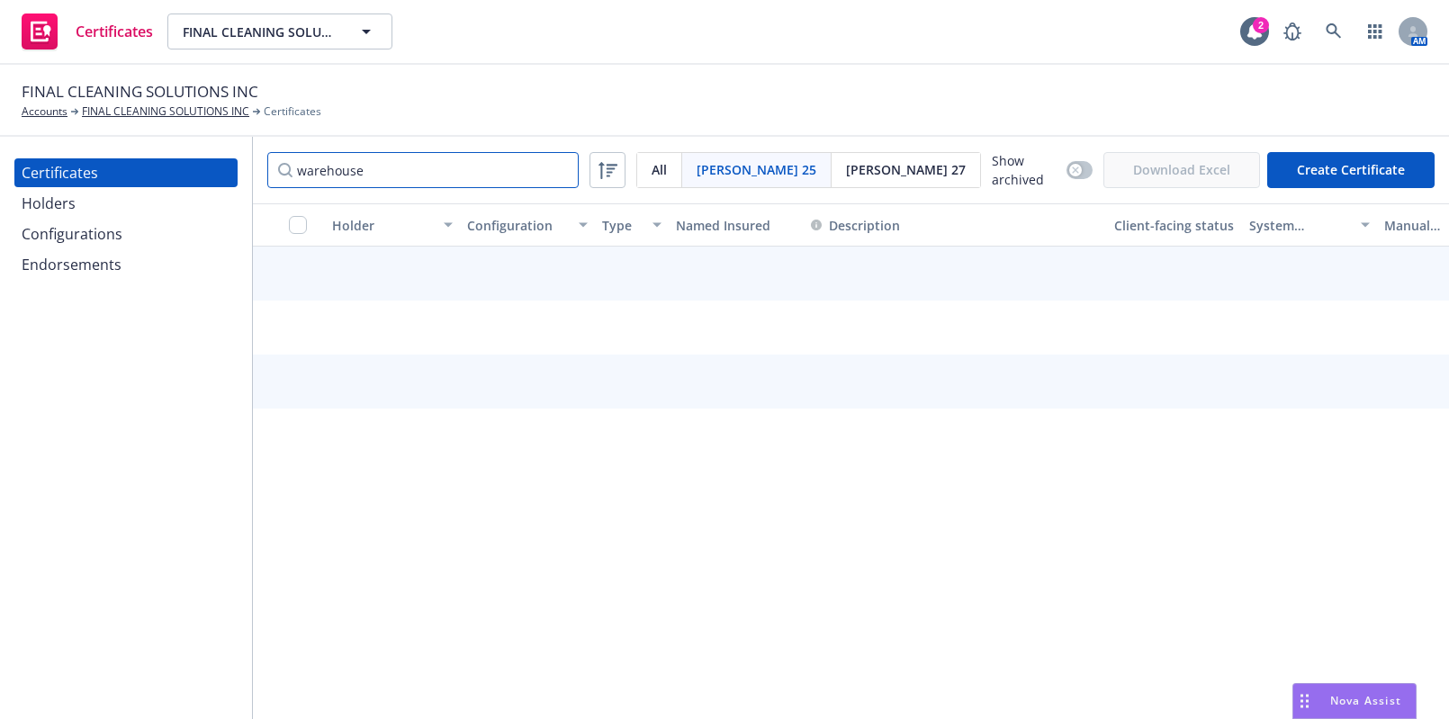
type input "warehouse"
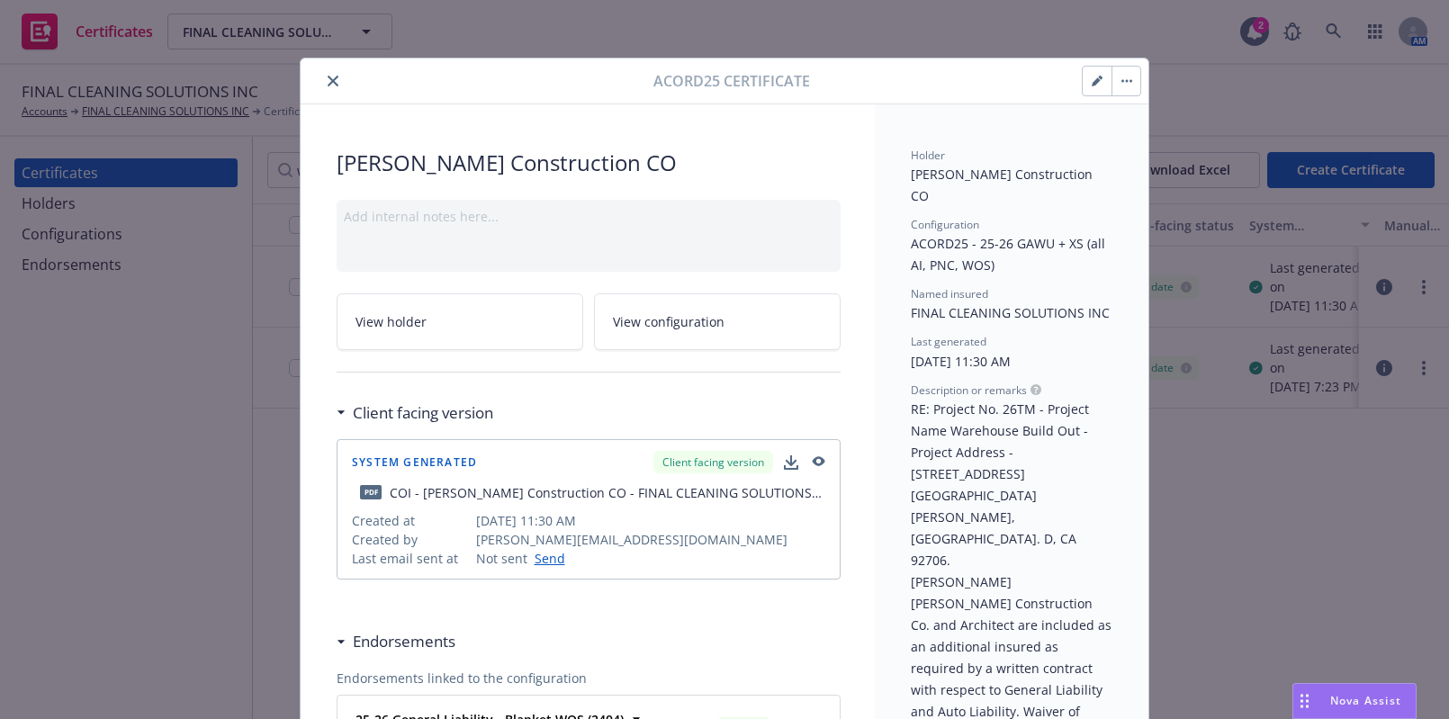
click at [327, 86] on button "close" at bounding box center [333, 81] width 22 height 22
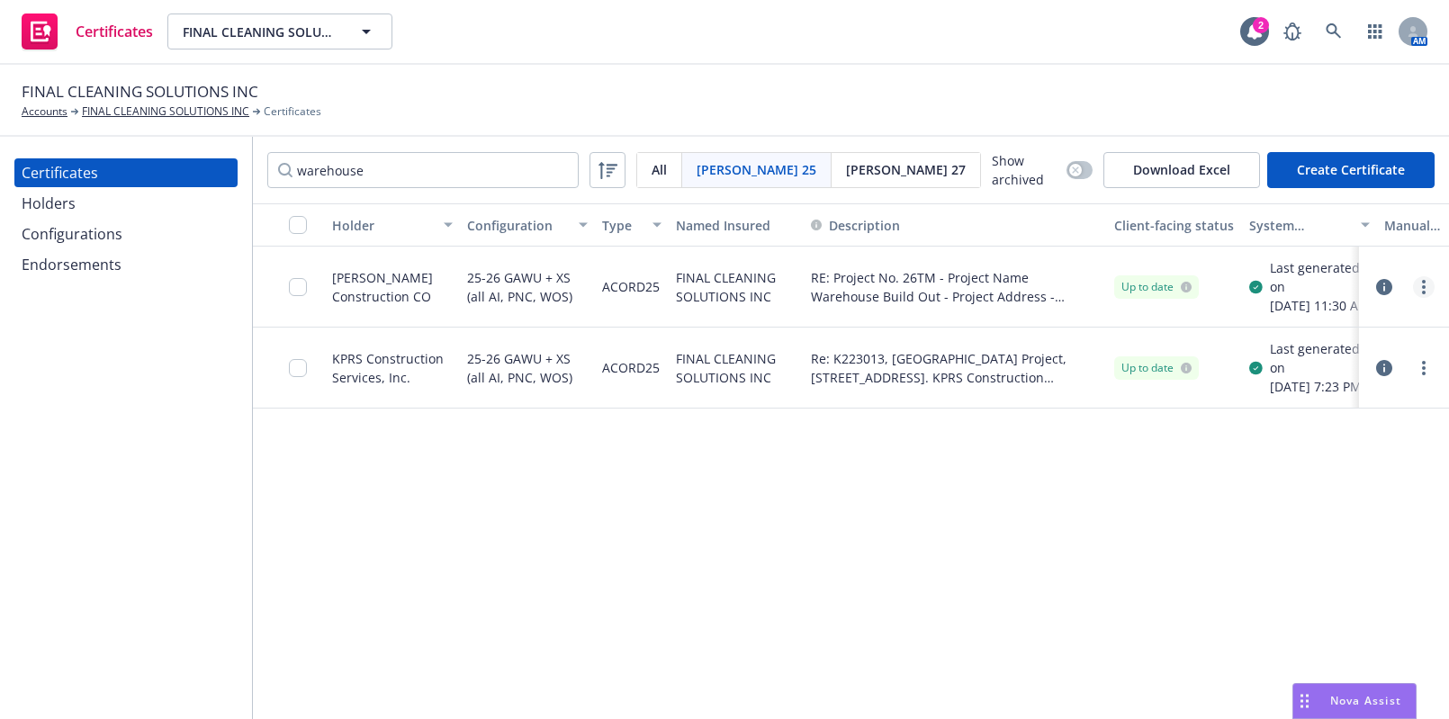
click at [1431, 289] on link "more" at bounding box center [1424, 287] width 22 height 22
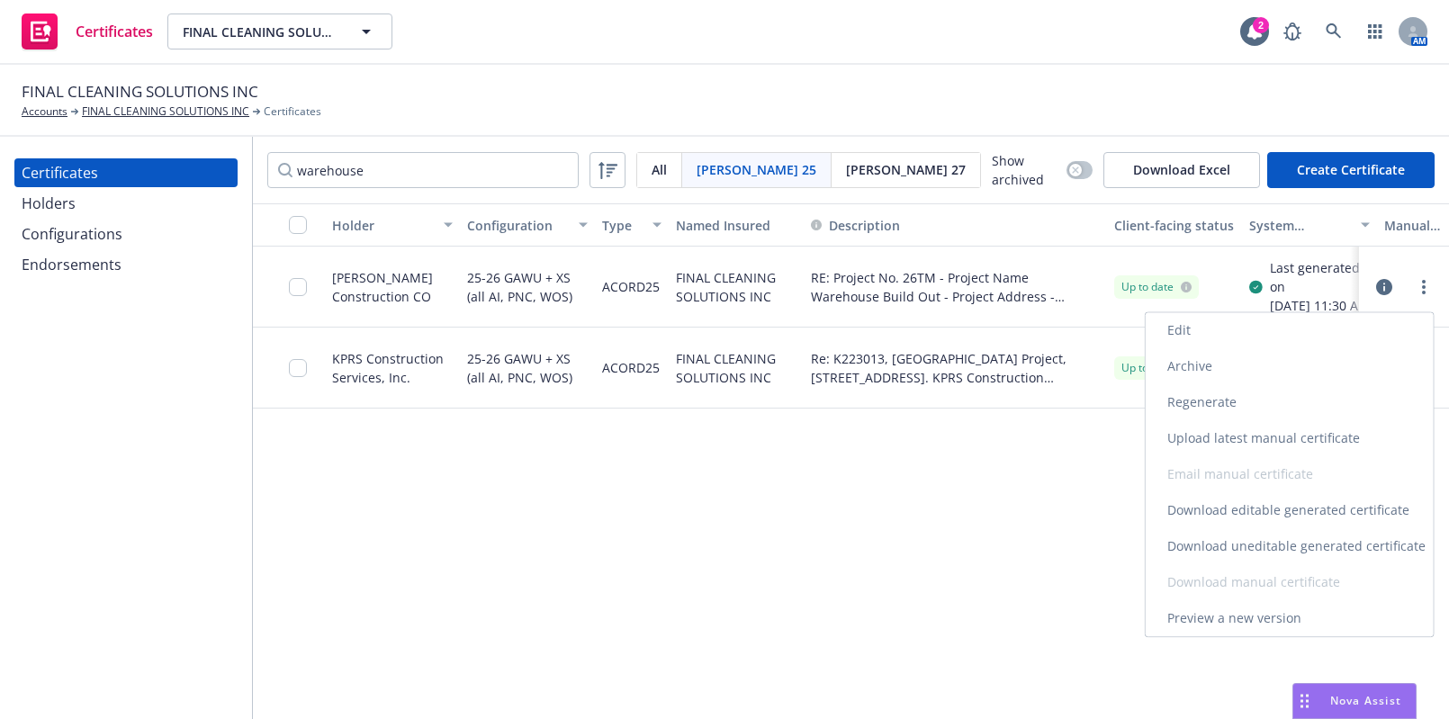
click at [1275, 408] on link "Regenerate" at bounding box center [1290, 402] width 288 height 36
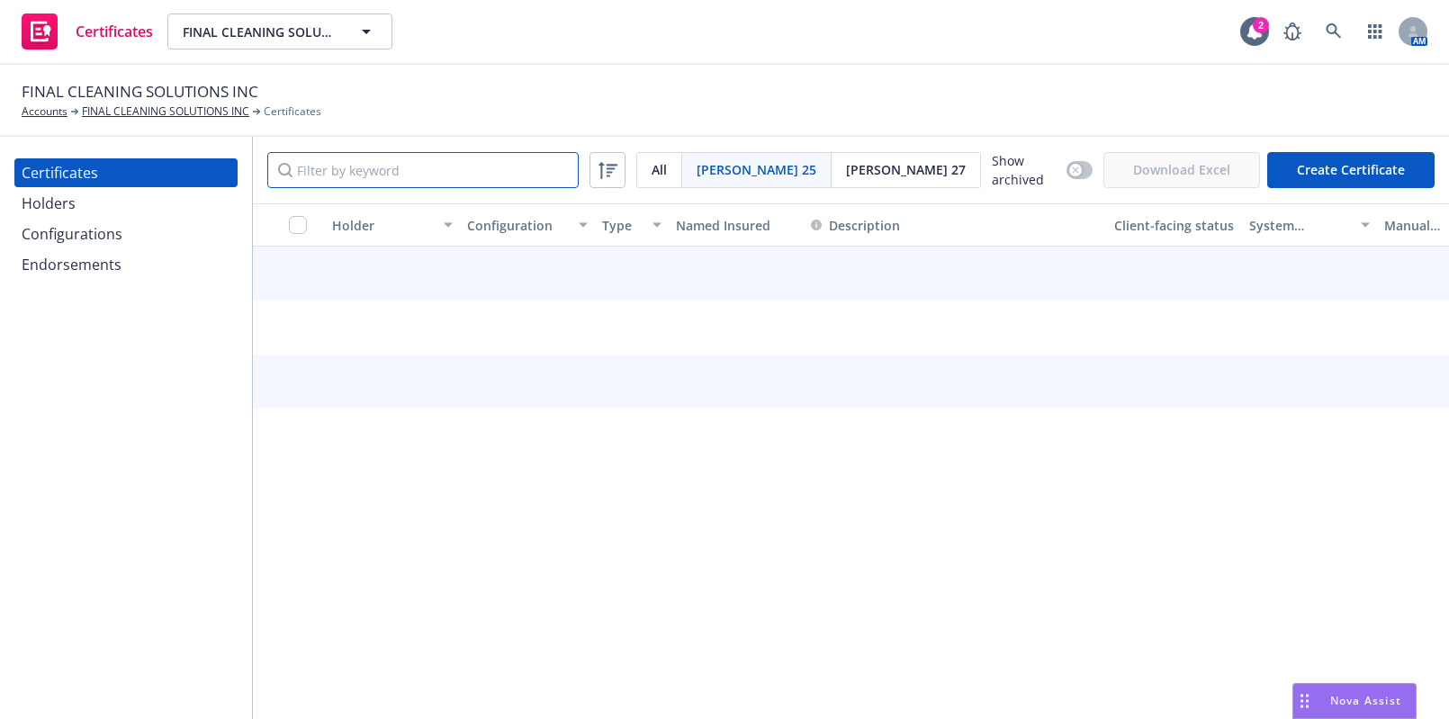
click at [415, 154] on input "Filter by keyword" at bounding box center [422, 170] width 311 height 36
type input "warehouse"
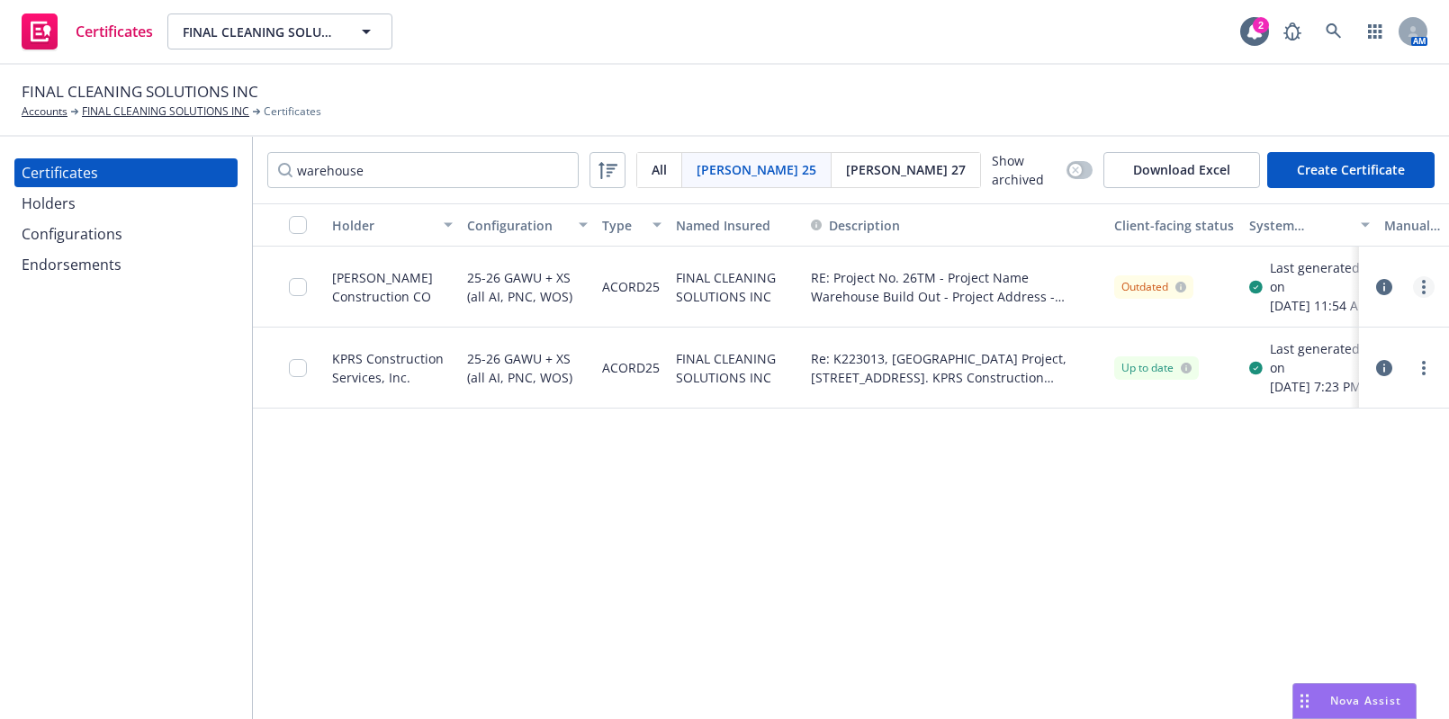
click at [1430, 297] on link "more" at bounding box center [1424, 287] width 22 height 22
click at [1280, 530] on link "Download uneditable generated certificate" at bounding box center [1290, 546] width 288 height 36
click at [299, 296] on input "checkbox" at bounding box center [298, 287] width 18 height 18
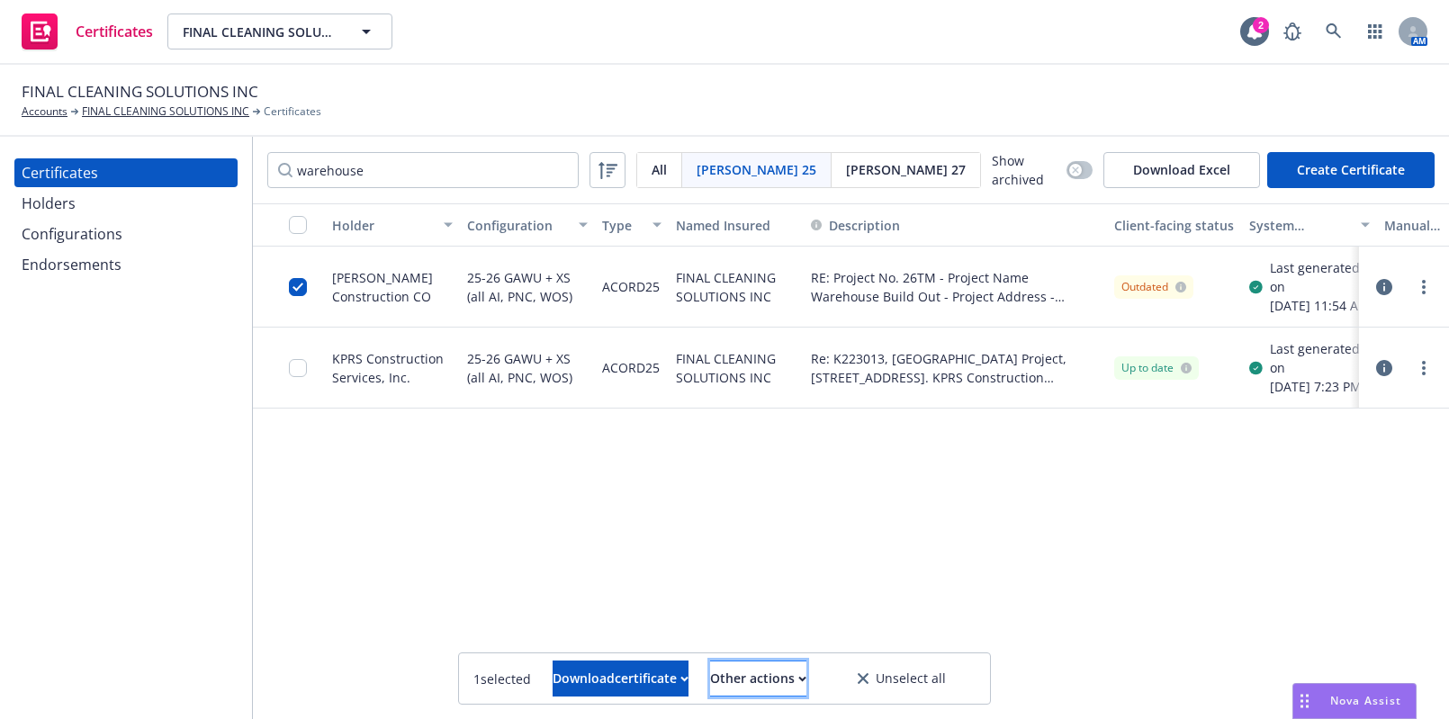
drag, startPoint x: 812, startPoint y: 679, endPoint x: 804, endPoint y: 669, distance: 12.2
click at [806, 677] on div "Other actions" at bounding box center [758, 678] width 96 height 34
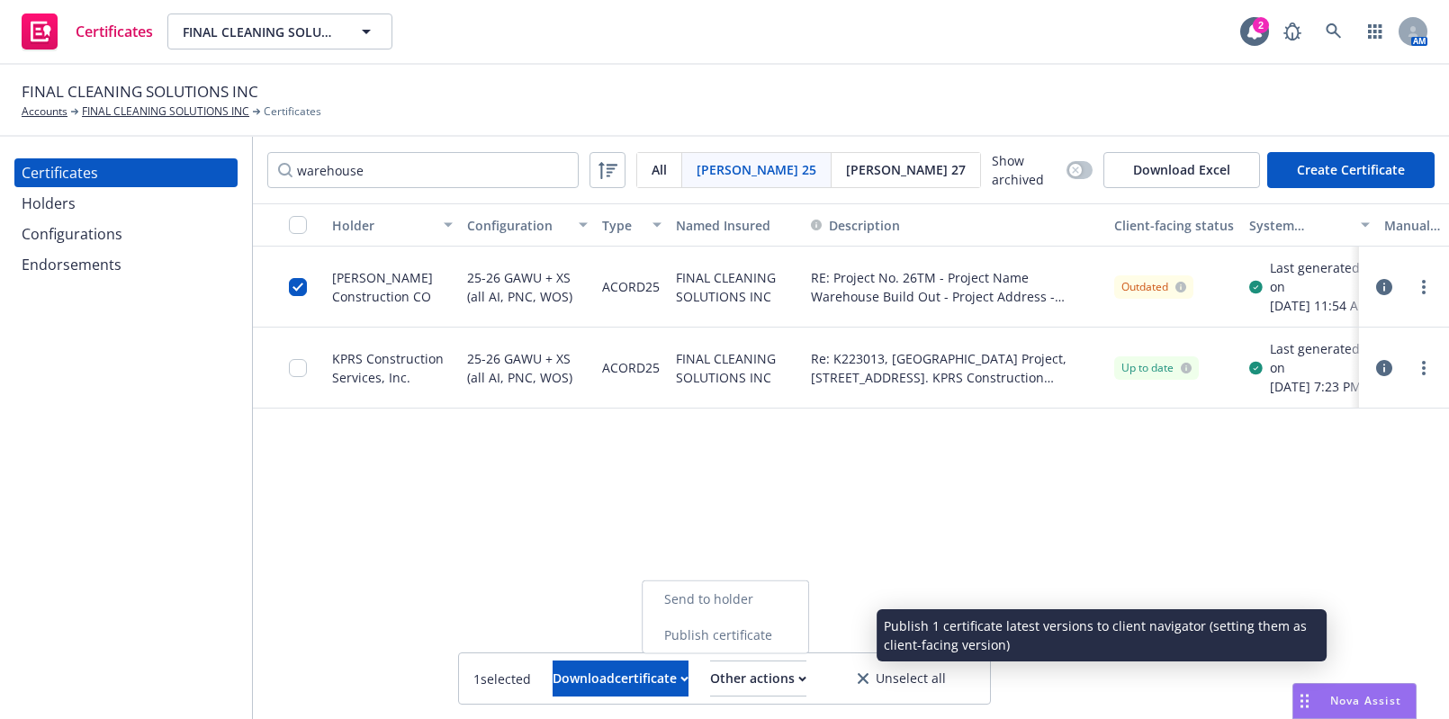
click at [804, 635] on link "Publish certificate" at bounding box center [725, 635] width 166 height 36
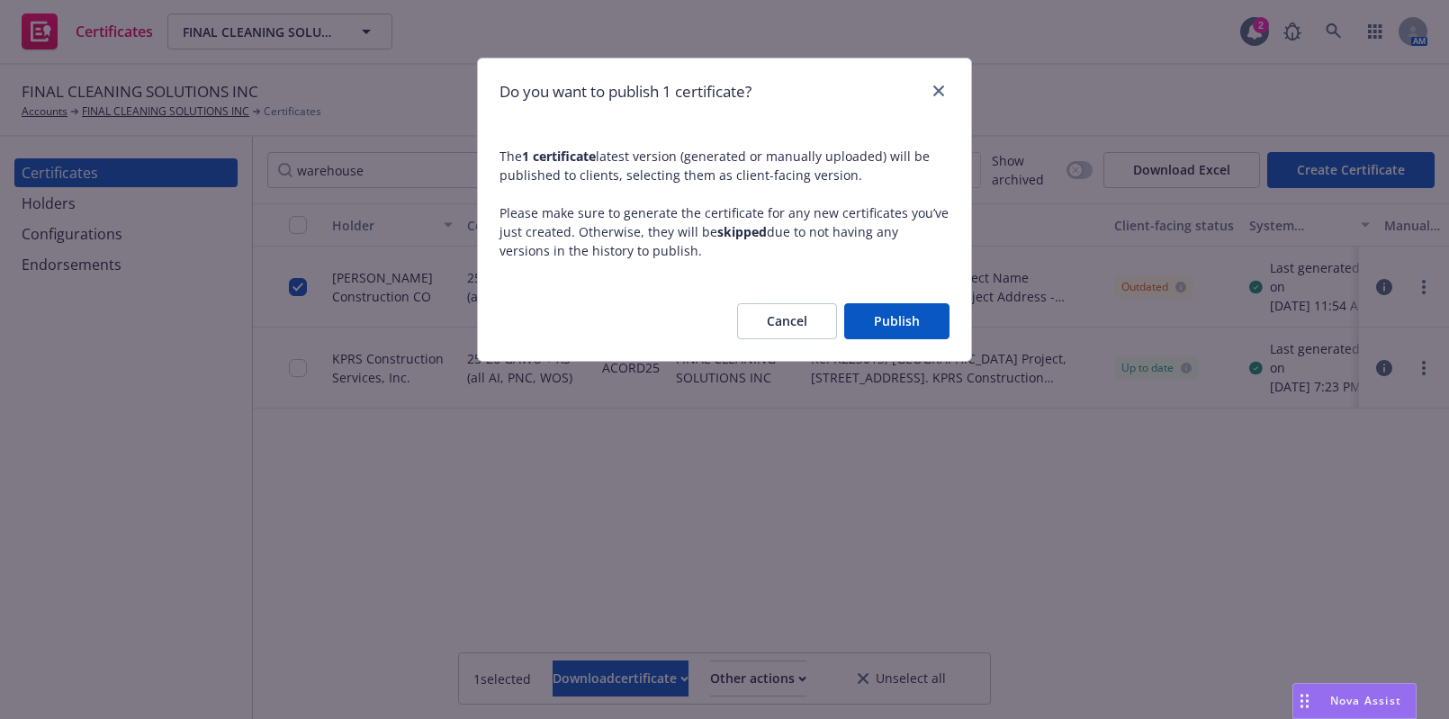
drag, startPoint x: 877, startPoint y: 336, endPoint x: 884, endPoint y: 324, distance: 13.3
click at [885, 330] on button "Publish" at bounding box center [896, 321] width 105 height 36
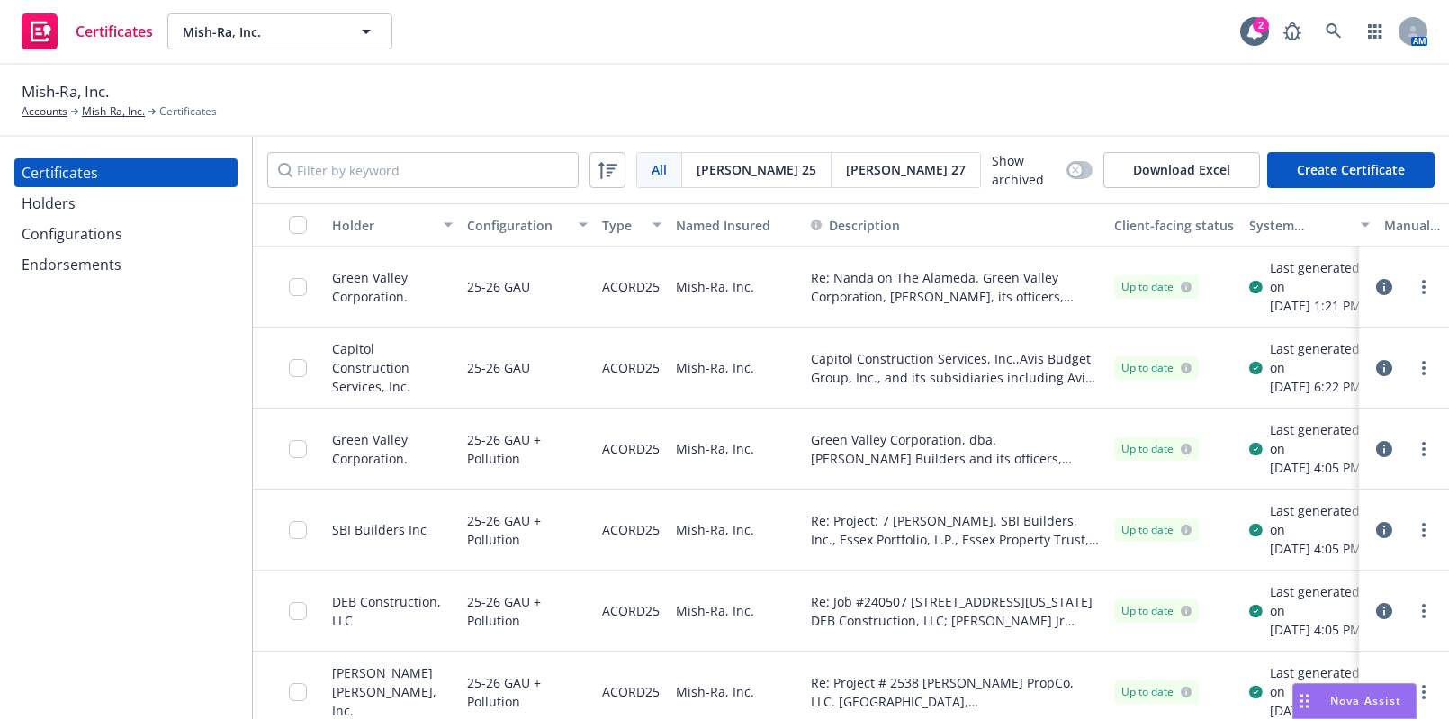
click at [54, 270] on div "Endorsements" at bounding box center [72, 264] width 100 height 29
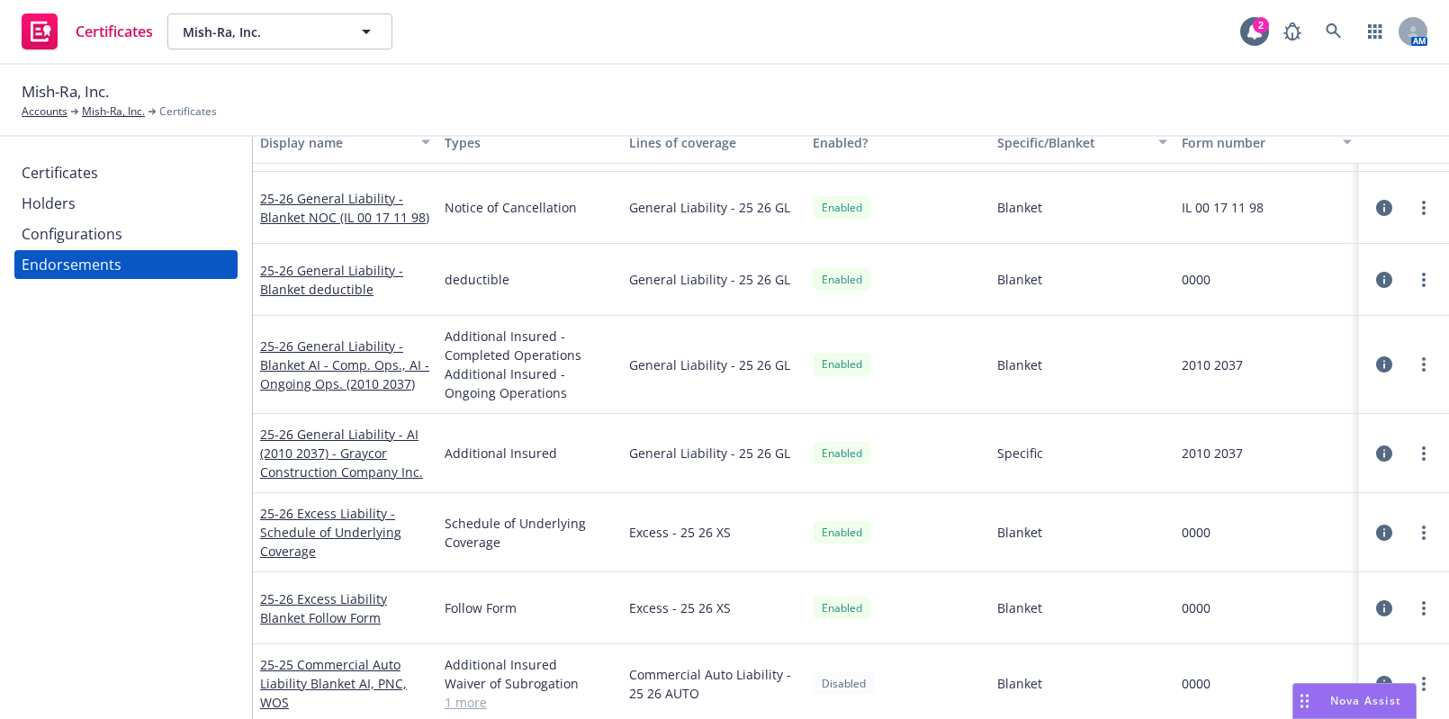
scroll to position [157, 0]
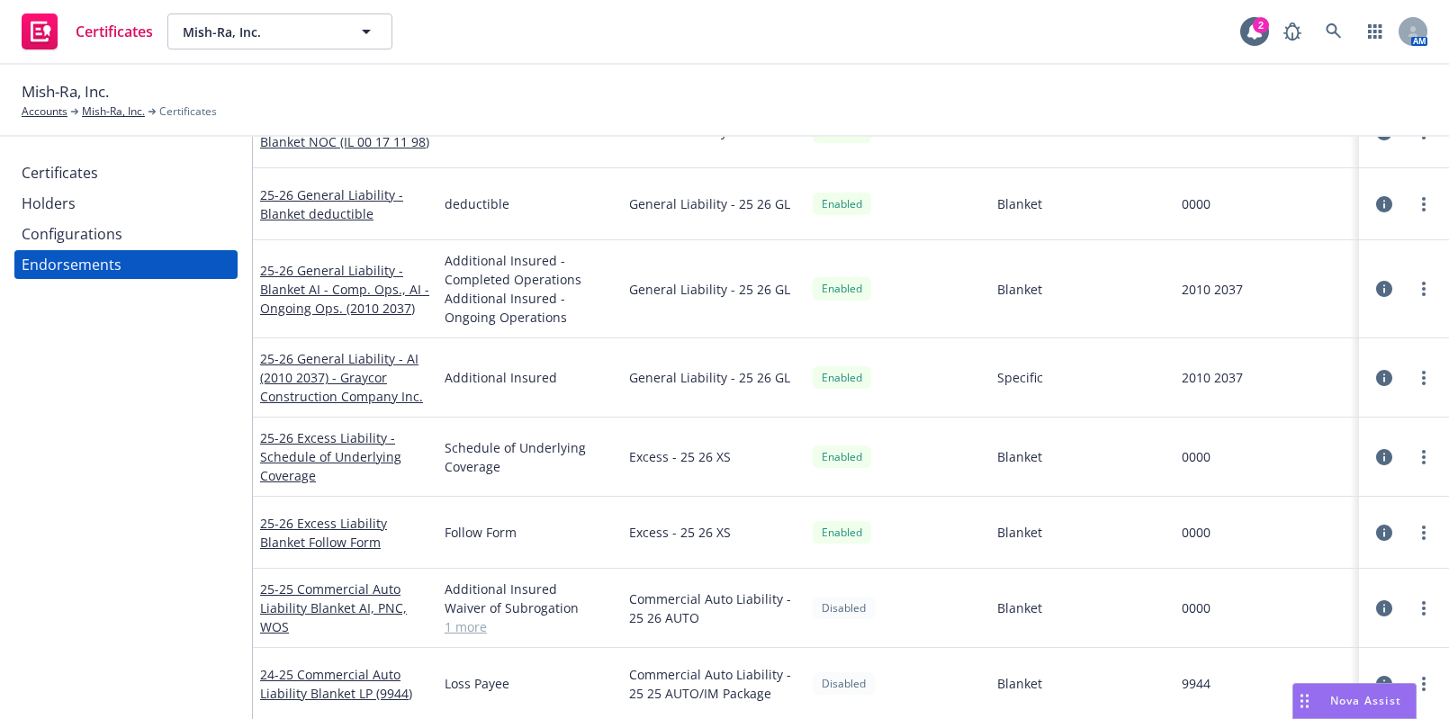
click at [20, 501] on div "Certificates Holders Configurations Endorsements" at bounding box center [126, 428] width 252 height 582
click at [323, 594] on link "25-25 Commercial Auto Liability Blanket AI, PNC, WOS" at bounding box center [333, 607] width 147 height 55
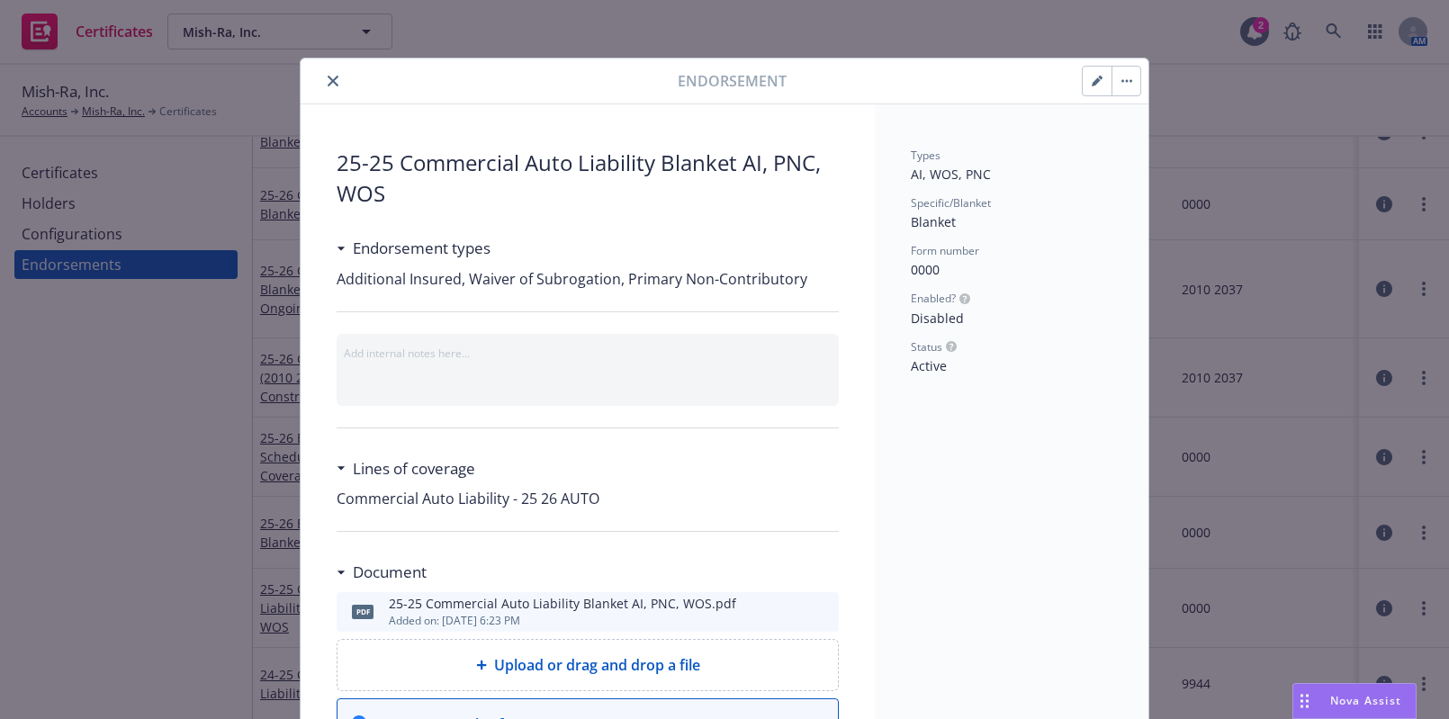
click at [1089, 71] on button "button" at bounding box center [1097, 81] width 29 height 29
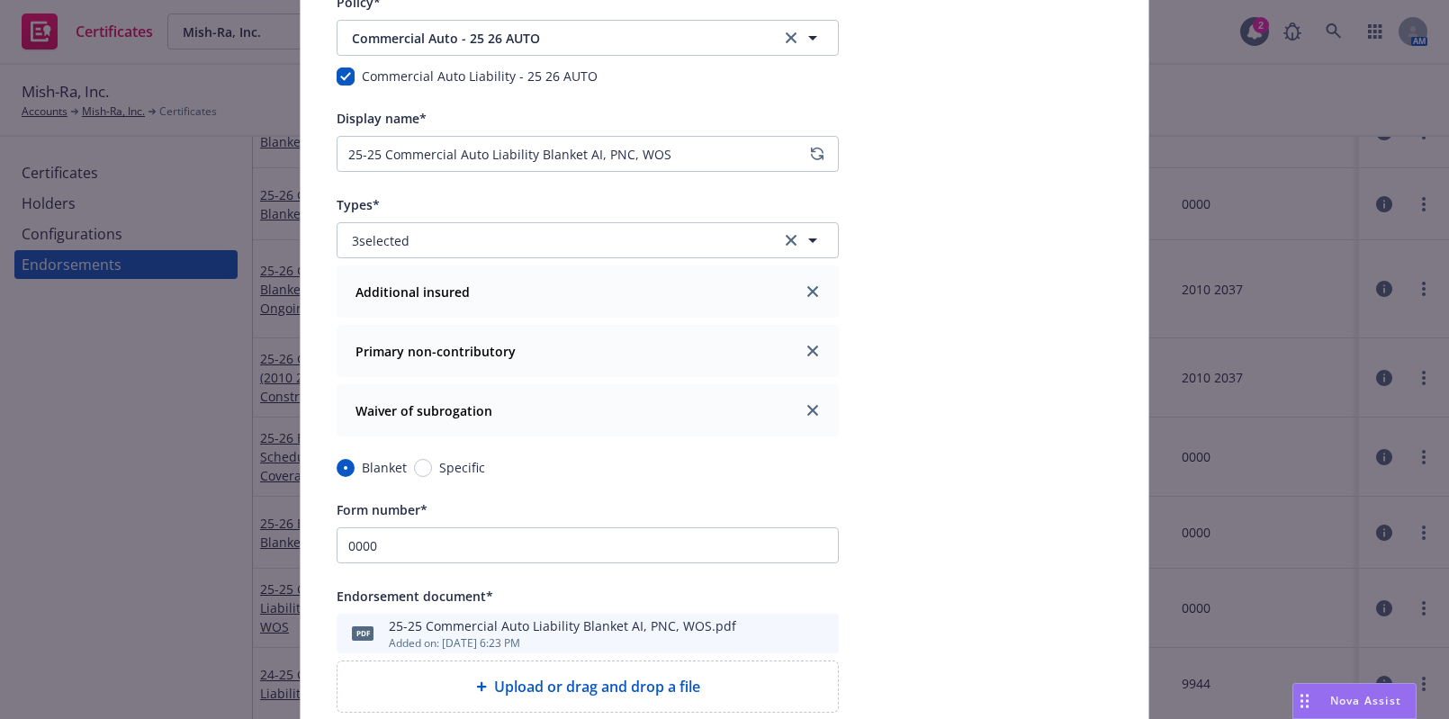
scroll to position [163, 0]
click at [810, 351] on icon "close" at bounding box center [812, 350] width 11 height 11
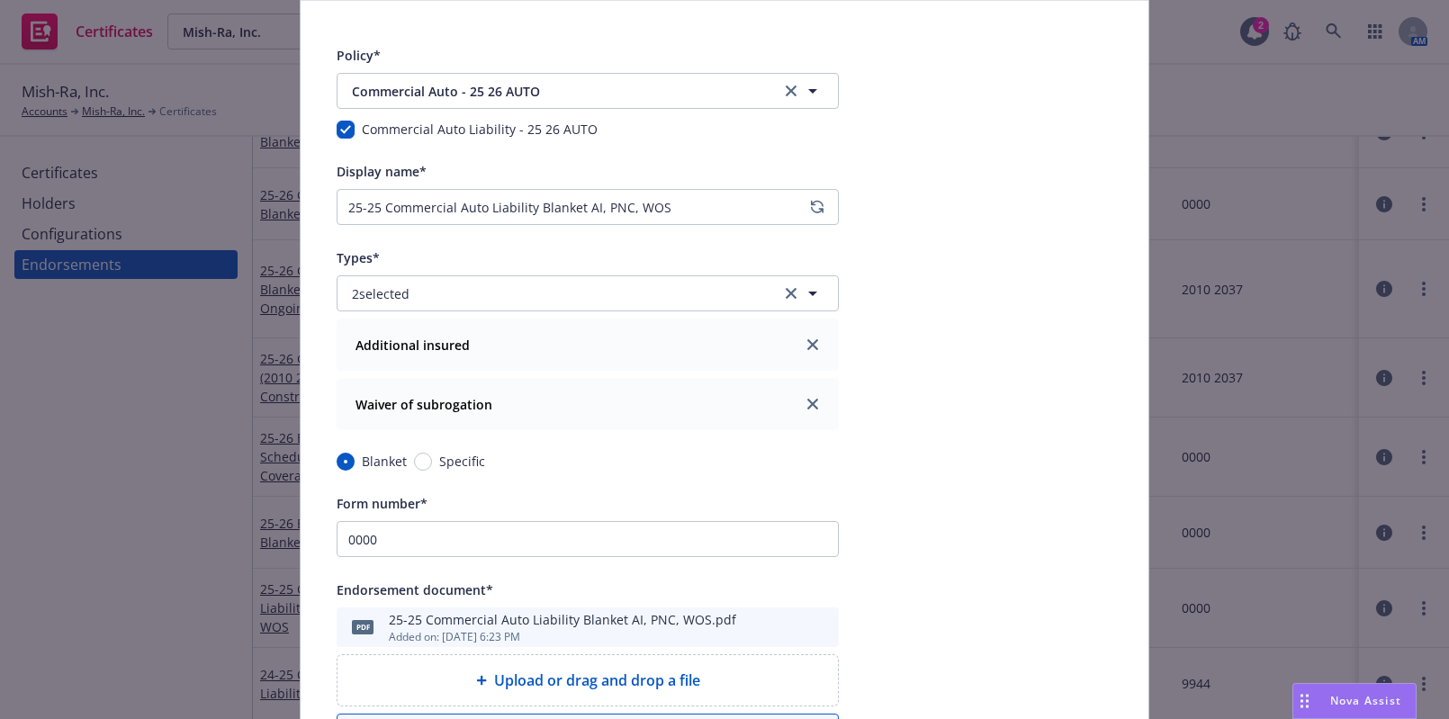
scroll to position [81, 0]
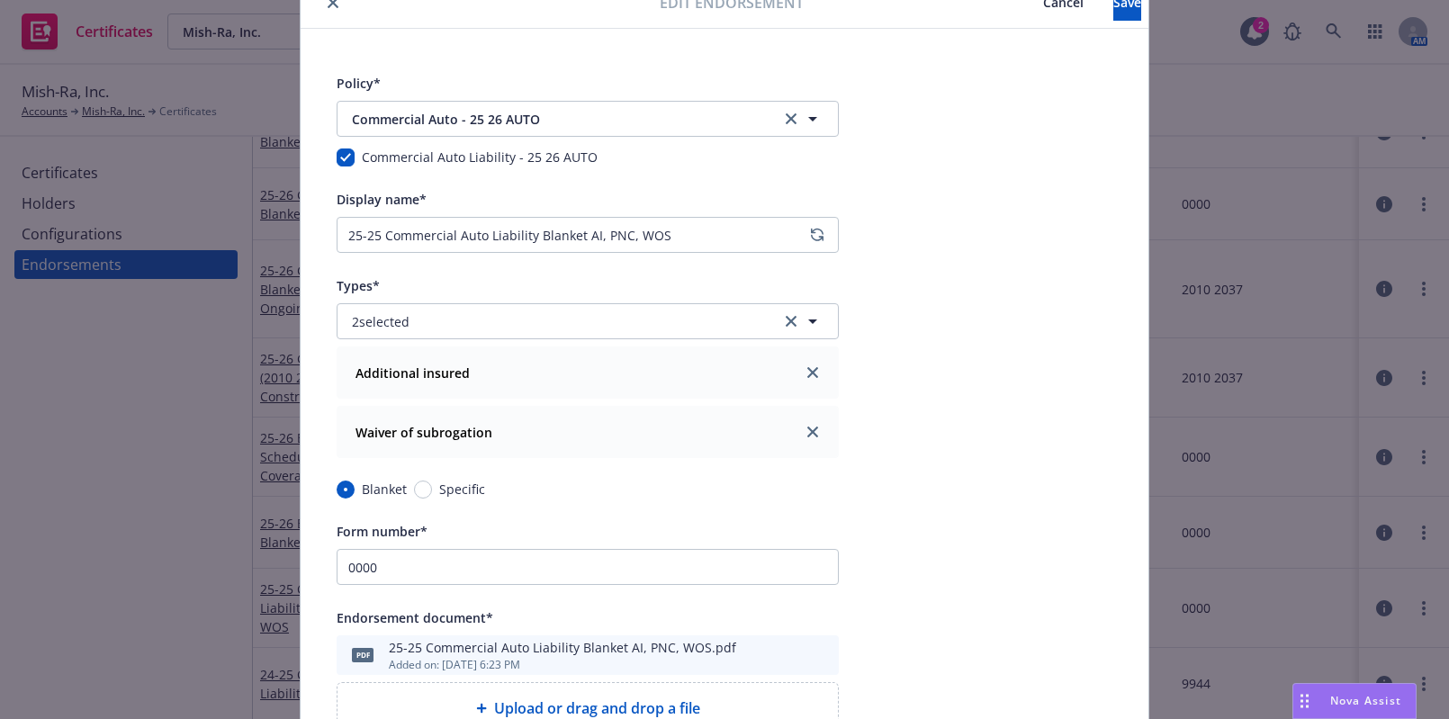
click at [804, 211] on div "Display name* 25-25 Commercial Auto Liability Blanket AI, PNC, WOS" at bounding box center [588, 220] width 502 height 65
click at [815, 228] on icon "regenerate" at bounding box center [817, 235] width 13 height 14
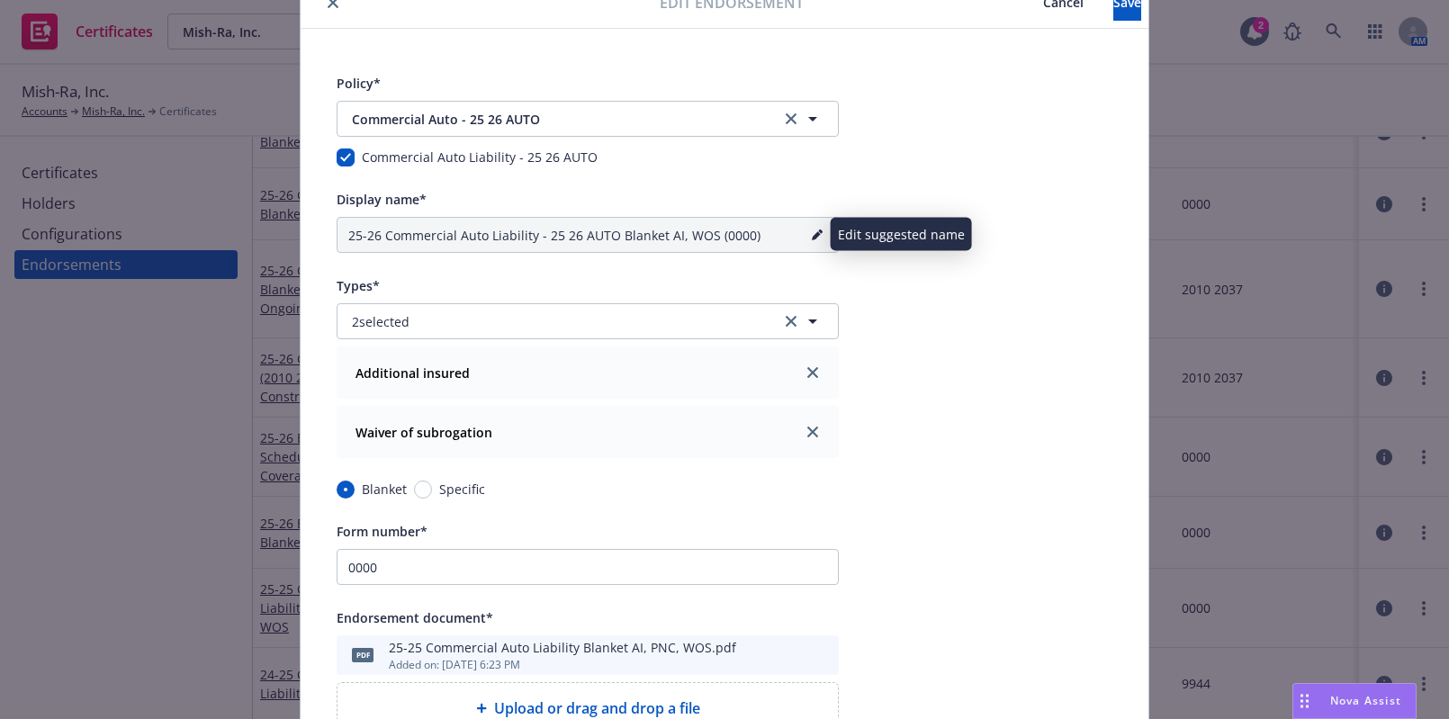
click at [813, 225] on link "pencil" at bounding box center [817, 235] width 22 height 22
click at [617, 228] on input "25-26 Commercial Auto Liability - 25 26 AUTO Blanket AI, WOS (0000)" at bounding box center [588, 235] width 502 height 36
click at [604, 237] on input "25-26 Commercial Auto Liability - 25 26 AUTO Blanket AI, WOS (0000)" at bounding box center [588, 235] width 502 height 36
drag, startPoint x: 612, startPoint y: 233, endPoint x: 540, endPoint y: 239, distance: 72.3
click at [540, 239] on input "25-26 Commercial Auto Liability - 25 26 AUTO Blanket AI, WOS (0000)" at bounding box center [588, 235] width 502 height 36
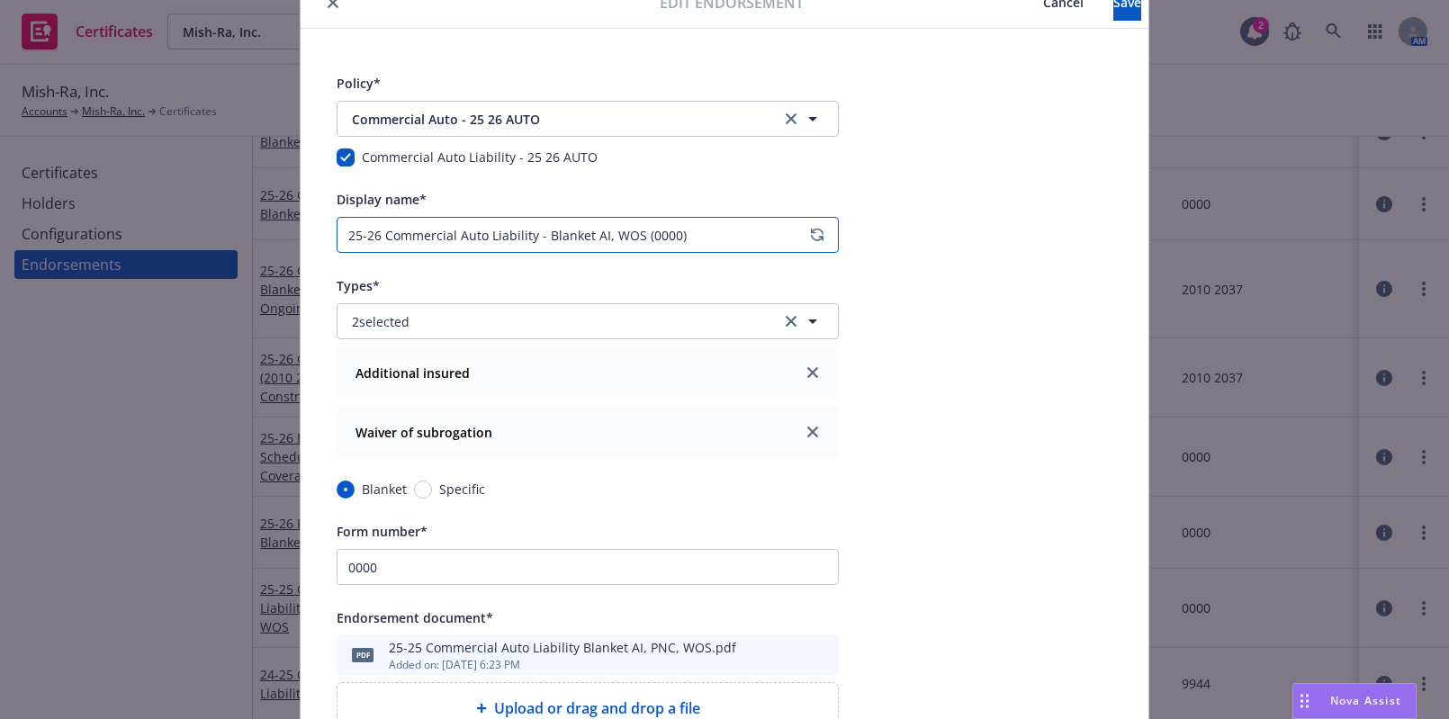
drag, startPoint x: 632, startPoint y: 238, endPoint x: 720, endPoint y: 225, distance: 89.1
click at [720, 225] on input "25-26 Commercial Auto Liability - Blanket AI, WOS (0000)" at bounding box center [588, 235] width 502 height 36
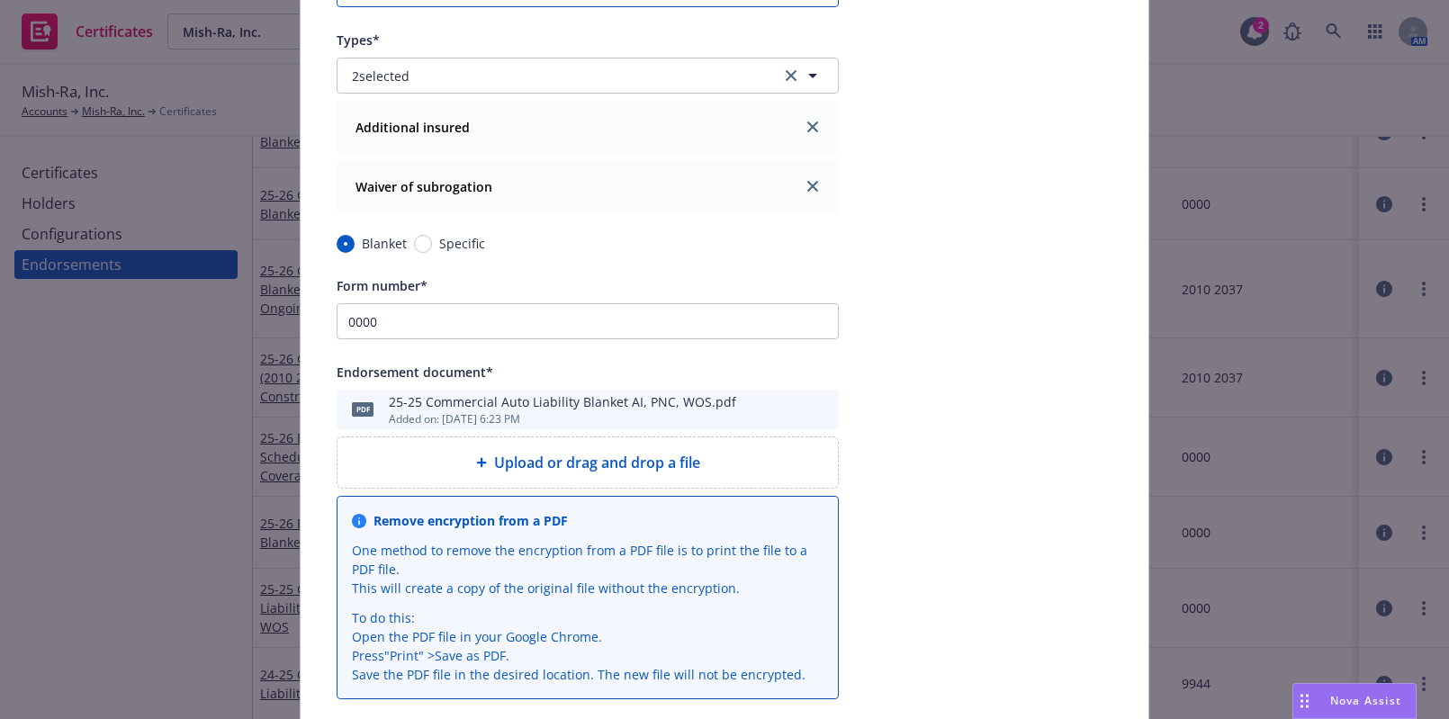
type input "25-26 Commercial Auto Liability - Blanket AI, WOS"
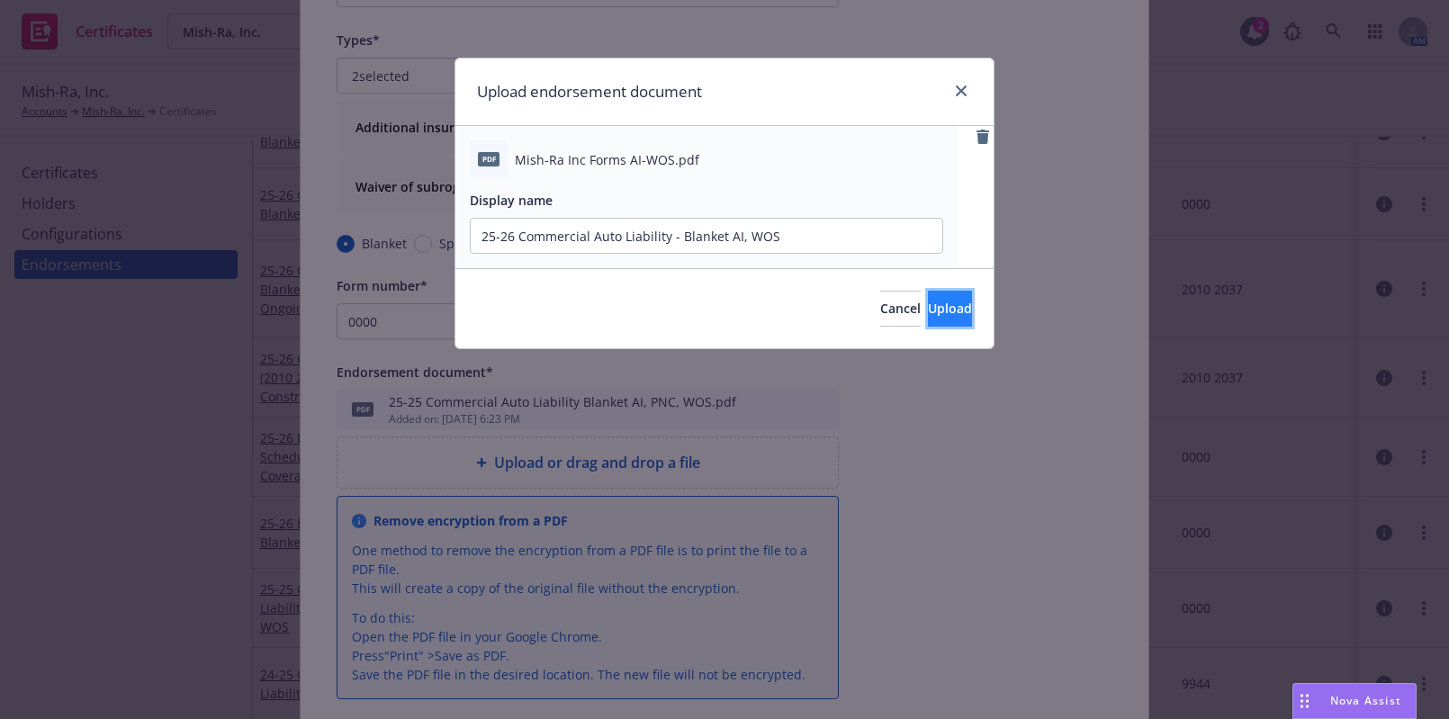
click at [940, 294] on button "Upload" at bounding box center [950, 309] width 44 height 36
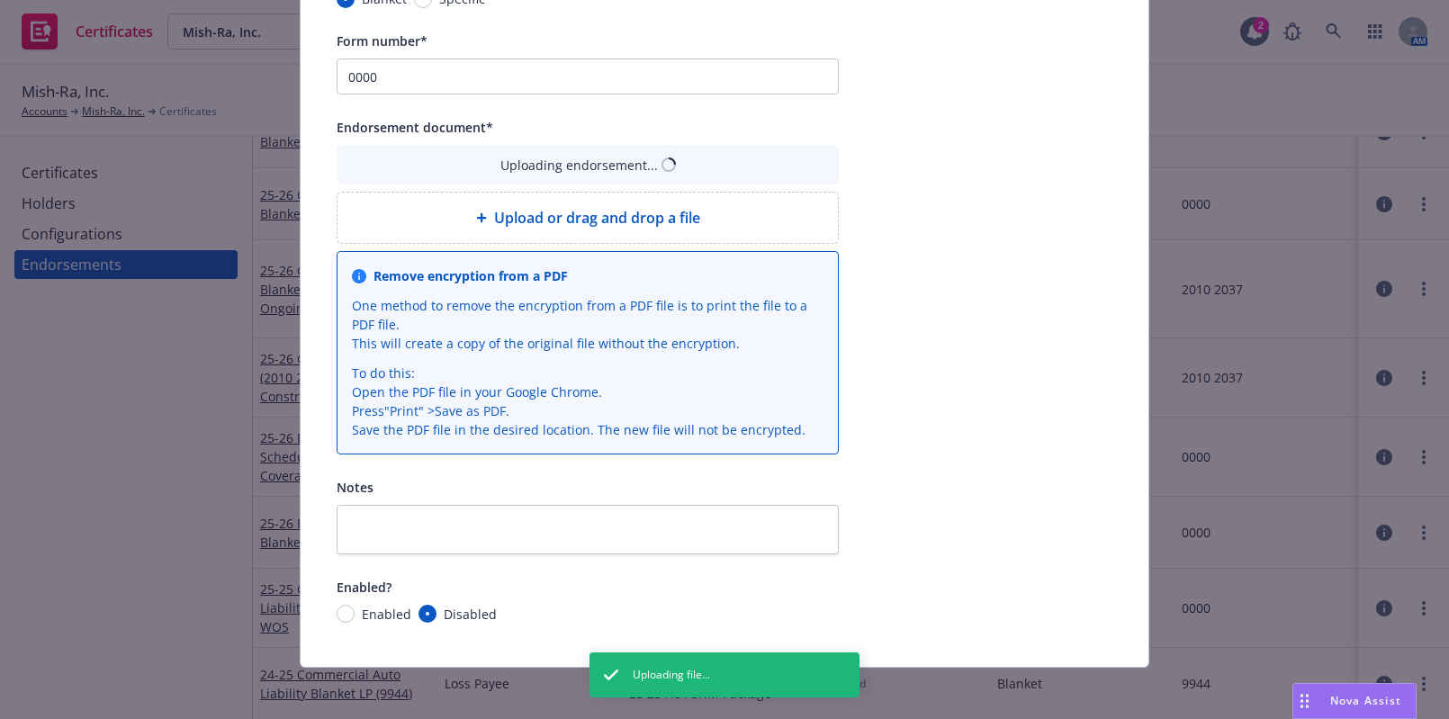
scroll to position [576, 0]
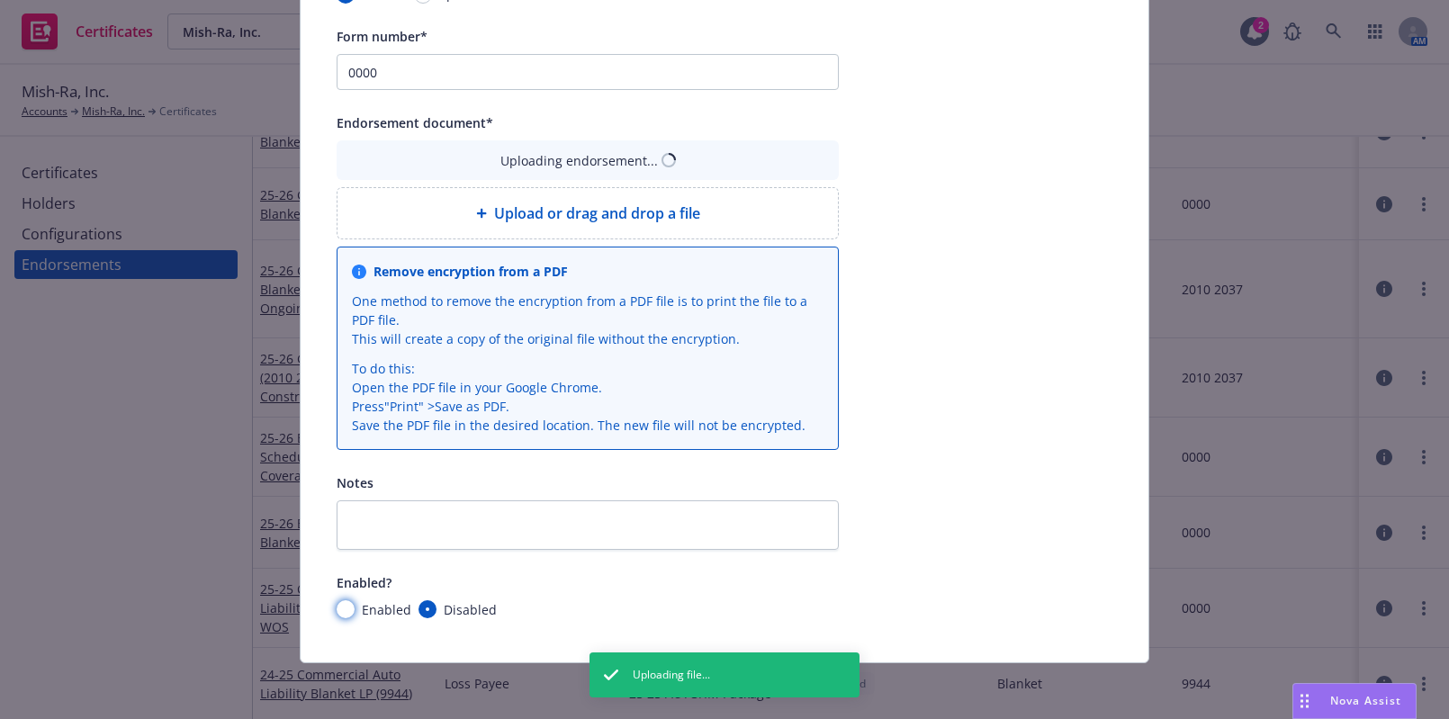
drag, startPoint x: 345, startPoint y: 603, endPoint x: 348, endPoint y: 594, distance: 9.7
click at [345, 602] on input "Enabled" at bounding box center [346, 609] width 18 height 18
radio input "true"
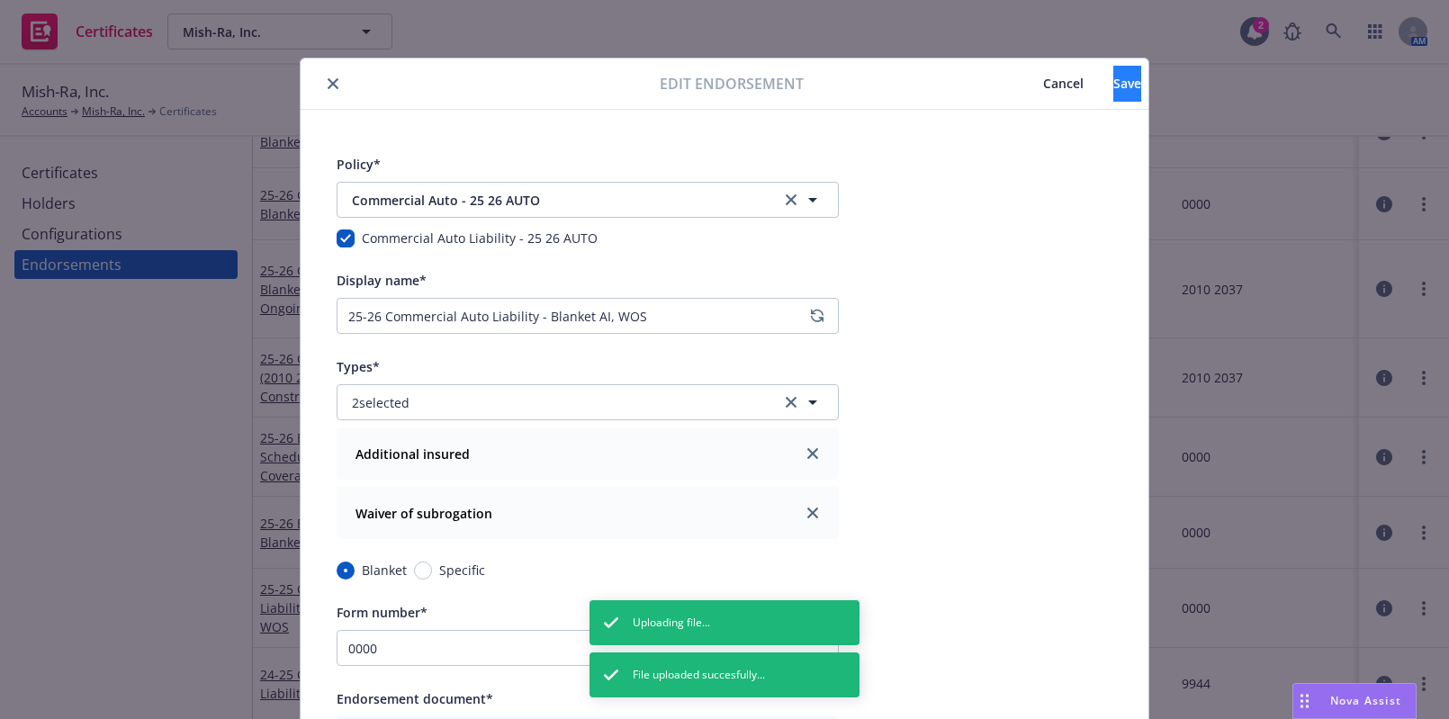
scroll to position [0, 0]
click at [1113, 92] on button "Save" at bounding box center [1127, 84] width 28 height 36
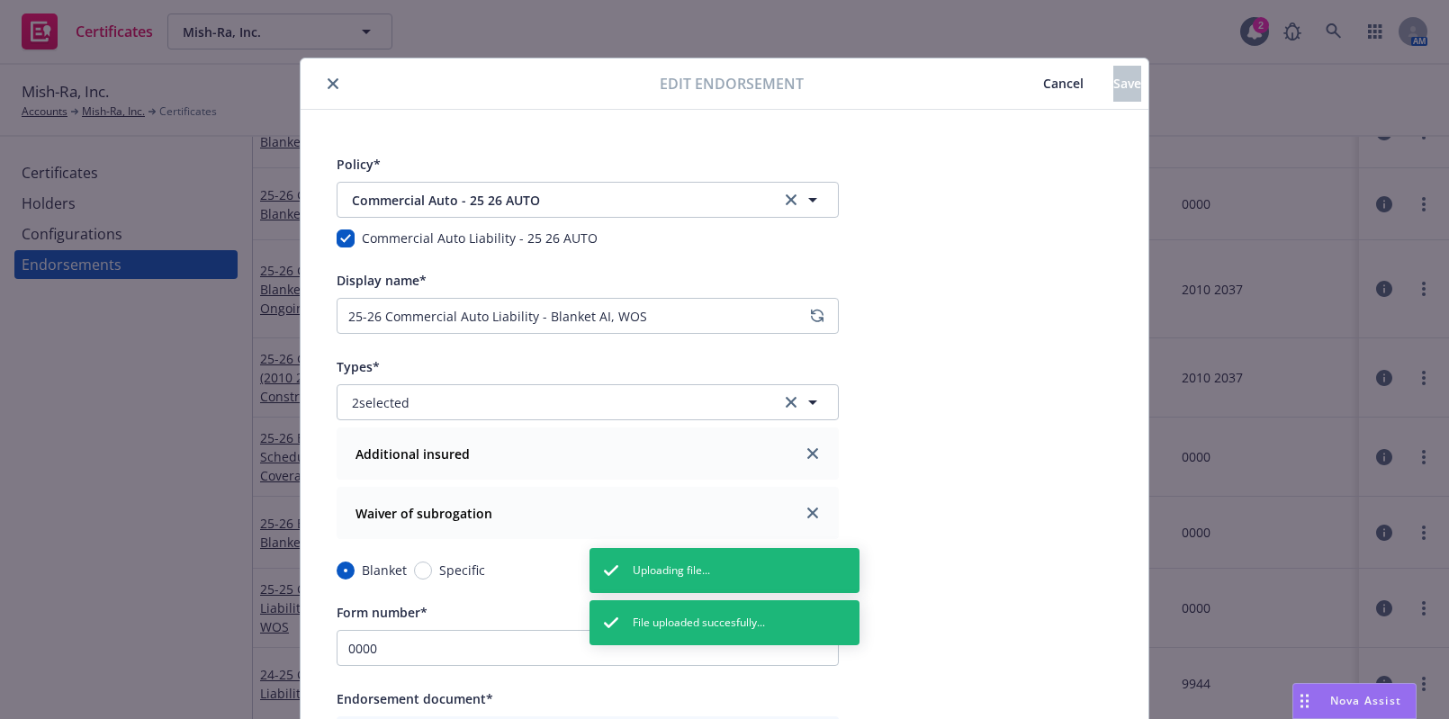
scroll to position [495, 0]
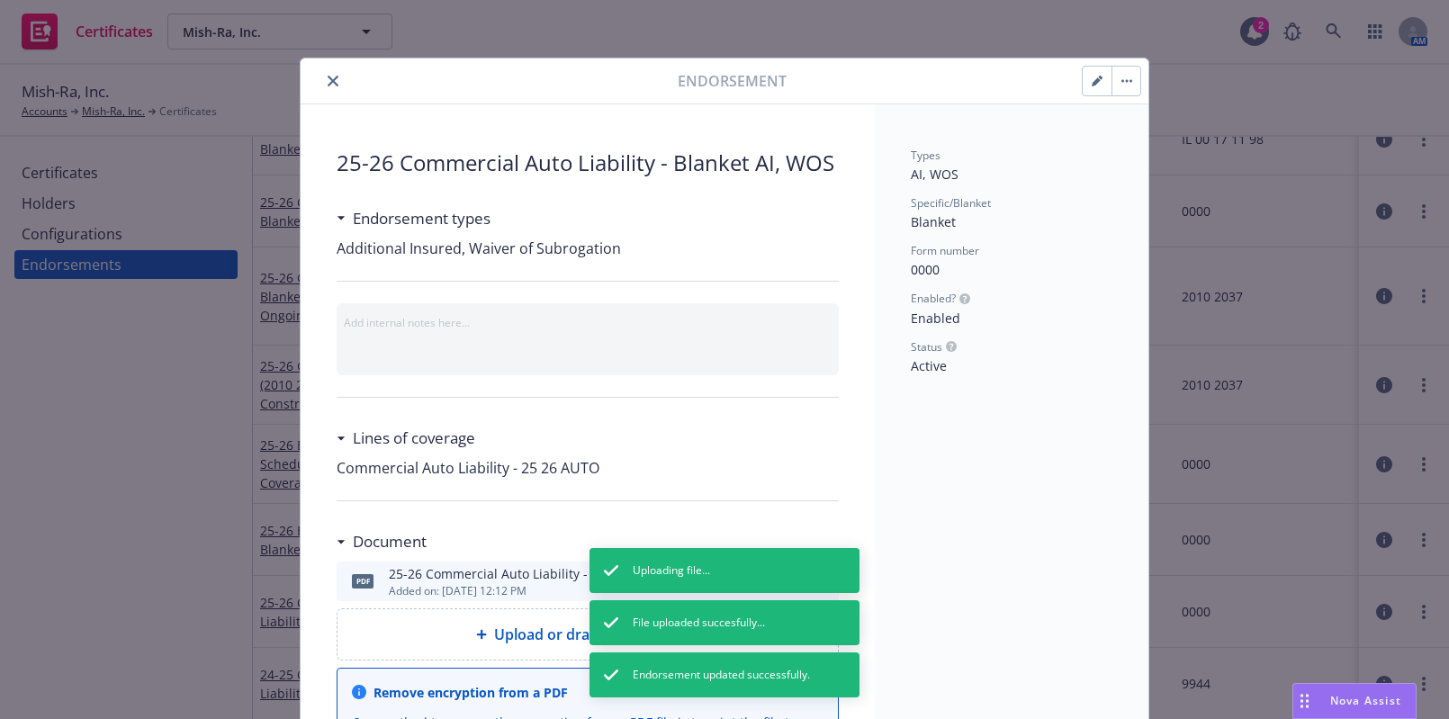
click at [338, 81] on div at bounding box center [493, 81] width 370 height 22
click at [331, 82] on icon "close" at bounding box center [333, 81] width 11 height 11
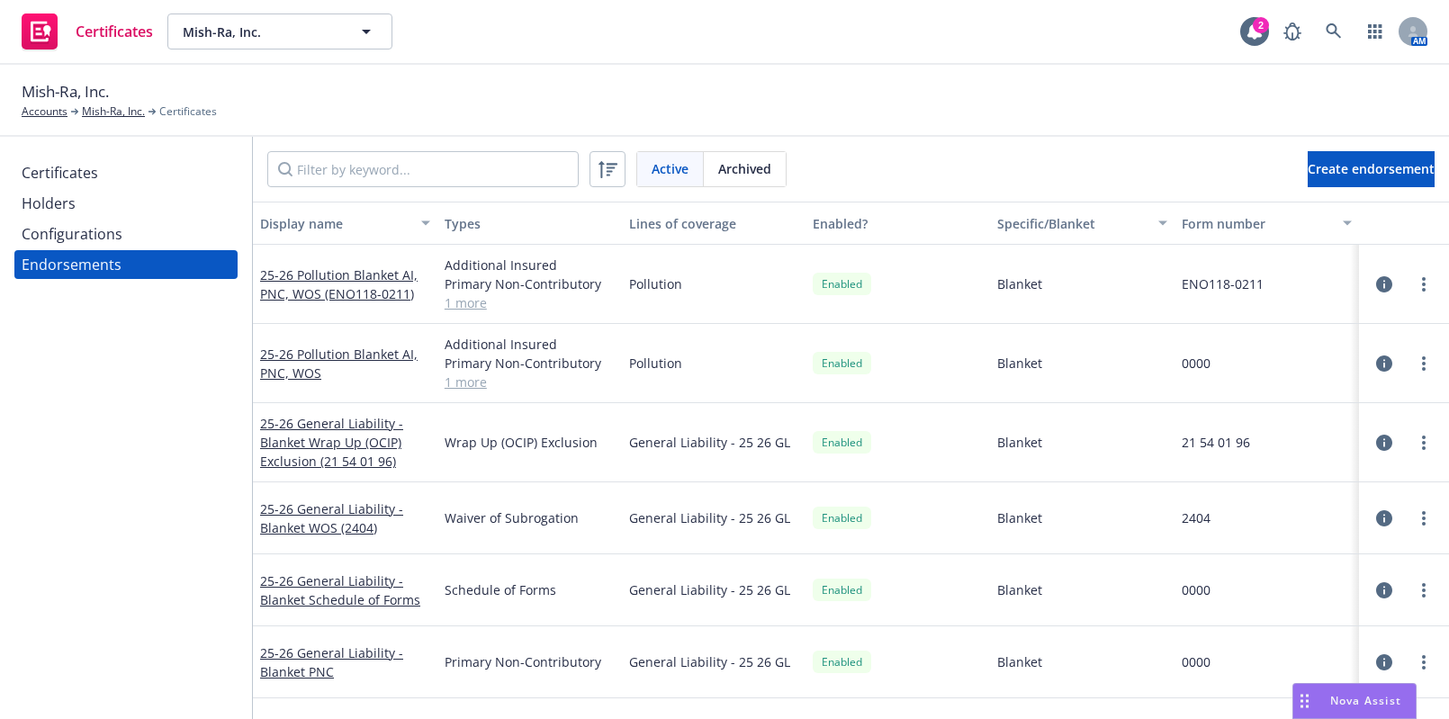
click at [117, 229] on div "Configurations" at bounding box center [72, 234] width 101 height 29
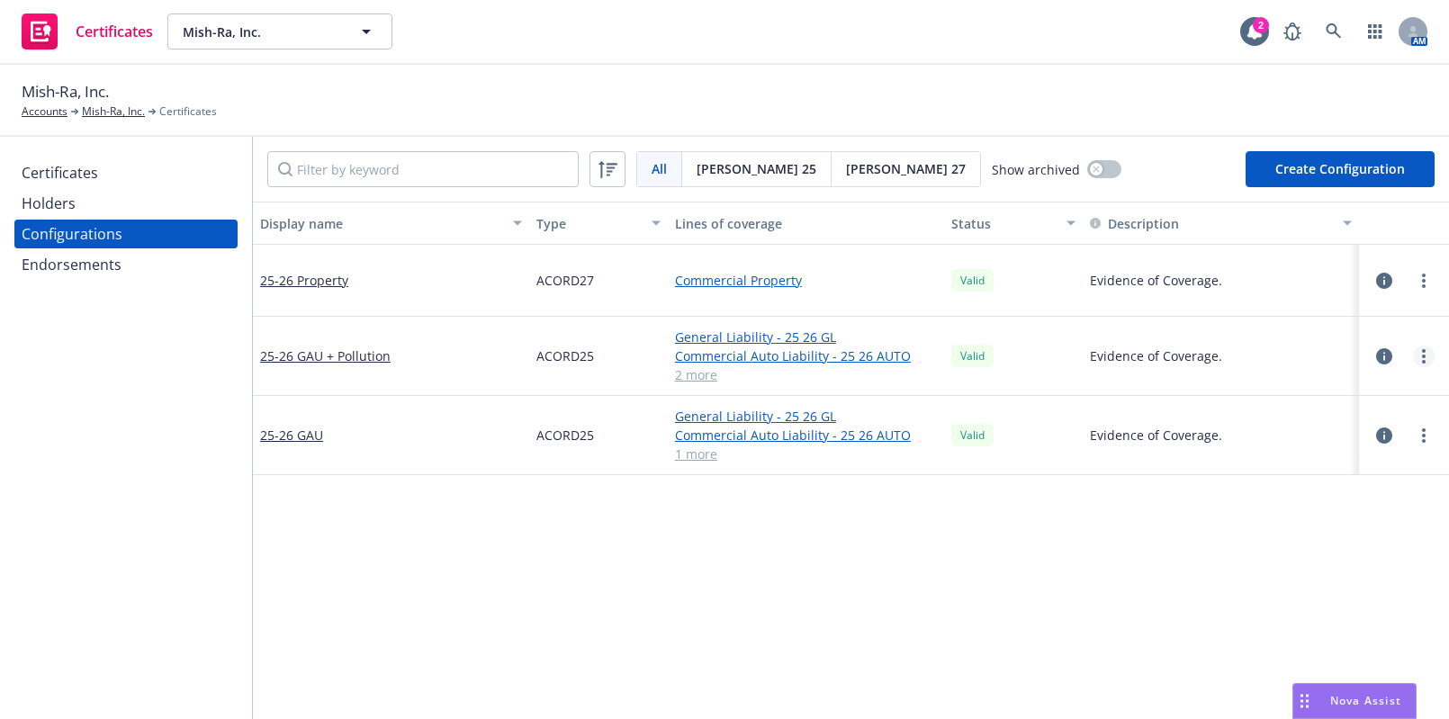
click at [1419, 357] on link "more" at bounding box center [1424, 357] width 22 height 22
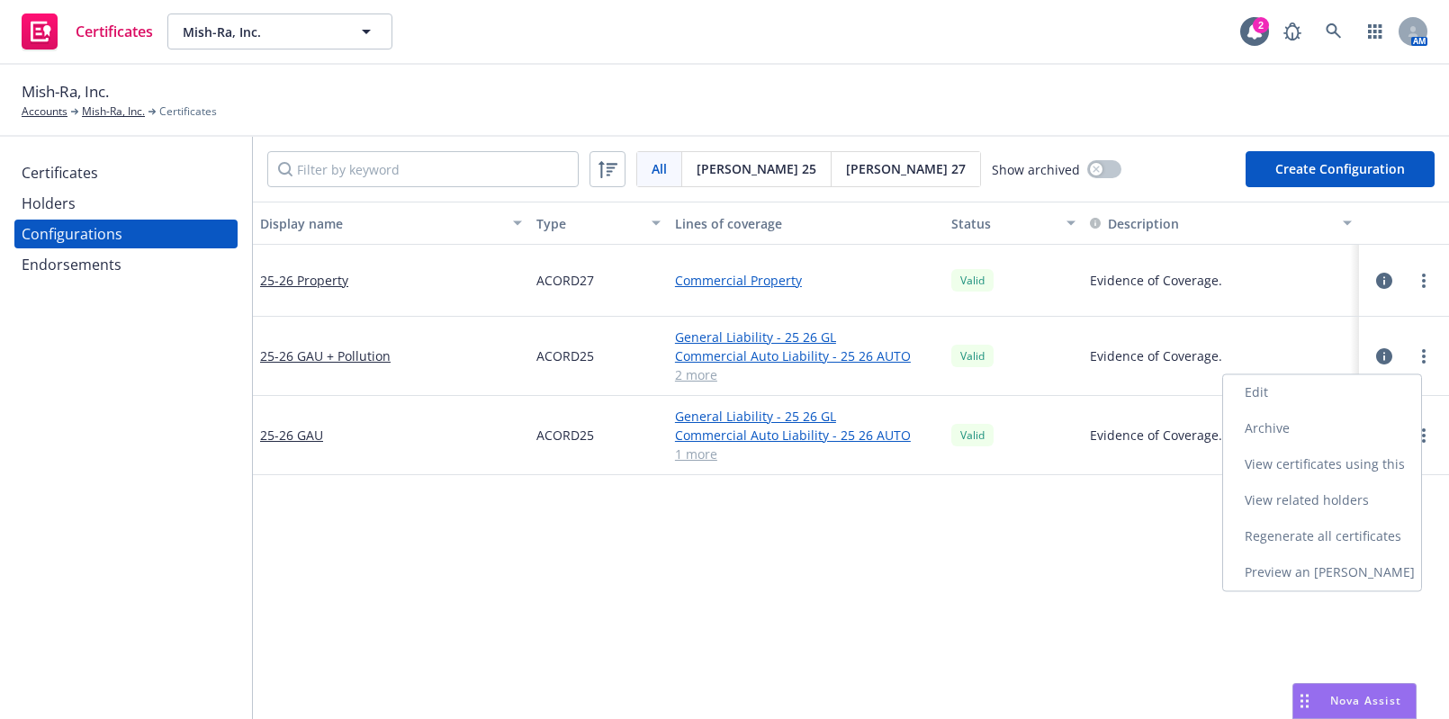
click at [1323, 549] on link "Regenerate all certificates" at bounding box center [1322, 536] width 198 height 36
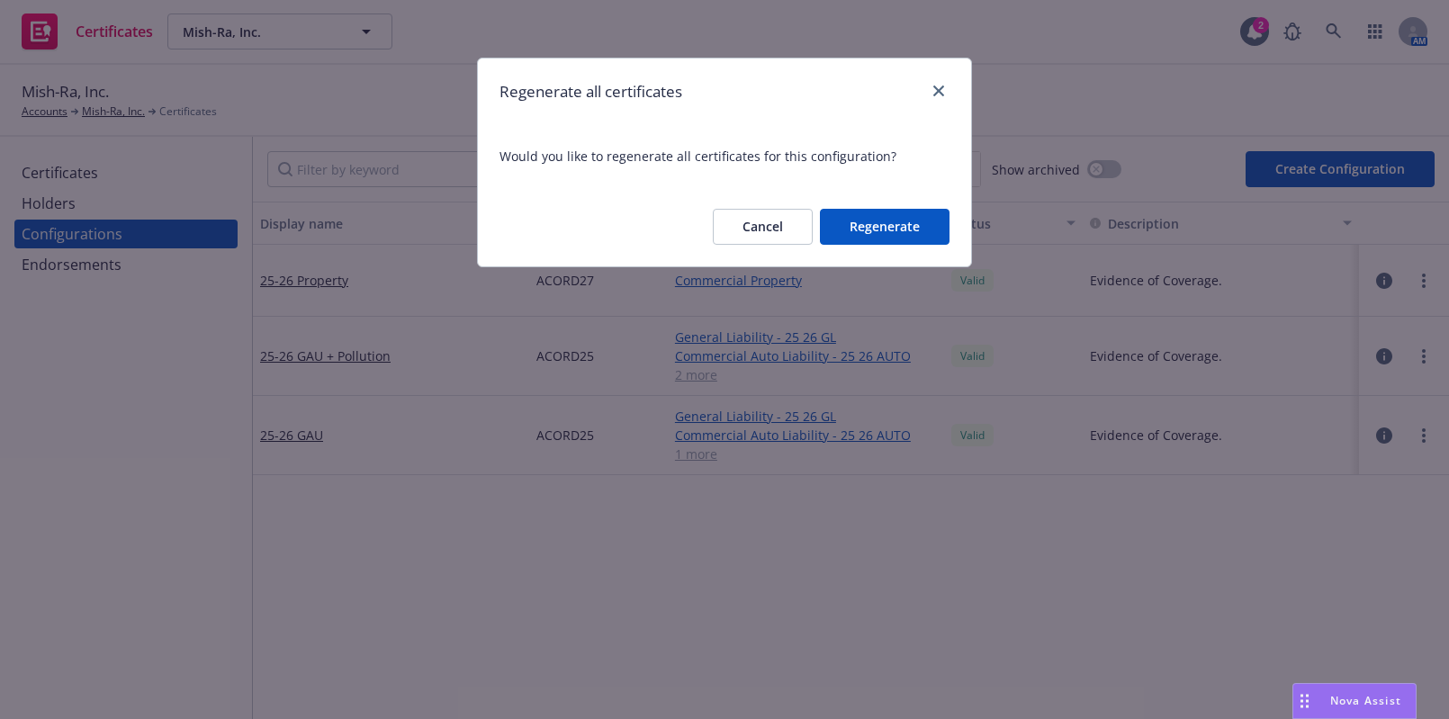
click at [901, 228] on button "Regenerate" at bounding box center [885, 227] width 130 height 36
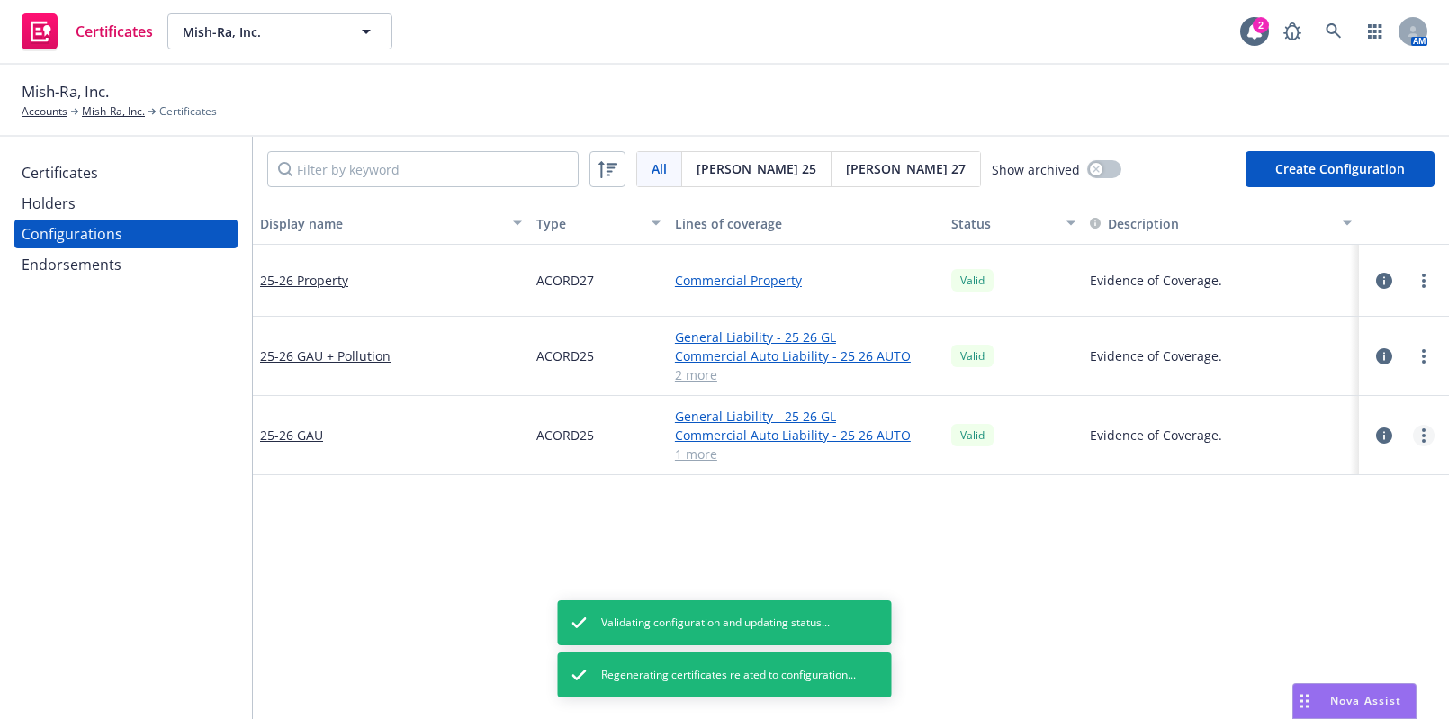
click at [1413, 431] on link "more" at bounding box center [1424, 436] width 22 height 22
click at [1295, 606] on link "Regenerate all certificates" at bounding box center [1322, 616] width 198 height 36
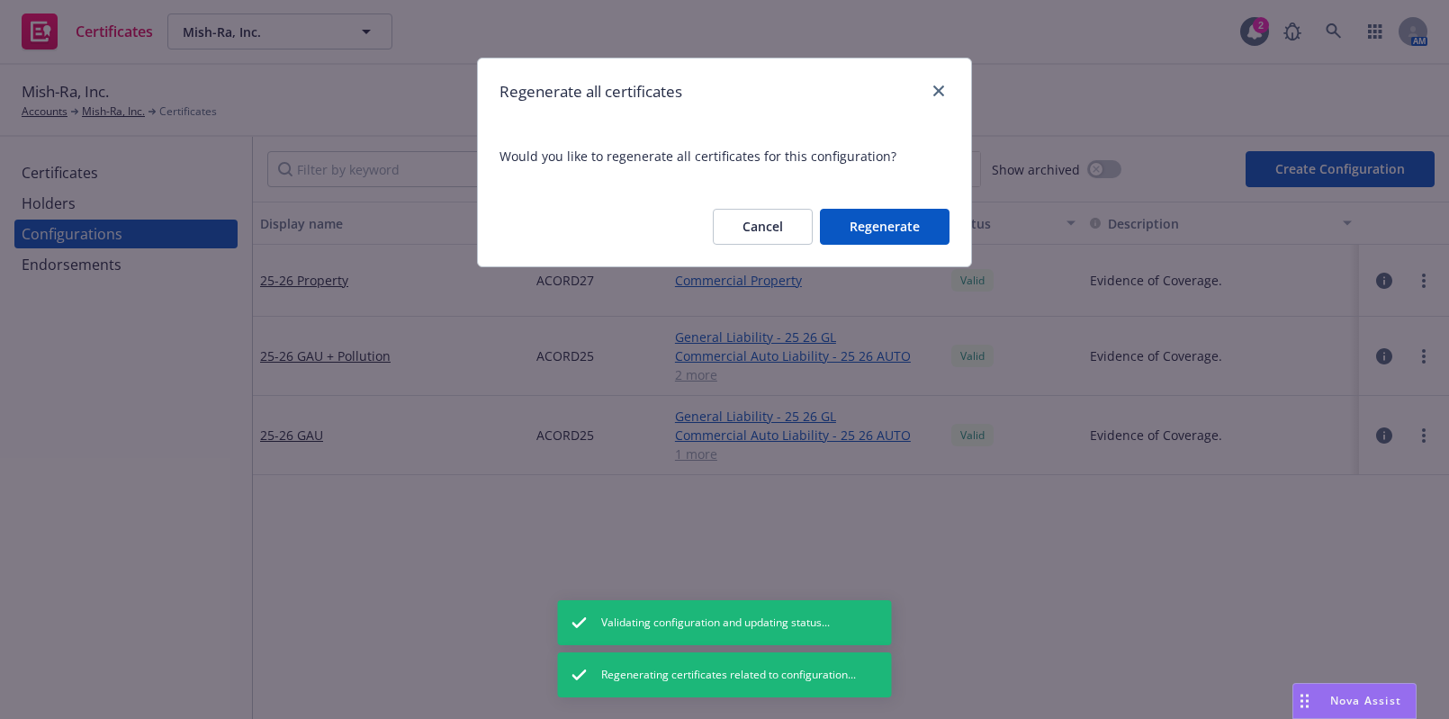
click at [874, 216] on button "Regenerate" at bounding box center [885, 227] width 130 height 36
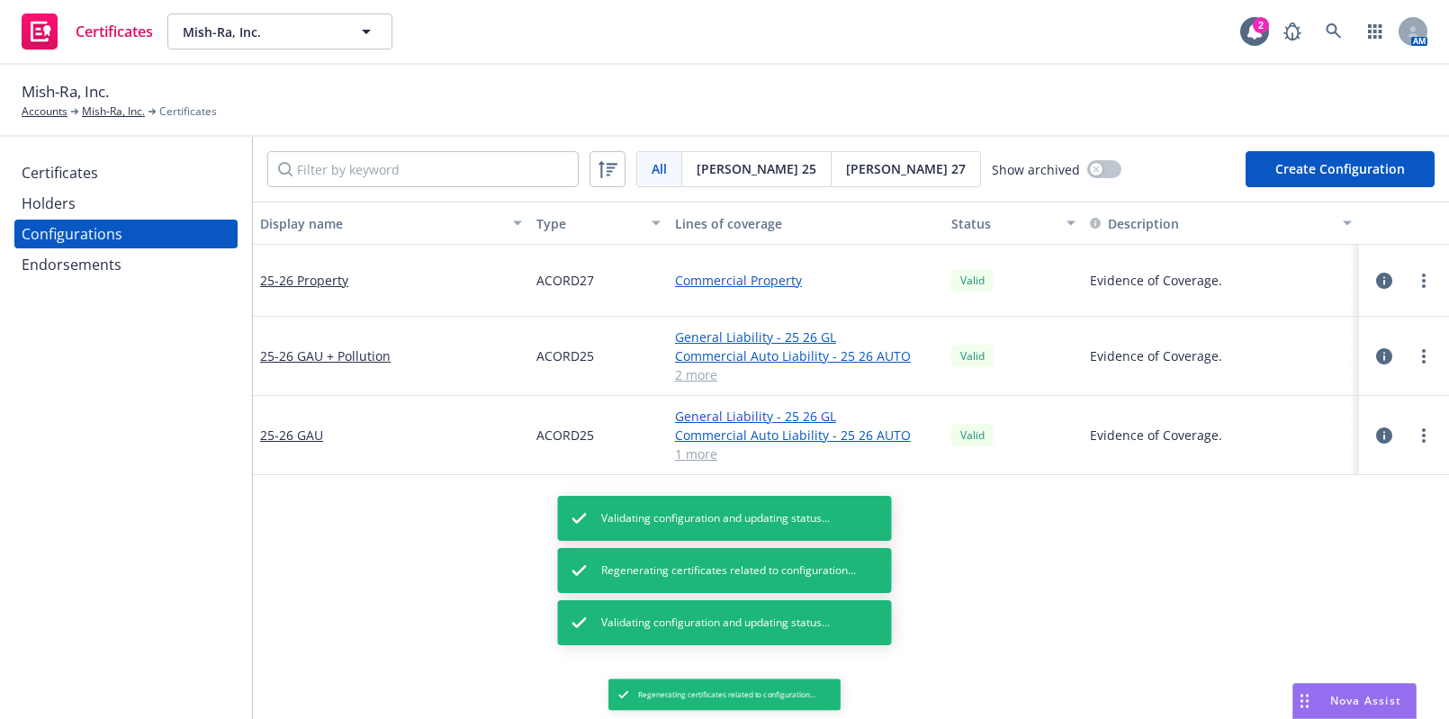
click at [117, 164] on div "Certificates" at bounding box center [126, 172] width 209 height 29
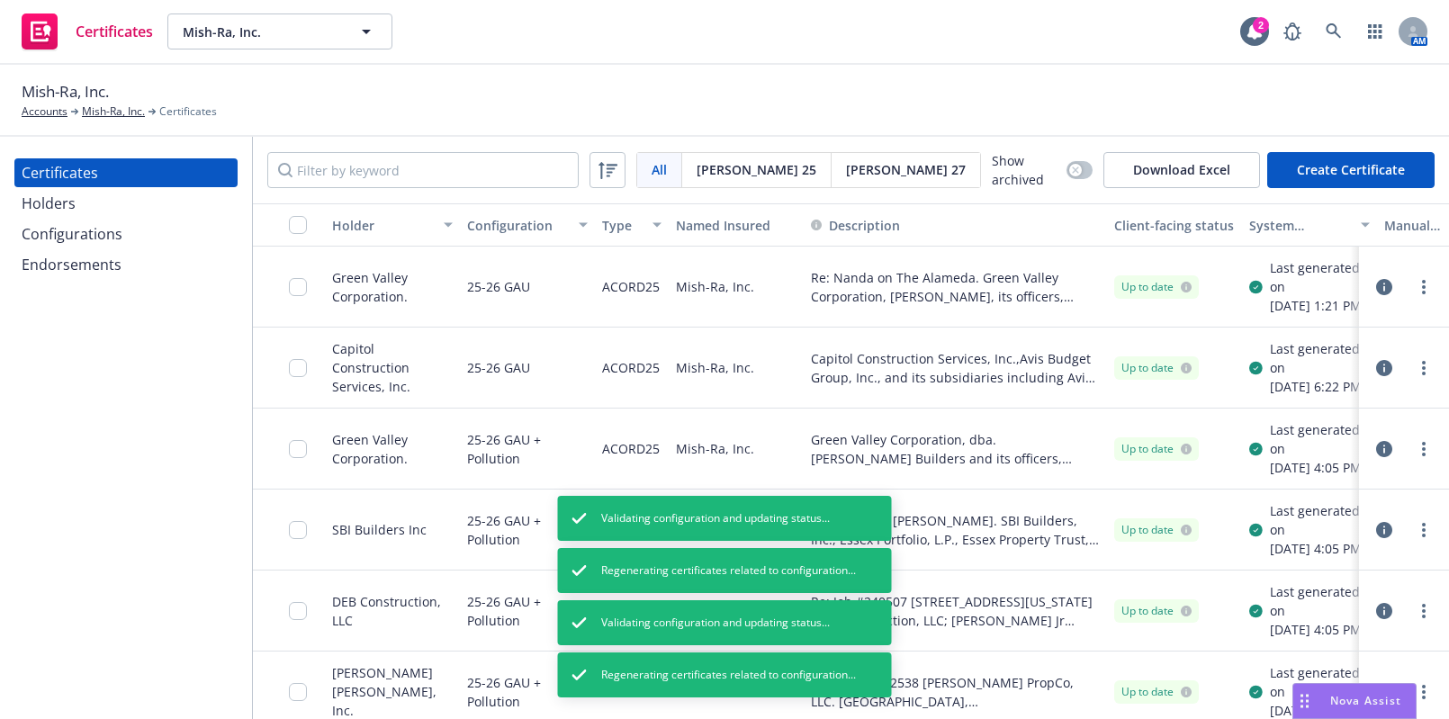
click at [2, 558] on div "Certificates Holders Configurations Endorsements" at bounding box center [126, 428] width 252 height 582
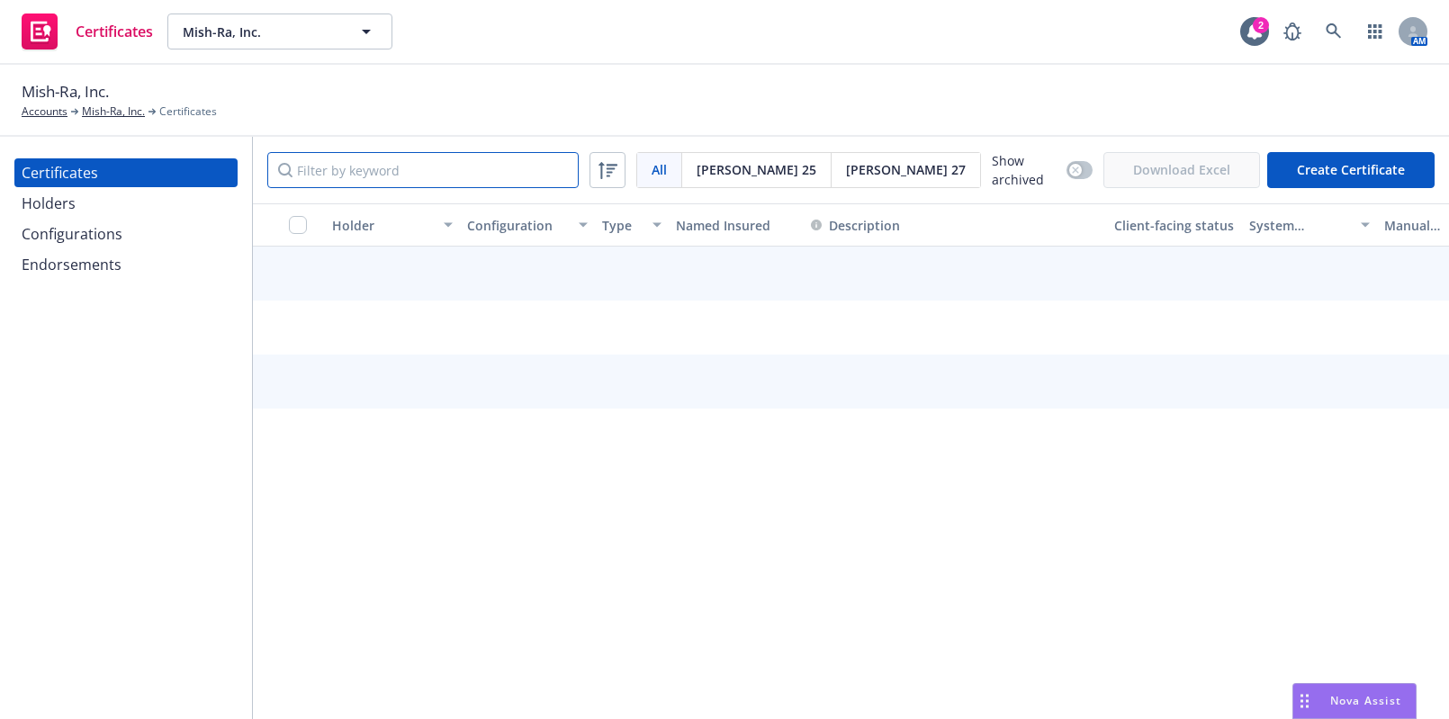
drag, startPoint x: 385, startPoint y: 172, endPoint x: 399, endPoint y: 157, distance: 20.4
click at [386, 172] on input "Filter by keyword" at bounding box center [422, 170] width 311 height 36
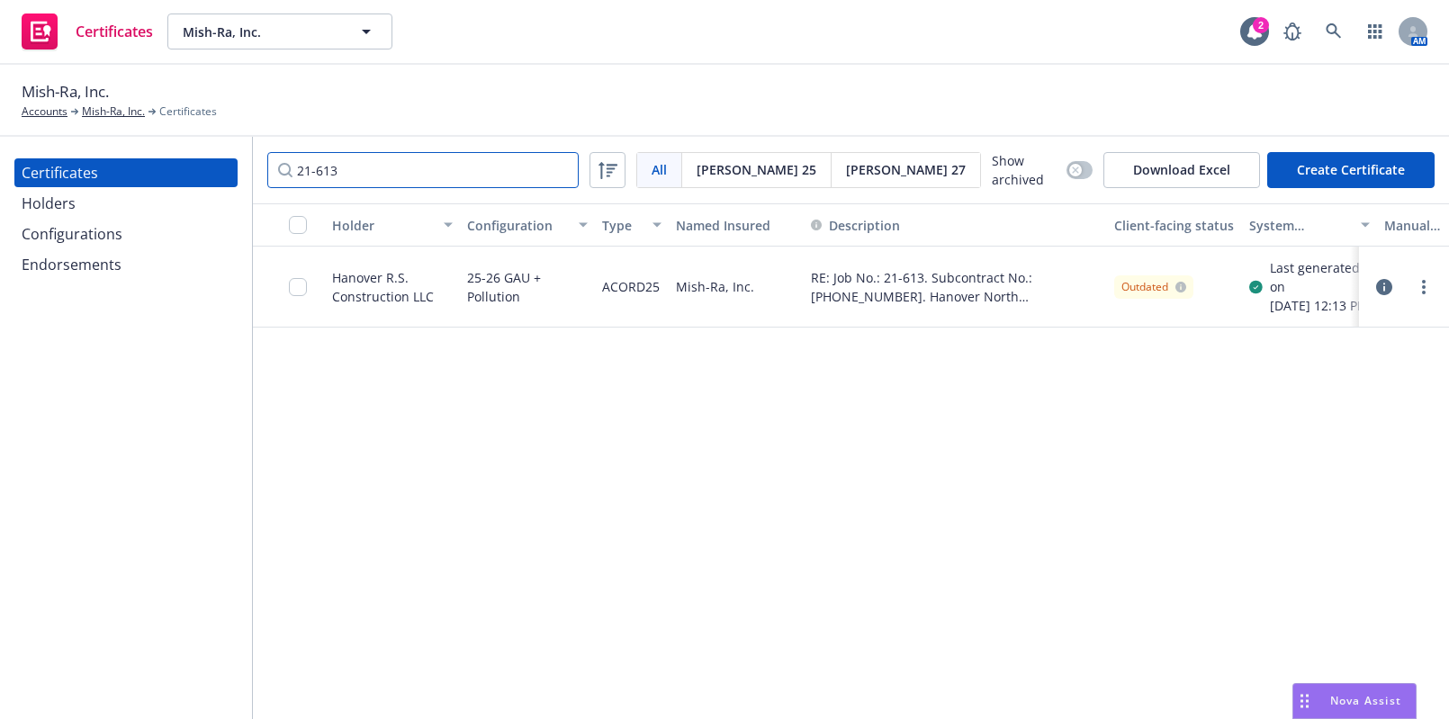
type input "21-613"
click at [167, 165] on div "Certificates" at bounding box center [126, 172] width 209 height 29
click at [549, 175] on input "21-613" at bounding box center [422, 170] width 311 height 36
click at [553, 166] on input "21-613" at bounding box center [422, 170] width 311 height 36
click at [560, 168] on input "21-613" at bounding box center [422, 170] width 311 height 36
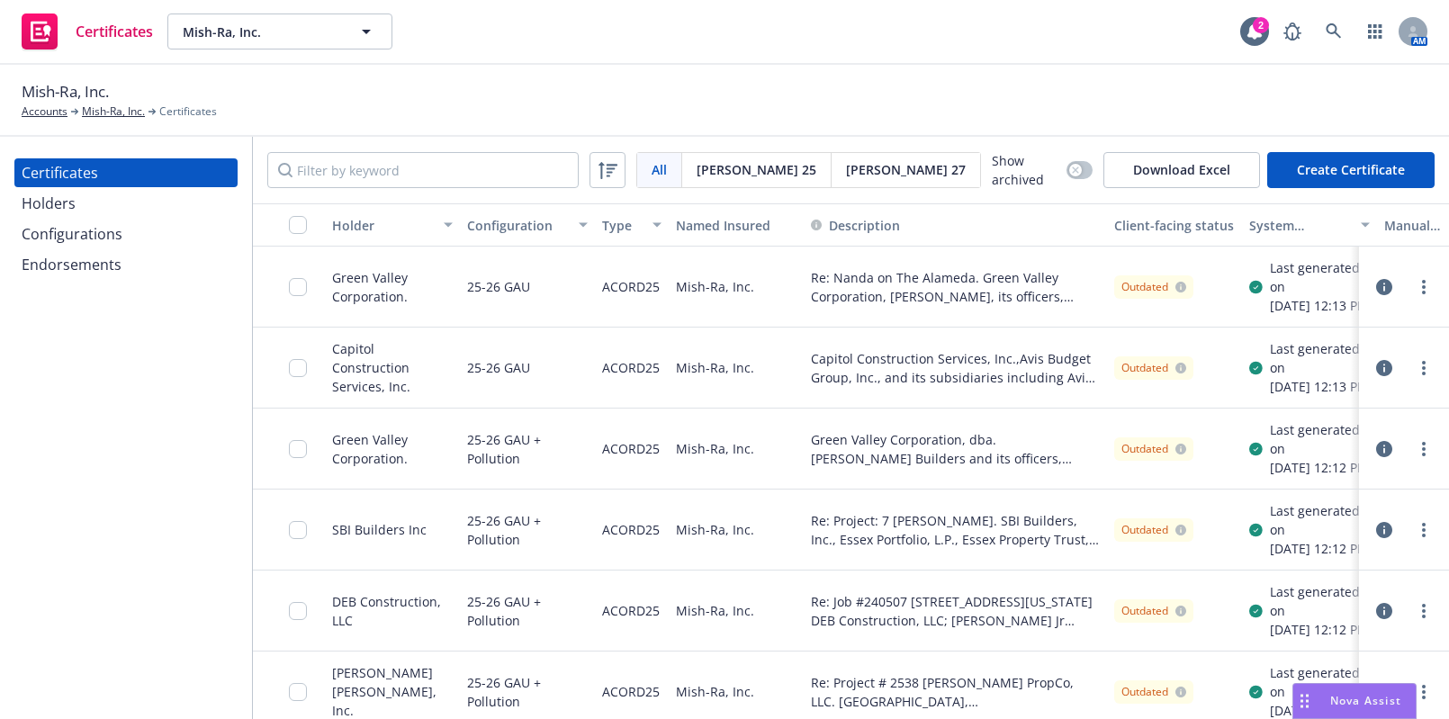
click at [295, 235] on button "button" at bounding box center [289, 224] width 72 height 43
click at [295, 228] on input "checkbox" at bounding box center [298, 225] width 18 height 18
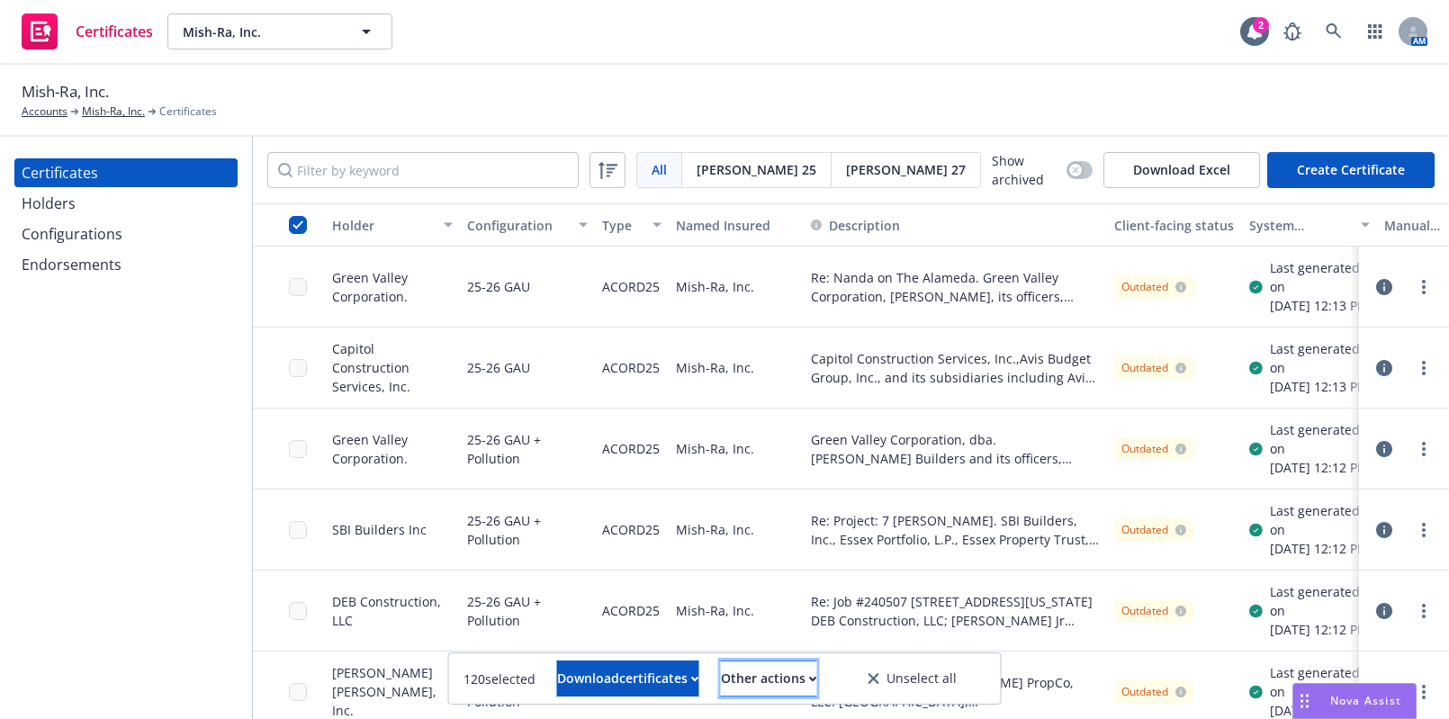
click at [756, 678] on div "Other actions" at bounding box center [769, 678] width 96 height 34
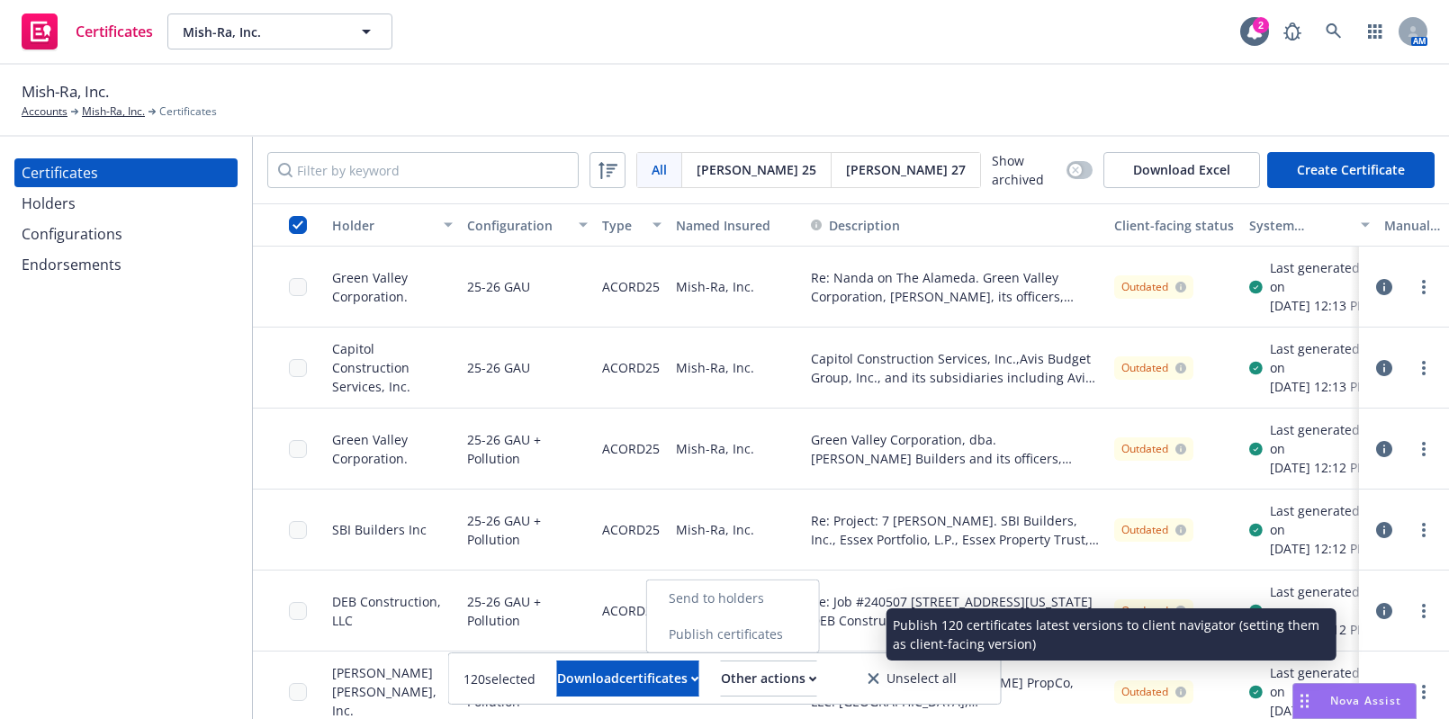
click at [756, 638] on link "Publish certificates" at bounding box center [733, 634] width 172 height 36
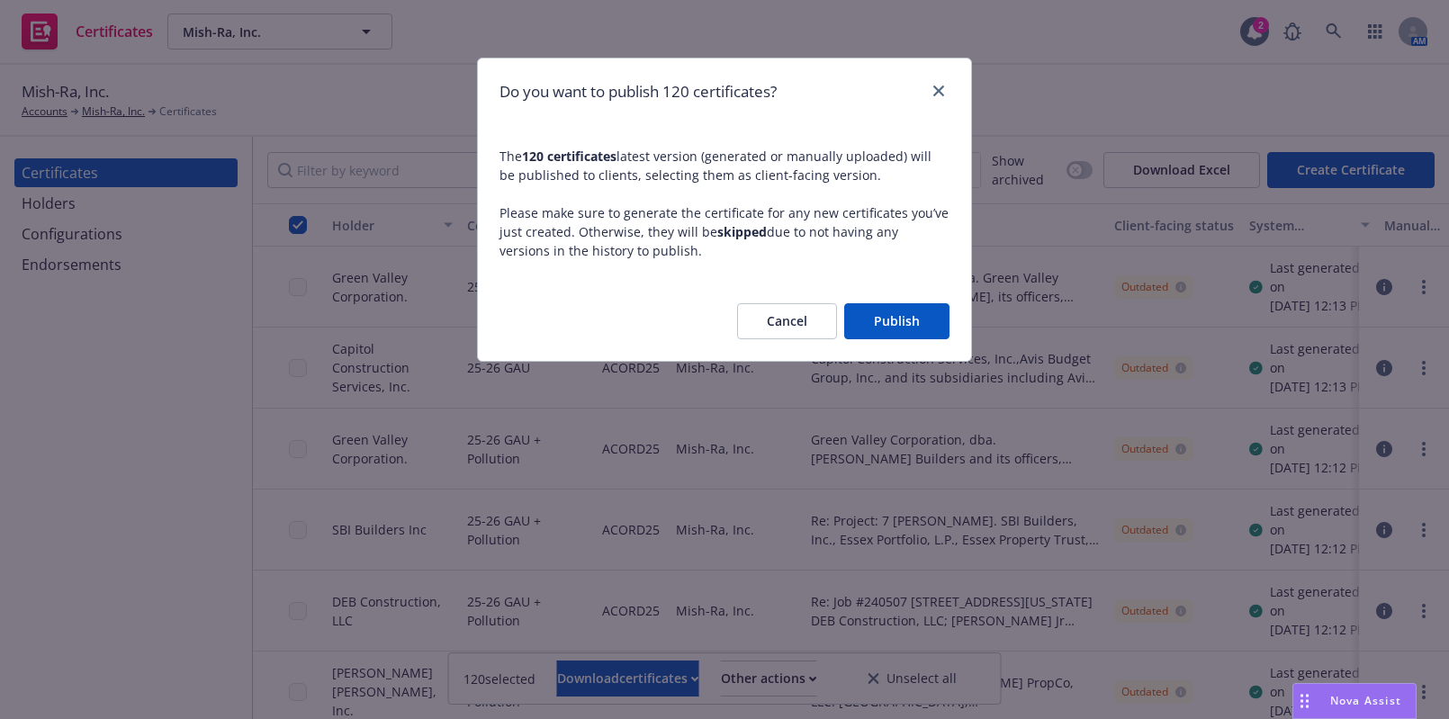
click at [915, 331] on button "Publish" at bounding box center [896, 321] width 105 height 36
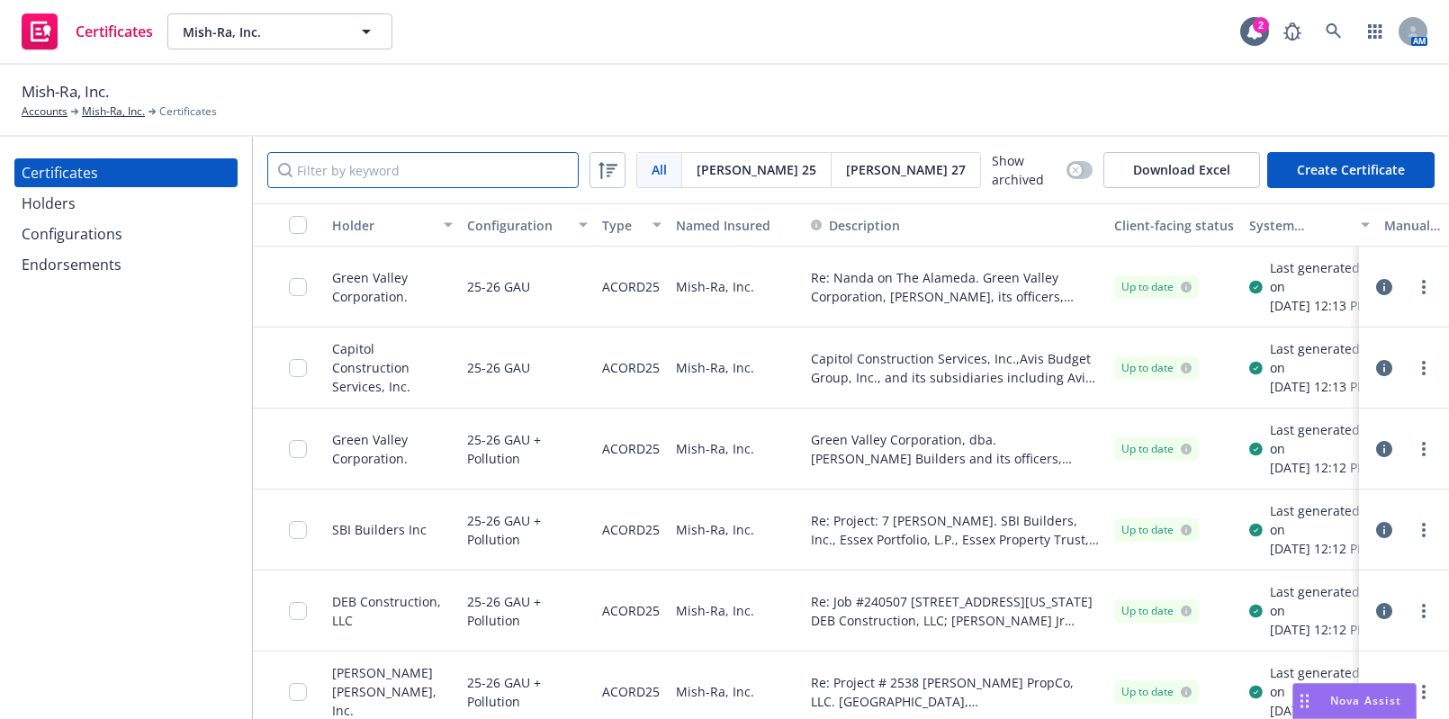
click at [384, 153] on input "Filter by keyword" at bounding box center [422, 170] width 311 height 36
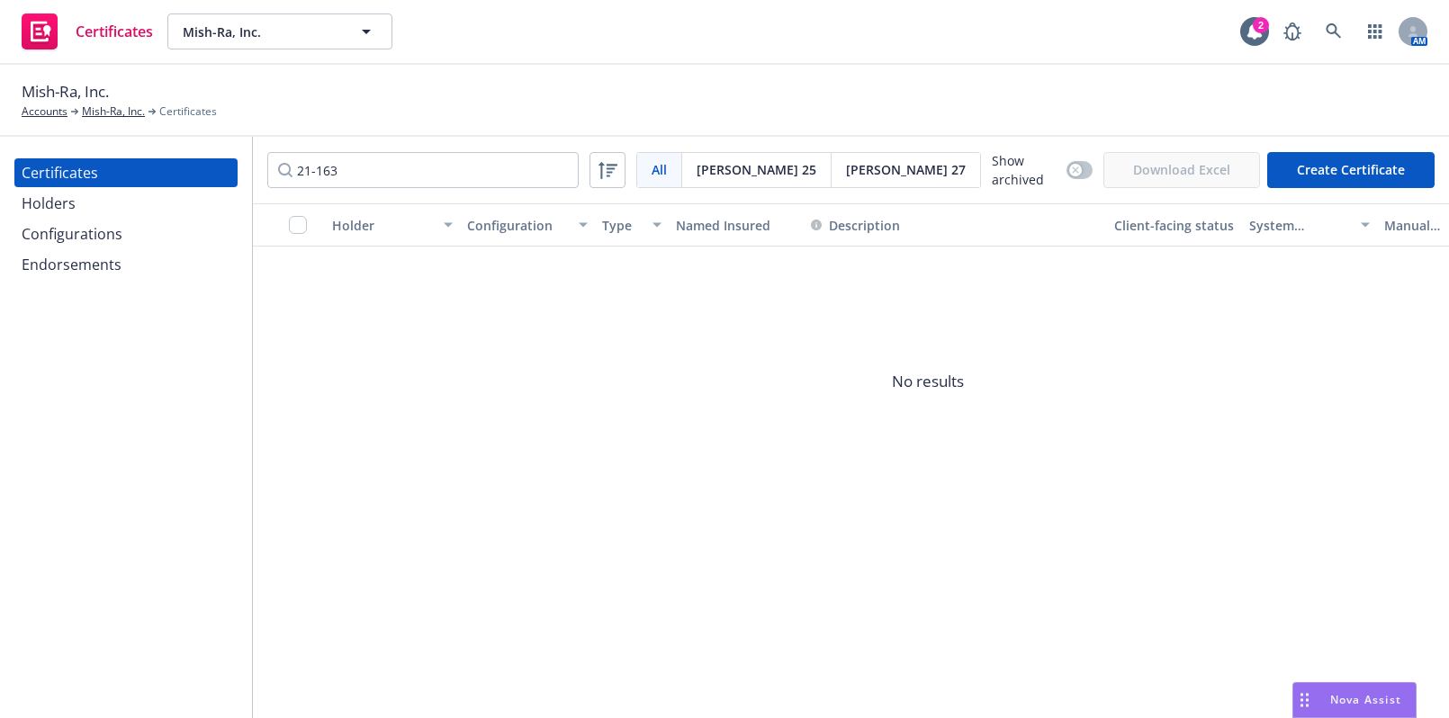
drag, startPoint x: 424, startPoint y: 148, endPoint x: 119, endPoint y: 82, distance: 312.0
click at [120, 93] on div "Mish-Ra, Inc. Accounts Mish-Ra, Inc. Certificates Certificates Holders Configur…" at bounding box center [724, 391] width 1449 height 653
drag, startPoint x: 400, startPoint y: 184, endPoint x: 161, endPoint y: 85, distance: 259.4
click at [161, 95] on div "Mish-Ra, Inc. Accounts Mish-Ra, Inc. Certificates Certificates Holders Configur…" at bounding box center [724, 391] width 1449 height 653
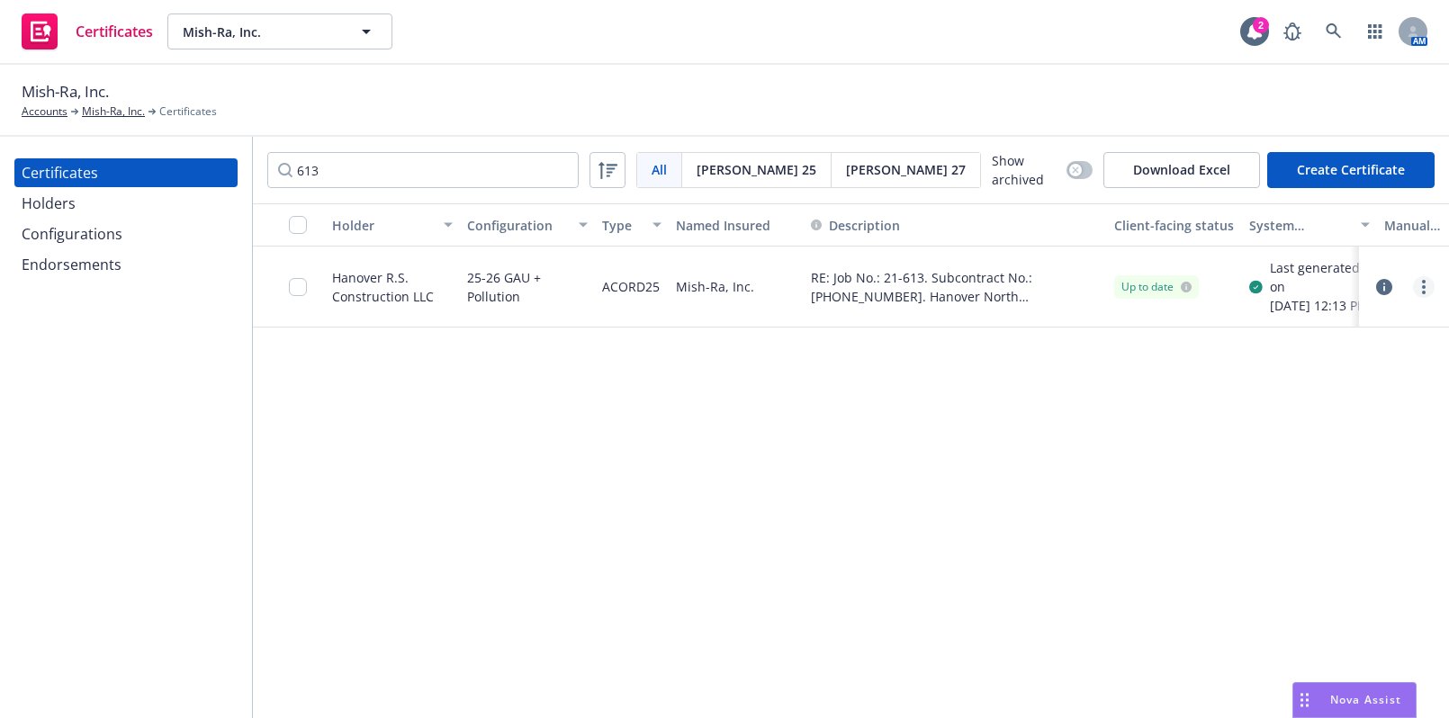
click at [1425, 289] on link "more" at bounding box center [1424, 287] width 22 height 22
click at [1265, 555] on link "Download uneditable generated certificate" at bounding box center [1290, 546] width 288 height 36
drag, startPoint x: 416, startPoint y: 171, endPoint x: 47, endPoint y: 144, distance: 369.9
click at [60, 161] on div "Certificates Holders Configurations Endorsements 613 All All Acord 25 Acord 27 …" at bounding box center [724, 427] width 1449 height 581
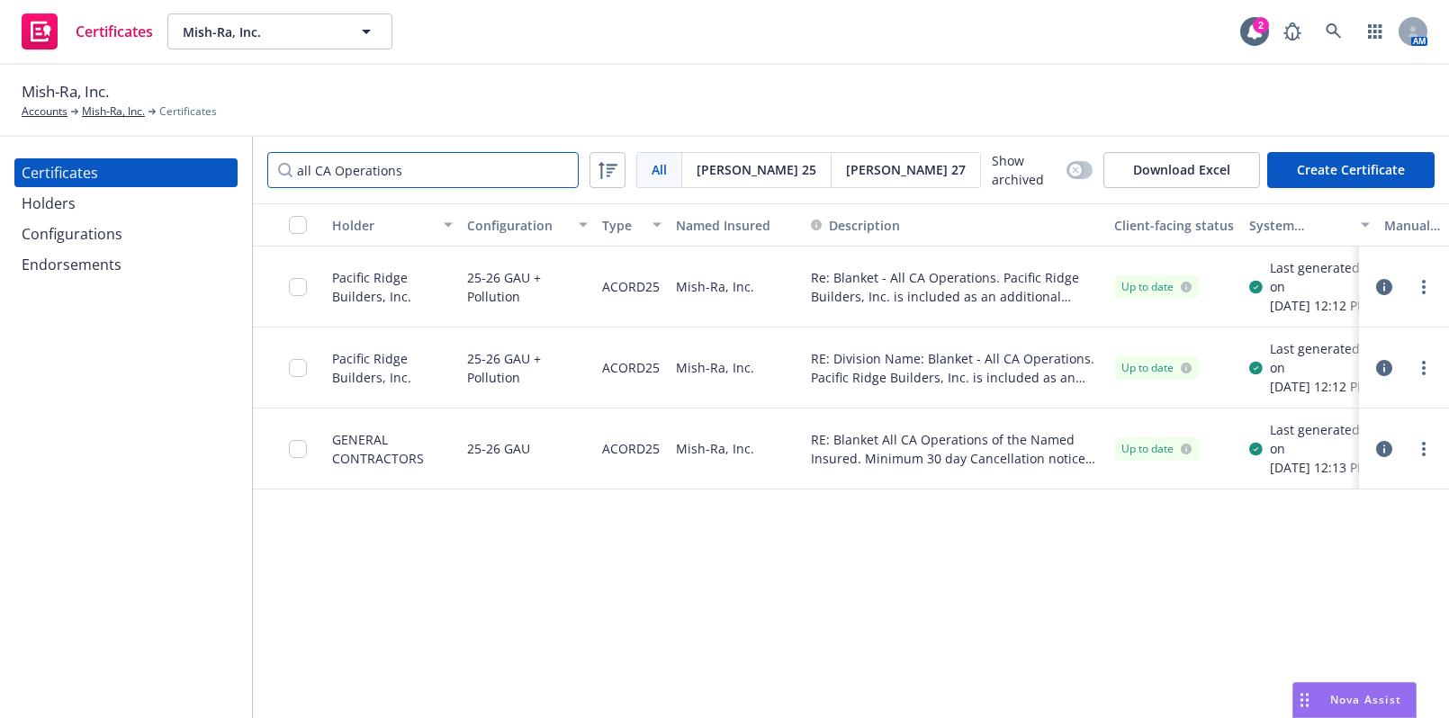
type input "all CA Operations"
click at [1414, 288] on link "more" at bounding box center [1424, 287] width 22 height 22
click at [836, 610] on div "Holder Configuration Type Named Insured Description Client-facing status System…" at bounding box center [851, 461] width 1196 height 517
click at [1419, 379] on link "more" at bounding box center [1424, 368] width 22 height 22
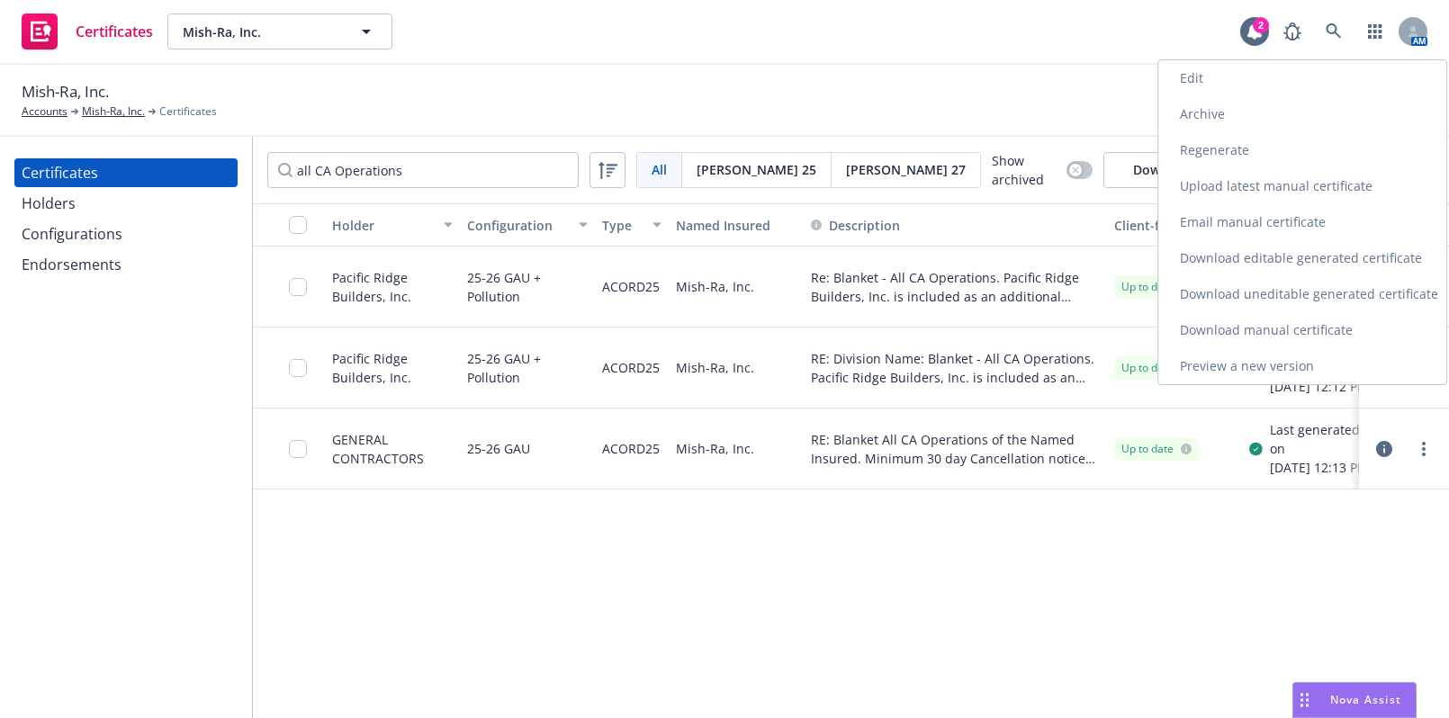
click at [1192, 103] on link "Archive" at bounding box center [1302, 114] width 288 height 36
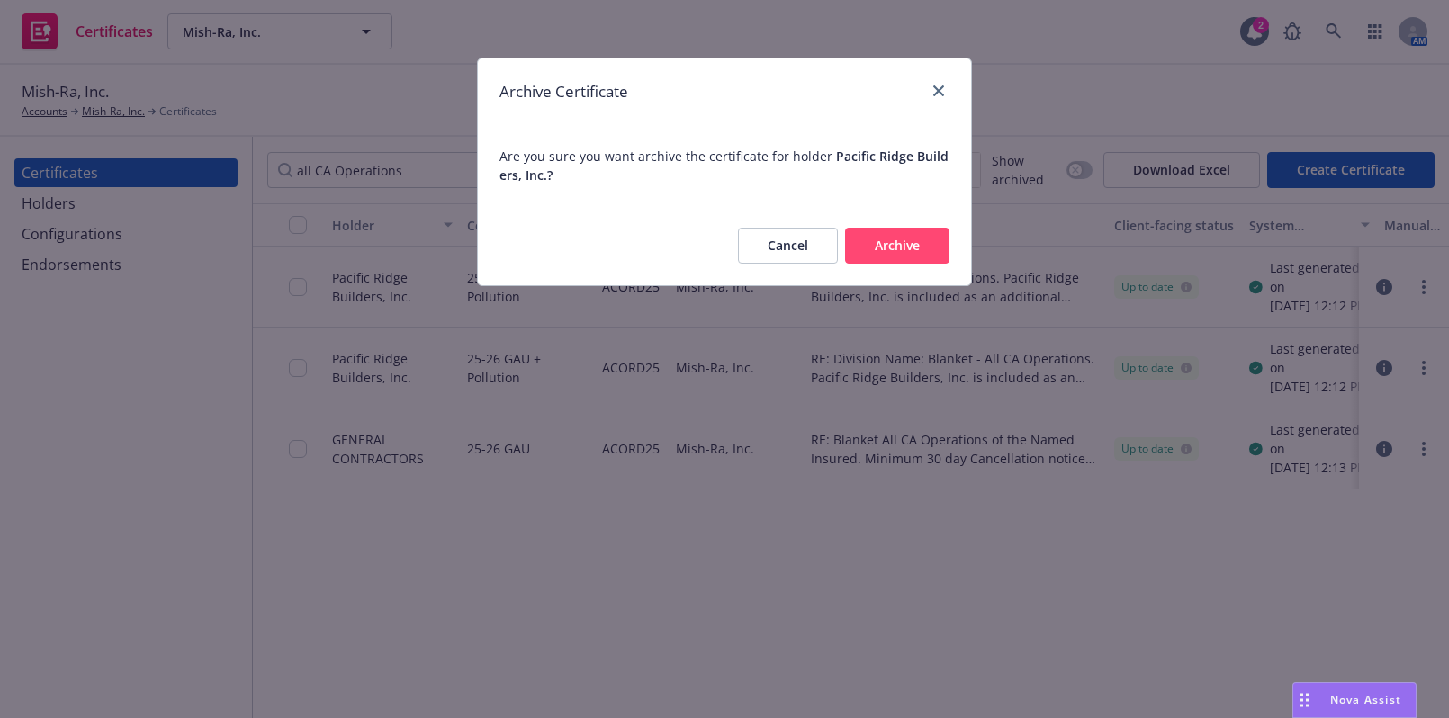
click at [921, 258] on button "Archive" at bounding box center [897, 246] width 104 height 36
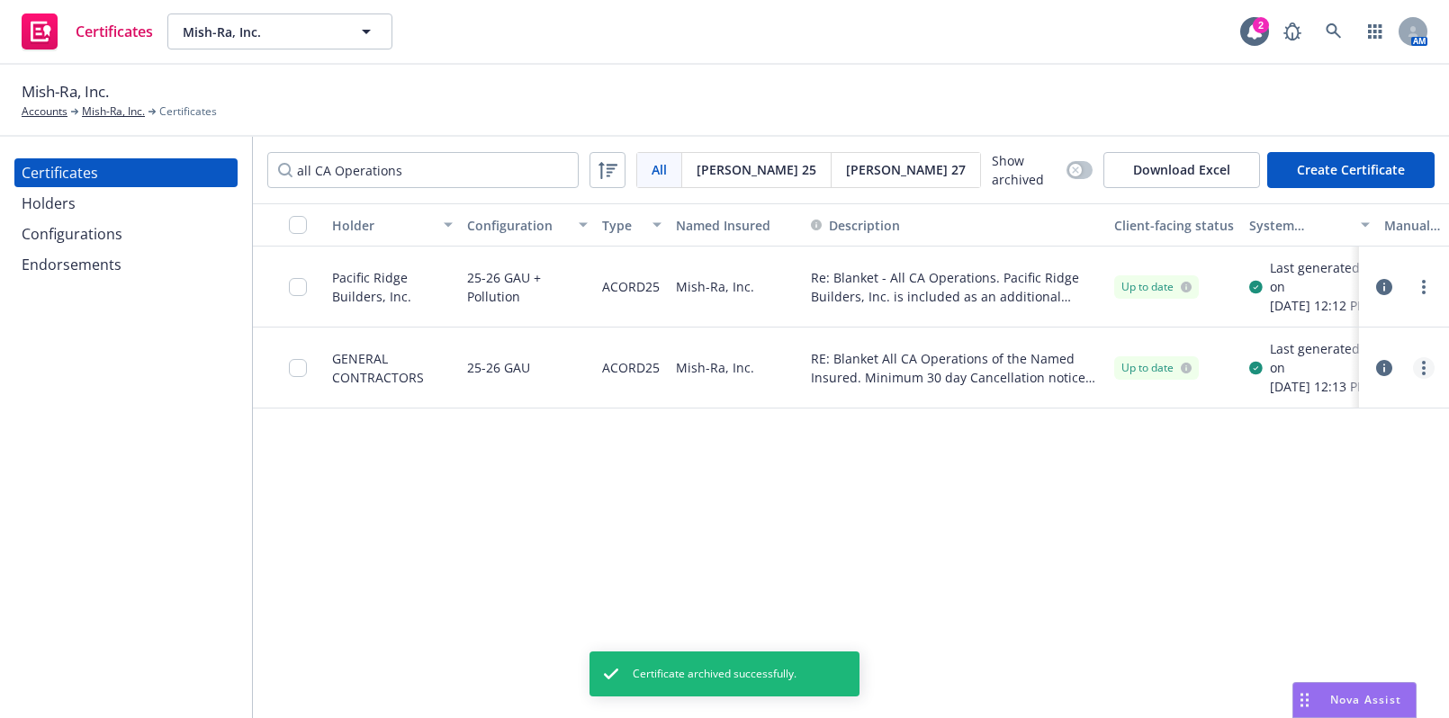
click at [1419, 379] on link "more" at bounding box center [1424, 368] width 22 height 22
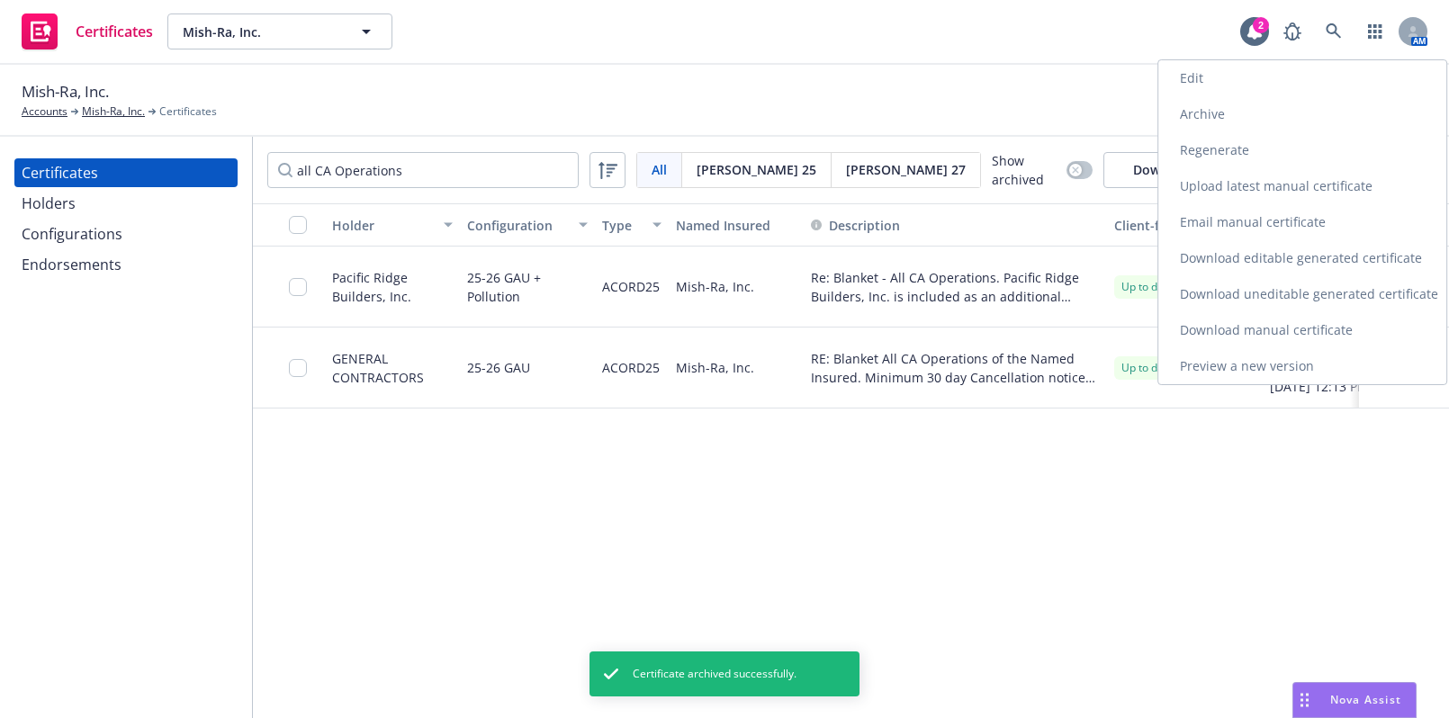
click at [1183, 108] on link "Archive" at bounding box center [1302, 114] width 288 height 36
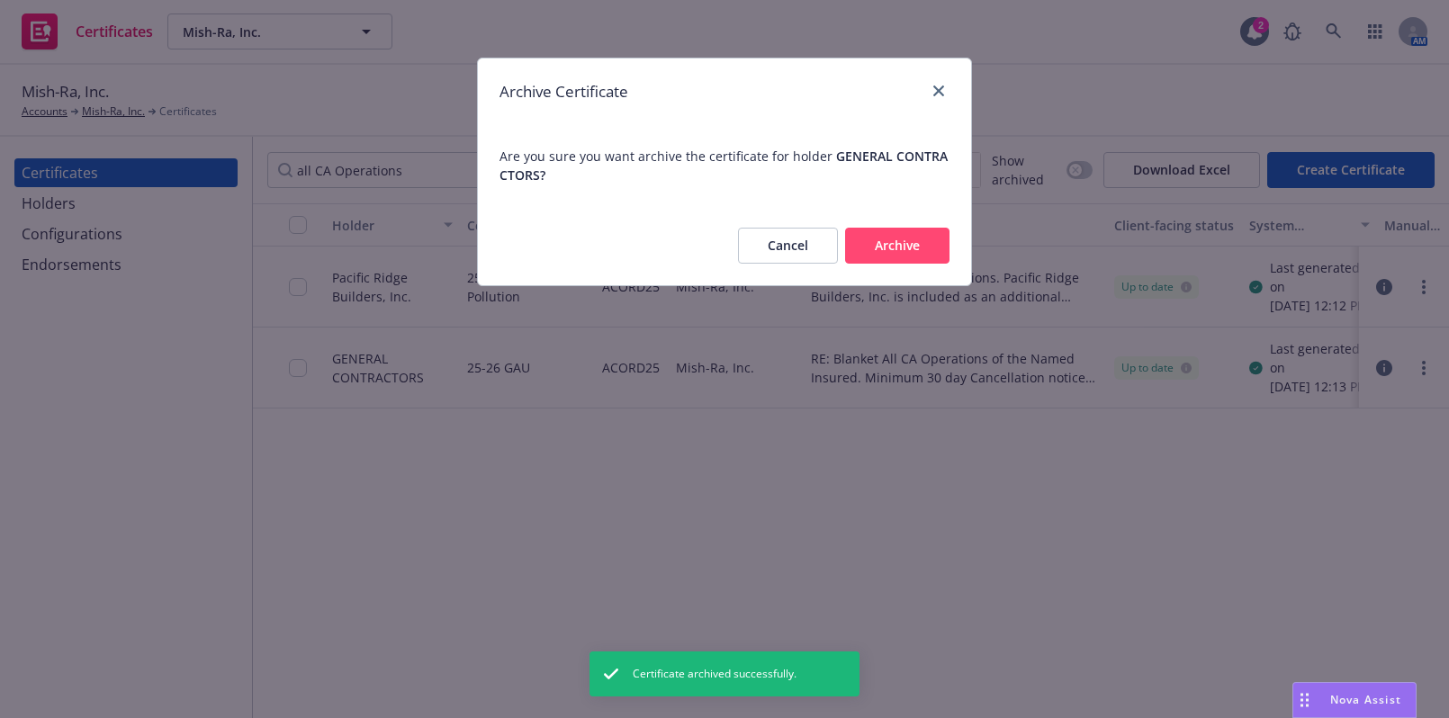
click at [926, 260] on button "Archive" at bounding box center [897, 246] width 104 height 36
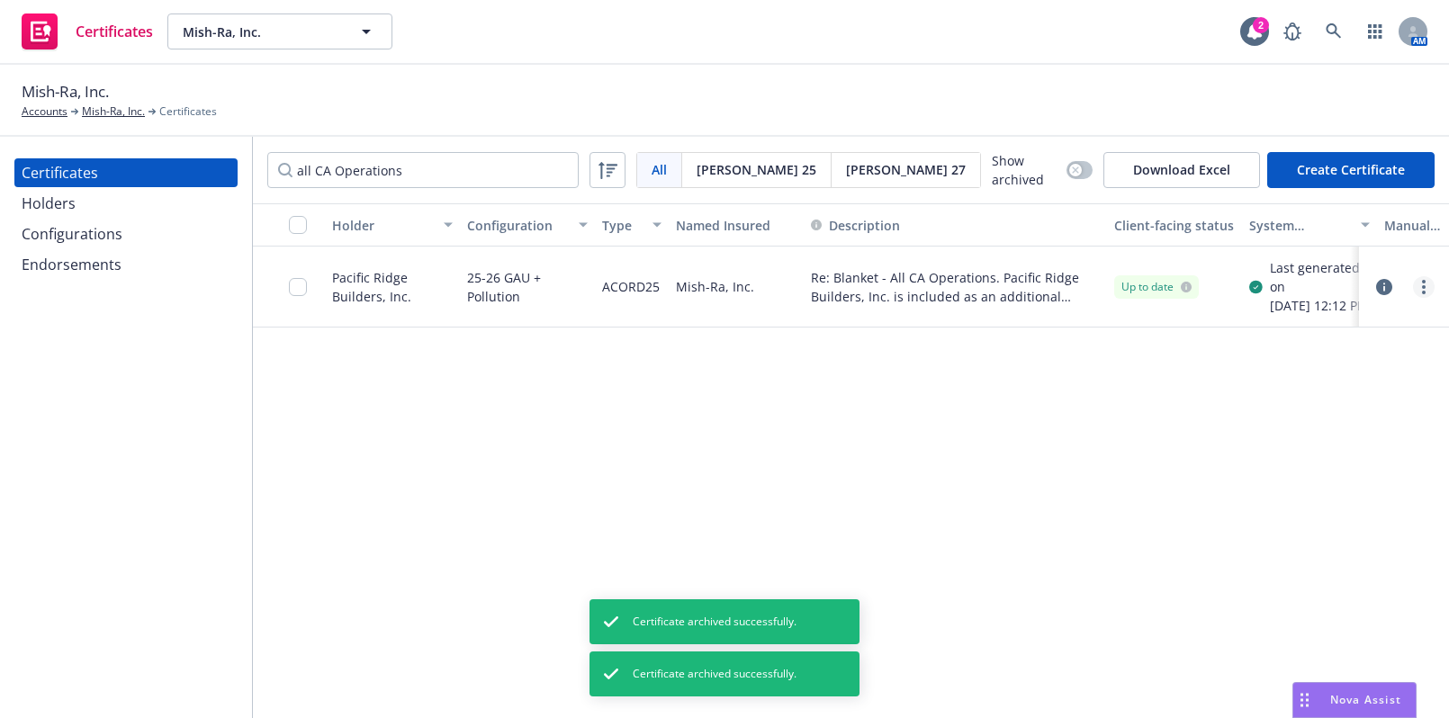
click at [1422, 294] on icon "more" at bounding box center [1424, 287] width 4 height 14
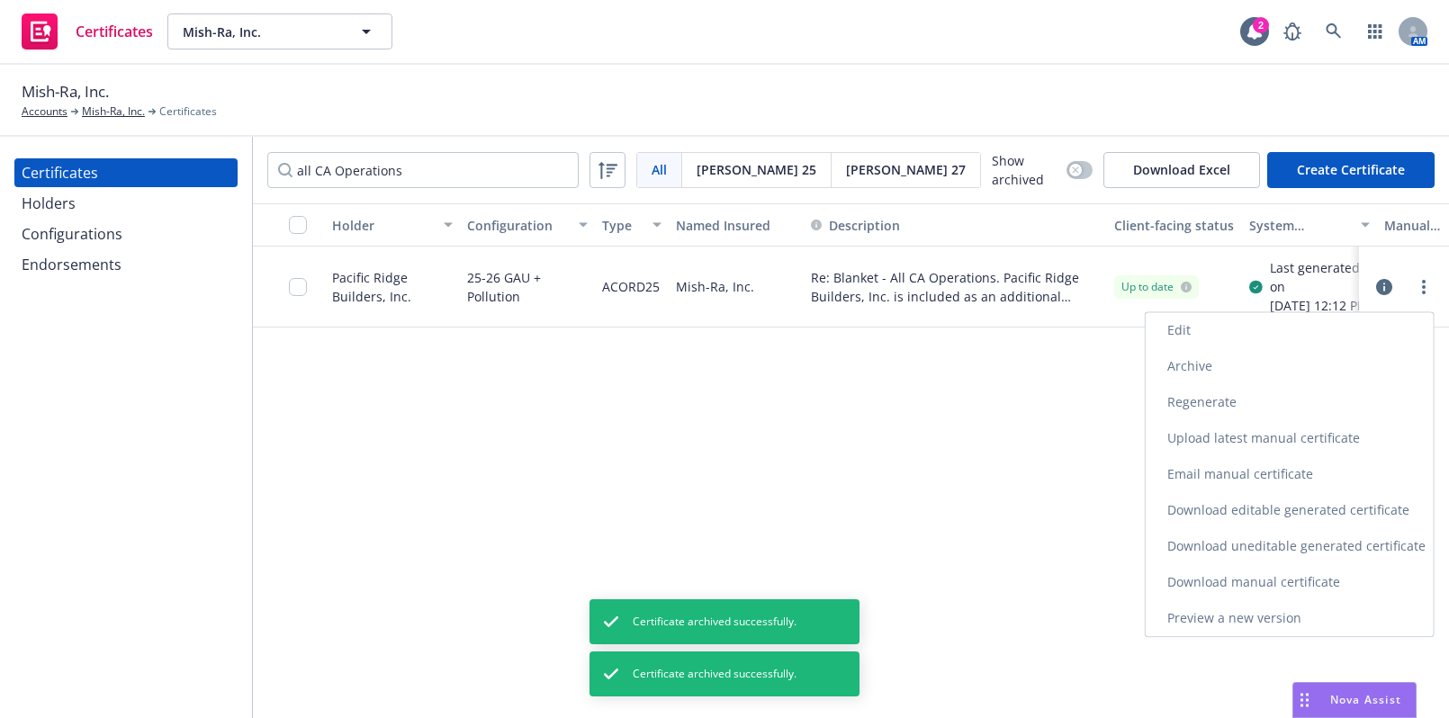
click at [1208, 323] on link "Edit" at bounding box center [1290, 330] width 288 height 36
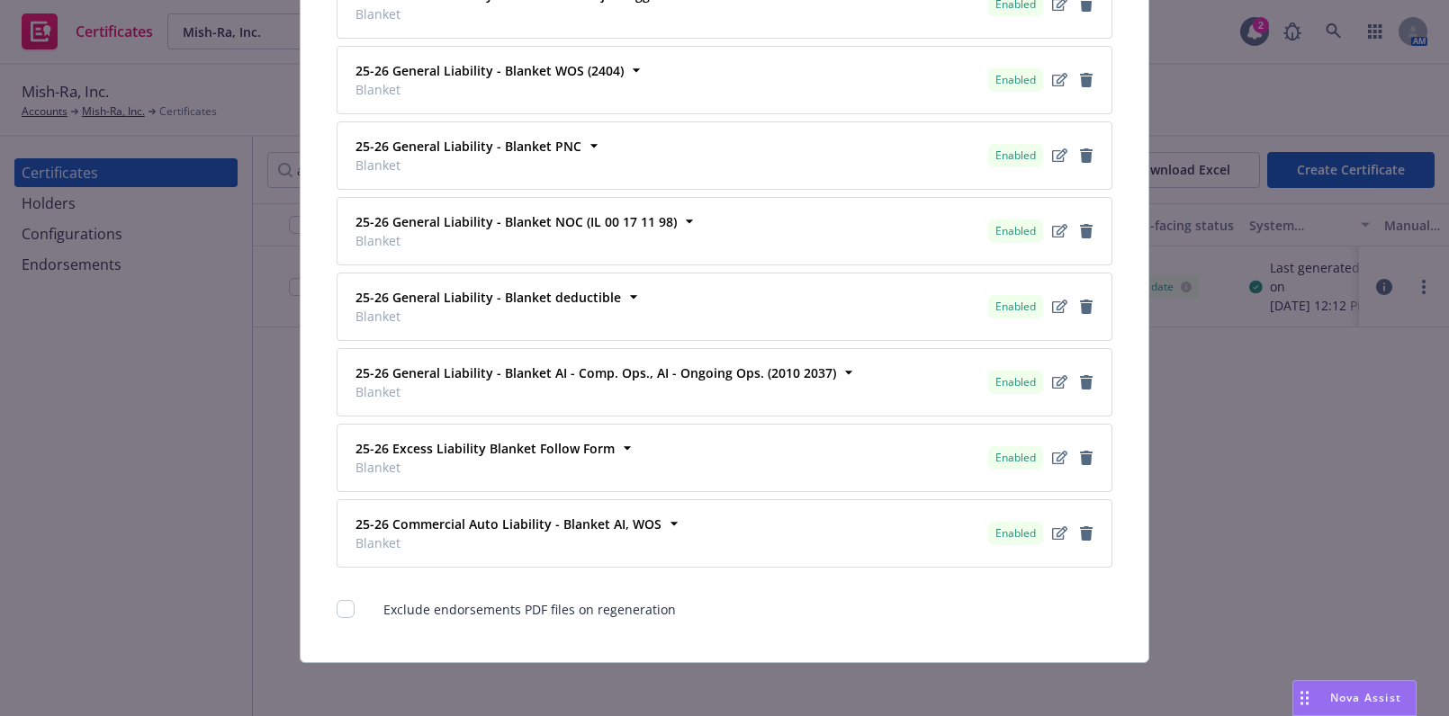
scroll to position [938, 0]
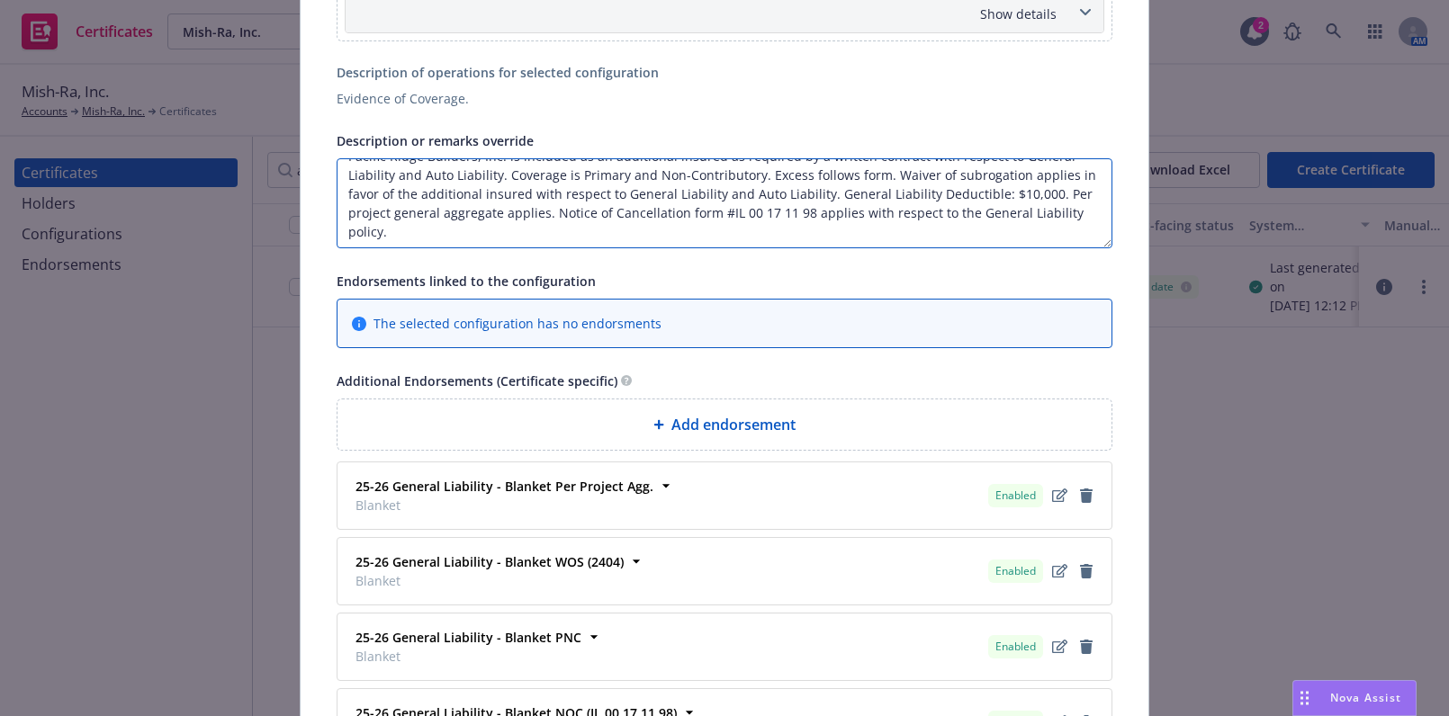
click at [531, 206] on textarea "Re: Blanket - All CA Operations. Pacific Ridge Builders, Inc. is included as an…" at bounding box center [725, 203] width 776 height 90
click at [512, 217] on textarea "Re: Blanket - All CA Operations. Pacific Ridge Builders, Inc. is included as an…" at bounding box center [725, 203] width 776 height 90
click at [1033, 192] on textarea "Re: Blanket - All CA Operations. Pacific Ridge Builders, Inc. is included as an…" at bounding box center [725, 203] width 776 height 90
drag, startPoint x: 1041, startPoint y: 195, endPoint x: 822, endPoint y: 185, distance: 219.8
click at [822, 185] on textarea "Re: Blanket - All CA Operations. Pacific Ridge Builders, Inc. is included as an…" at bounding box center [725, 203] width 776 height 90
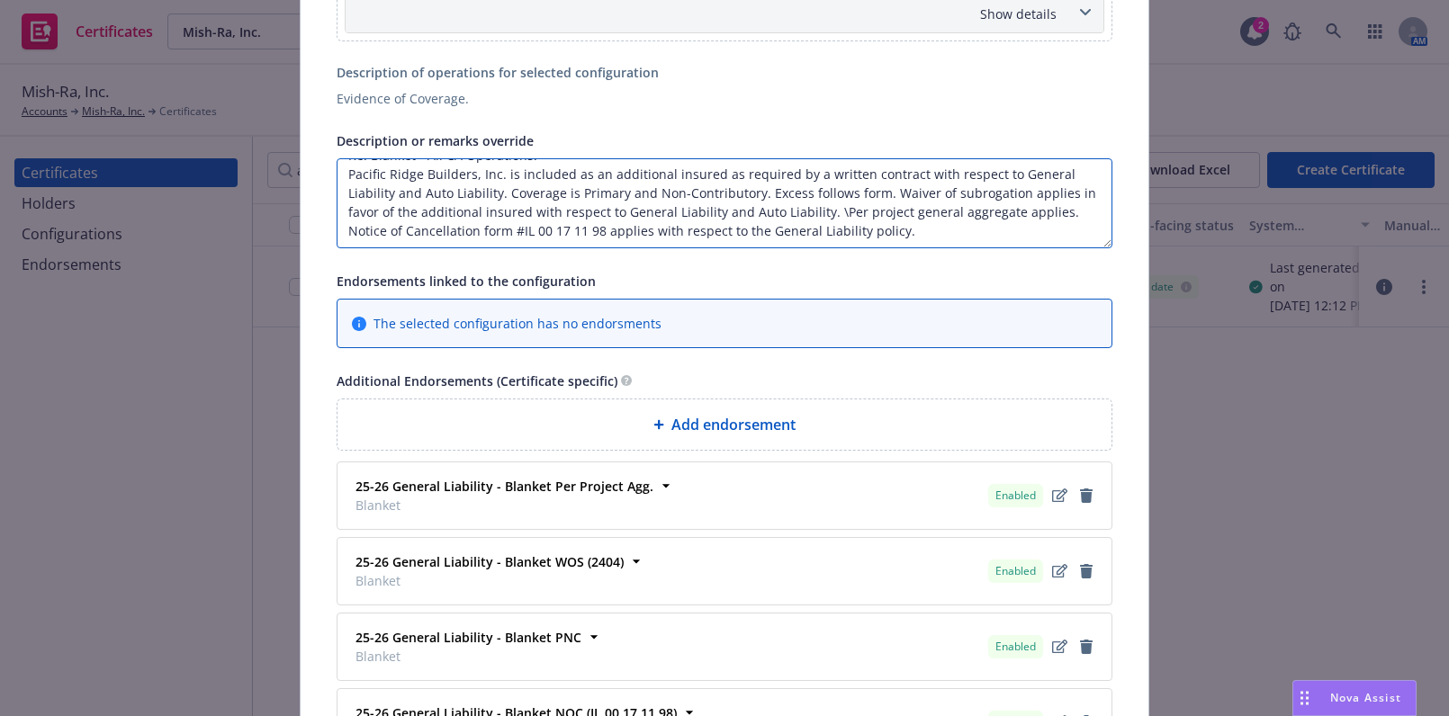
scroll to position [20, 0]
click at [925, 210] on textarea "Re: Blanket - All CA Operations. Pacific Ridge Builders, Inc. is included as an…" at bounding box center [725, 203] width 776 height 90
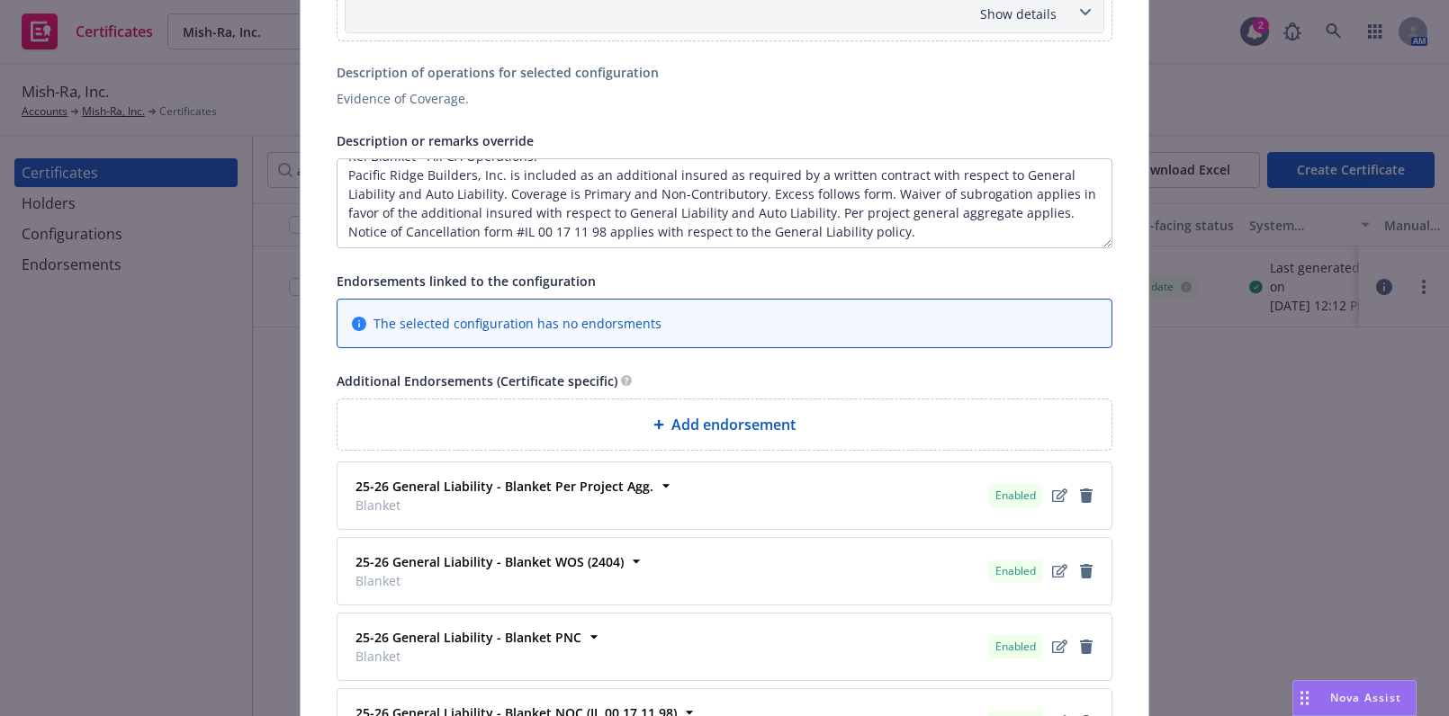
click at [894, 247] on div "Certificate configuration* [object Object] 25-26 GAU + Pollution Evidence of Co…" at bounding box center [725, 207] width 776 height 1805
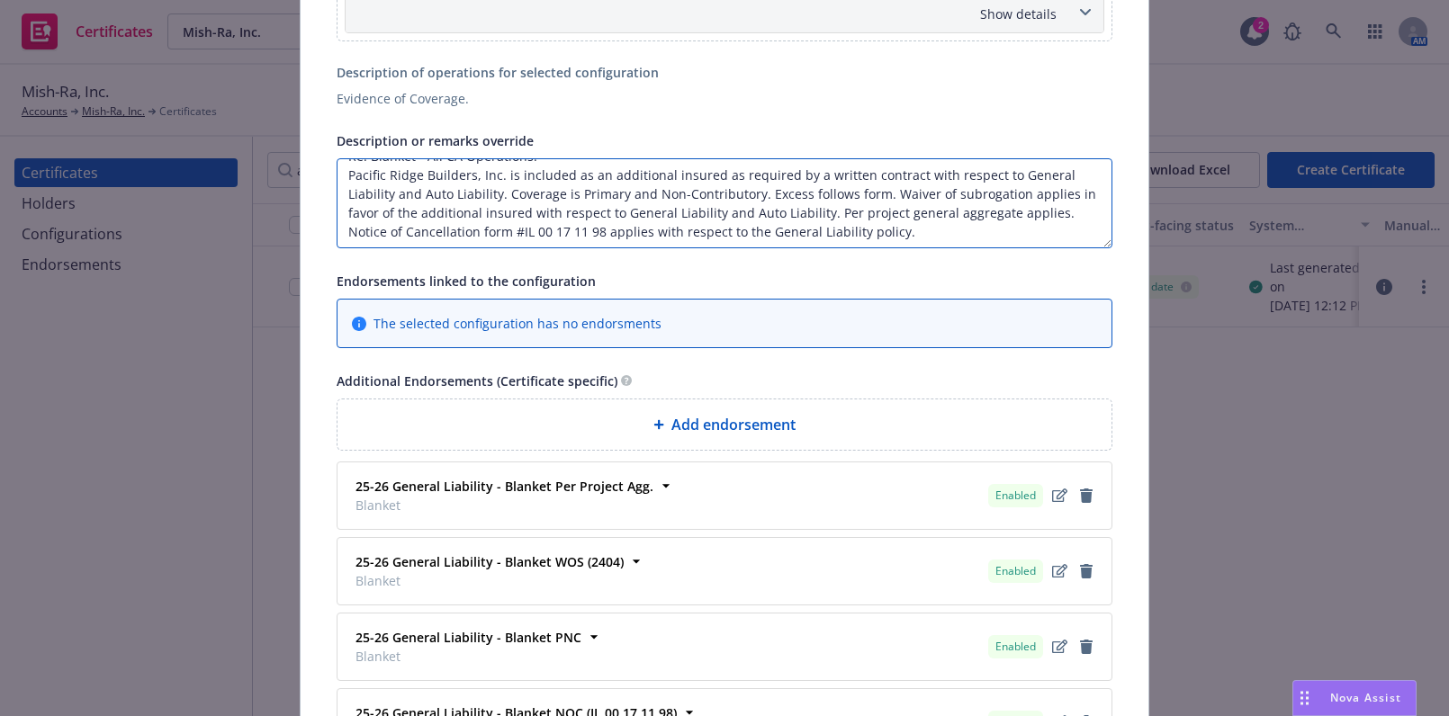
click at [885, 216] on textarea "Re: Blanket - All CA Operations. Pacific Ridge Builders, Inc. is included as an…" at bounding box center [725, 203] width 776 height 90
click at [896, 231] on textarea "Re: Blanket - All CA Operations. Pacific Ridge Builders, Inc. is included as an…" at bounding box center [725, 203] width 776 height 90
paste textarea "General Liability Deductible: $10,000."
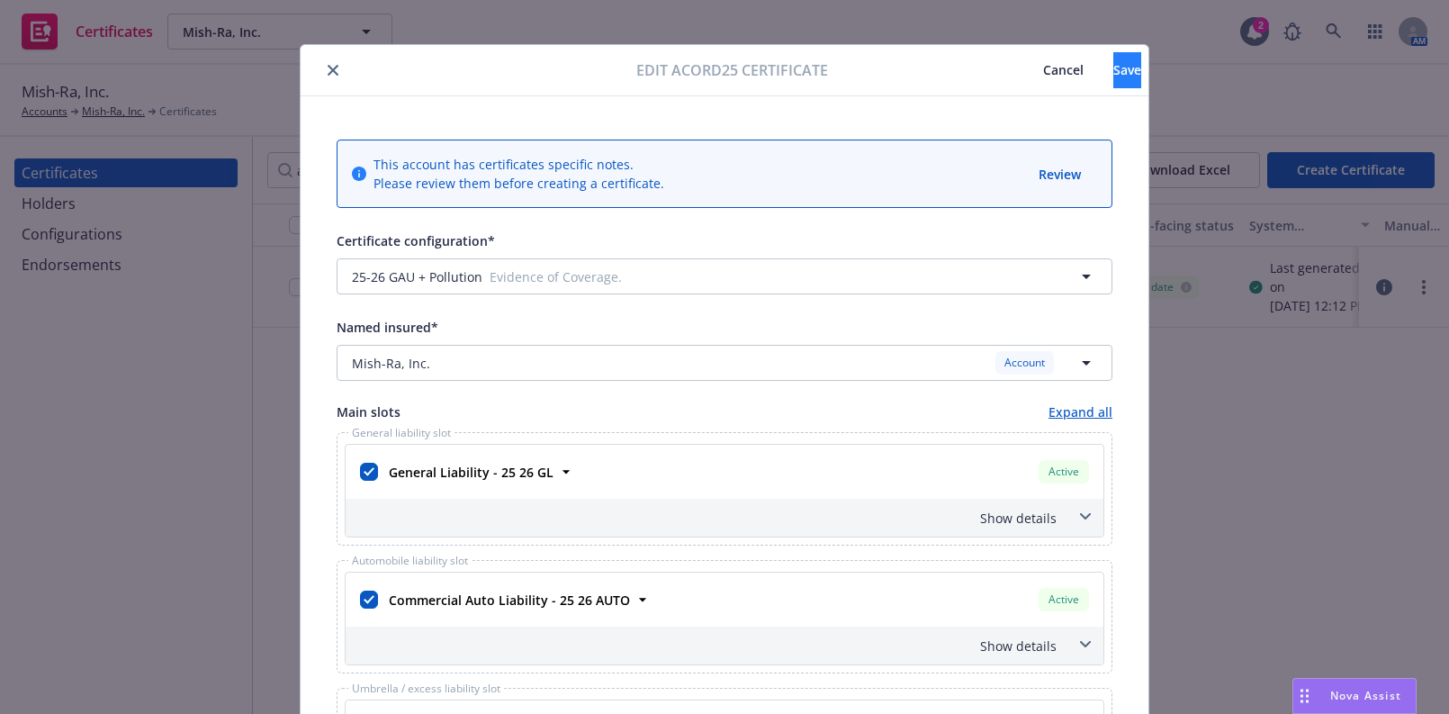
scroll to position [0, 0]
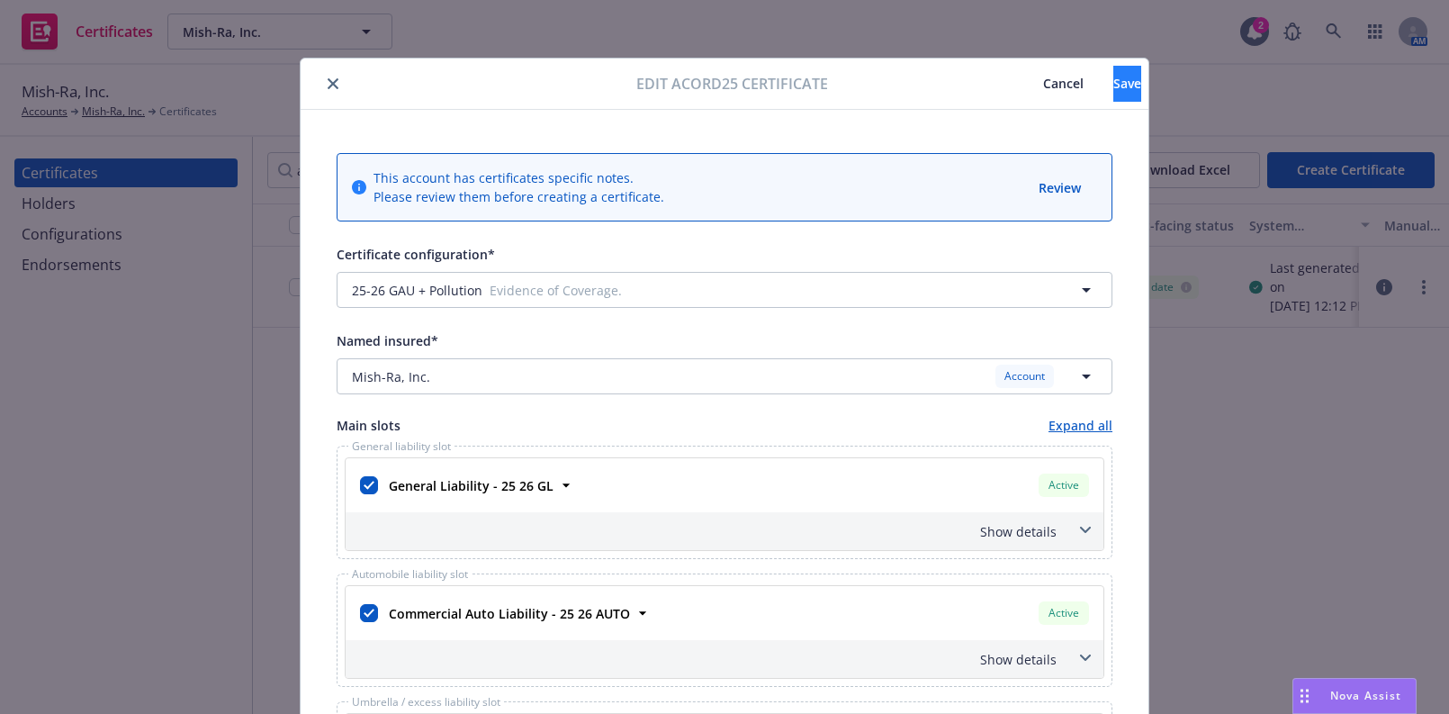
type textarea "Re: Blanket - All CA Operations. Pacific Ridge Builders, Inc. is included as an…"
click at [1114, 96] on button "Save" at bounding box center [1127, 84] width 28 height 36
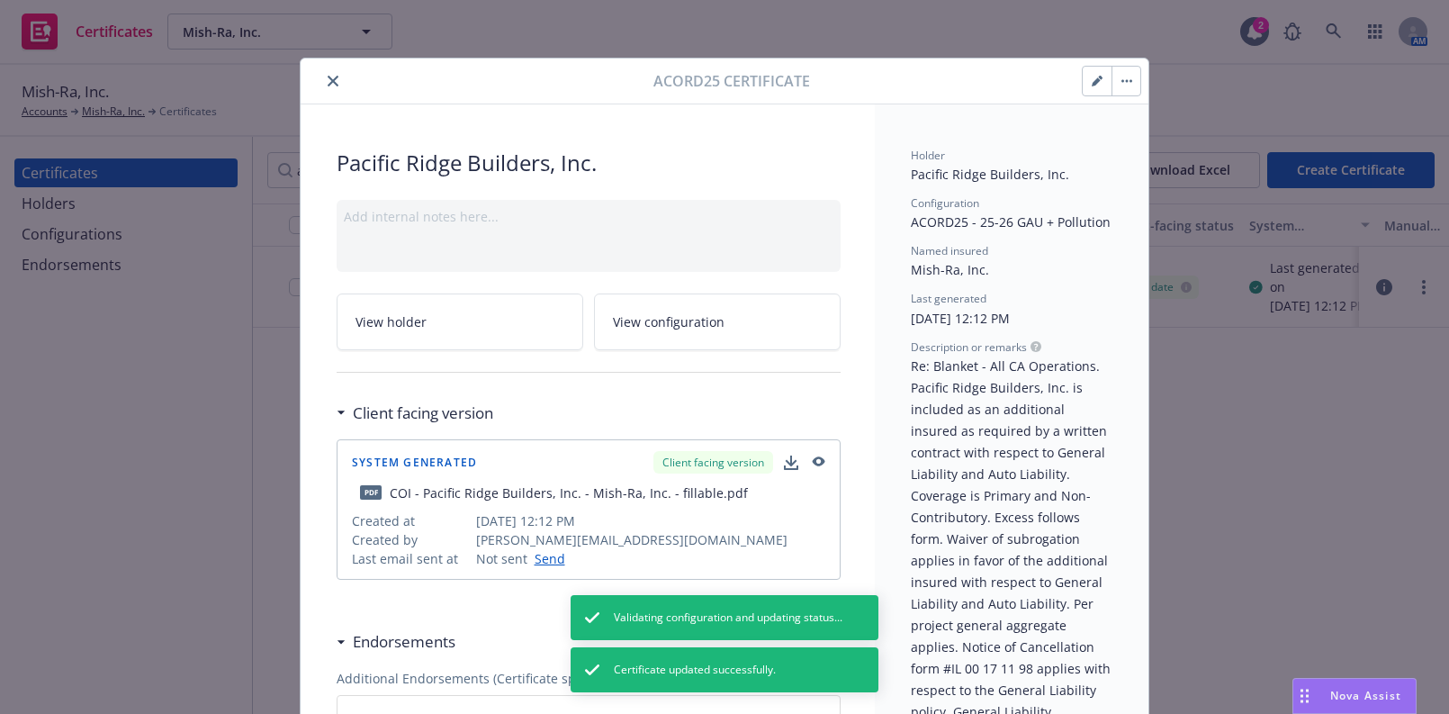
click at [328, 85] on icon "close" at bounding box center [333, 81] width 11 height 11
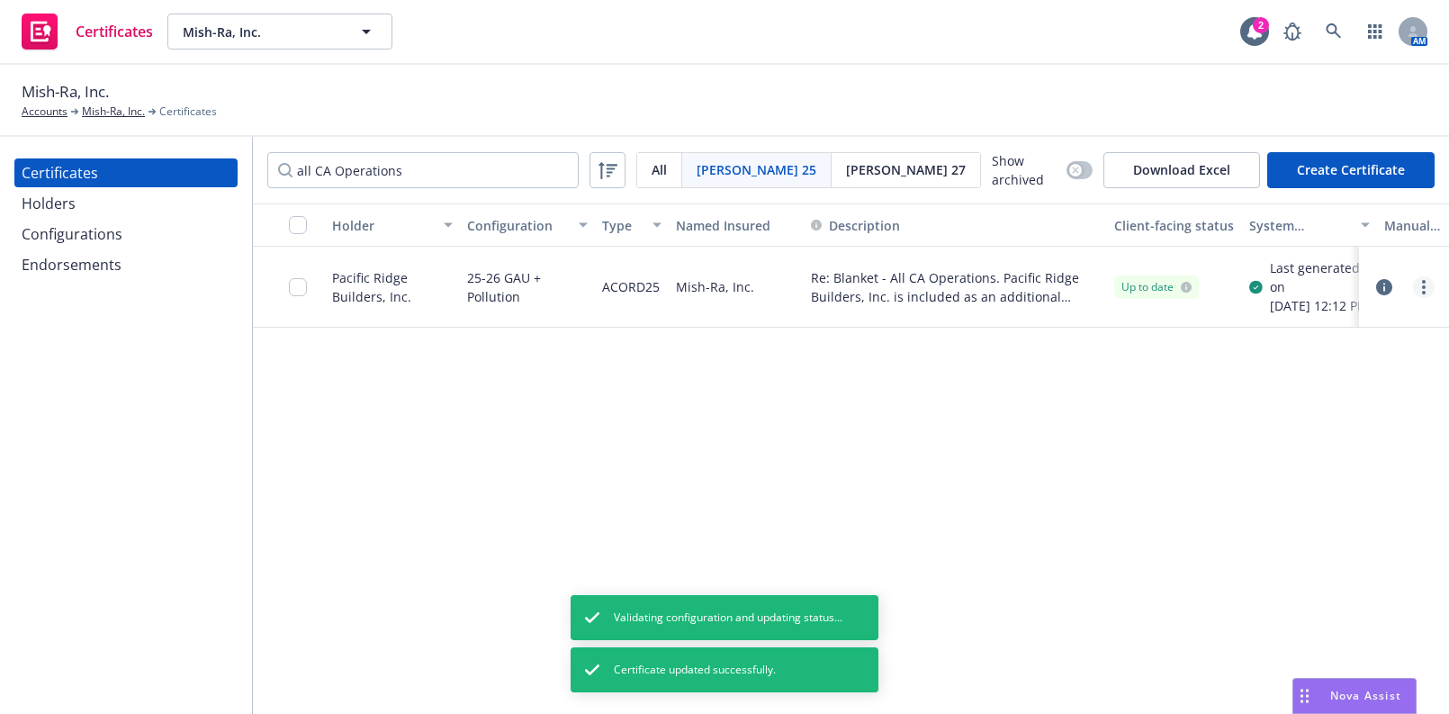
click at [1424, 289] on circle "more" at bounding box center [1424, 287] width 4 height 4
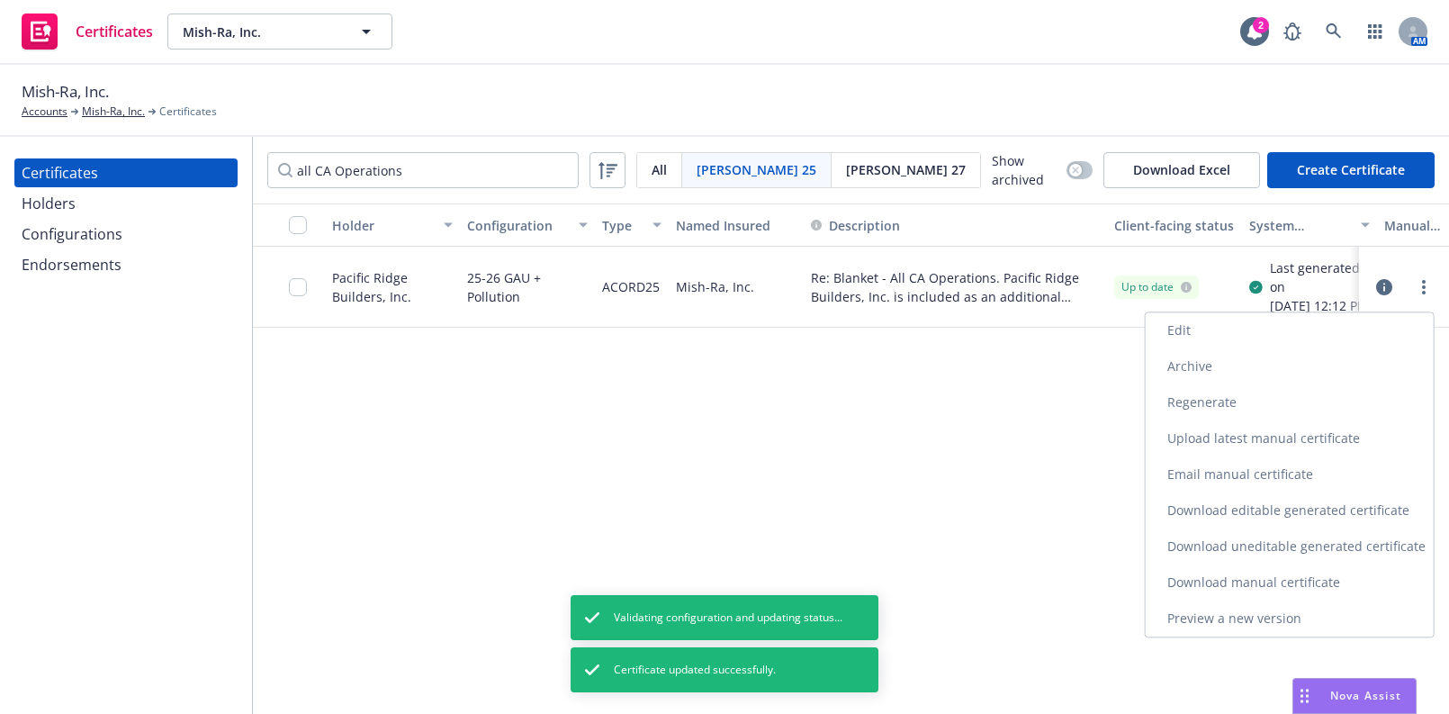
click at [1178, 399] on link "Regenerate" at bounding box center [1290, 402] width 288 height 36
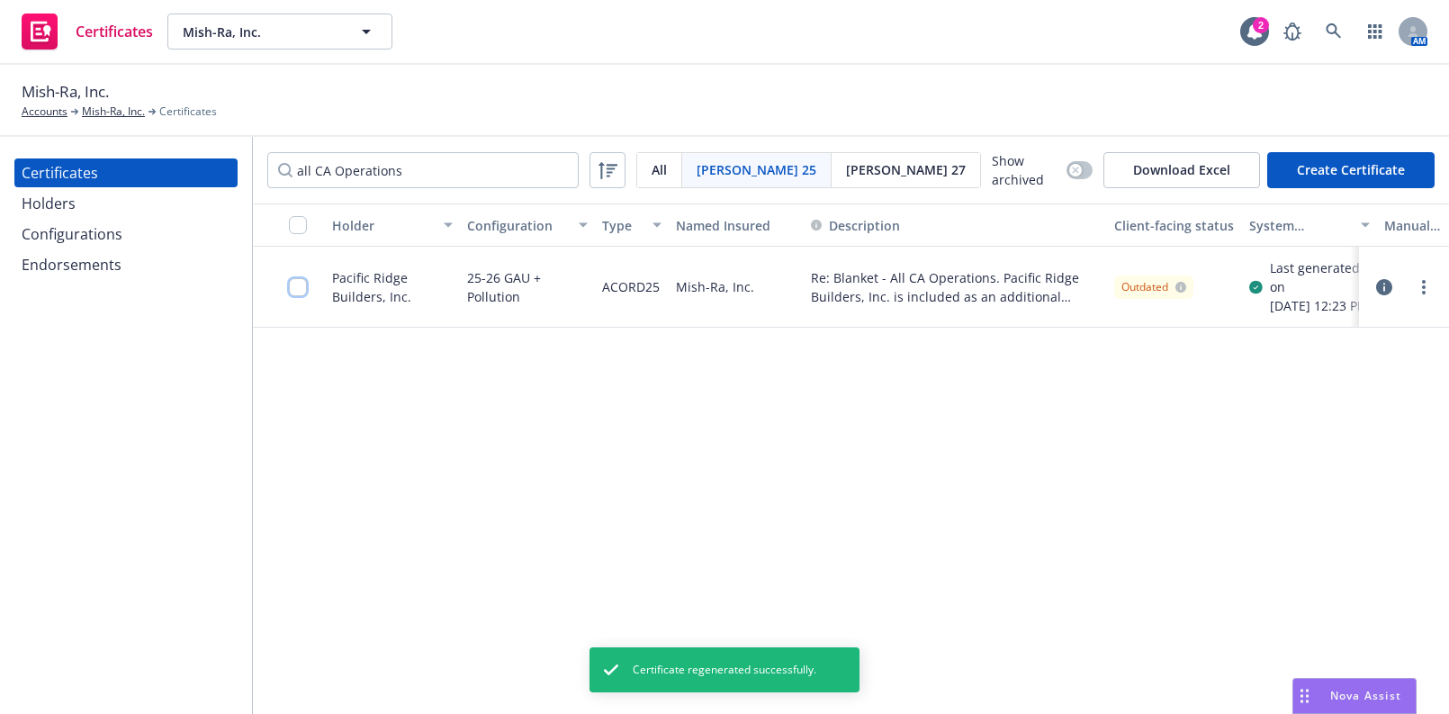
drag, startPoint x: 297, startPoint y: 288, endPoint x: 319, endPoint y: 298, distance: 23.8
click at [298, 288] on input "checkbox" at bounding box center [298, 287] width 18 height 18
click at [858, 676] on div "Certificate regenerated successfully." at bounding box center [724, 669] width 270 height 45
click at [806, 676] on button "Other actions" at bounding box center [758, 673] width 96 height 36
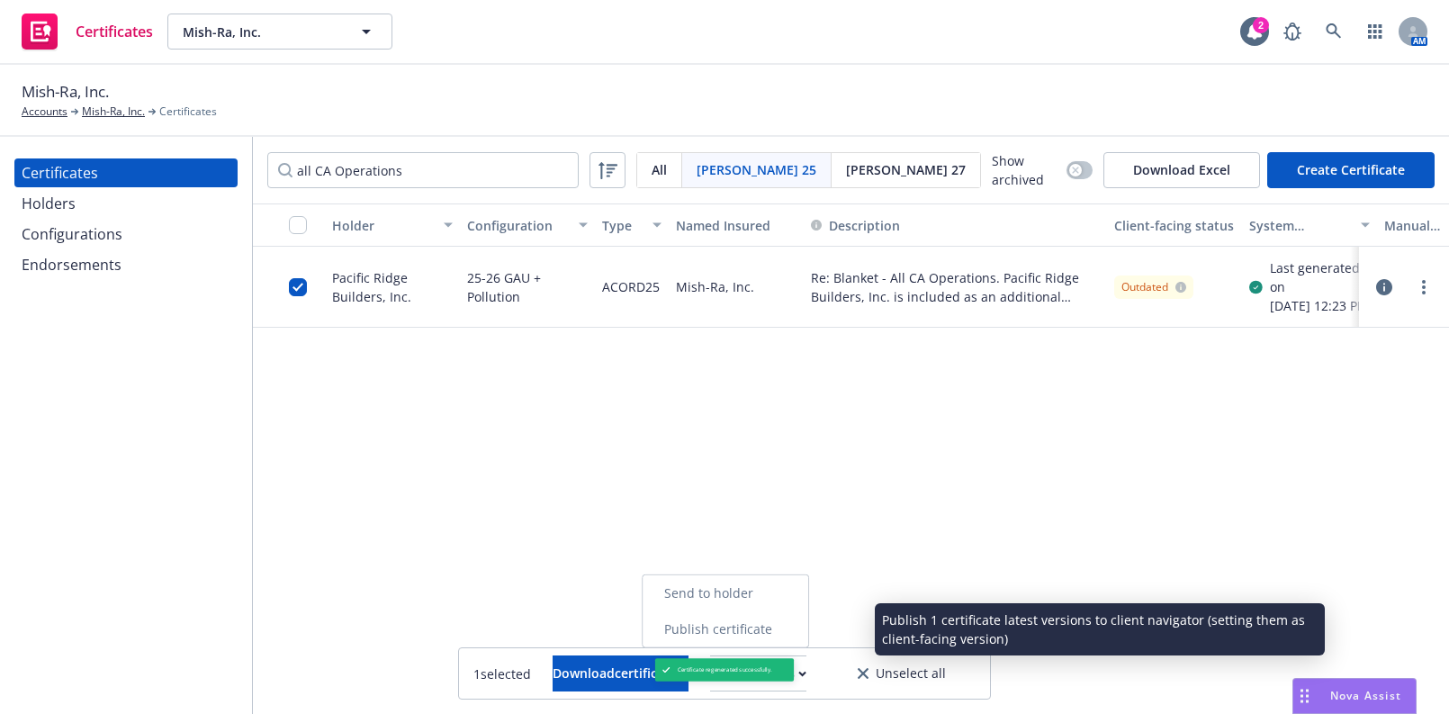
click at [808, 613] on link "Publish certificate" at bounding box center [725, 629] width 166 height 36
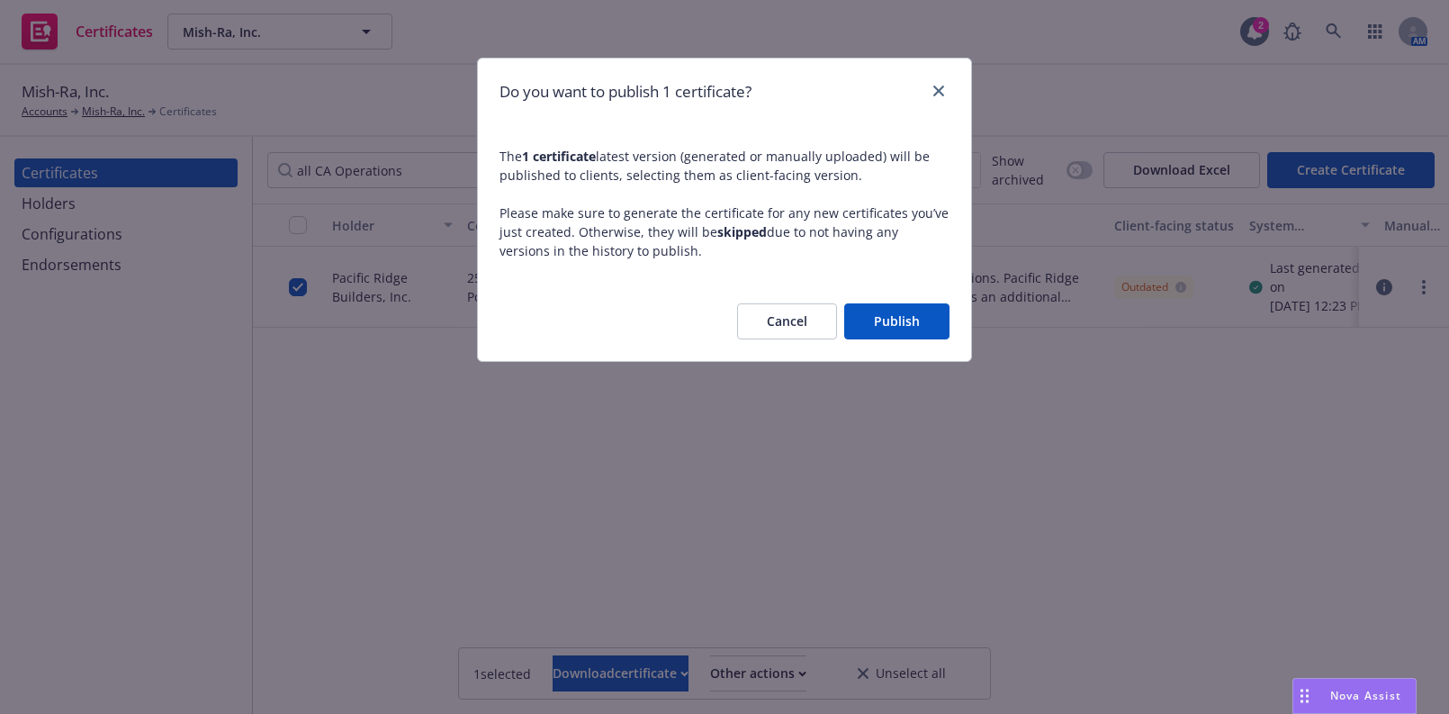
click at [895, 310] on button "Publish" at bounding box center [896, 321] width 105 height 36
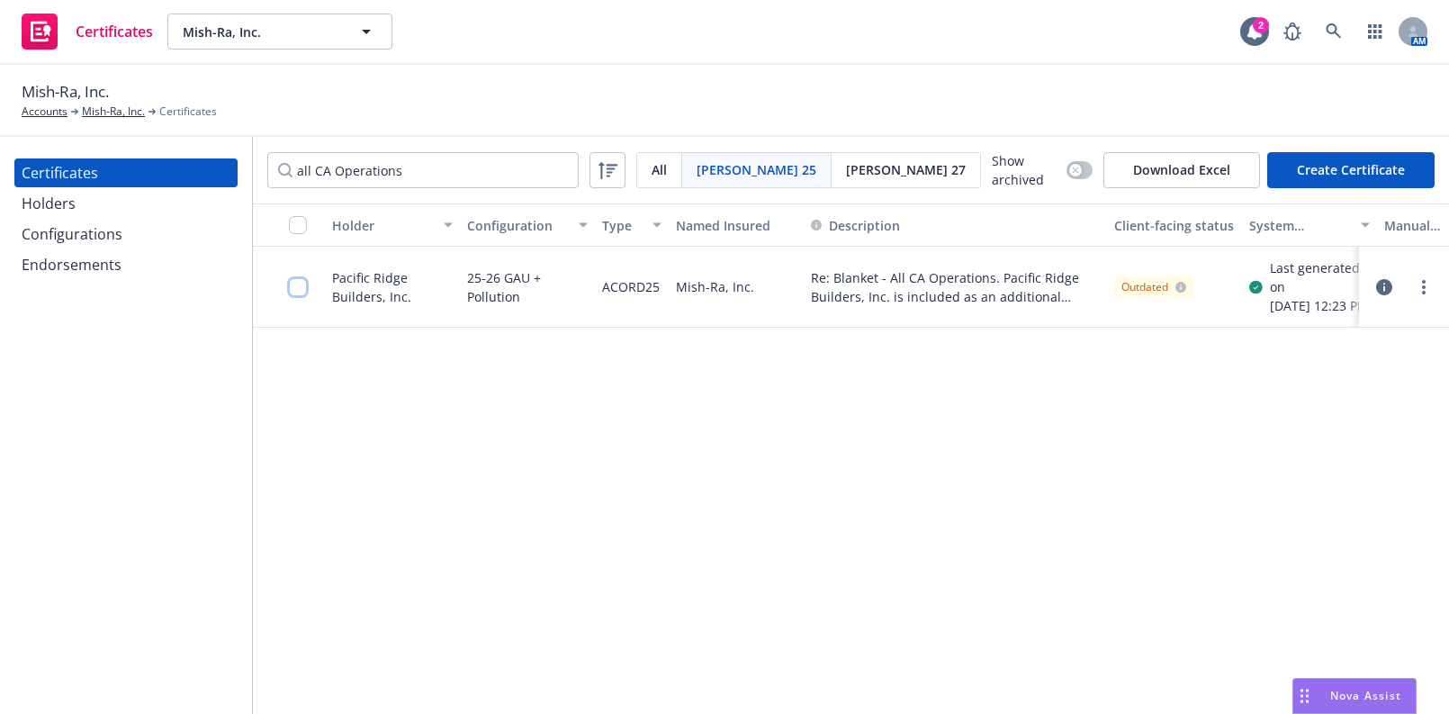
click at [299, 295] on input "checkbox" at bounding box center [298, 287] width 18 height 18
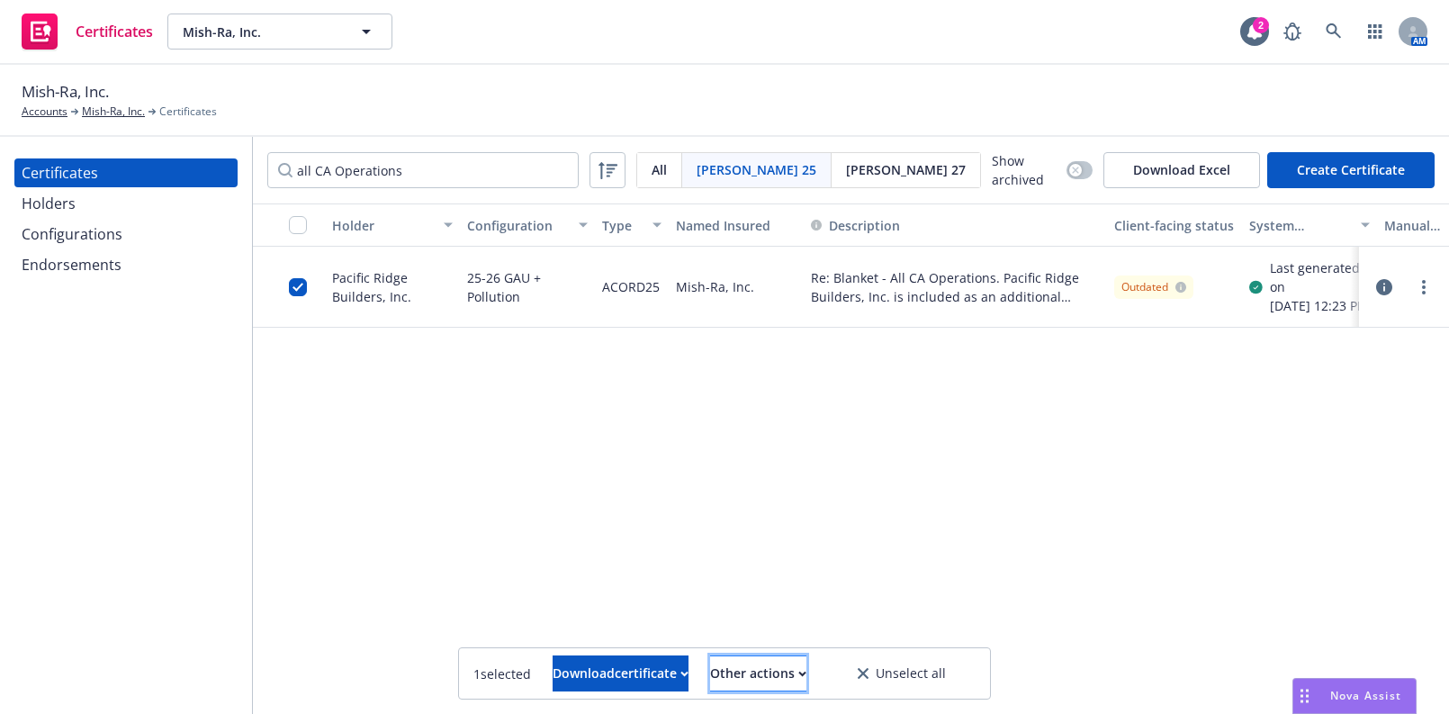
click at [758, 660] on div "Other actions" at bounding box center [758, 673] width 96 height 34
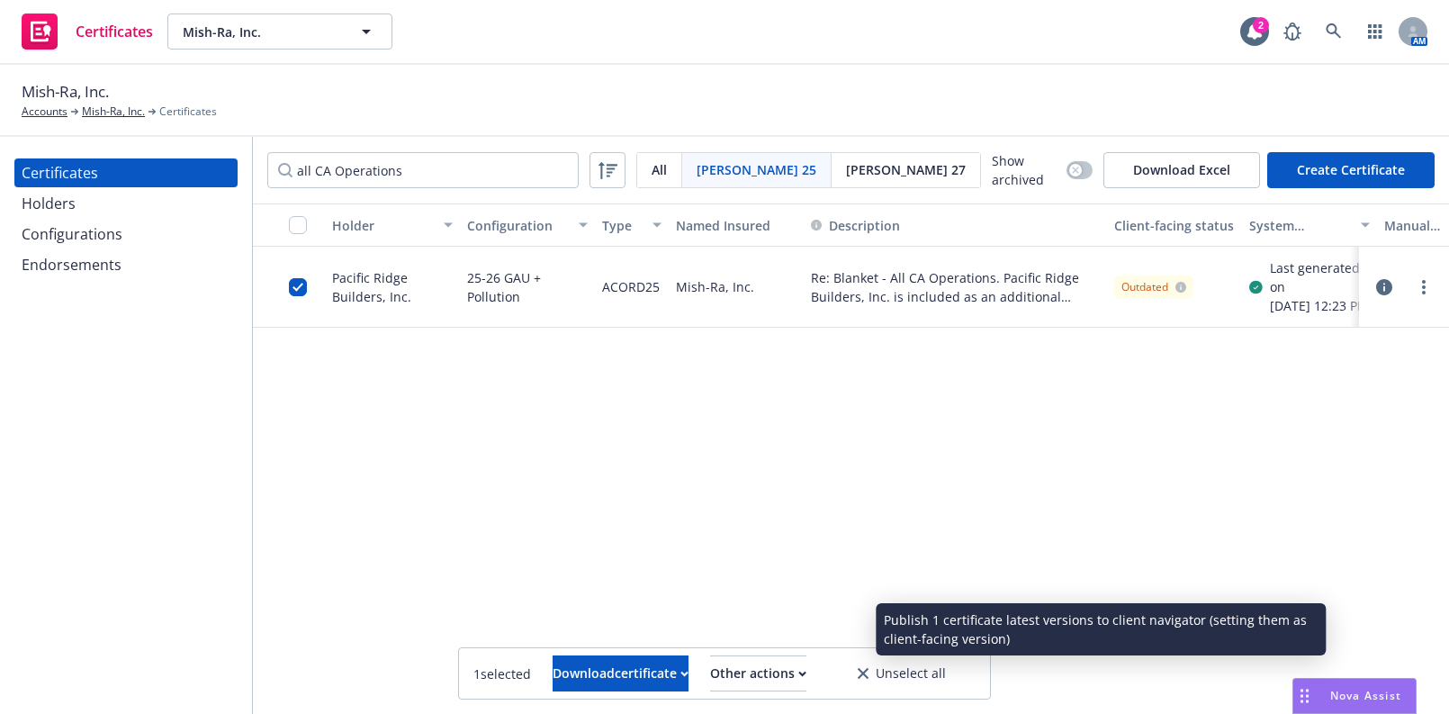
click at [765, 641] on link "Publish certificate" at bounding box center [725, 629] width 166 height 36
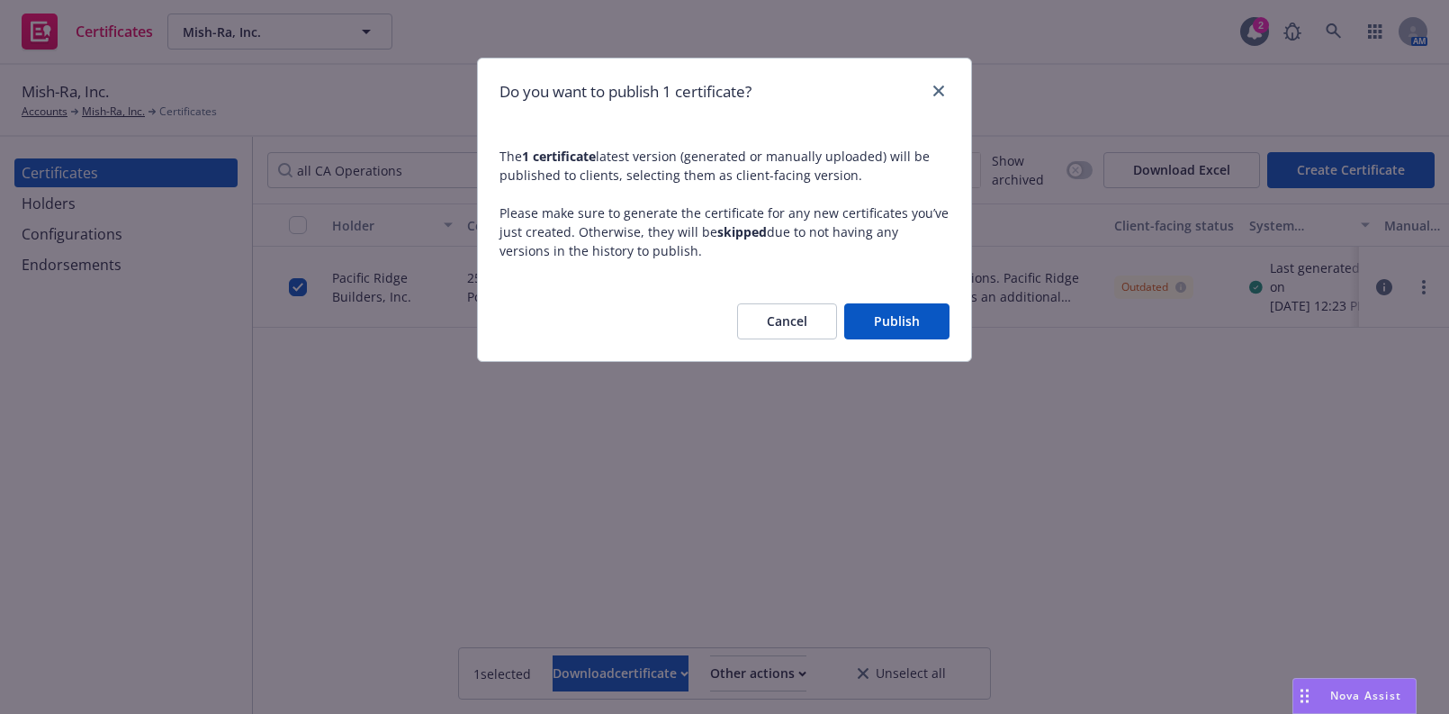
click at [926, 319] on button "Publish" at bounding box center [896, 321] width 105 height 36
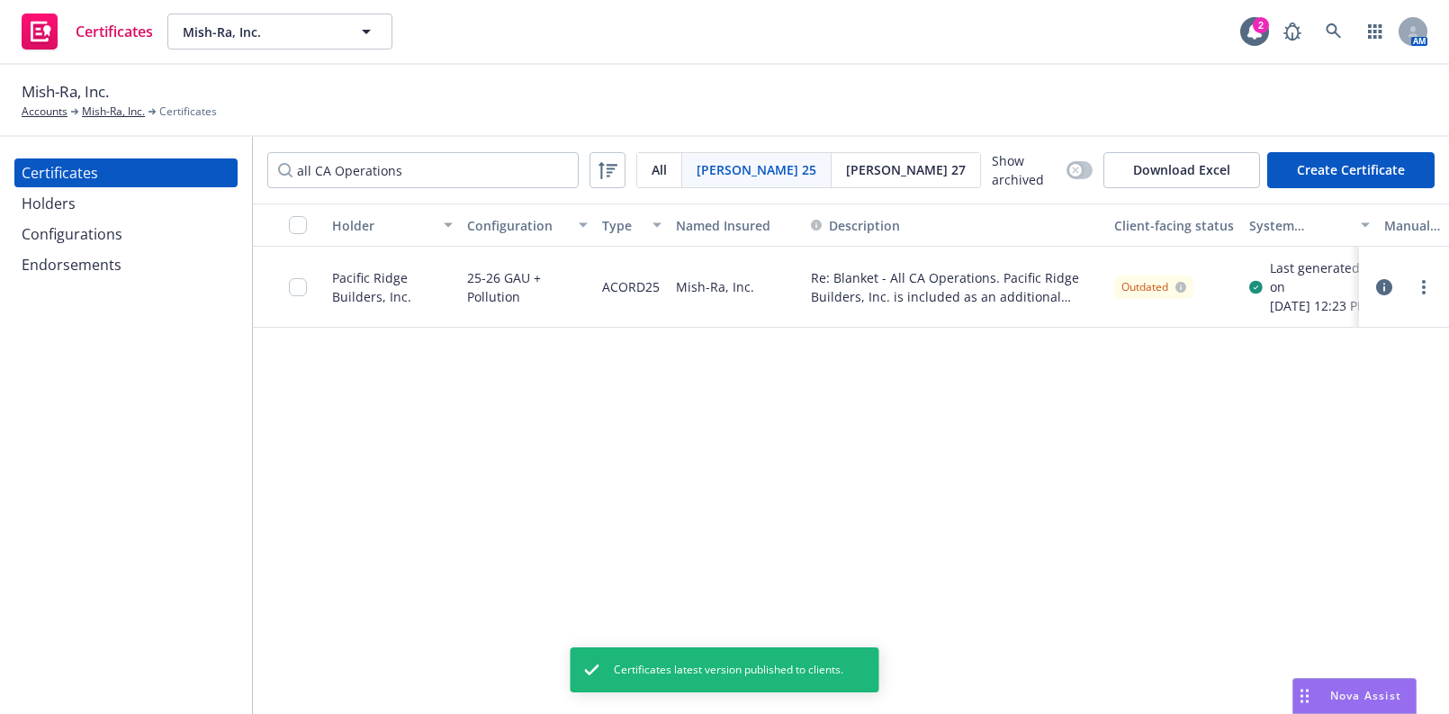
click at [1370, 476] on div "Holder Configuration Type Named Insured Description Client-facing status System…" at bounding box center [851, 459] width 1196 height 512
click at [1429, 297] on link "more" at bounding box center [1424, 287] width 22 height 22
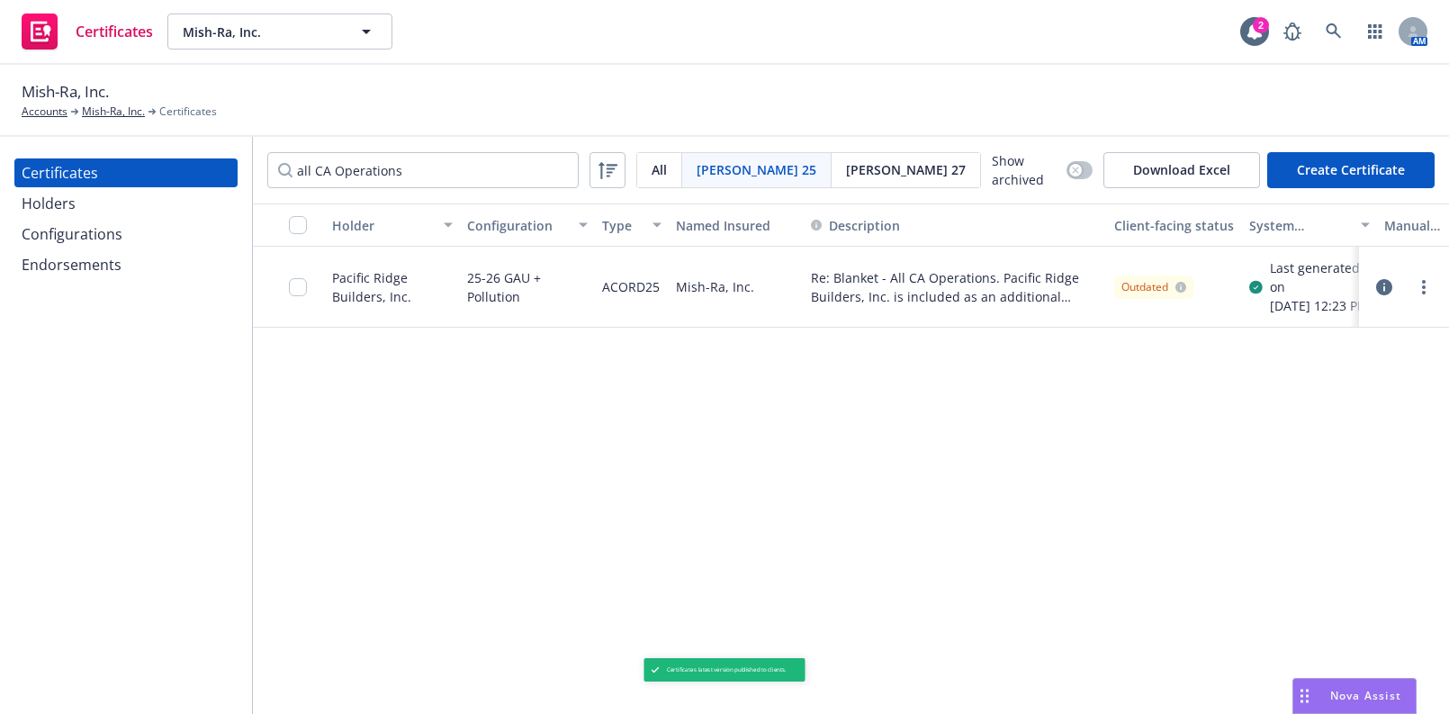
click at [1003, 490] on div "Holder Configuration Type Named Insured Description Client-facing status System…" at bounding box center [851, 459] width 1196 height 512
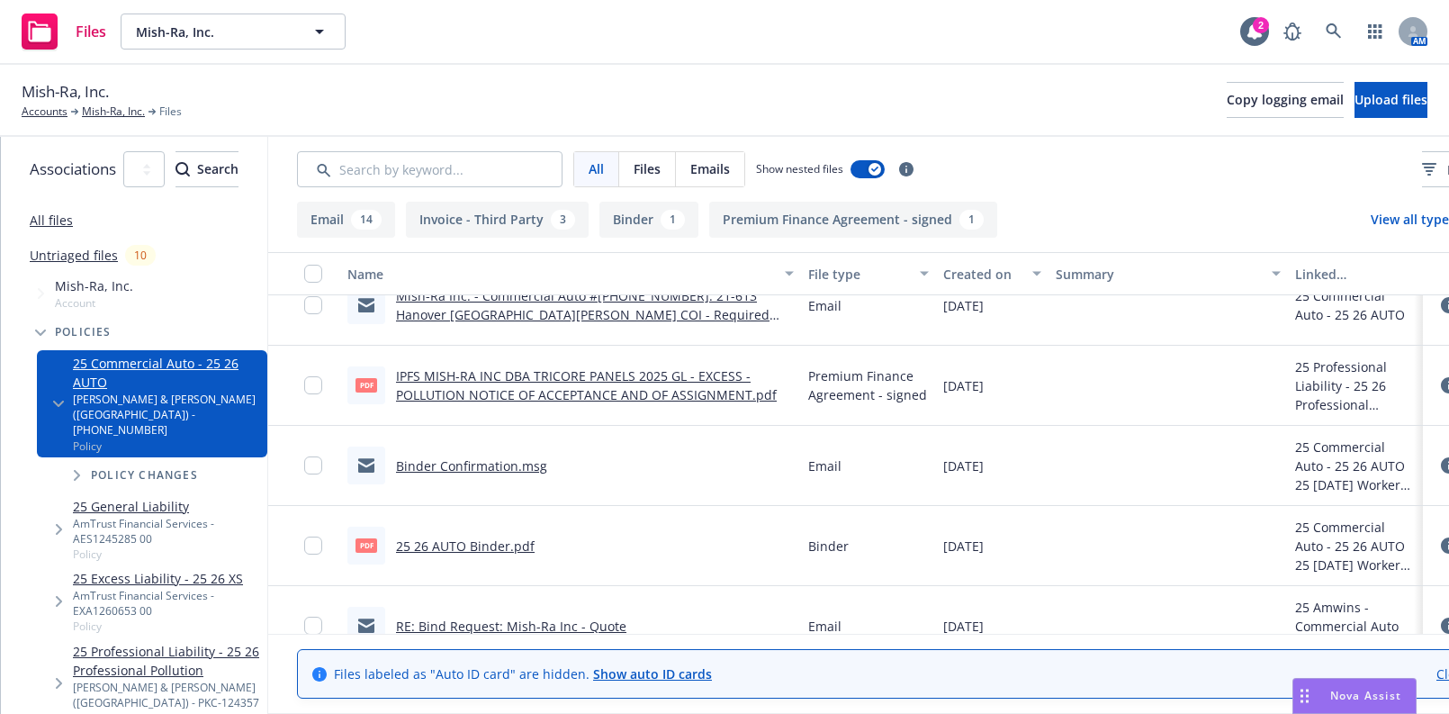
scroll to position [900, 0]
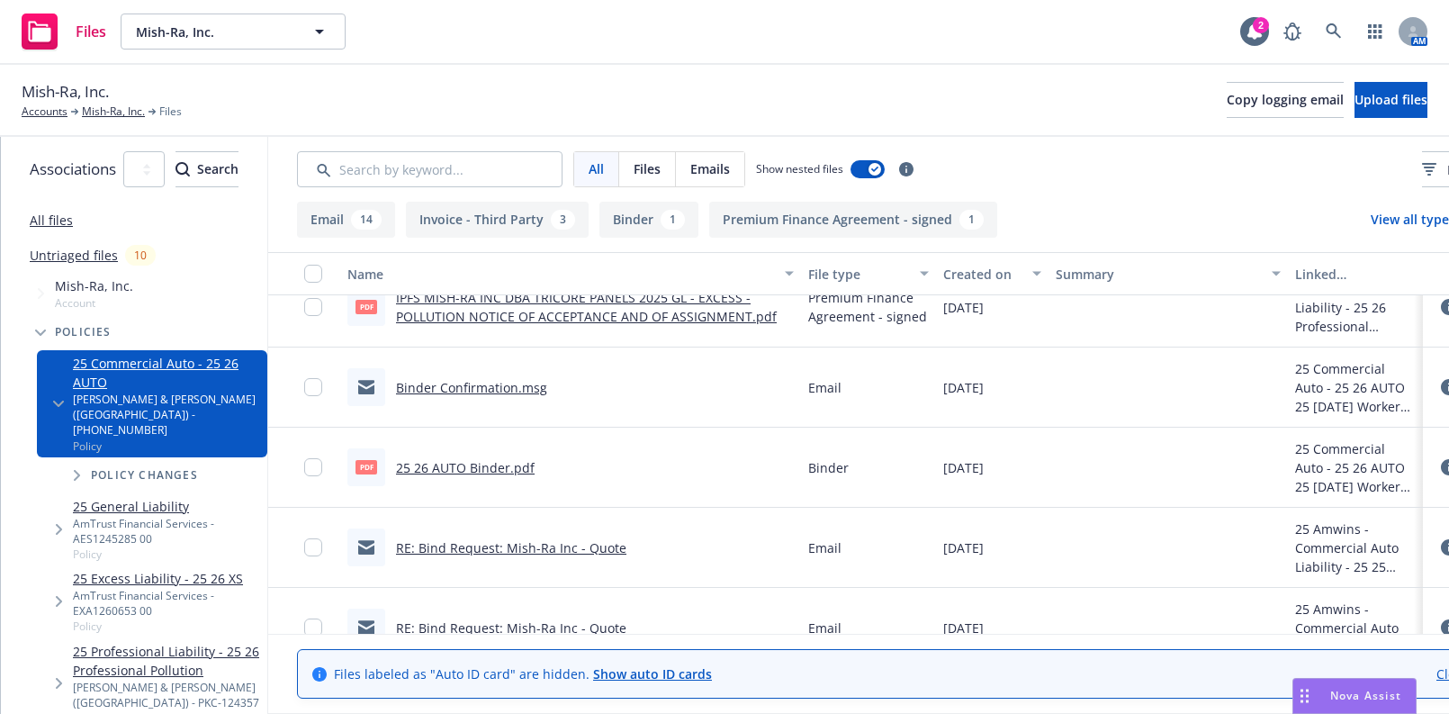
click at [535, 462] on link "25 26 AUTO Binder.pdf" at bounding box center [465, 467] width 139 height 17
click at [1329, 24] on link at bounding box center [1334, 31] width 36 height 36
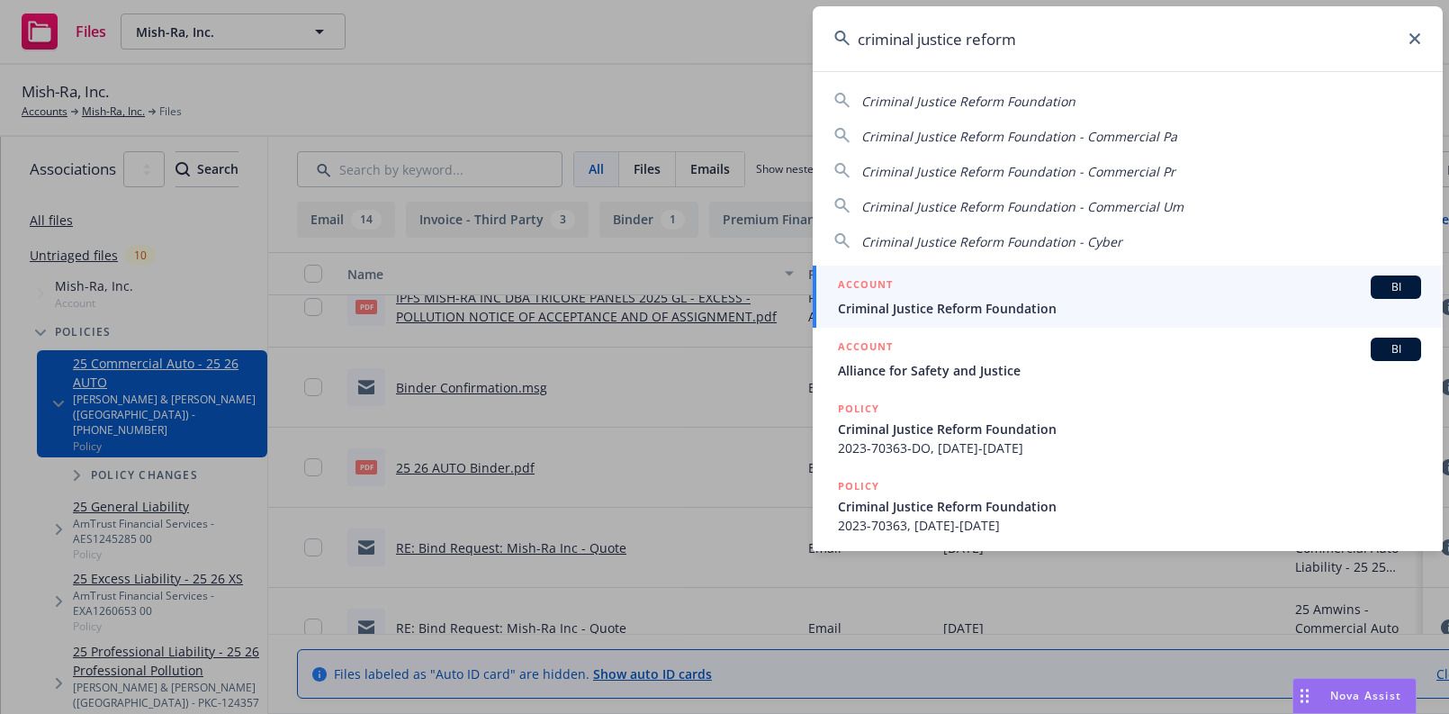
type input "criminal justice reform"
click at [948, 307] on span "Criminal Justice Reform Foundation" at bounding box center [1129, 308] width 583 height 19
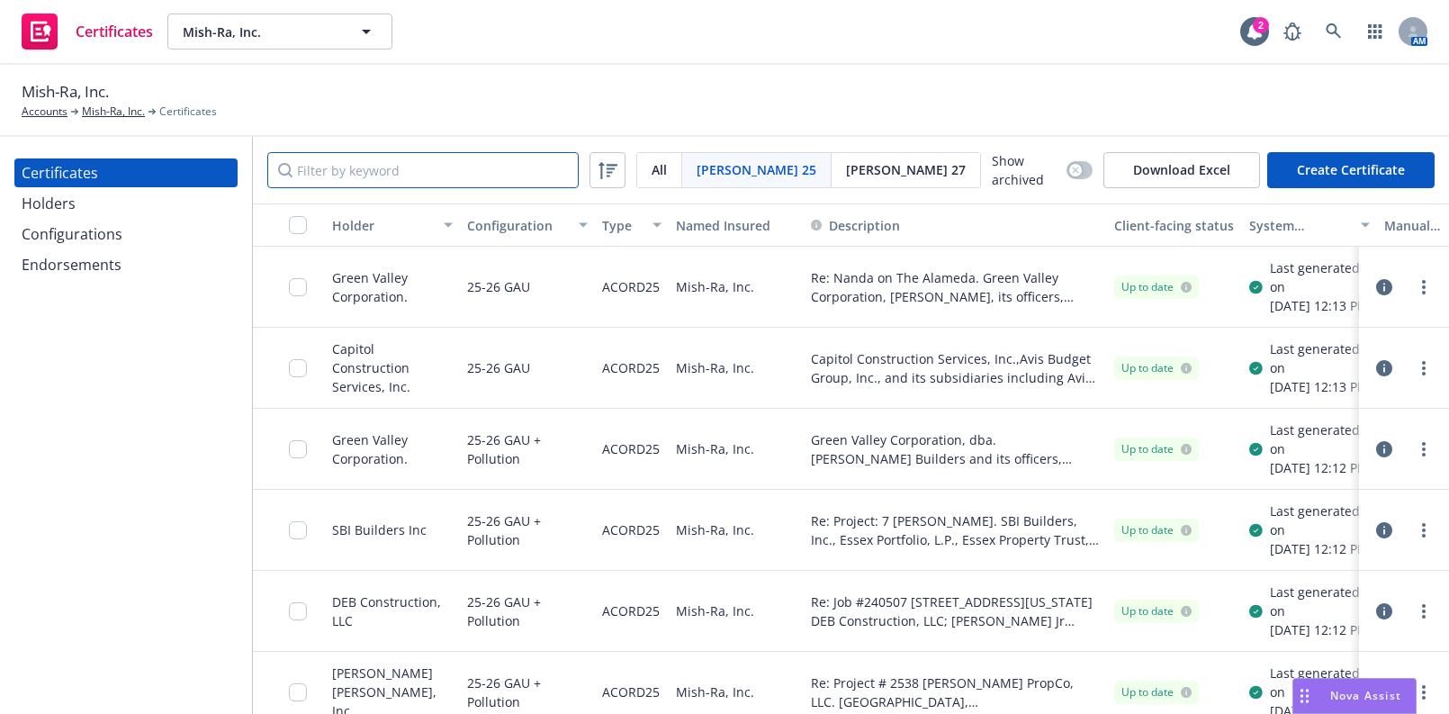
click at [444, 178] on input "Filter by keyword" at bounding box center [422, 170] width 311 height 36
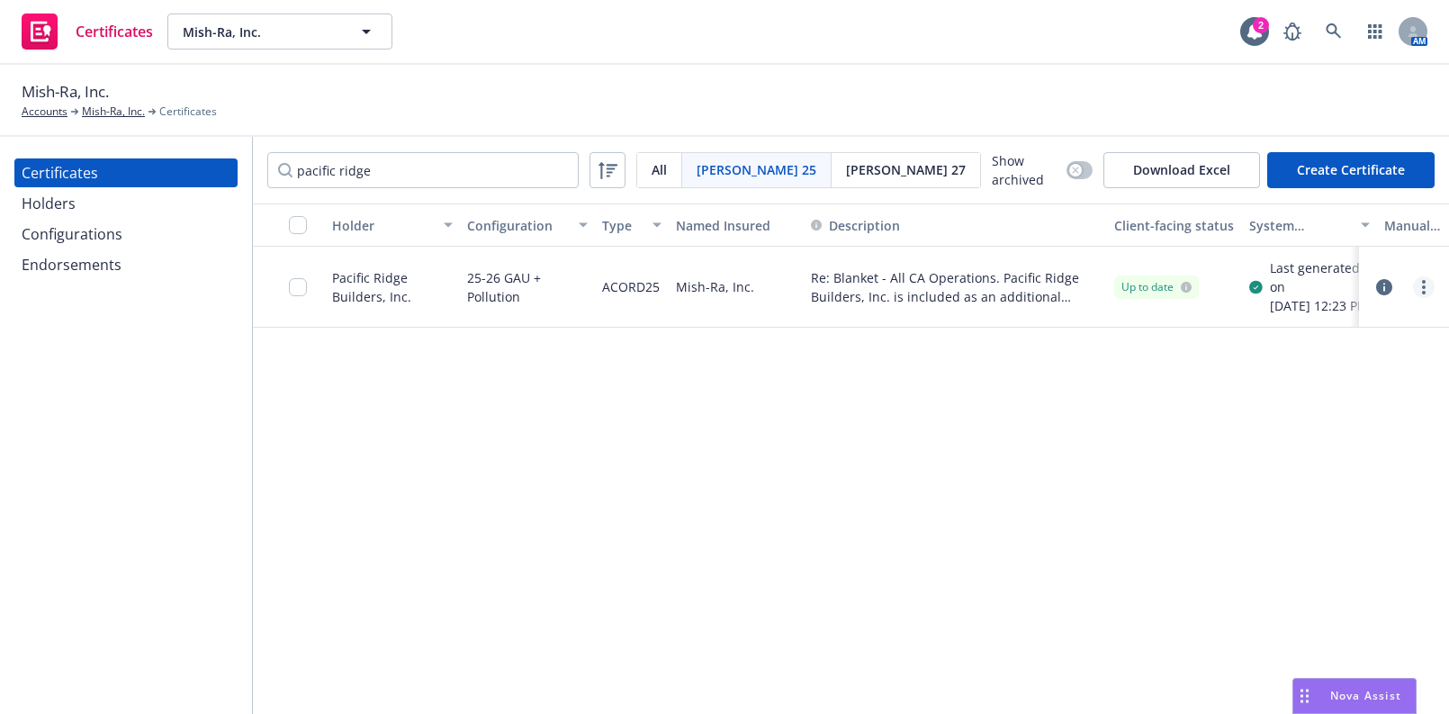
click at [1421, 289] on link "more" at bounding box center [1424, 287] width 22 height 22
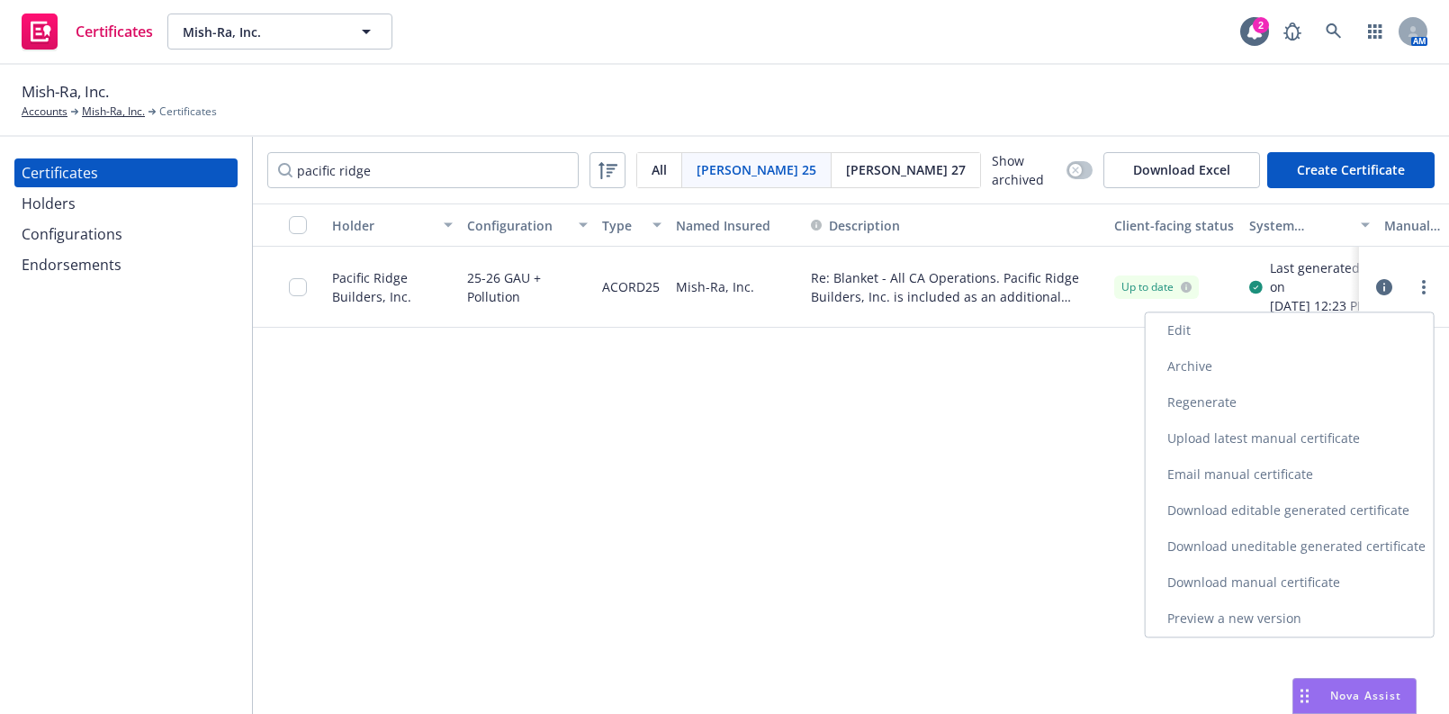
click at [1268, 549] on link "Download uneditable generated certificate" at bounding box center [1290, 546] width 288 height 36
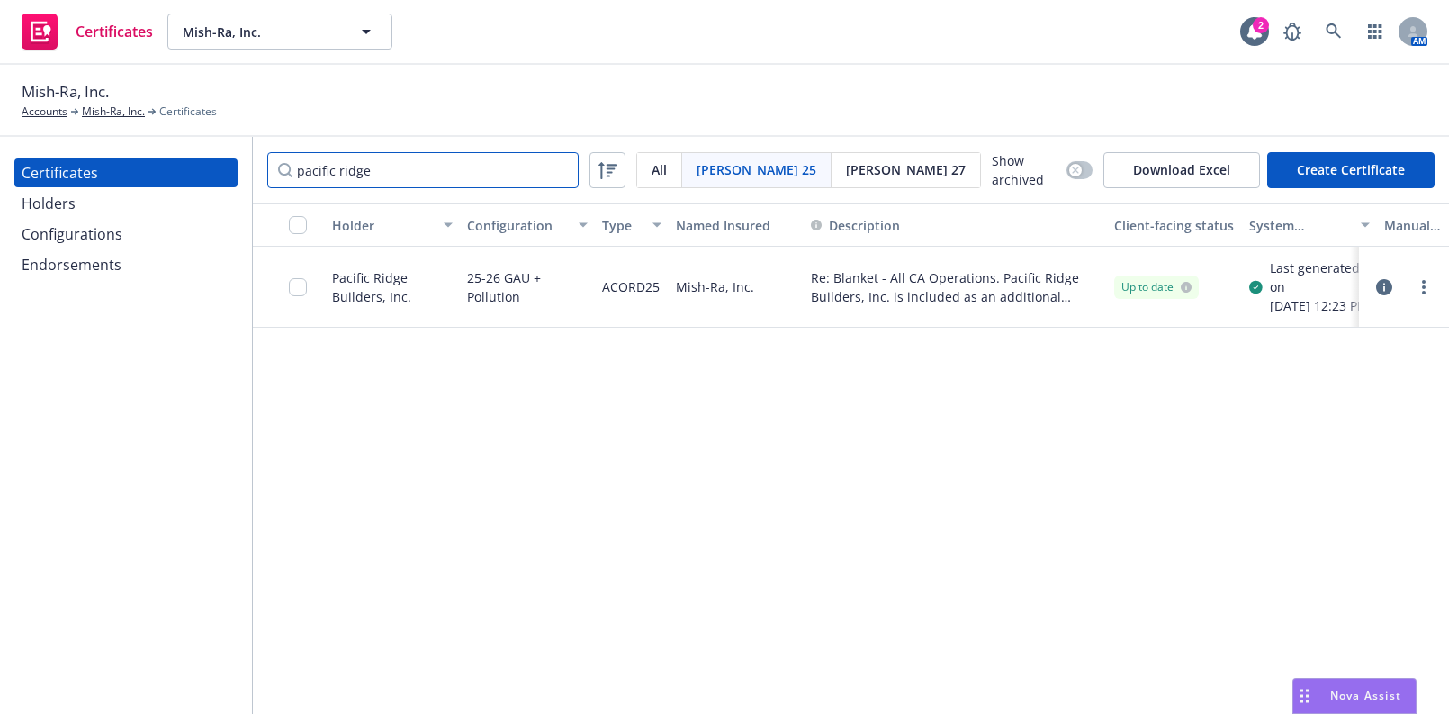
drag, startPoint x: 404, startPoint y: 171, endPoint x: -120, endPoint y: 157, distance: 523.9
click at [0, 157] on html "Certificates Mish-Ra, Inc. Mish-Ra, Inc. 2 AM Mish-Ra, Inc. Accounts Mish-Ra, I…" at bounding box center [724, 357] width 1449 height 714
type input "nanda"
click at [1423, 283] on circle "more" at bounding box center [1424, 282] width 4 height 4
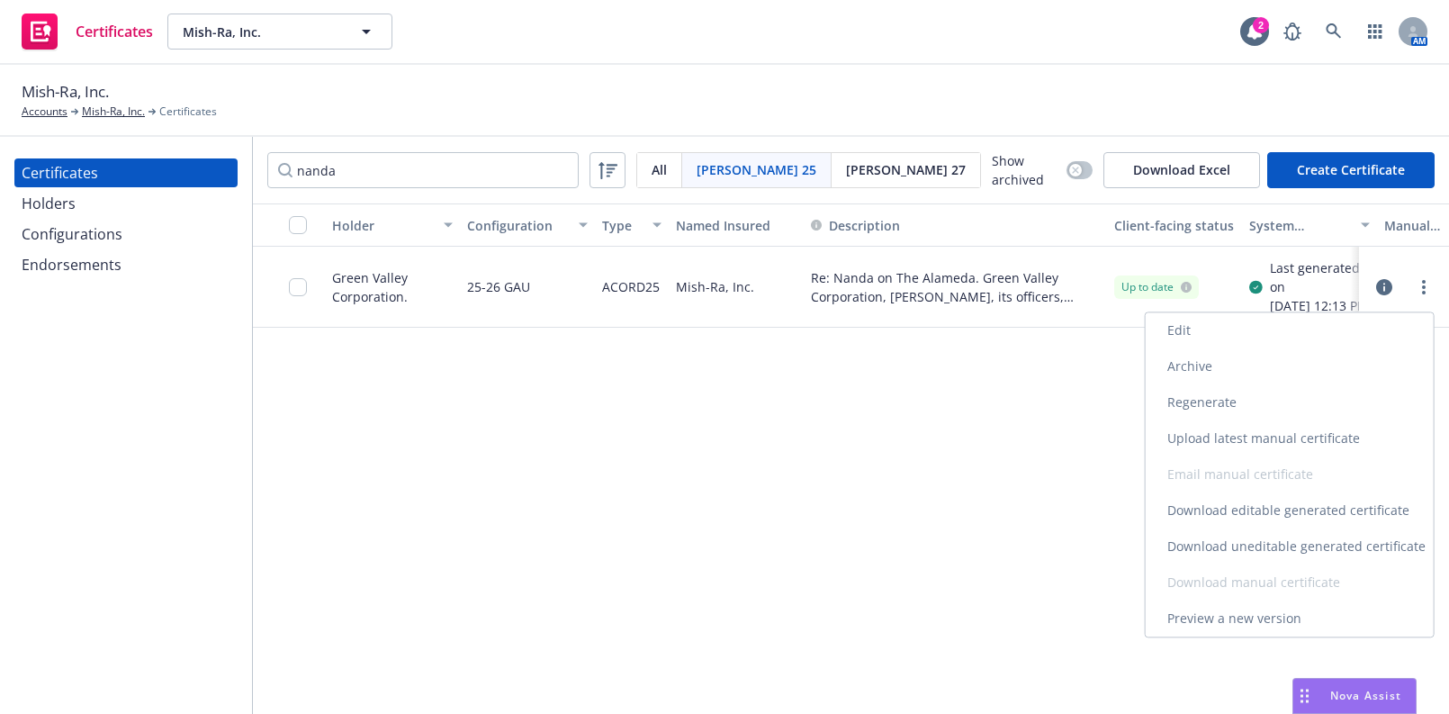
click at [1233, 537] on link "Download uneditable generated certificate" at bounding box center [1290, 546] width 288 height 36
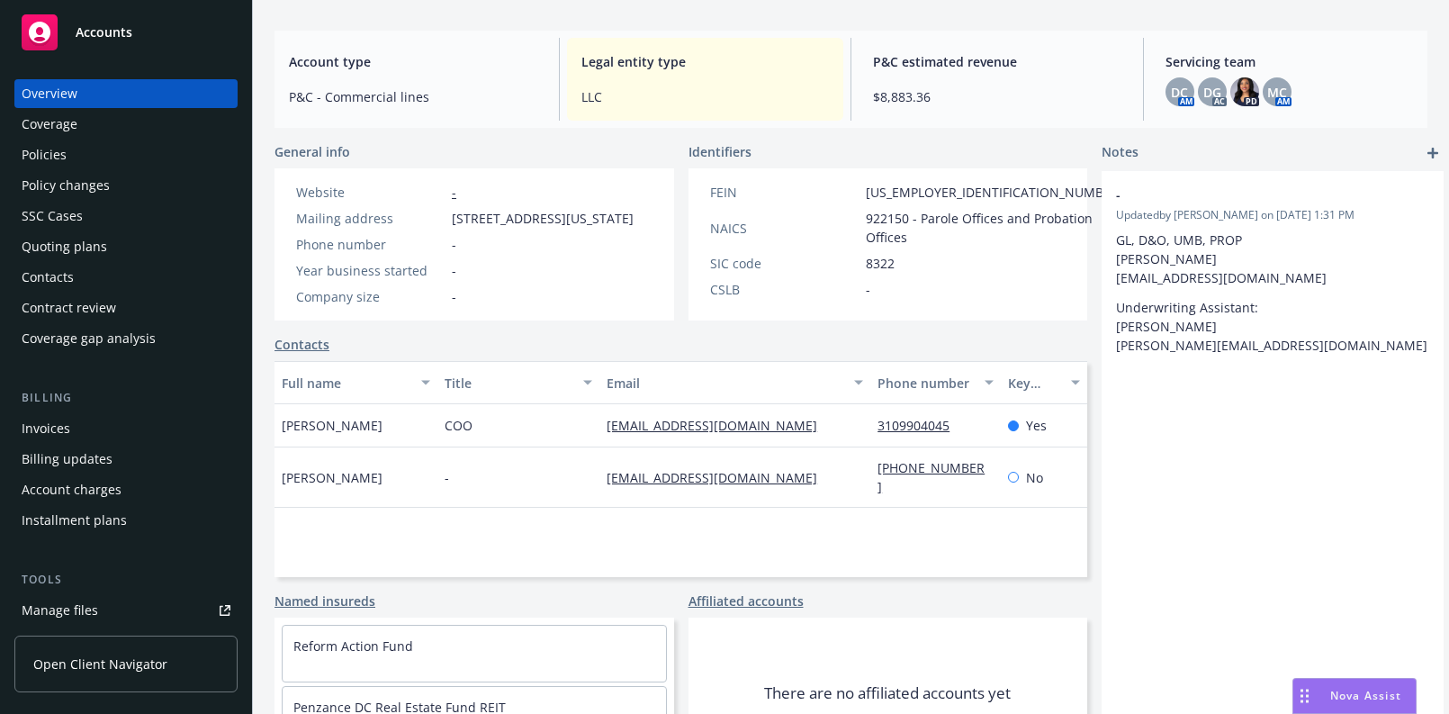
scroll to position [333, 0]
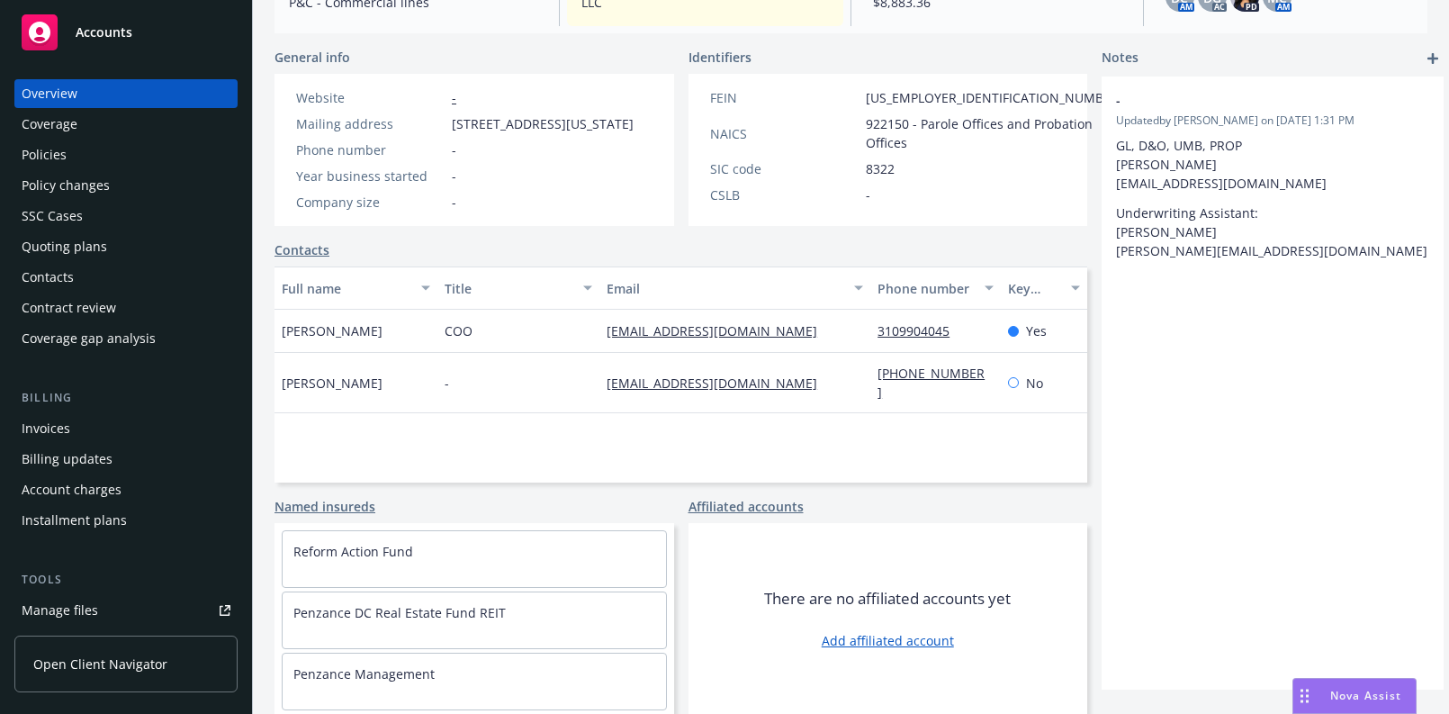
click at [312, 489] on div "General info Website - Mailing address [STREET_ADDRESS][US_STATE] Phone number …" at bounding box center [680, 381] width 813 height 666
click at [323, 499] on link "Named insureds" at bounding box center [324, 506] width 101 height 19
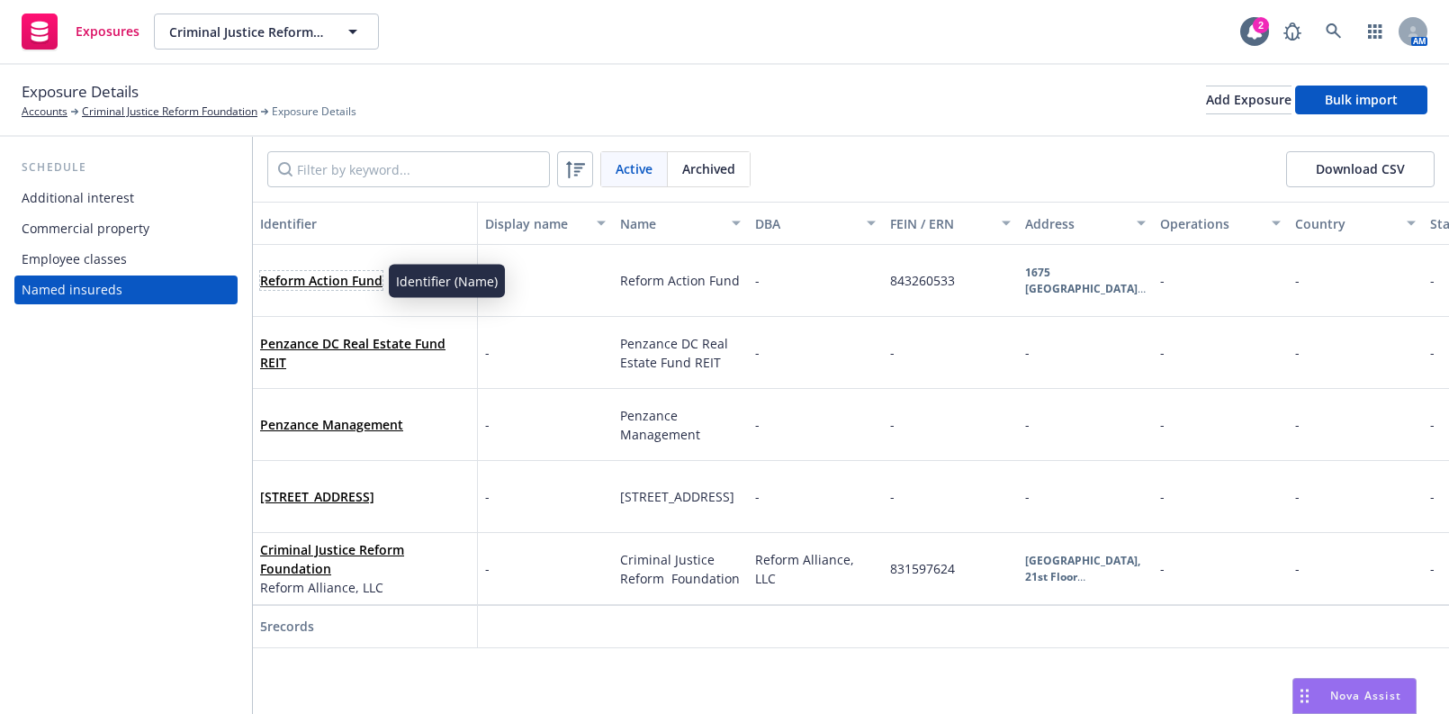
click at [364, 283] on link "Reform Action Fund" at bounding box center [321, 280] width 122 height 17
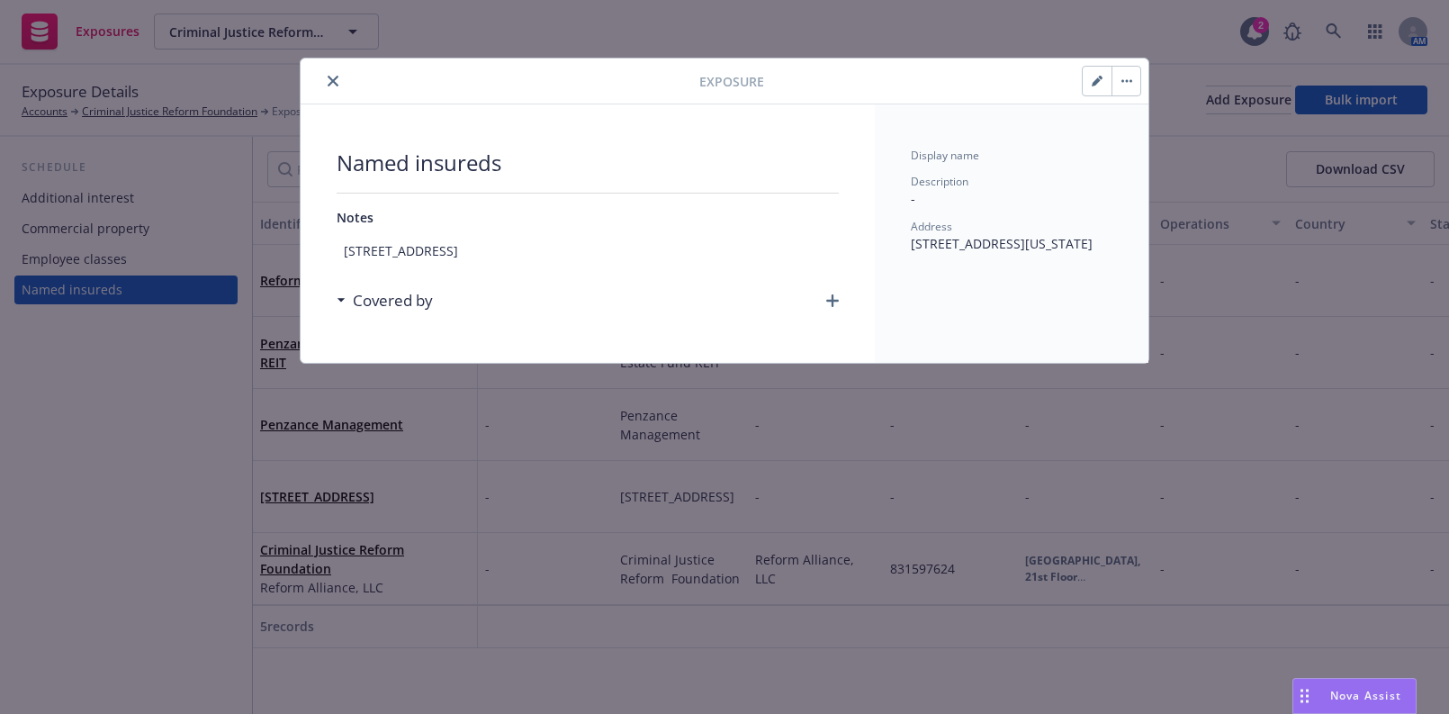
click at [1101, 71] on button "button" at bounding box center [1097, 81] width 29 height 29
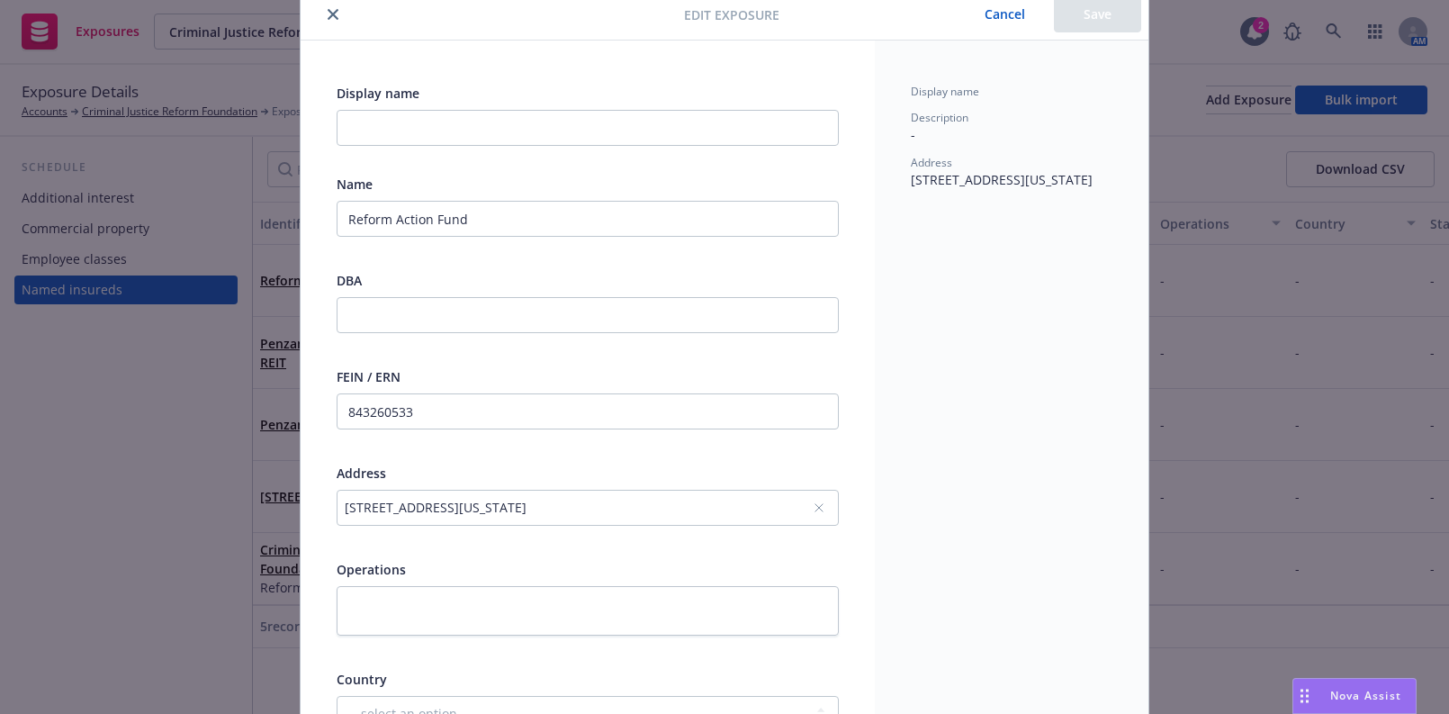
scroll to position [163, 0]
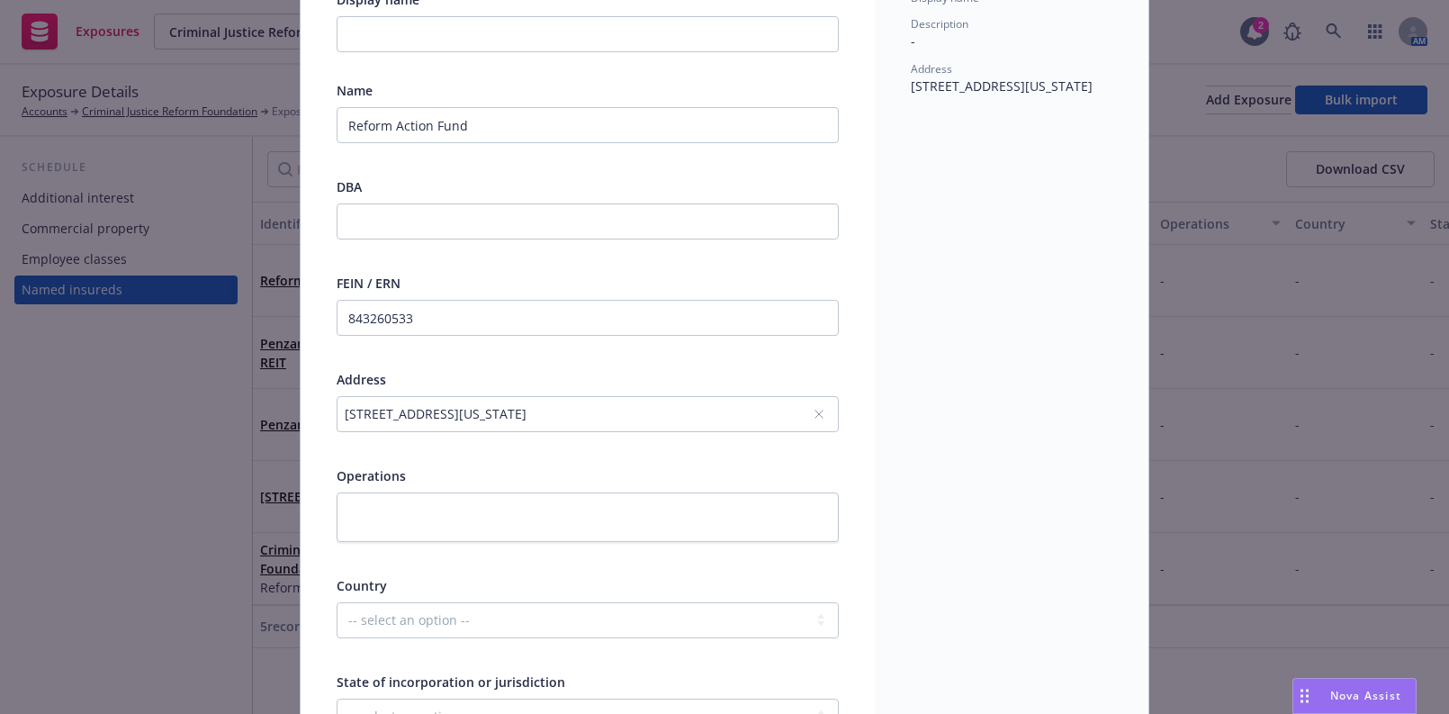
click at [508, 401] on div "1675 Broadway, 21st Fl., New York, NY, 10019, USA" at bounding box center [588, 414] width 502 height 36
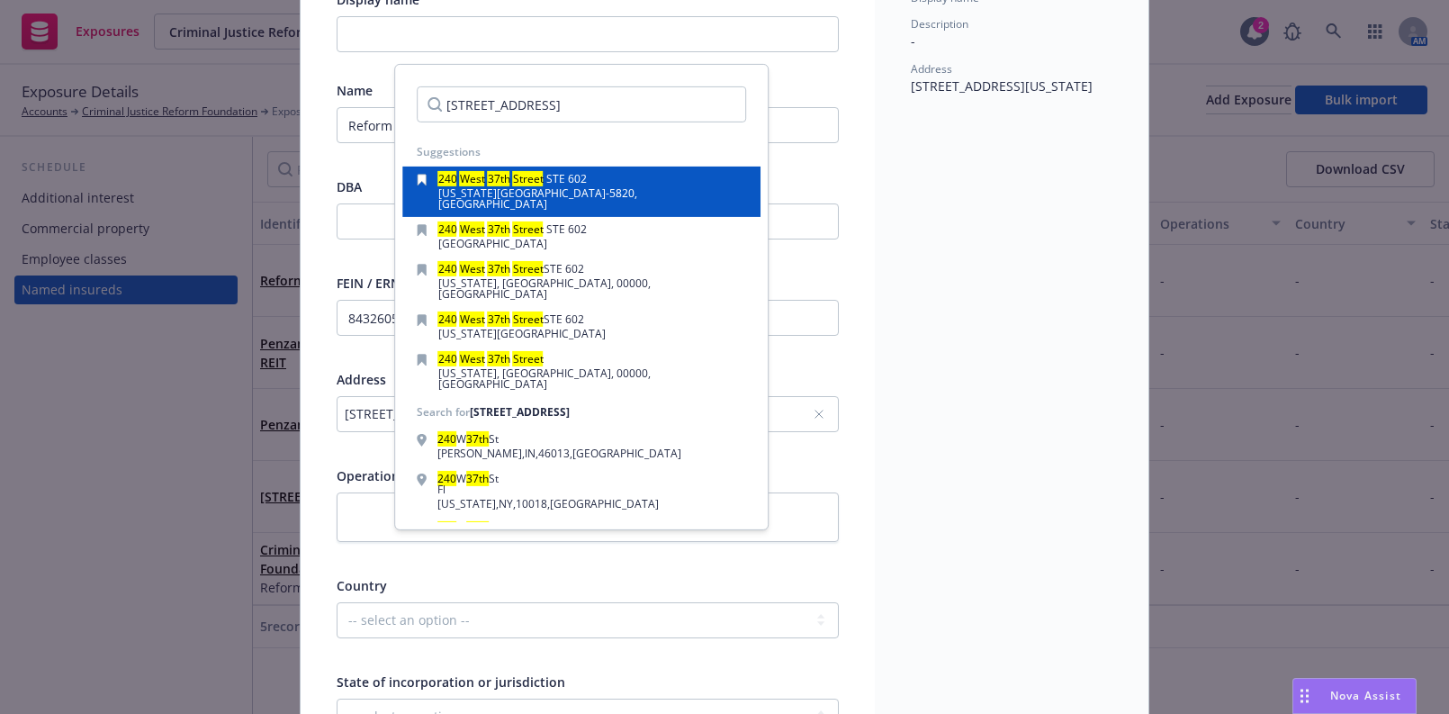
type input "240 West 37th Street"
click at [630, 192] on div "240 West 37th Street STE 602 NEW YORK, NY, 10019-5820, USA" at bounding box center [581, 192] width 329 height 36
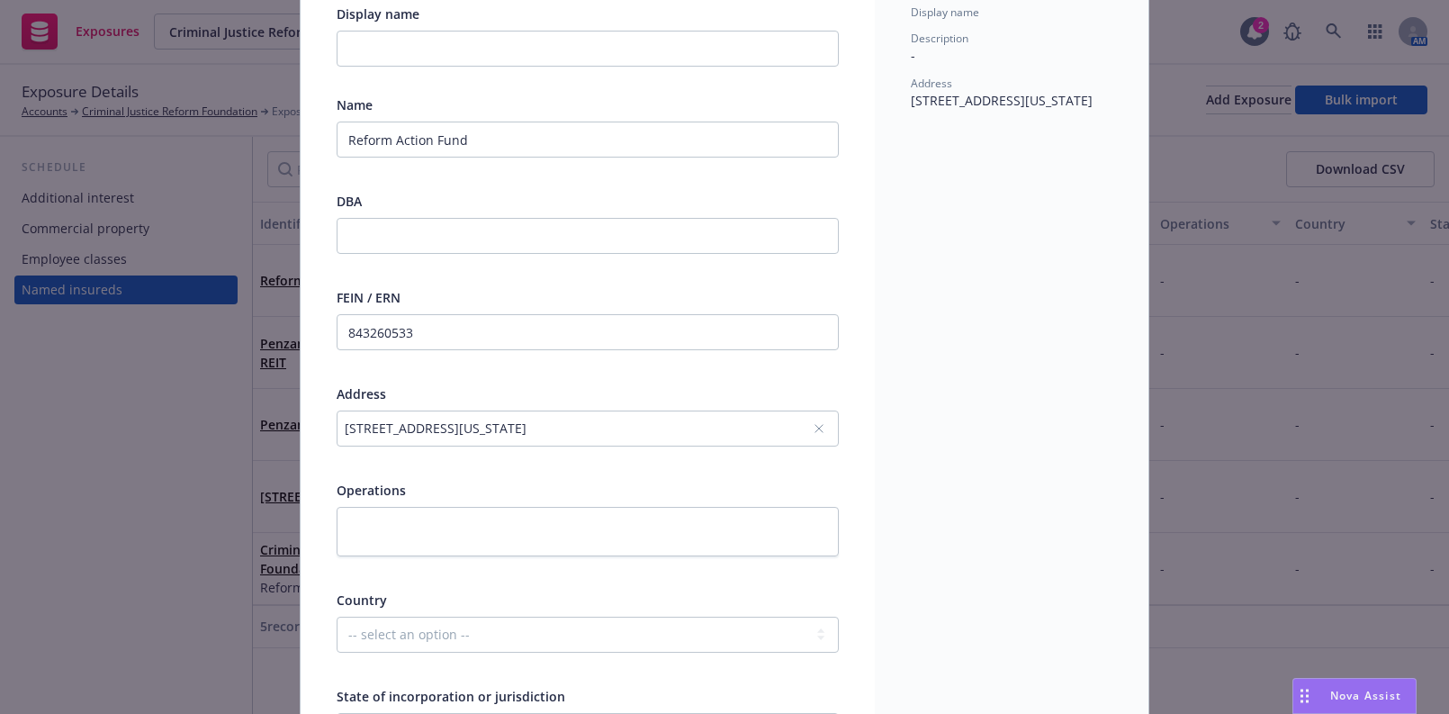
scroll to position [0, 0]
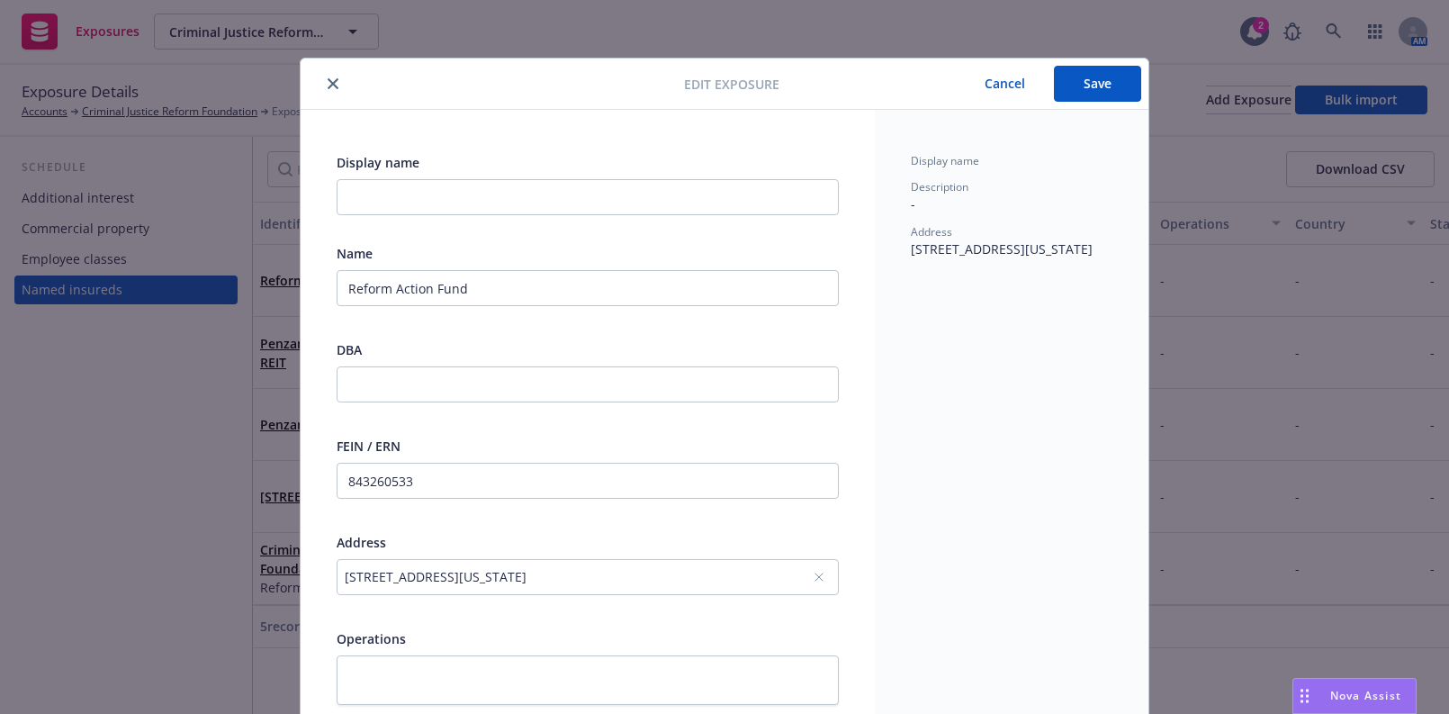
click at [1089, 90] on button "Save" at bounding box center [1097, 84] width 87 height 36
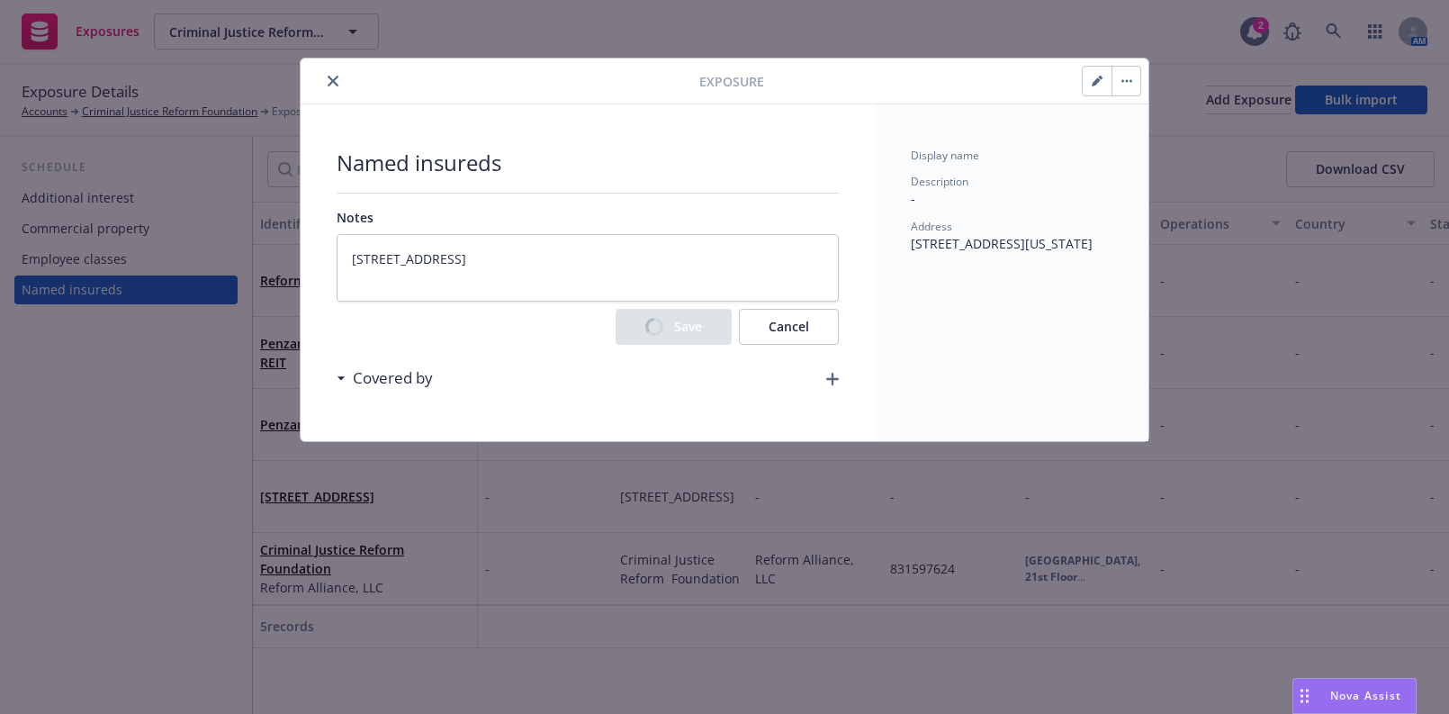
type textarea "x"
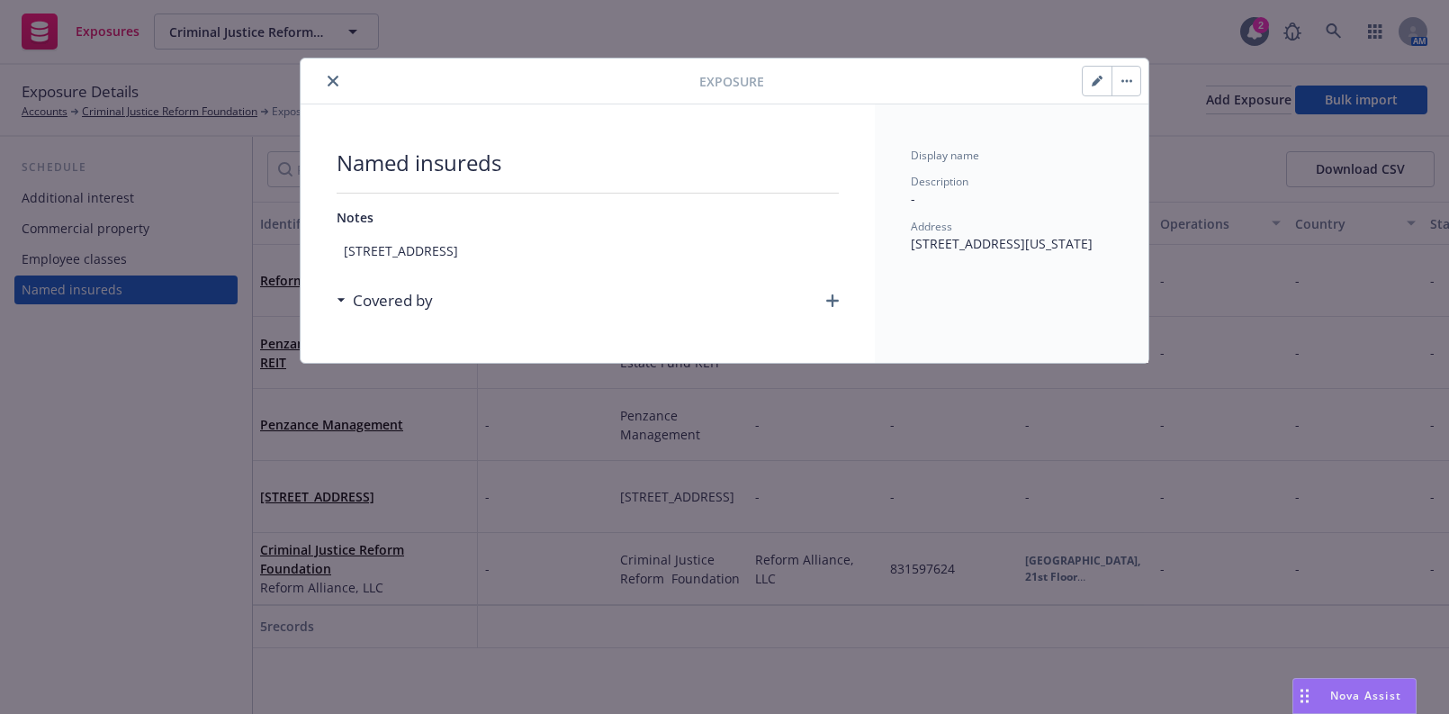
click at [336, 81] on icon "close" at bounding box center [333, 81] width 11 height 11
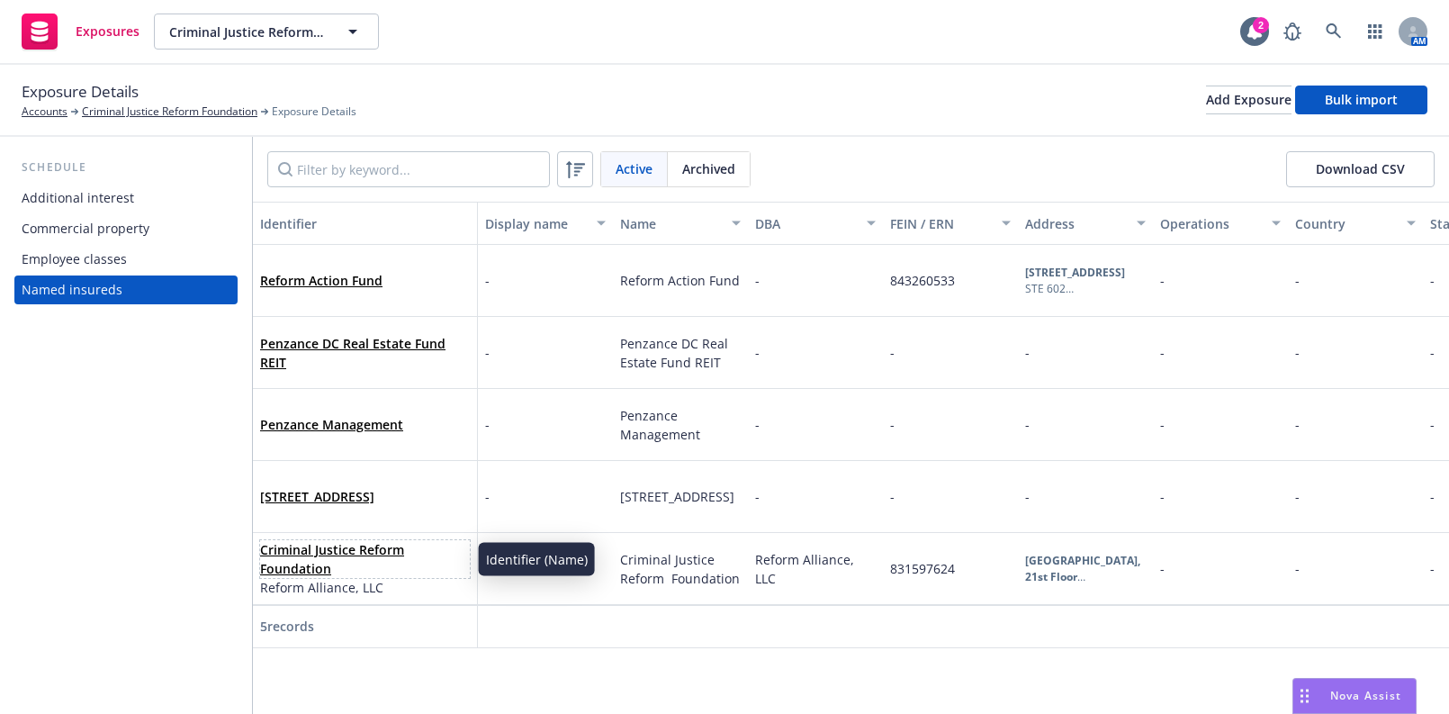
click at [294, 558] on span "Criminal Justice Reform Foundation" at bounding box center [365, 559] width 210 height 38
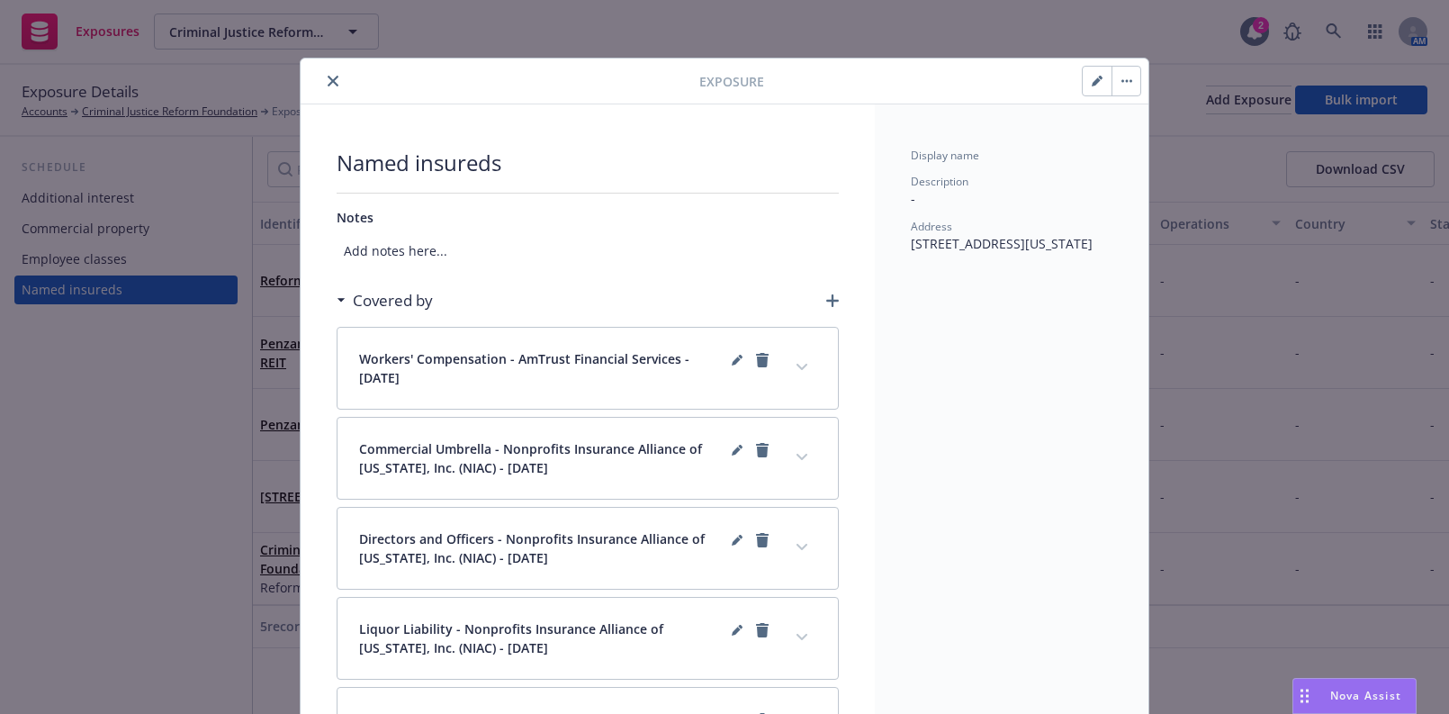
click at [1083, 79] on button "button" at bounding box center [1097, 81] width 29 height 29
select select "LLC"
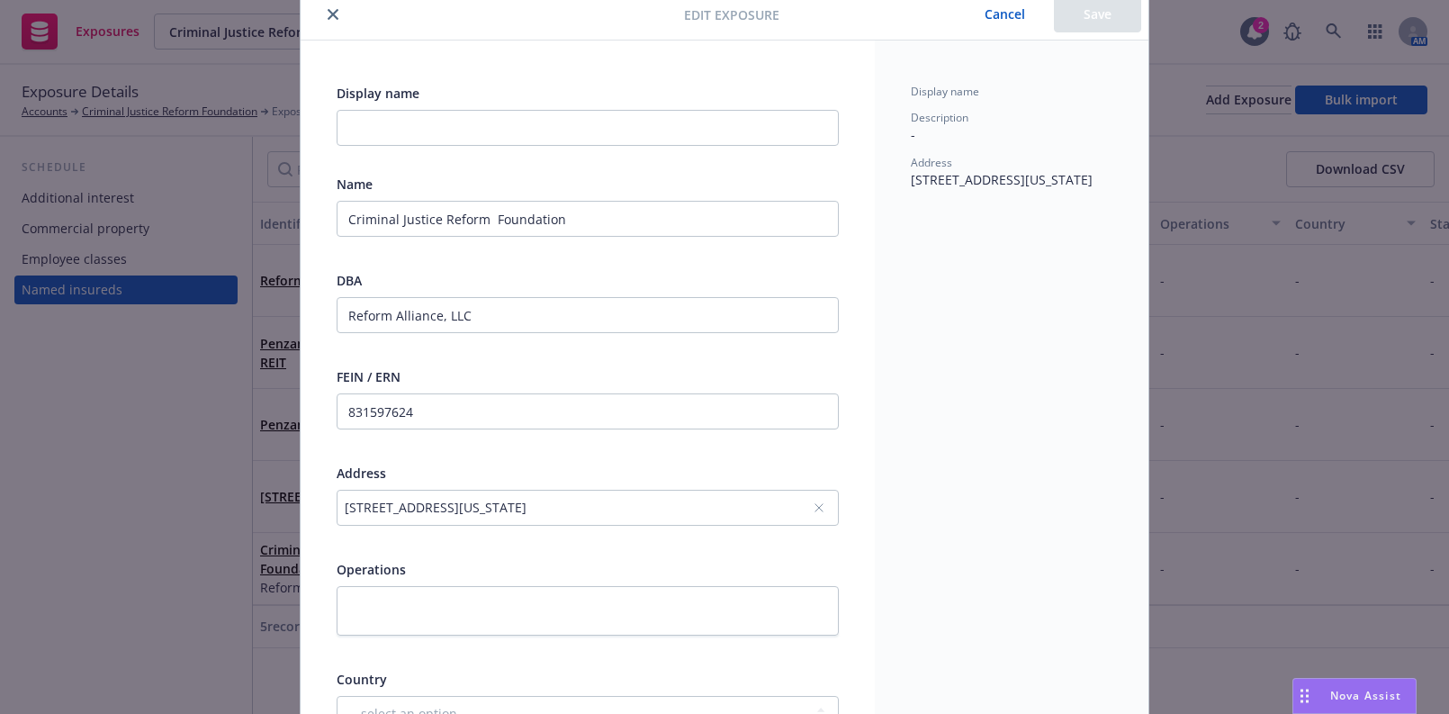
scroll to position [163, 0]
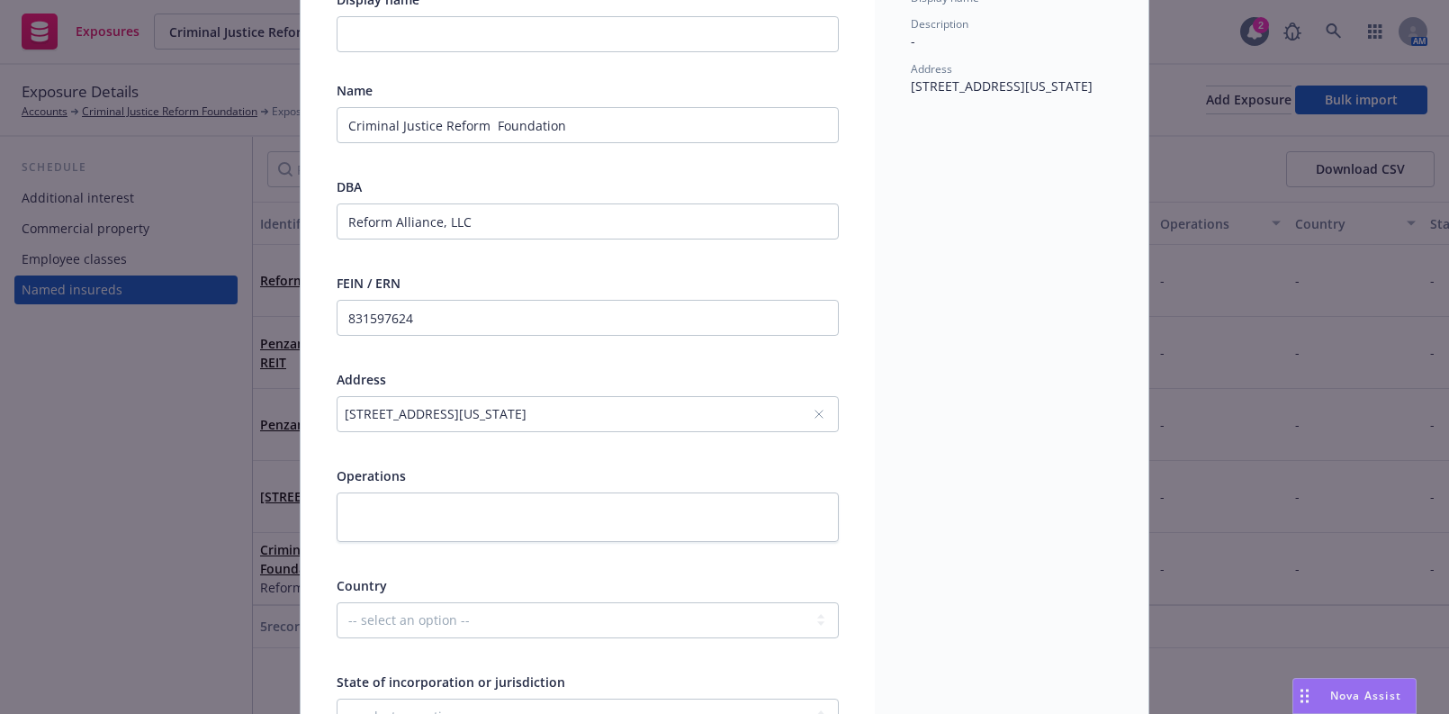
click at [537, 408] on div "1675 Broadway, 21st Floor, New York, NY, 10019, USA" at bounding box center [579, 413] width 468 height 19
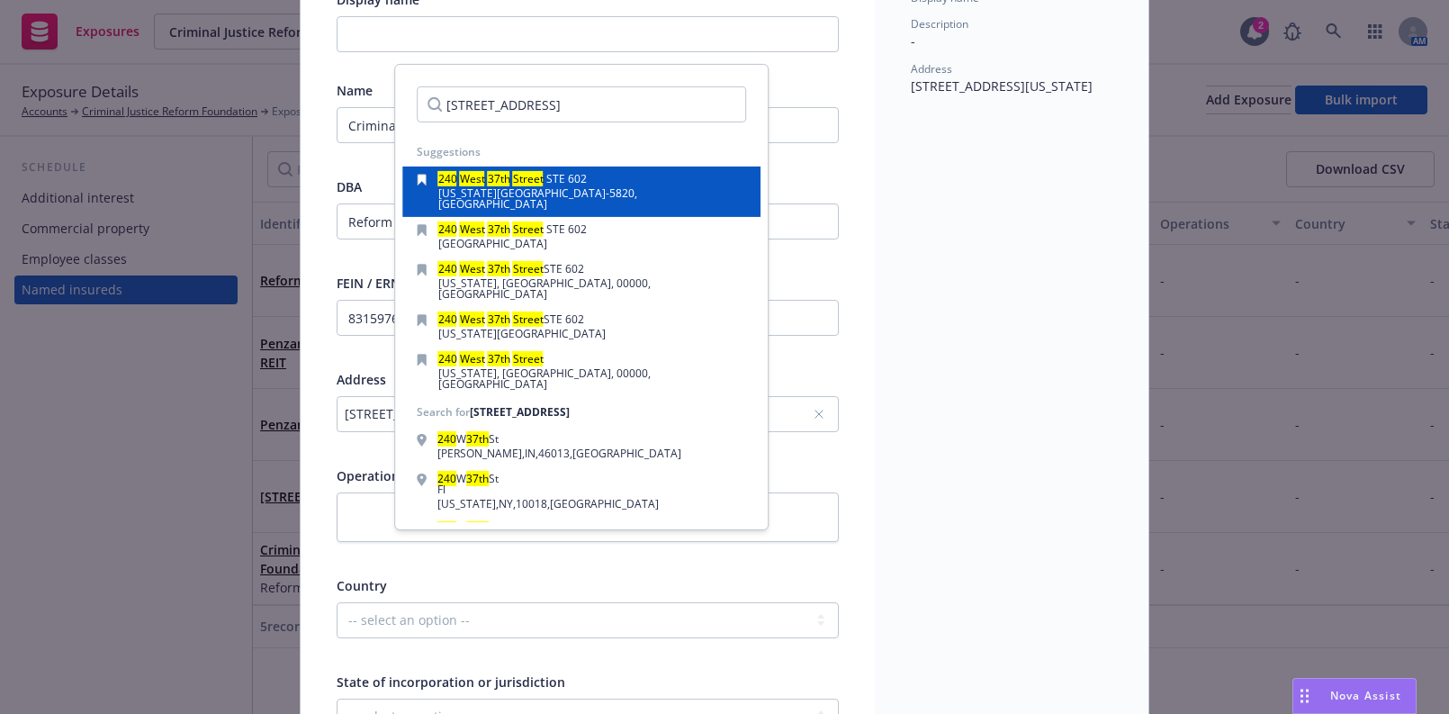
type input "240 West 37th Street"
click at [594, 180] on div "240 West 37th Street STE 602" at bounding box center [592, 181] width 309 height 14
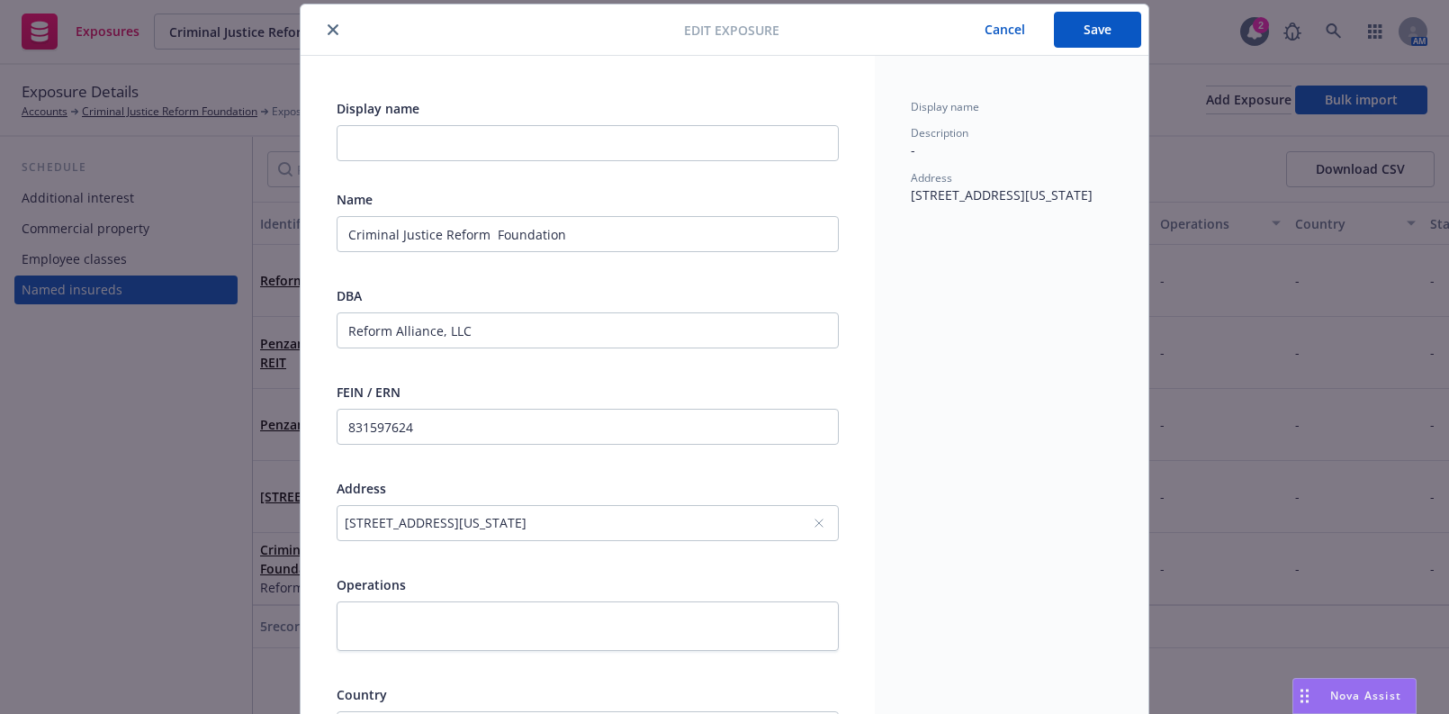
scroll to position [0, 0]
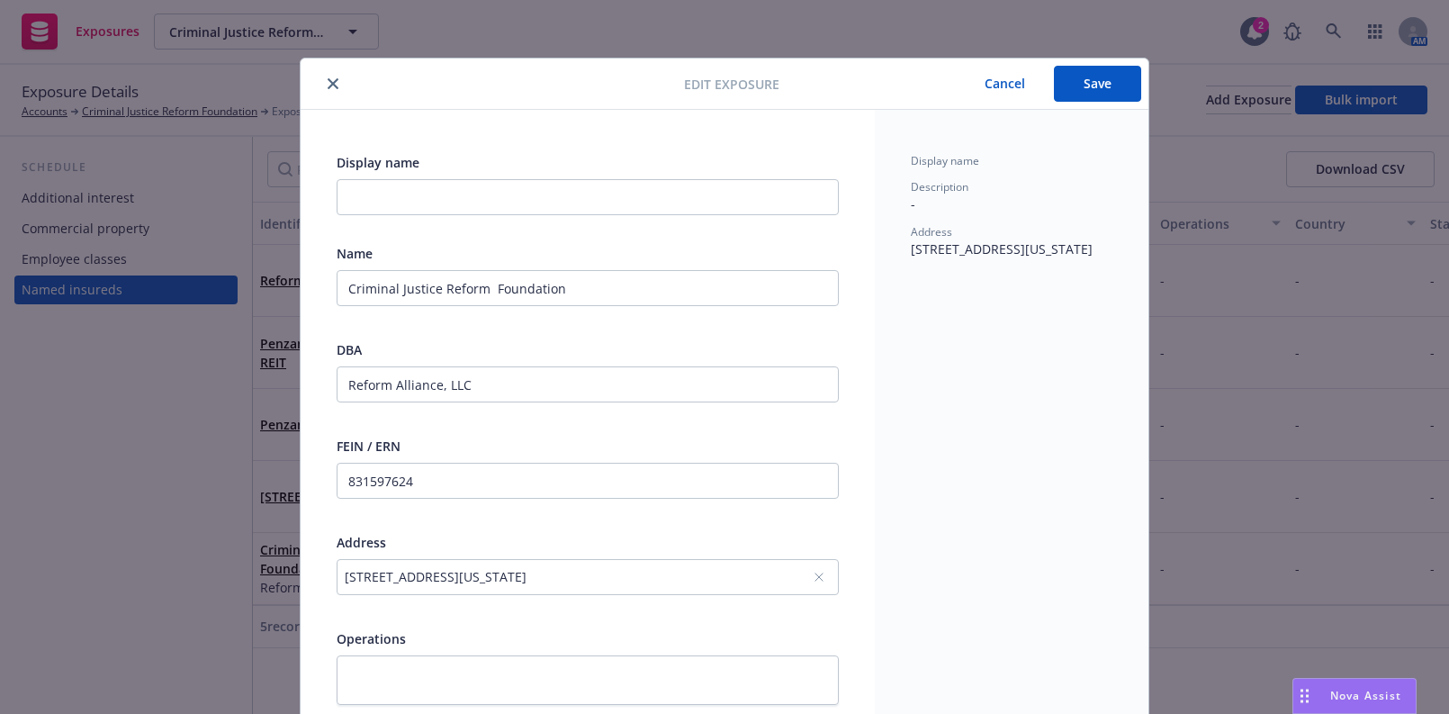
click at [1102, 88] on button "Save" at bounding box center [1097, 84] width 87 height 36
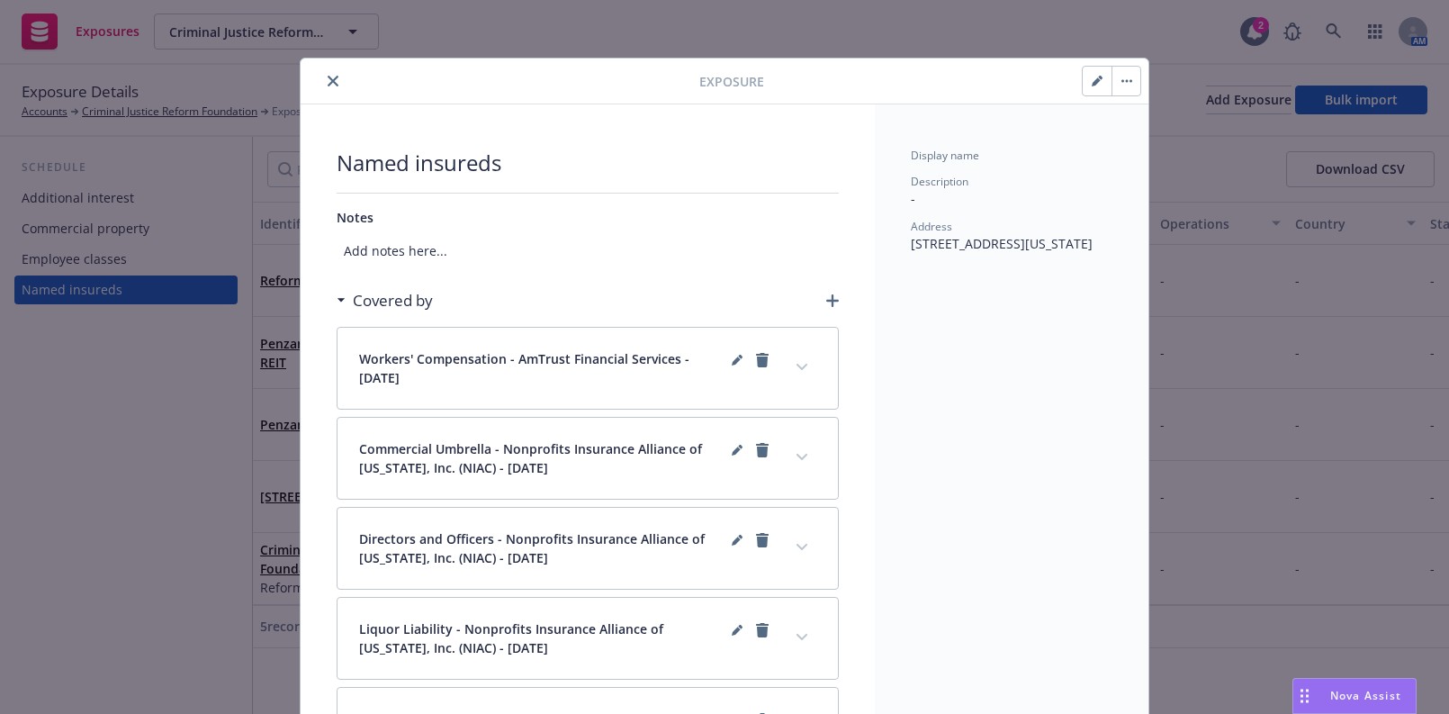
click at [328, 77] on icon "close" at bounding box center [333, 81] width 11 height 11
